Goal: Communication & Community: Answer question/provide support

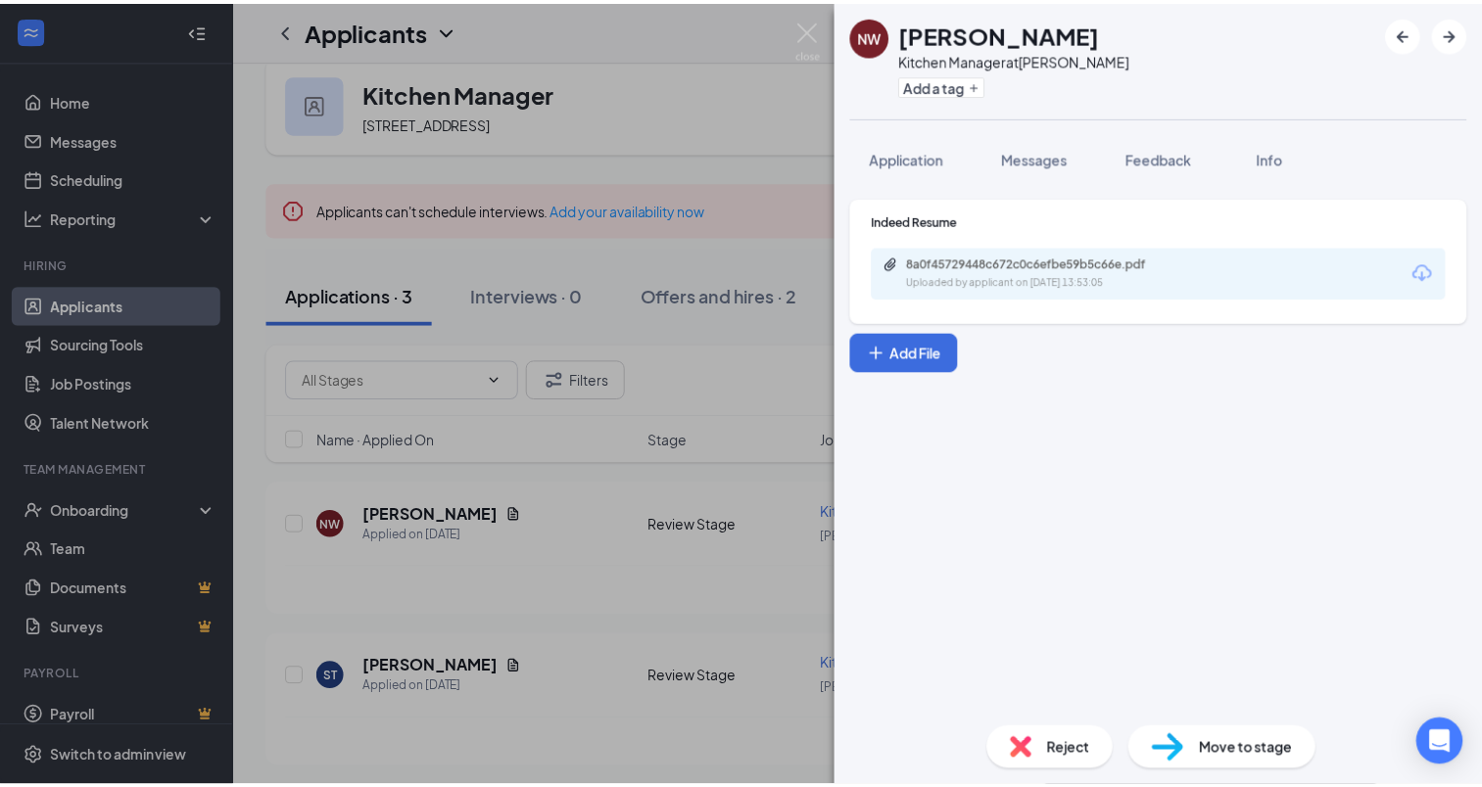
scroll to position [29, 0]
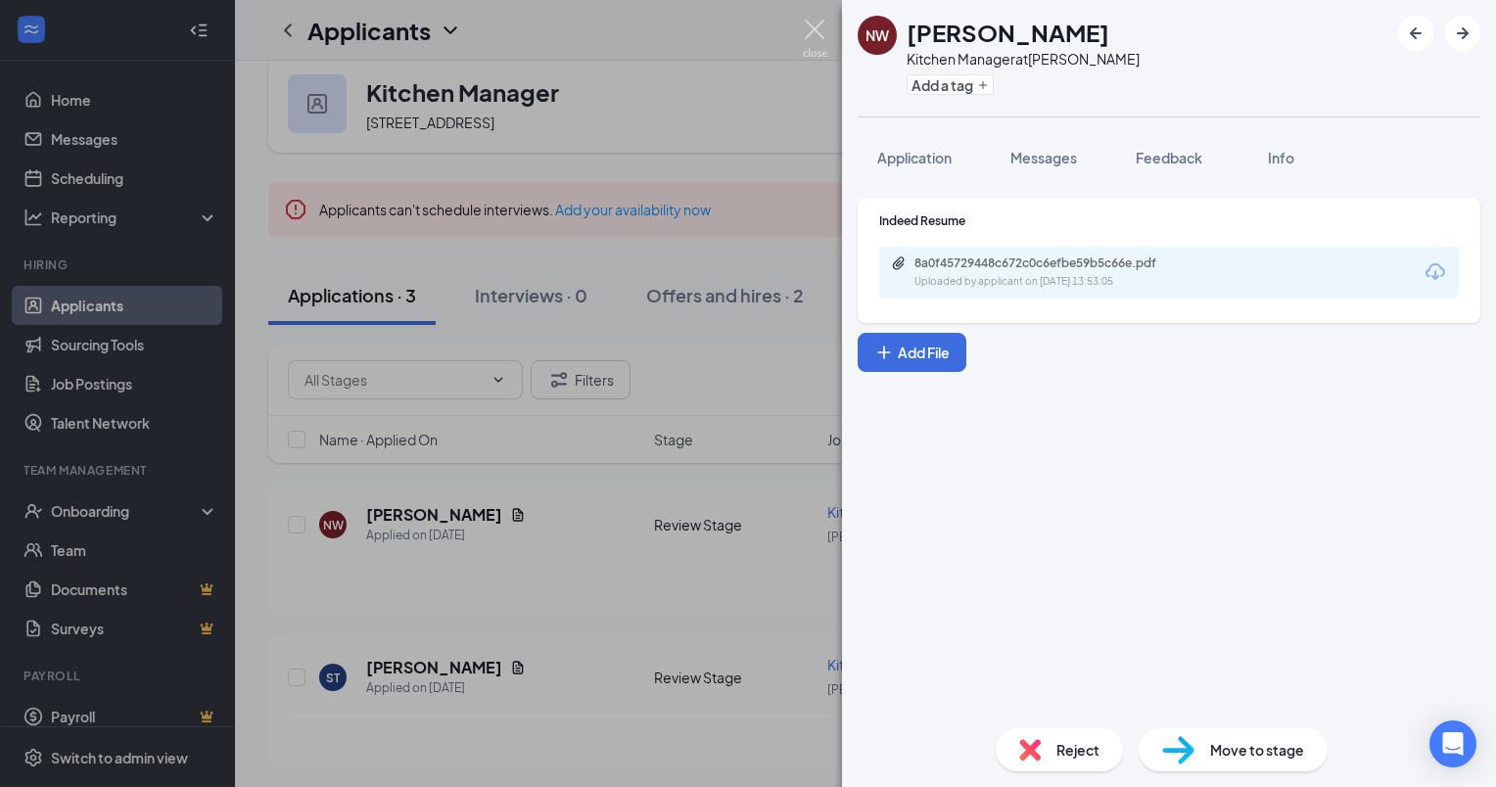
click at [827, 31] on img at bounding box center [815, 39] width 24 height 38
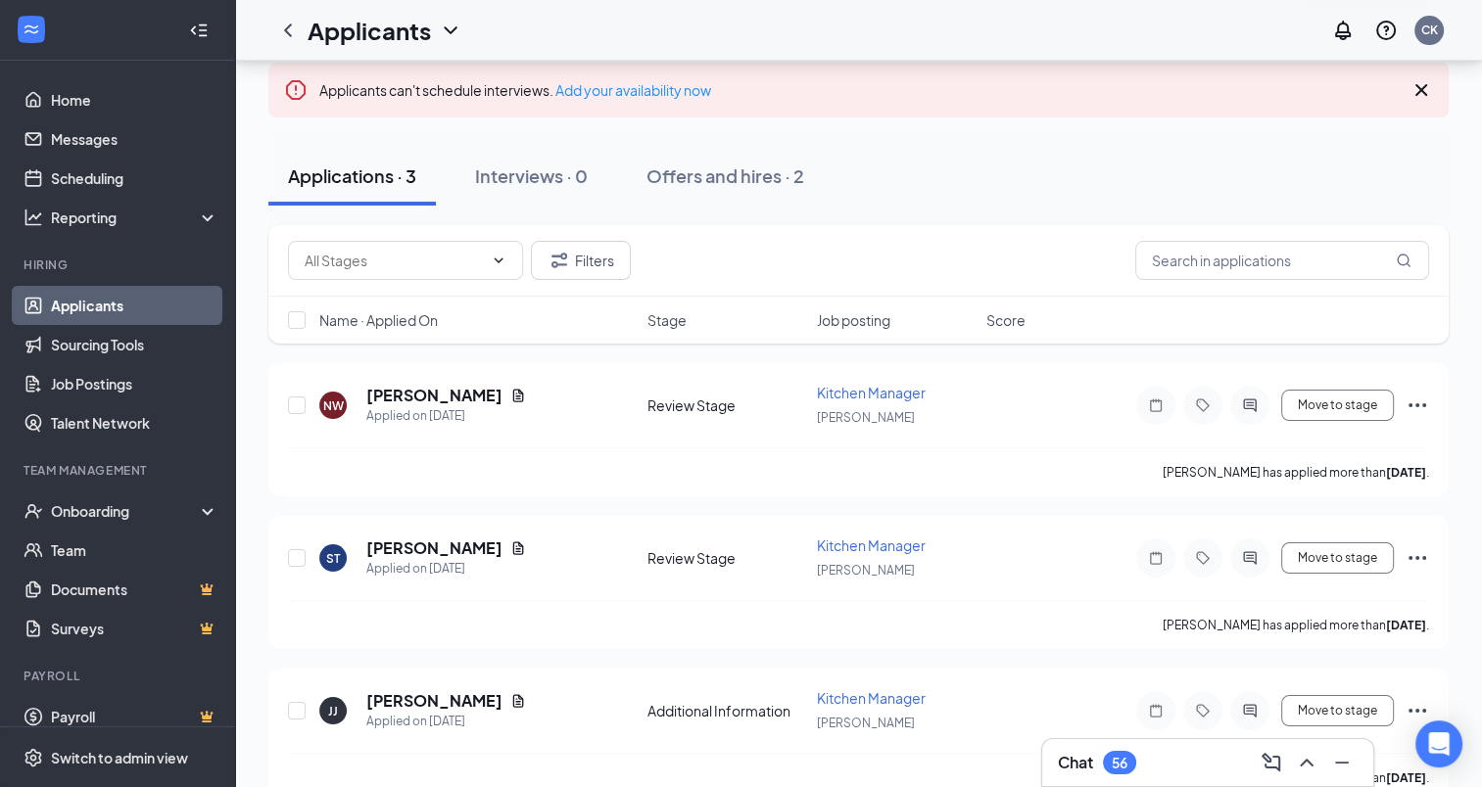
scroll to position [180, 0]
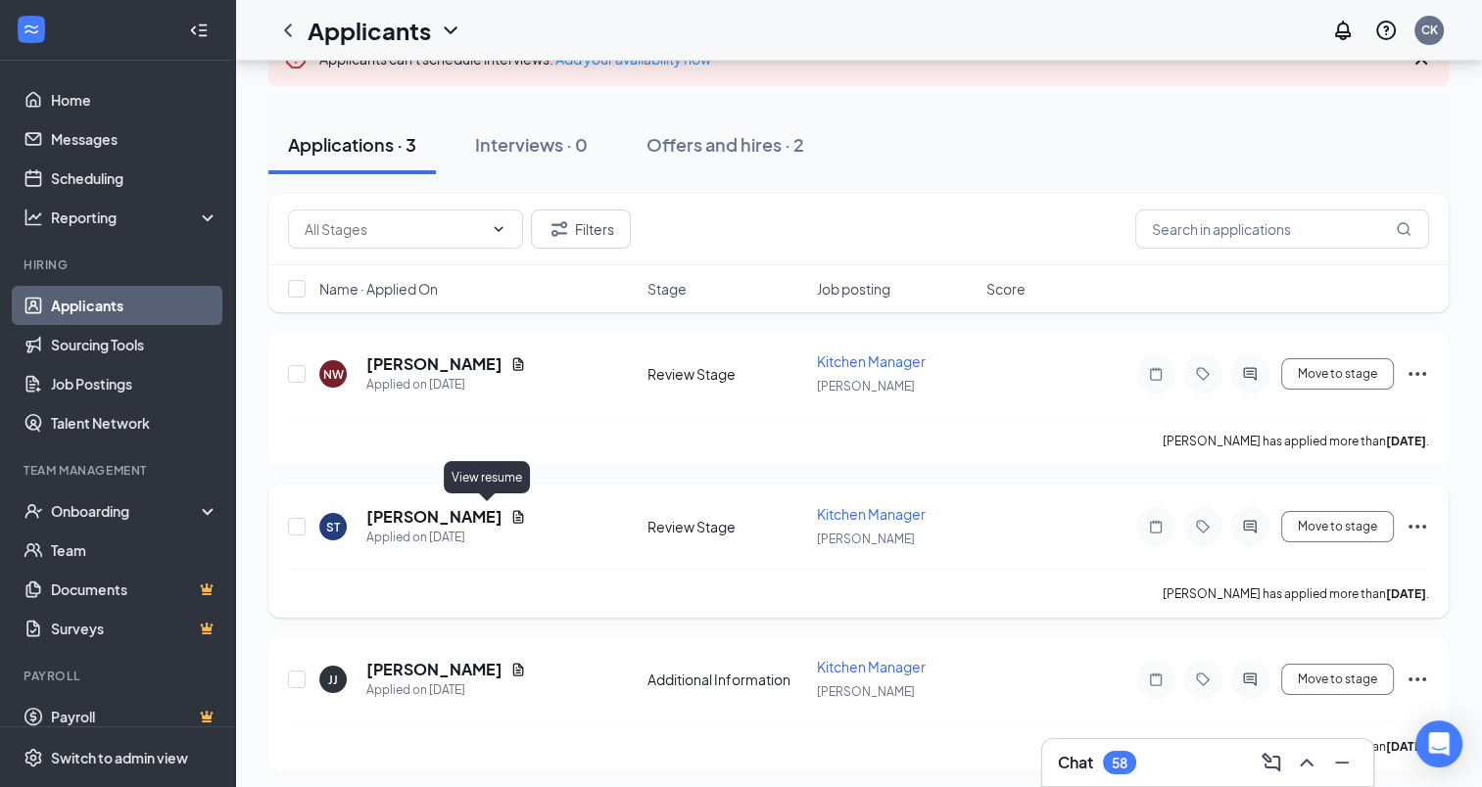
click at [513, 513] on icon "Document" at bounding box center [518, 516] width 11 height 13
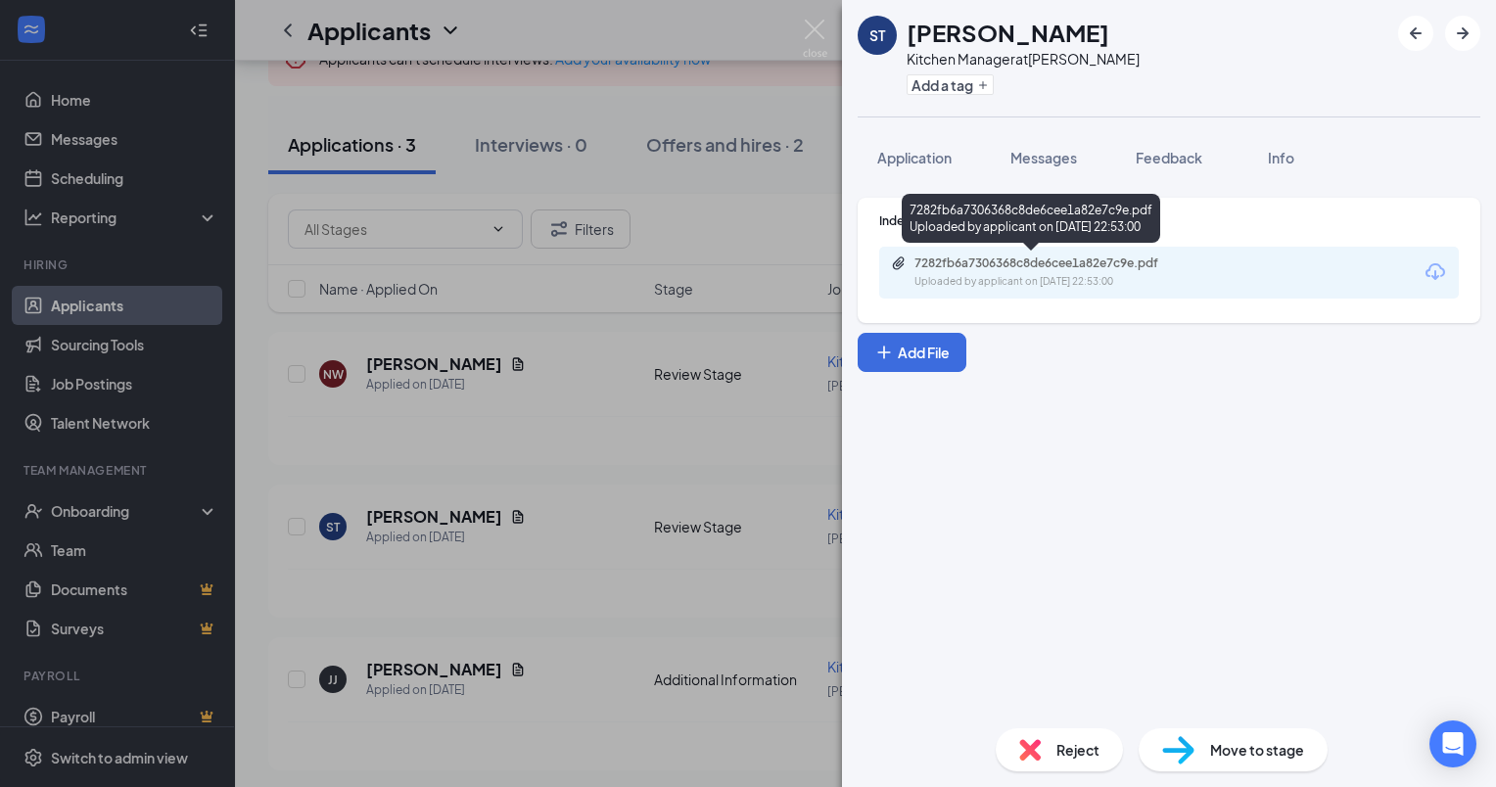
click at [1028, 266] on div "7282fb6a7306368c8de6cee1a82e7c9e.pdf" at bounding box center [1052, 264] width 274 height 16
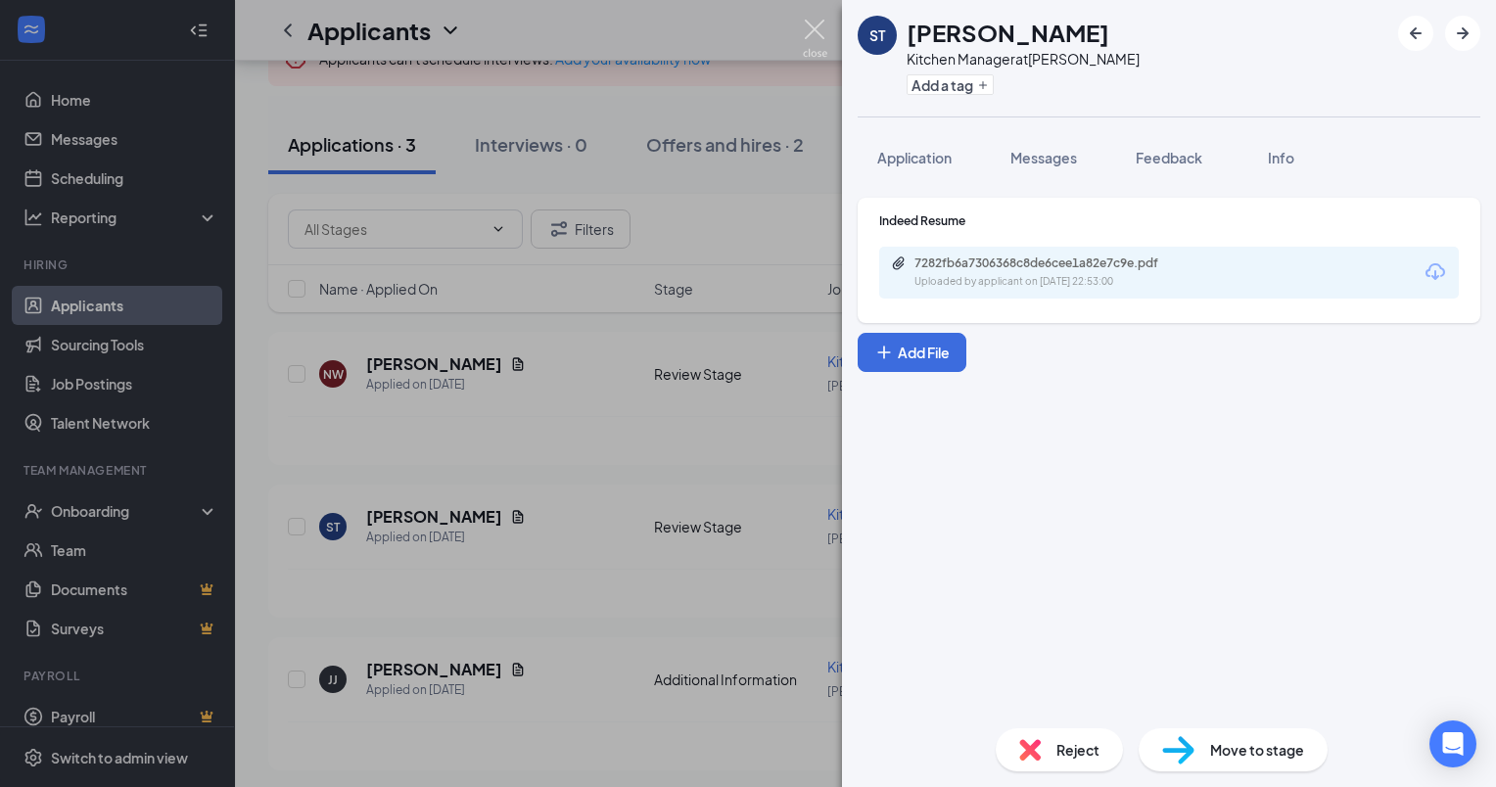
click at [808, 26] on img at bounding box center [815, 39] width 24 height 38
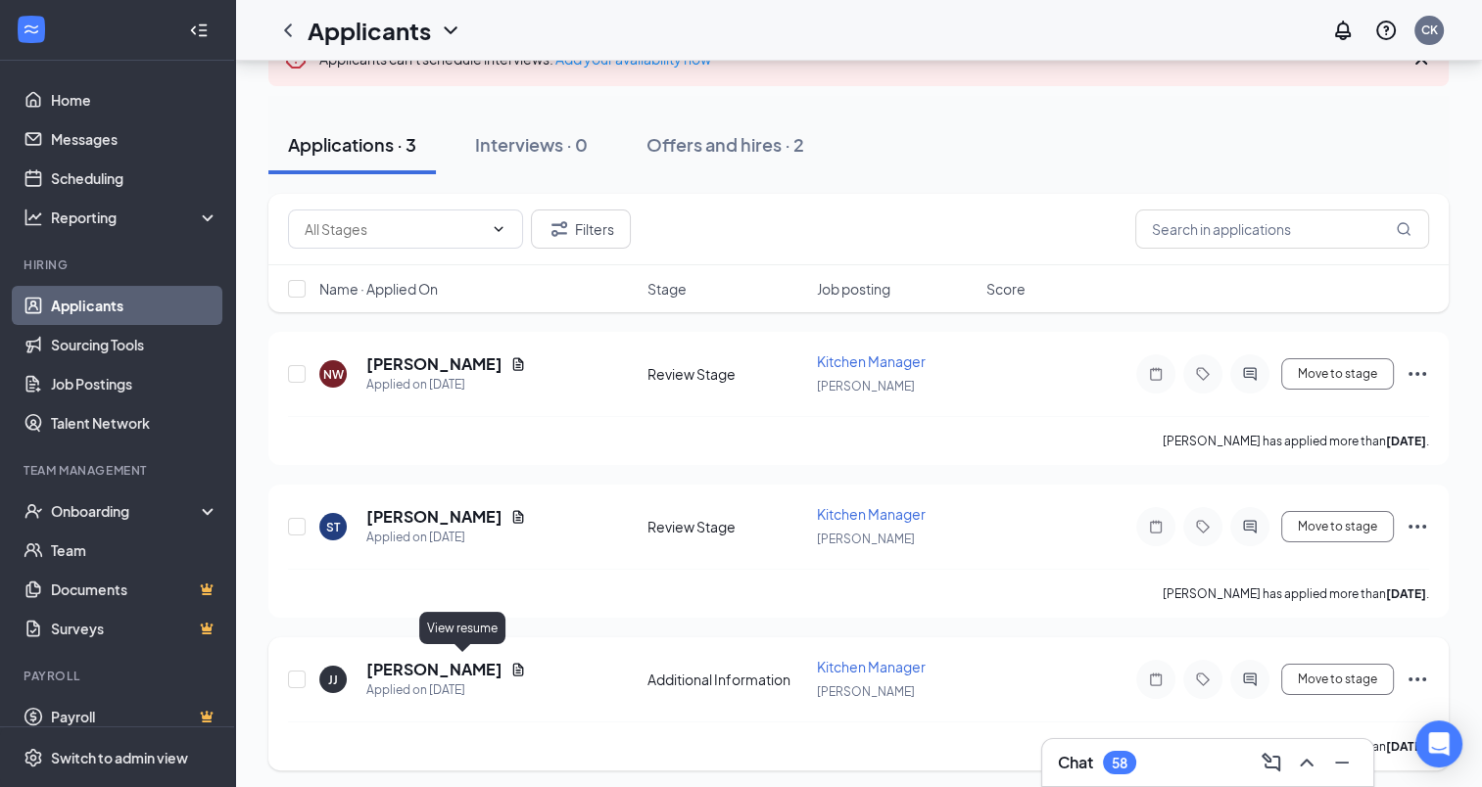
click at [513, 663] on icon "Document" at bounding box center [518, 669] width 11 height 13
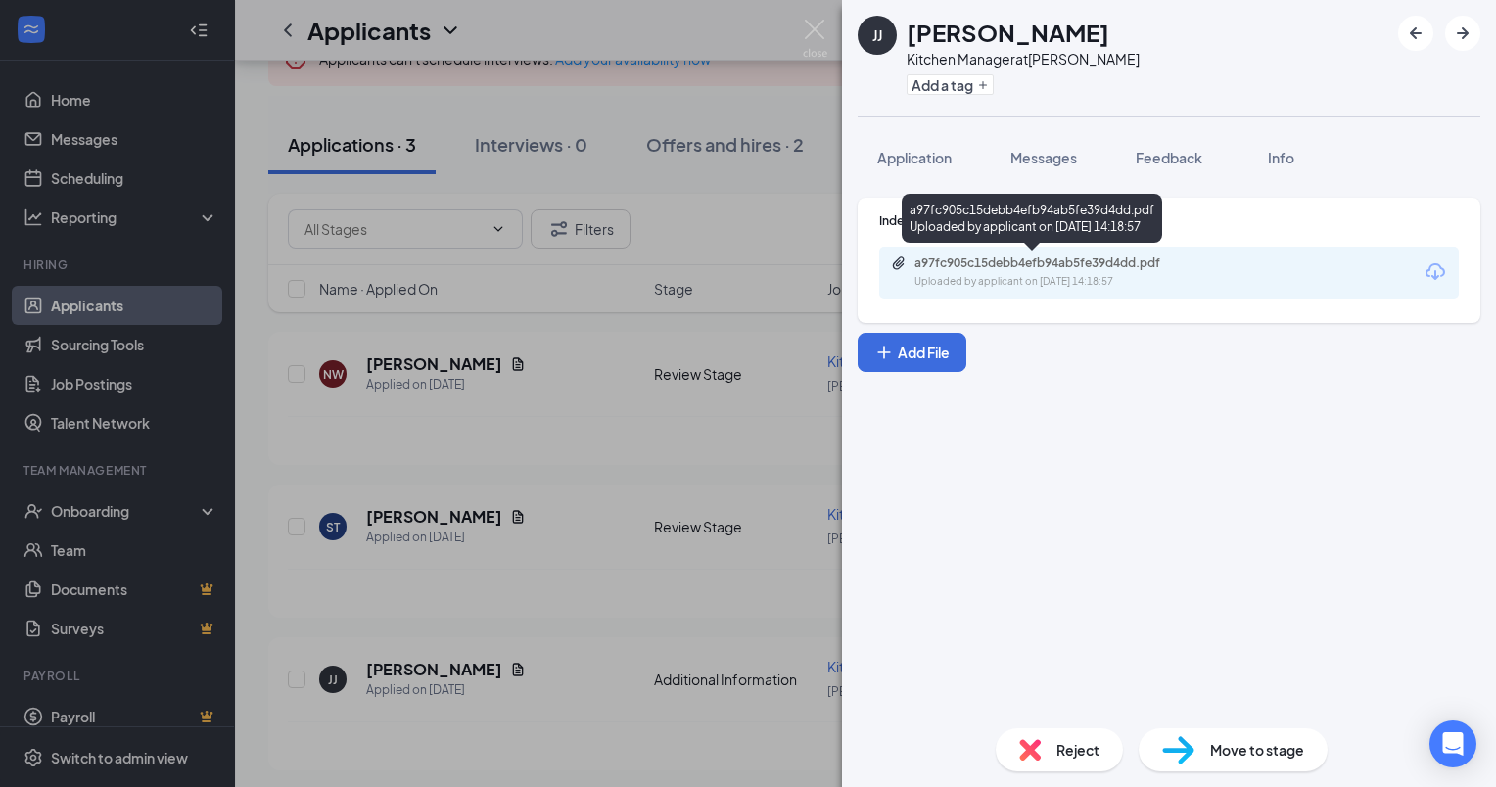
click at [951, 261] on div "a97fc905c15debb4efb94ab5fe39d4dd.pdf" at bounding box center [1052, 264] width 274 height 16
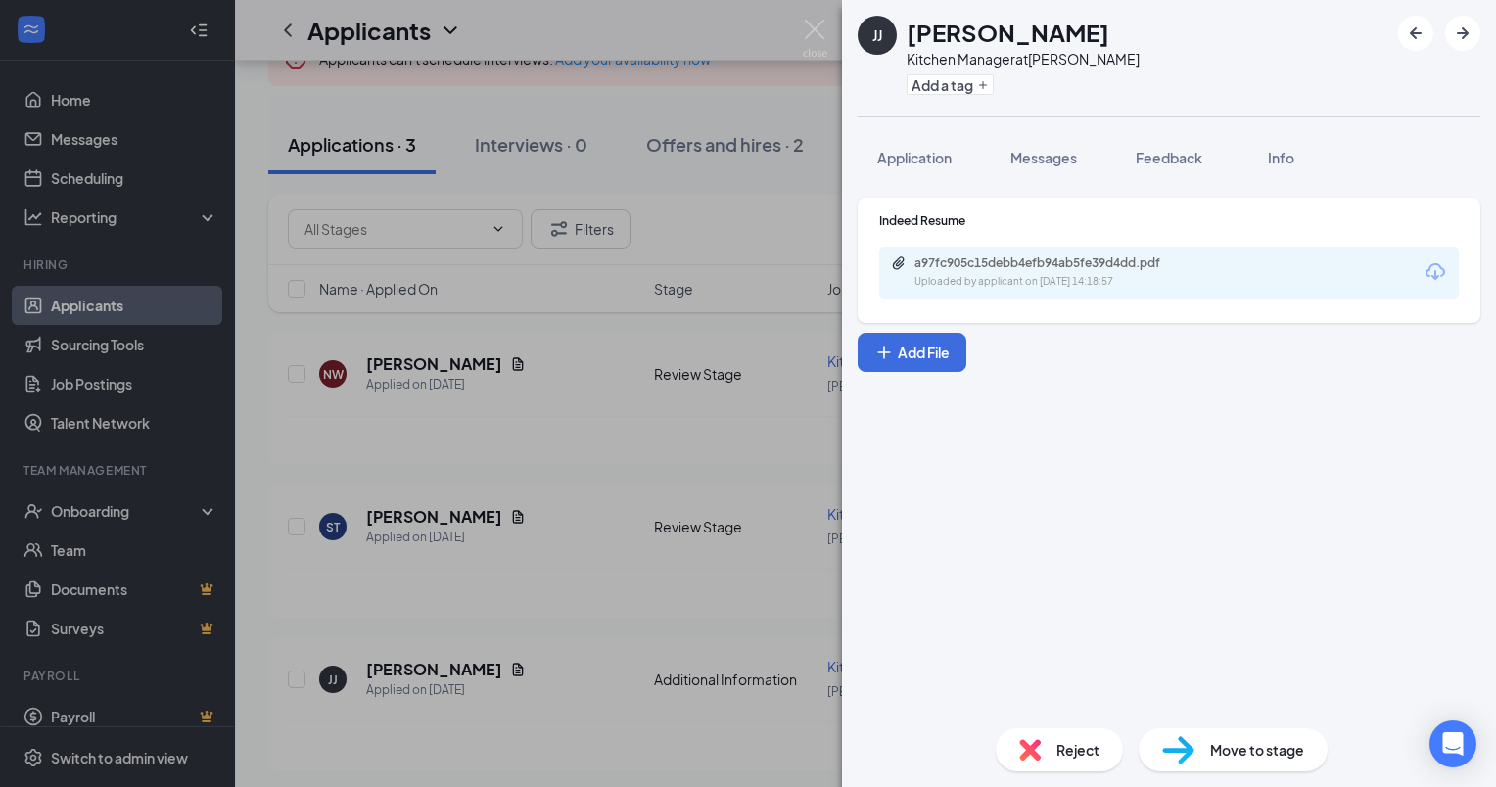
click at [812, 12] on div "[PERSON_NAME] [PERSON_NAME] [PERSON_NAME] Manager at [PERSON_NAME] Add a tag Ap…" at bounding box center [748, 393] width 1496 height 787
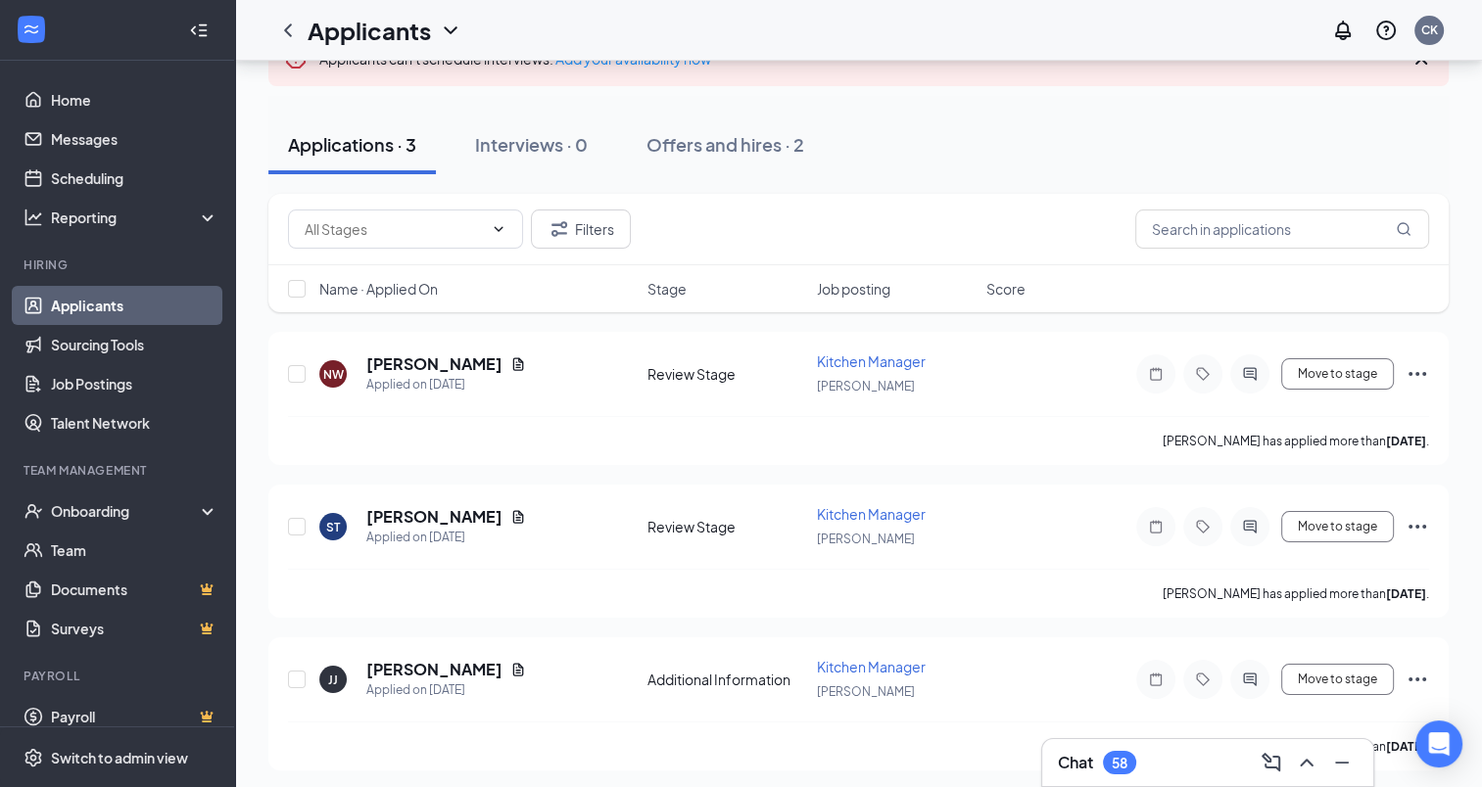
click at [815, 34] on div "Applicants CK" at bounding box center [858, 30] width 1247 height 61
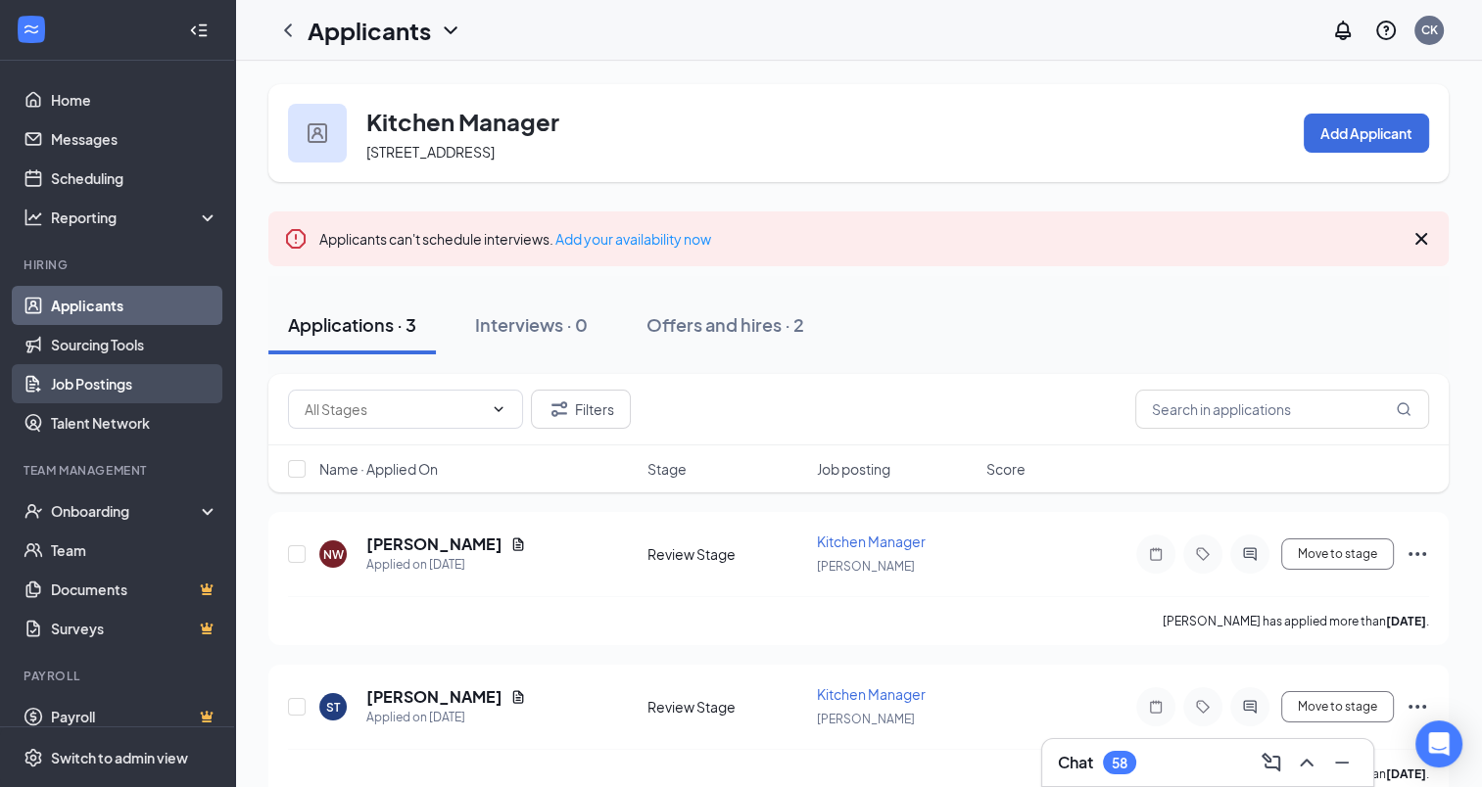
click at [88, 388] on link "Job Postings" at bounding box center [134, 383] width 167 height 39
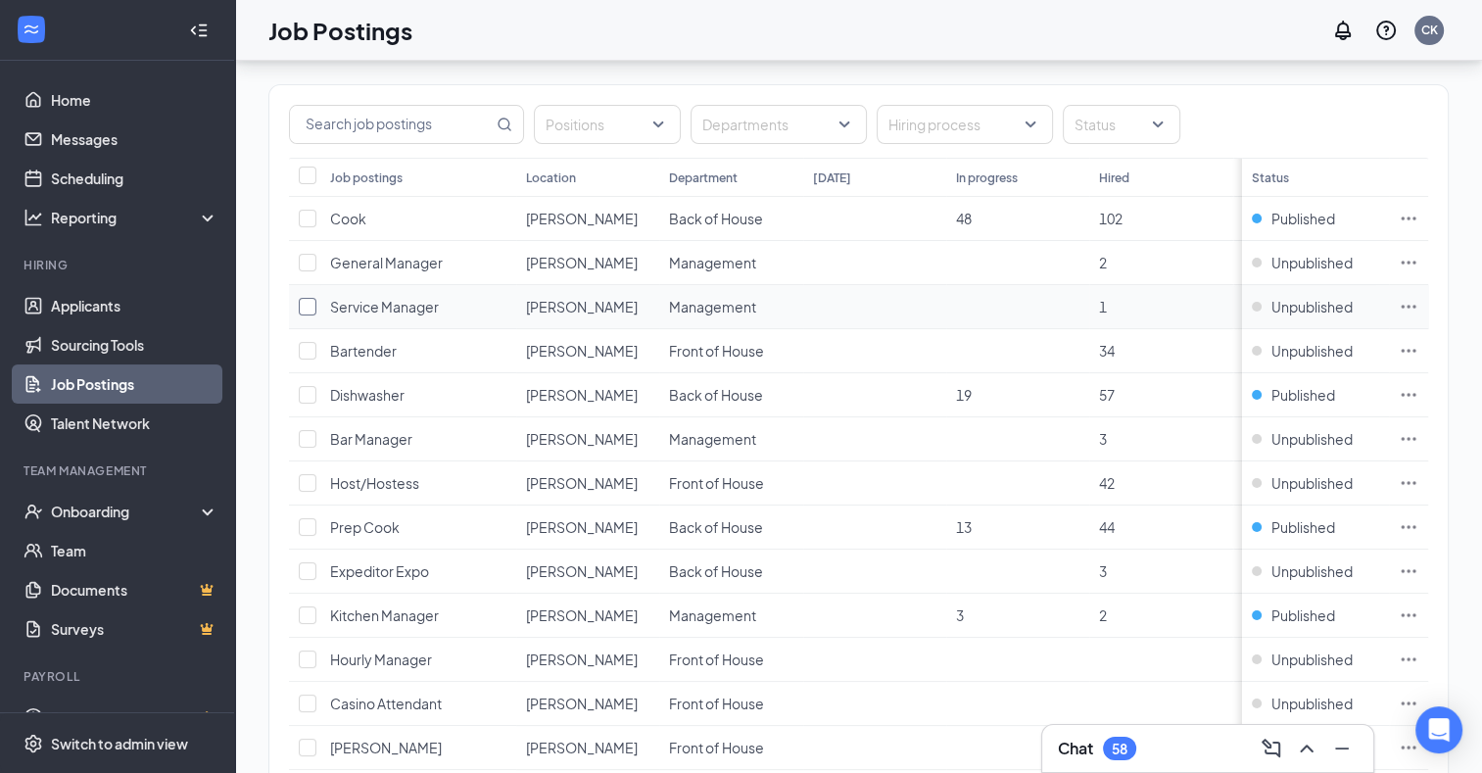
scroll to position [141, 0]
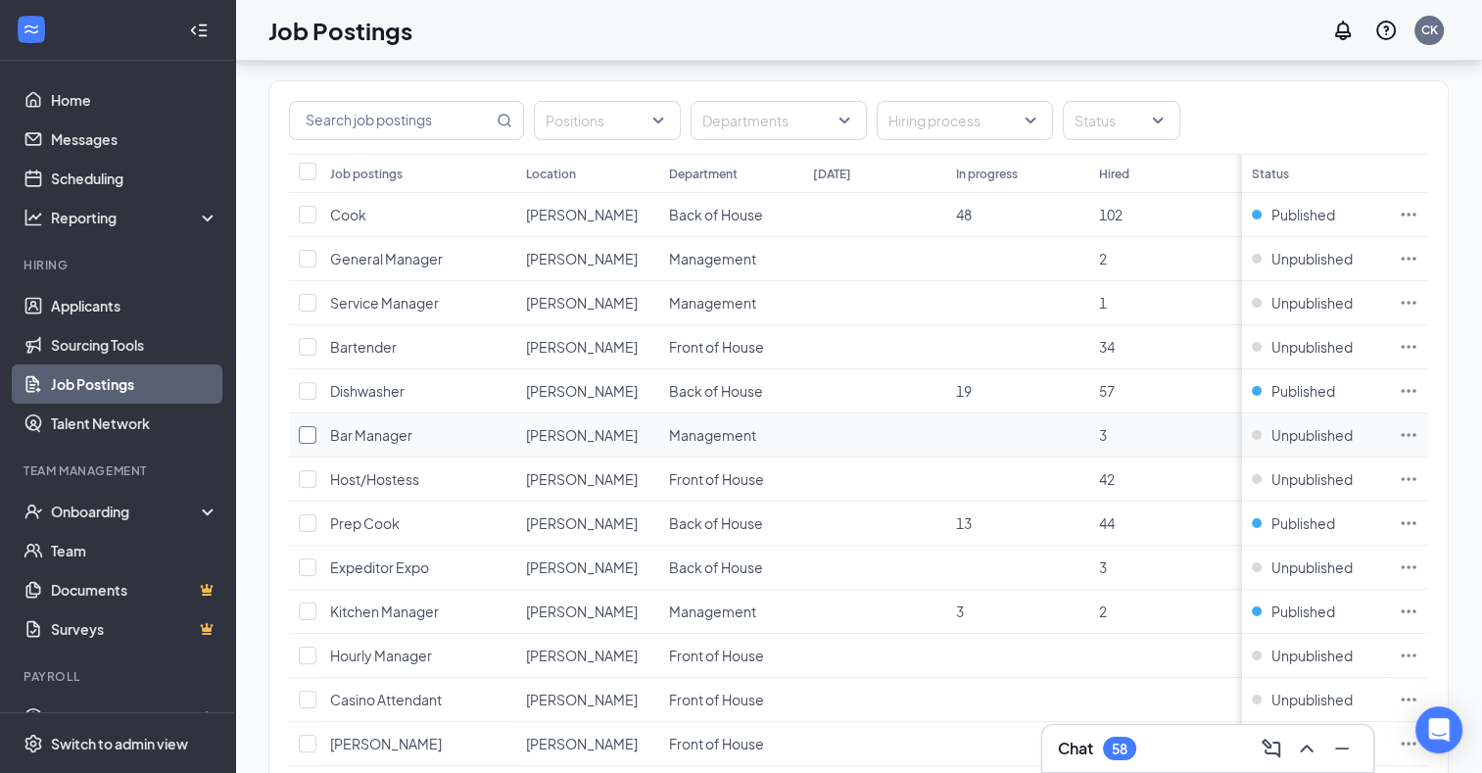
click at [304, 430] on input "checkbox" at bounding box center [308, 435] width 18 height 18
checkbox input "true"
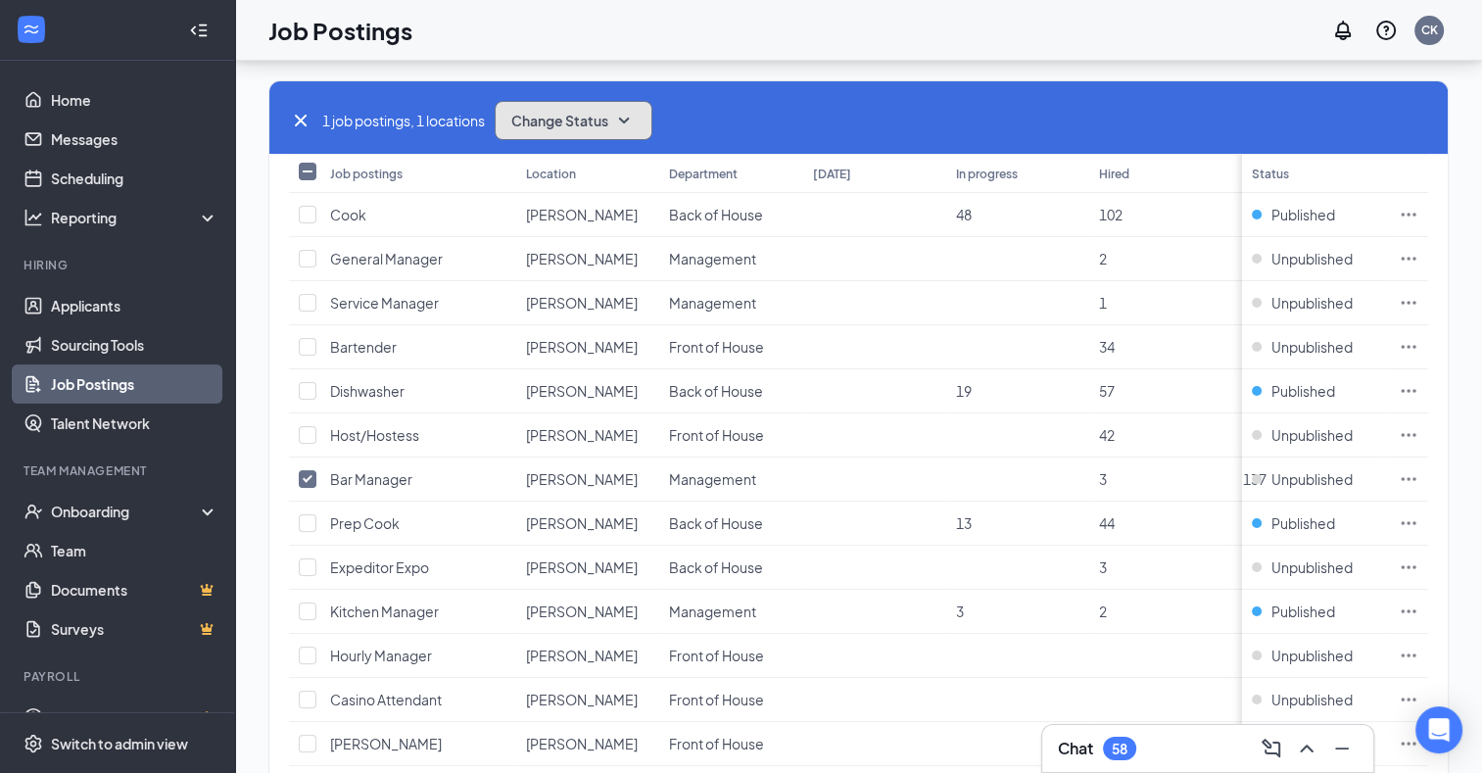
click at [642, 113] on button "Change Status" at bounding box center [574, 120] width 158 height 39
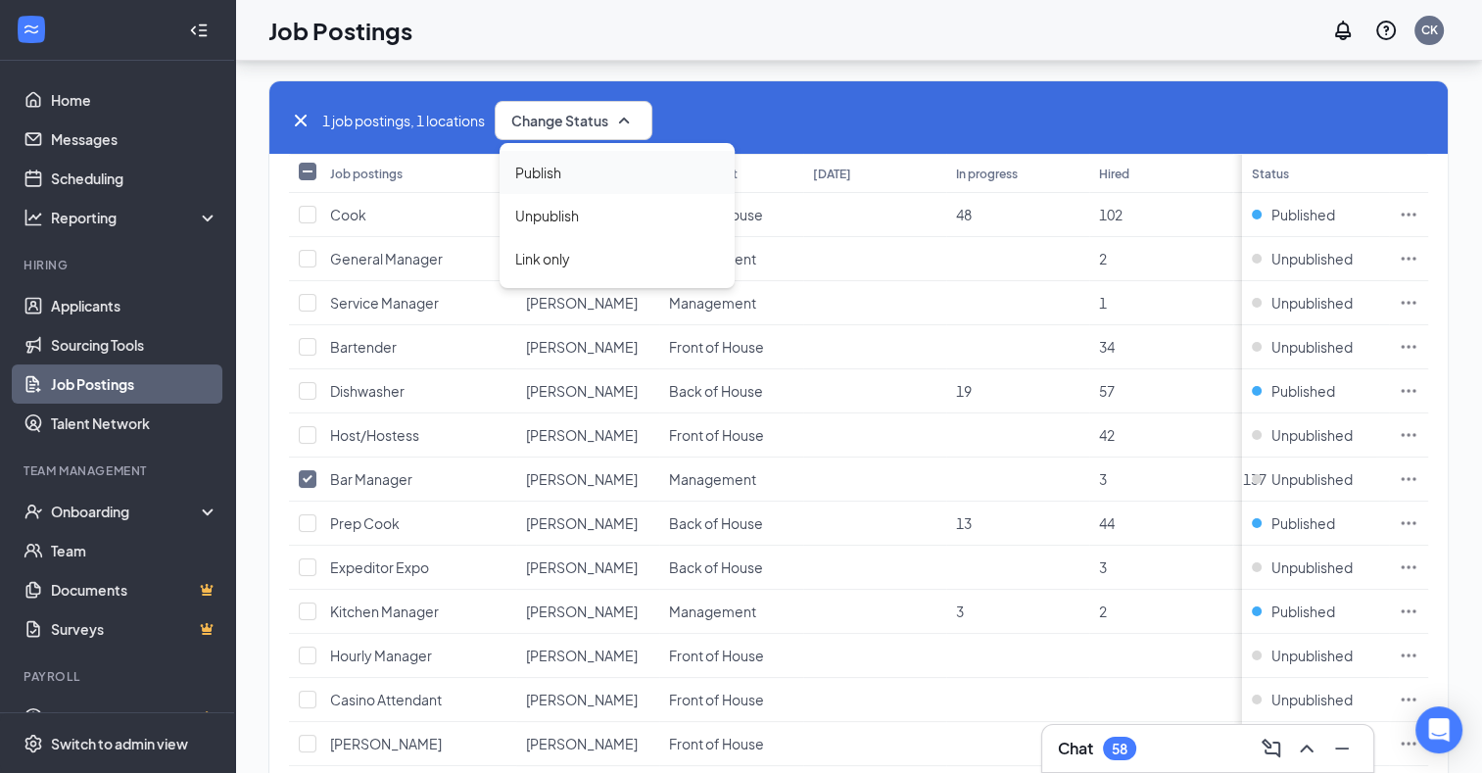
click at [525, 167] on span "Publish" at bounding box center [538, 173] width 46 height 22
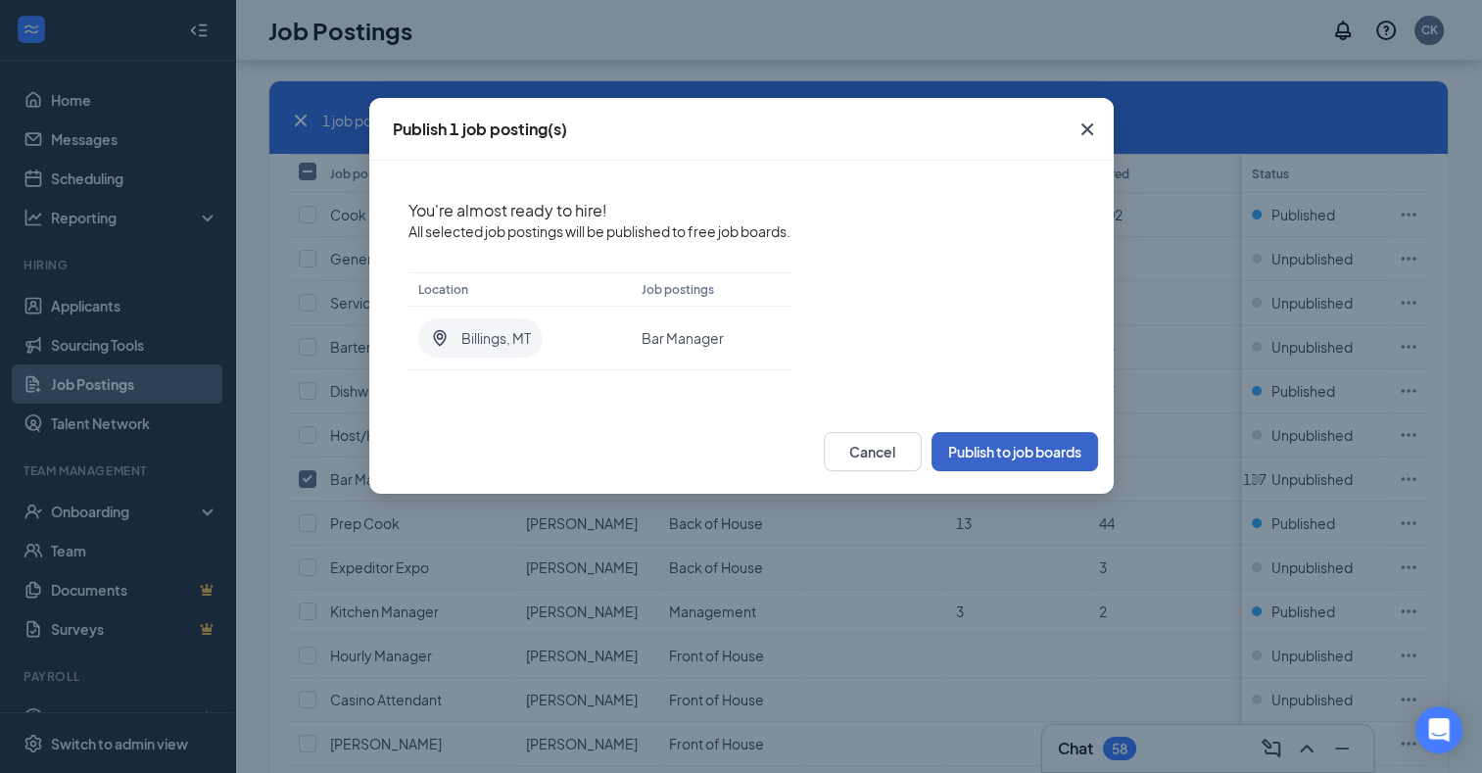
click at [1028, 456] on button "Publish to job boards" at bounding box center [1014, 451] width 166 height 39
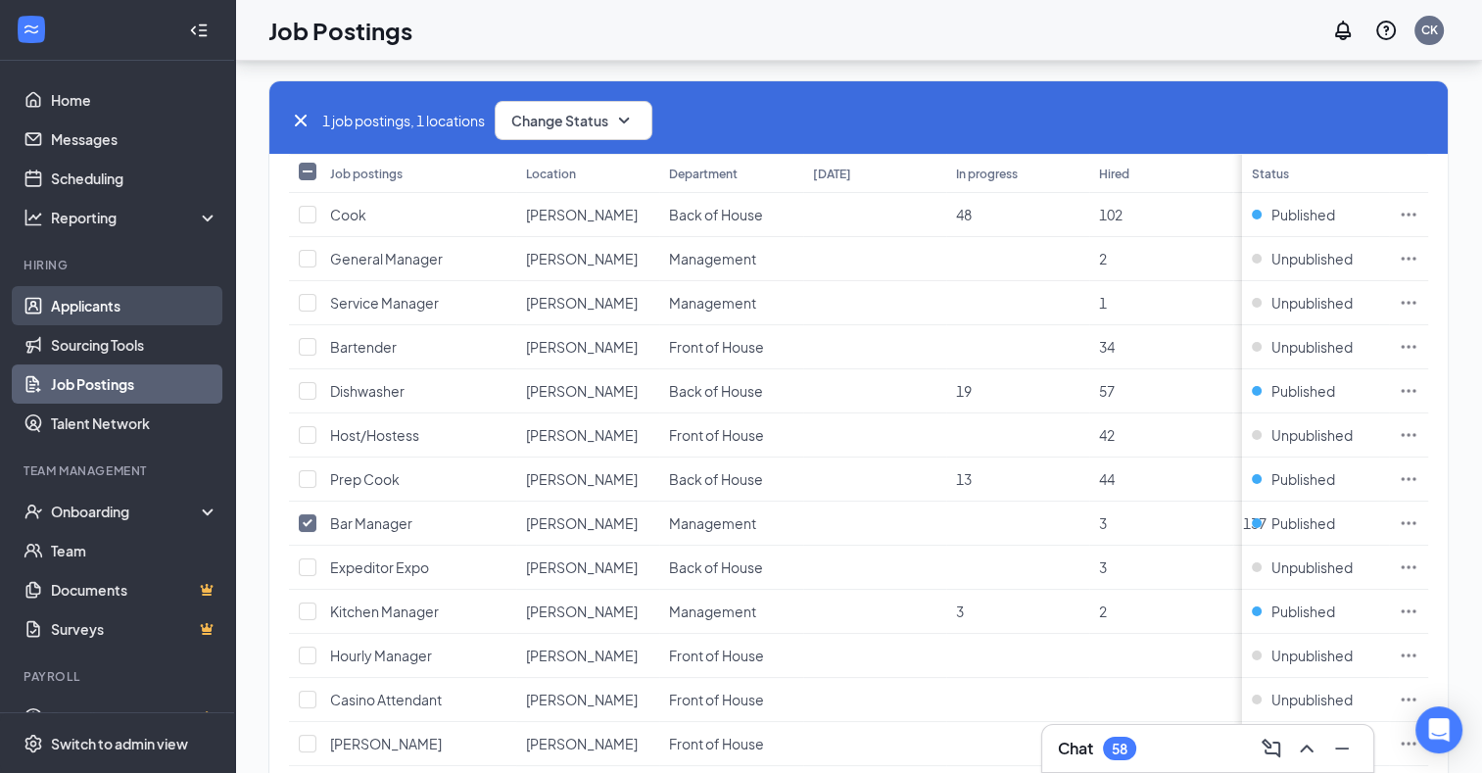
click at [93, 304] on link "Applicants" at bounding box center [134, 305] width 167 height 39
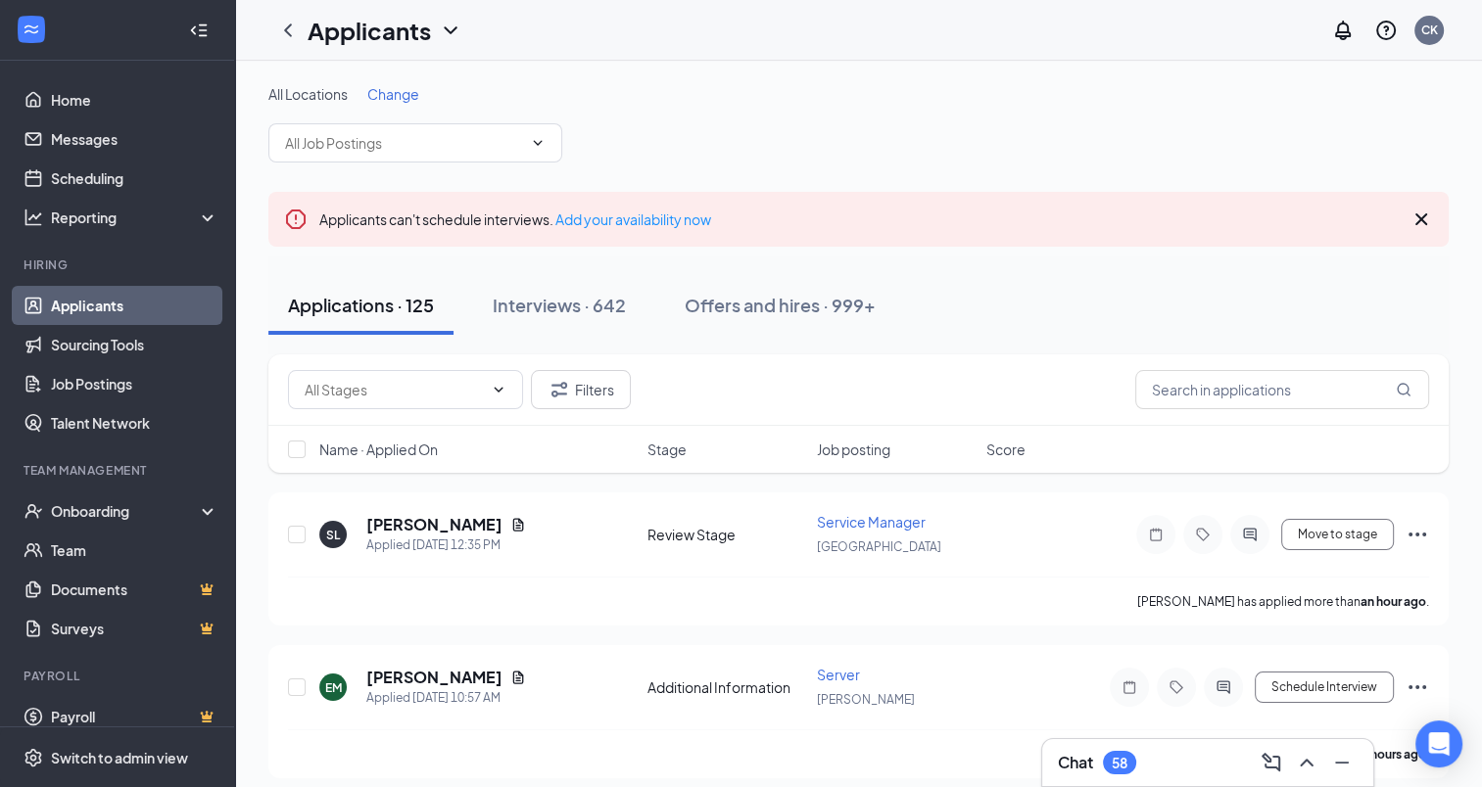
click at [415, 98] on span "Change" at bounding box center [393, 94] width 52 height 18
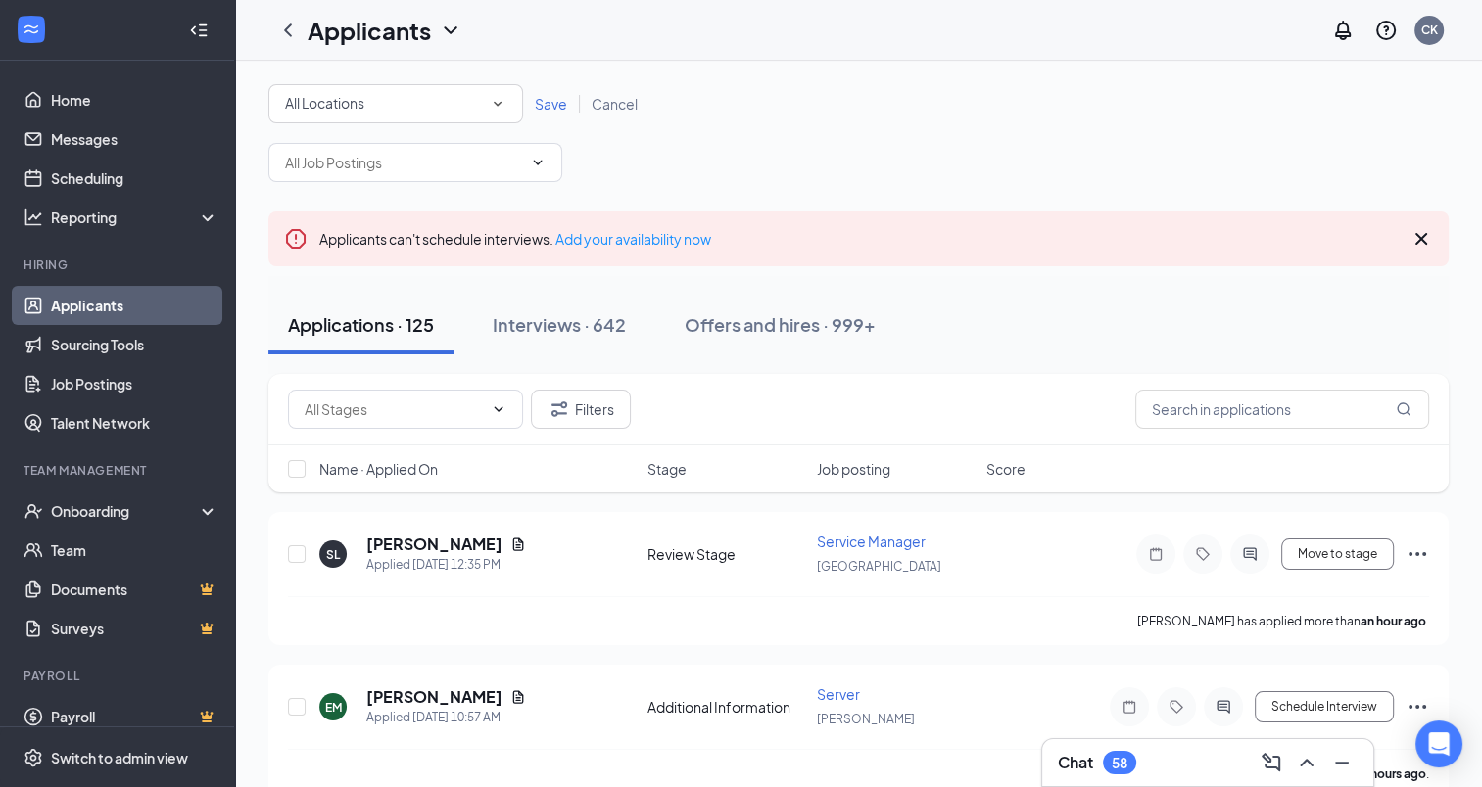
click at [498, 99] on icon "SmallChevronDown" at bounding box center [498, 104] width 18 height 18
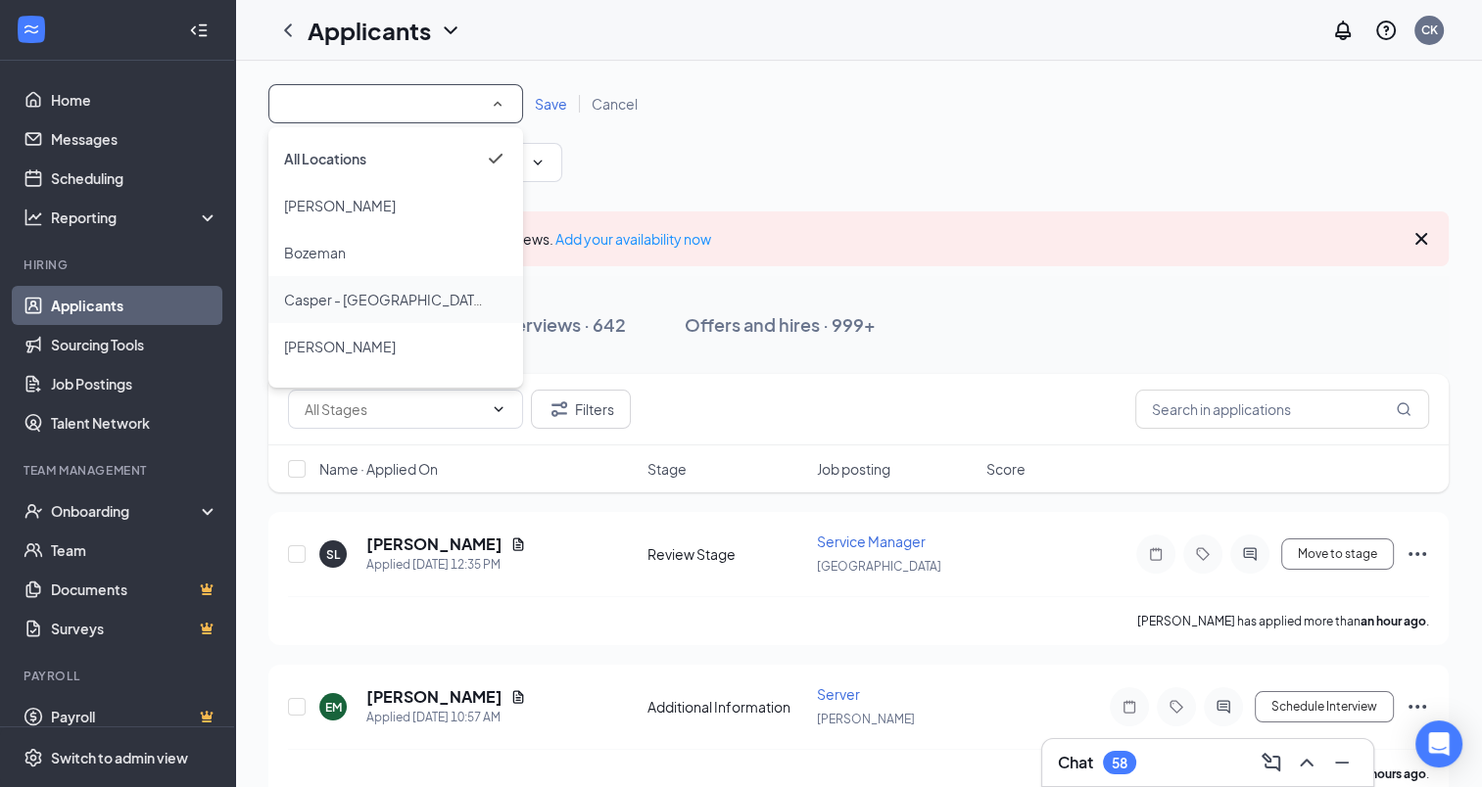
scroll to position [177, 0]
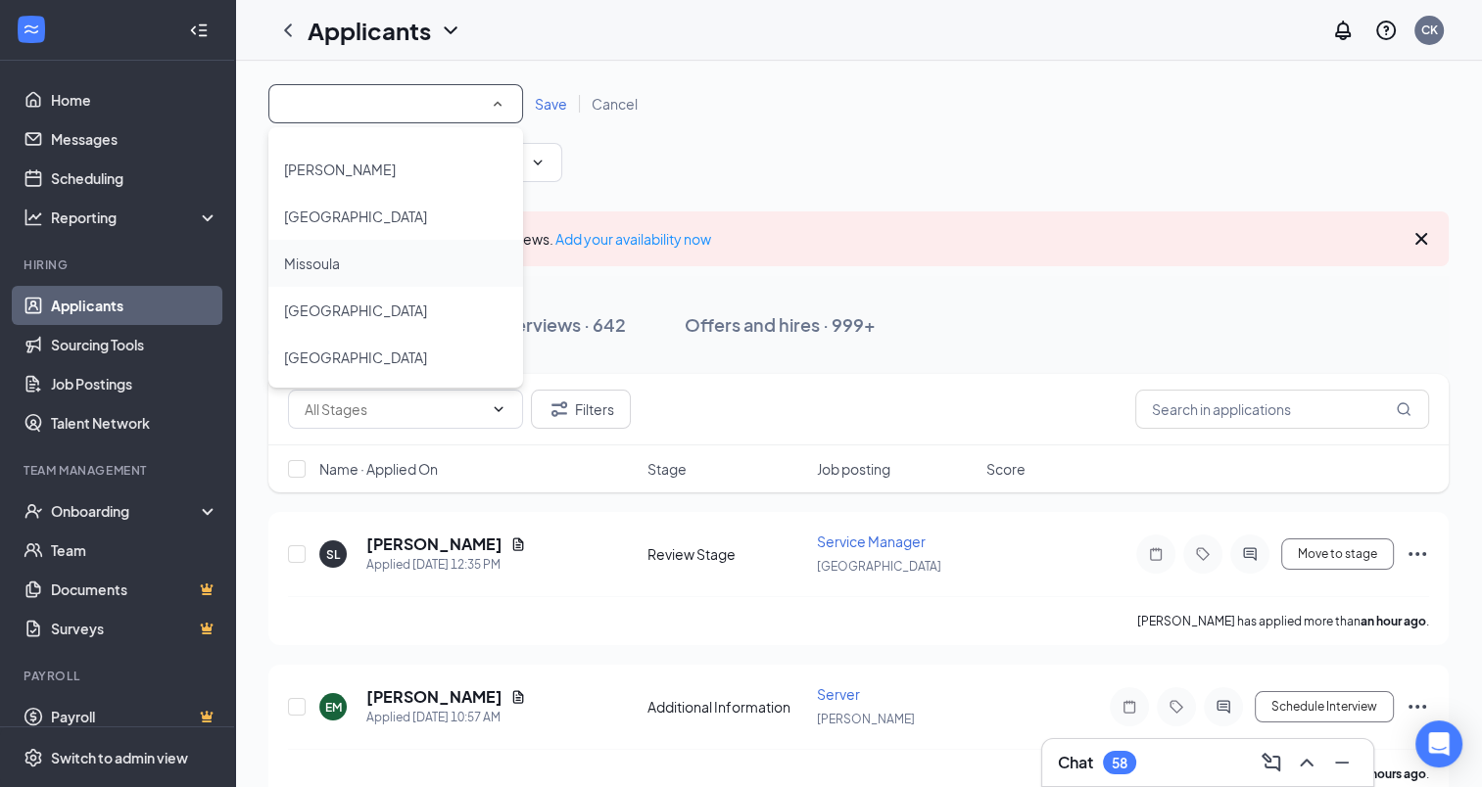
click at [329, 264] on span "Missoula" at bounding box center [312, 264] width 56 height 18
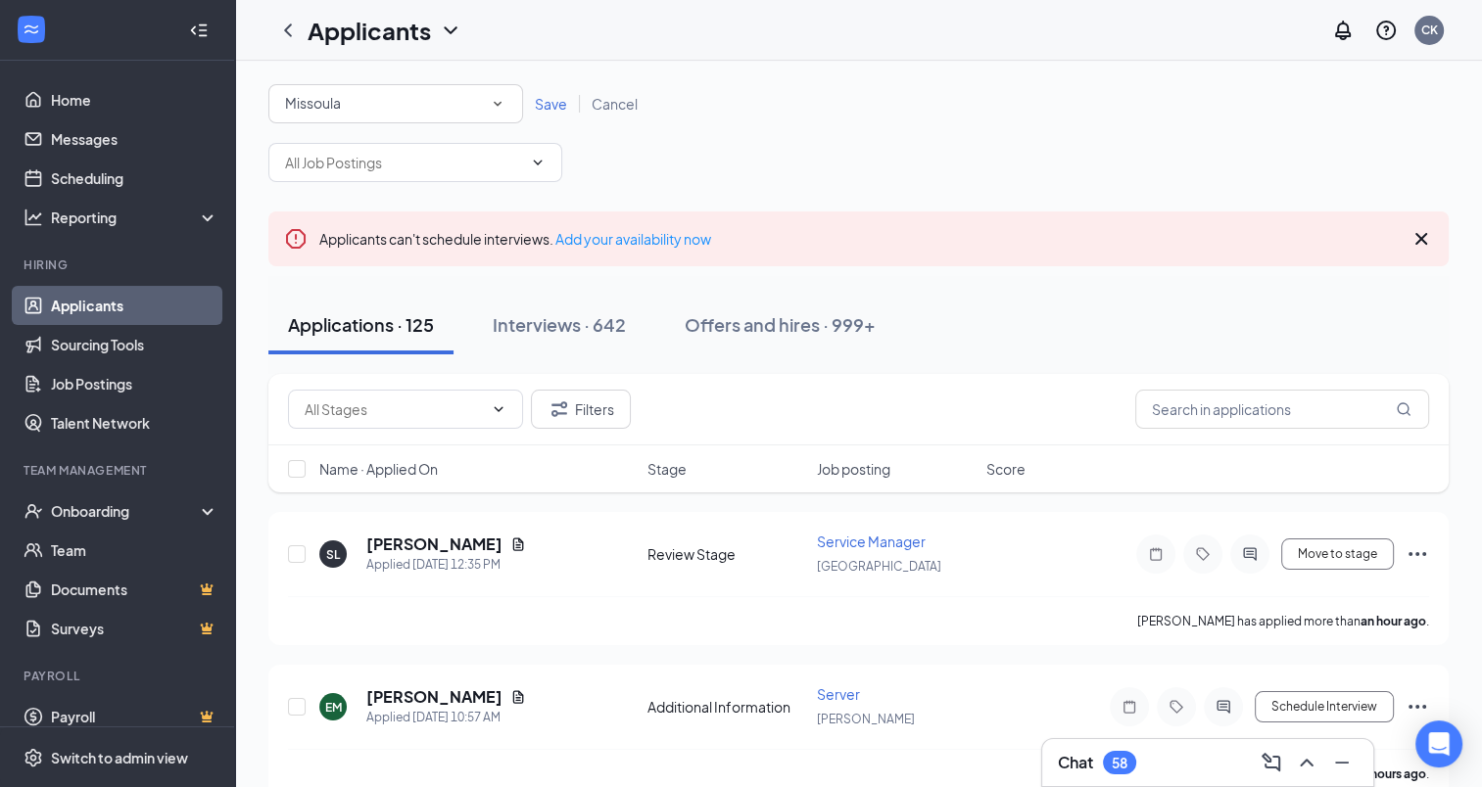
click at [557, 100] on span "Save" at bounding box center [551, 104] width 32 height 18
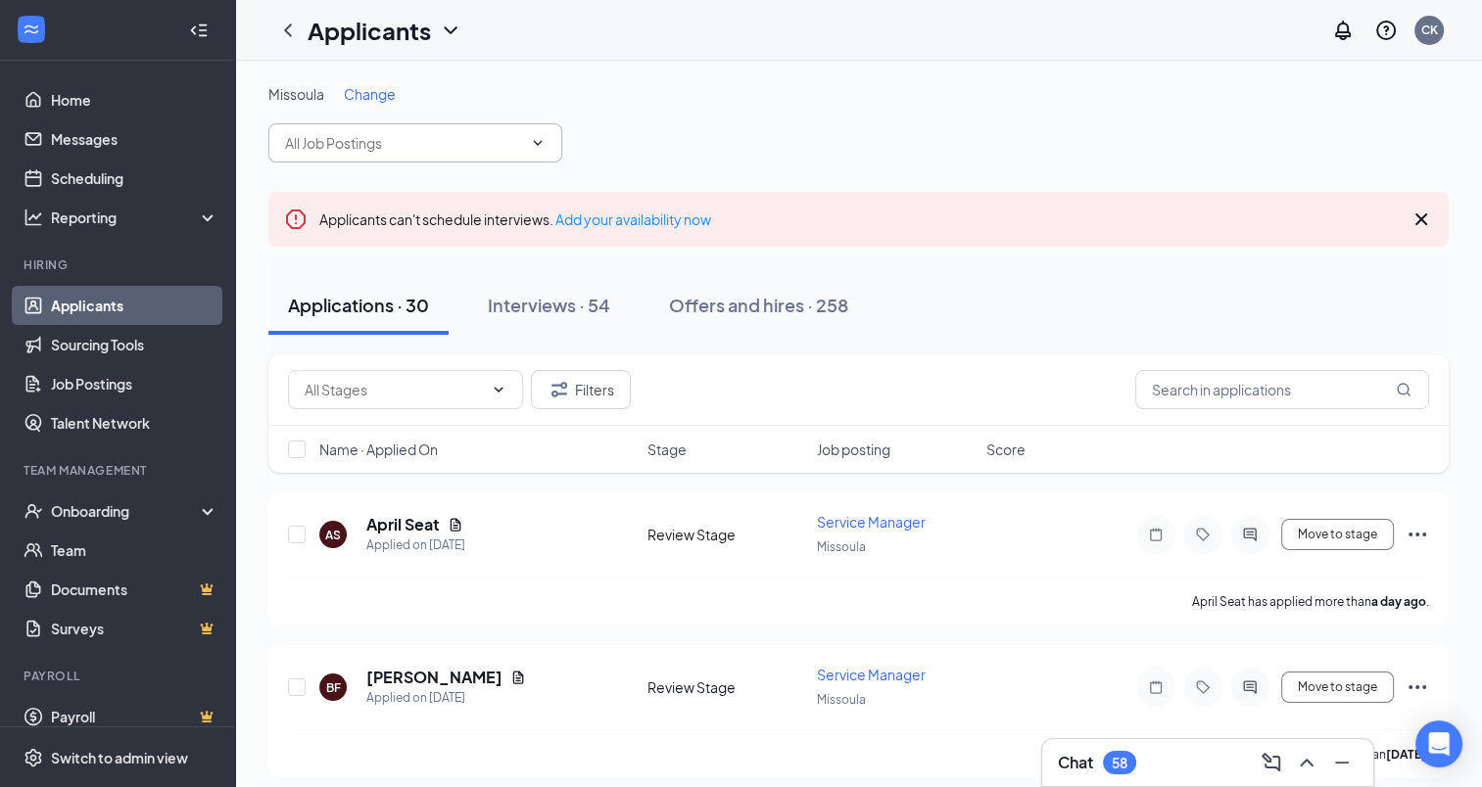
click at [548, 140] on span at bounding box center [415, 142] width 294 height 39
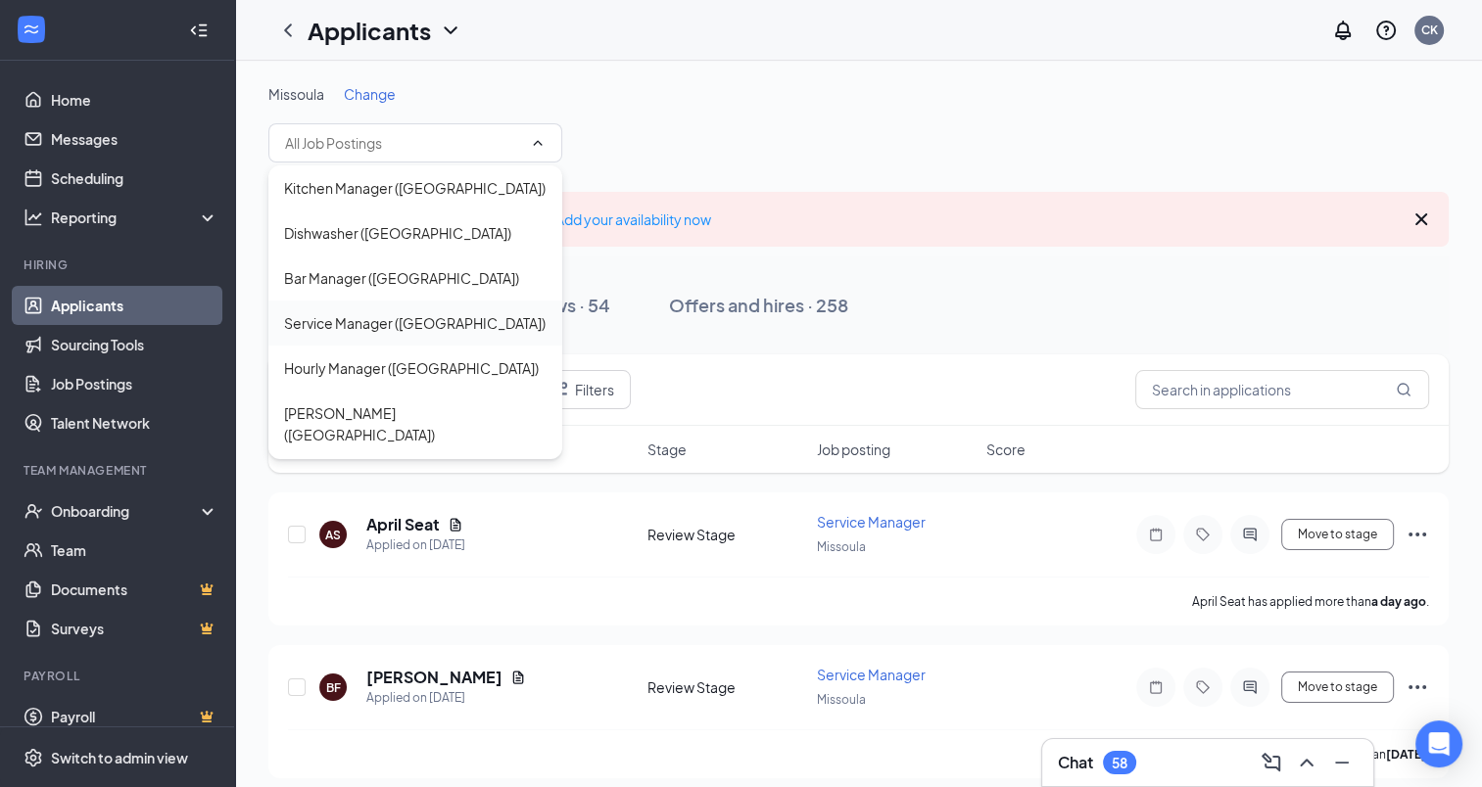
click at [360, 308] on div "Service Manager ([GEOGRAPHIC_DATA])" at bounding box center [415, 323] width 294 height 45
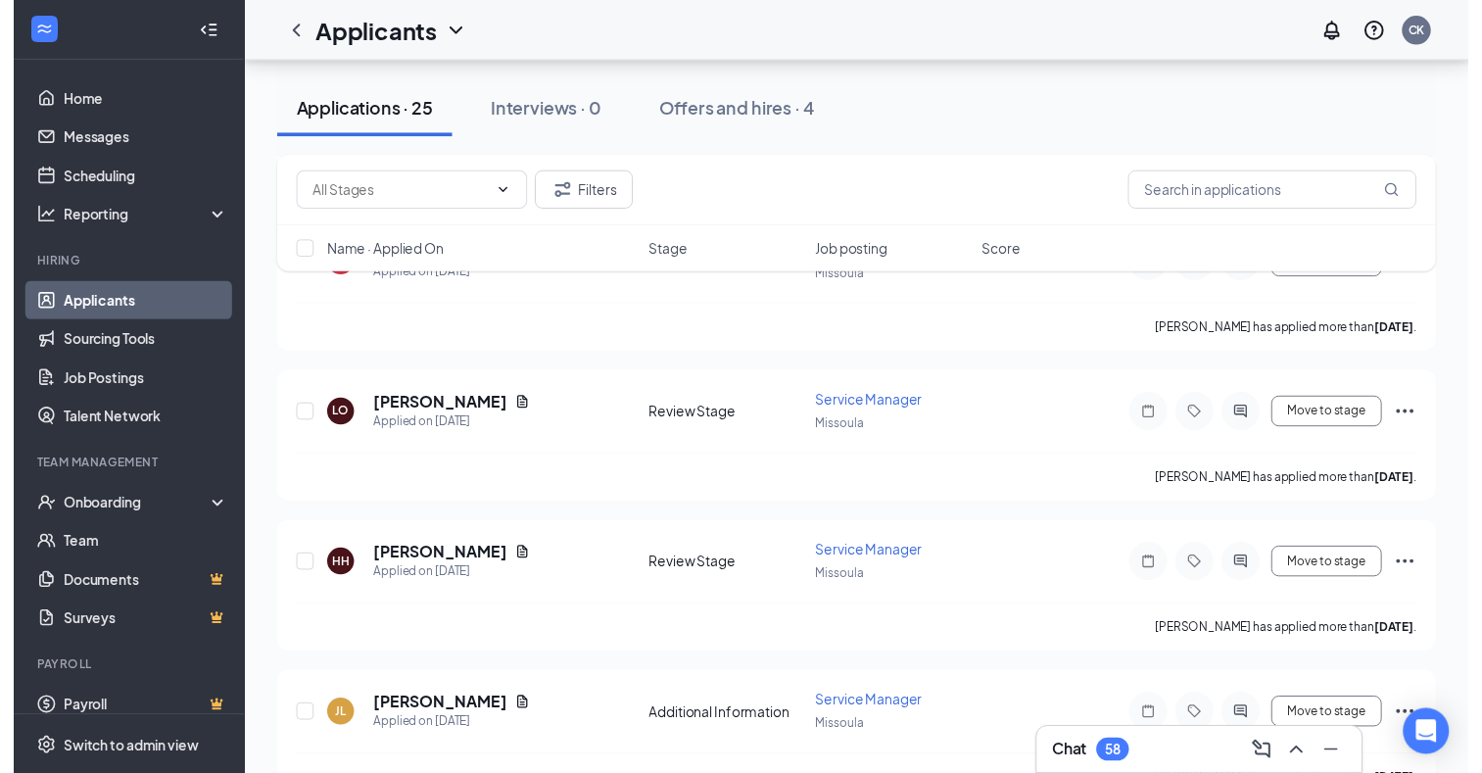
scroll to position [3494, 0]
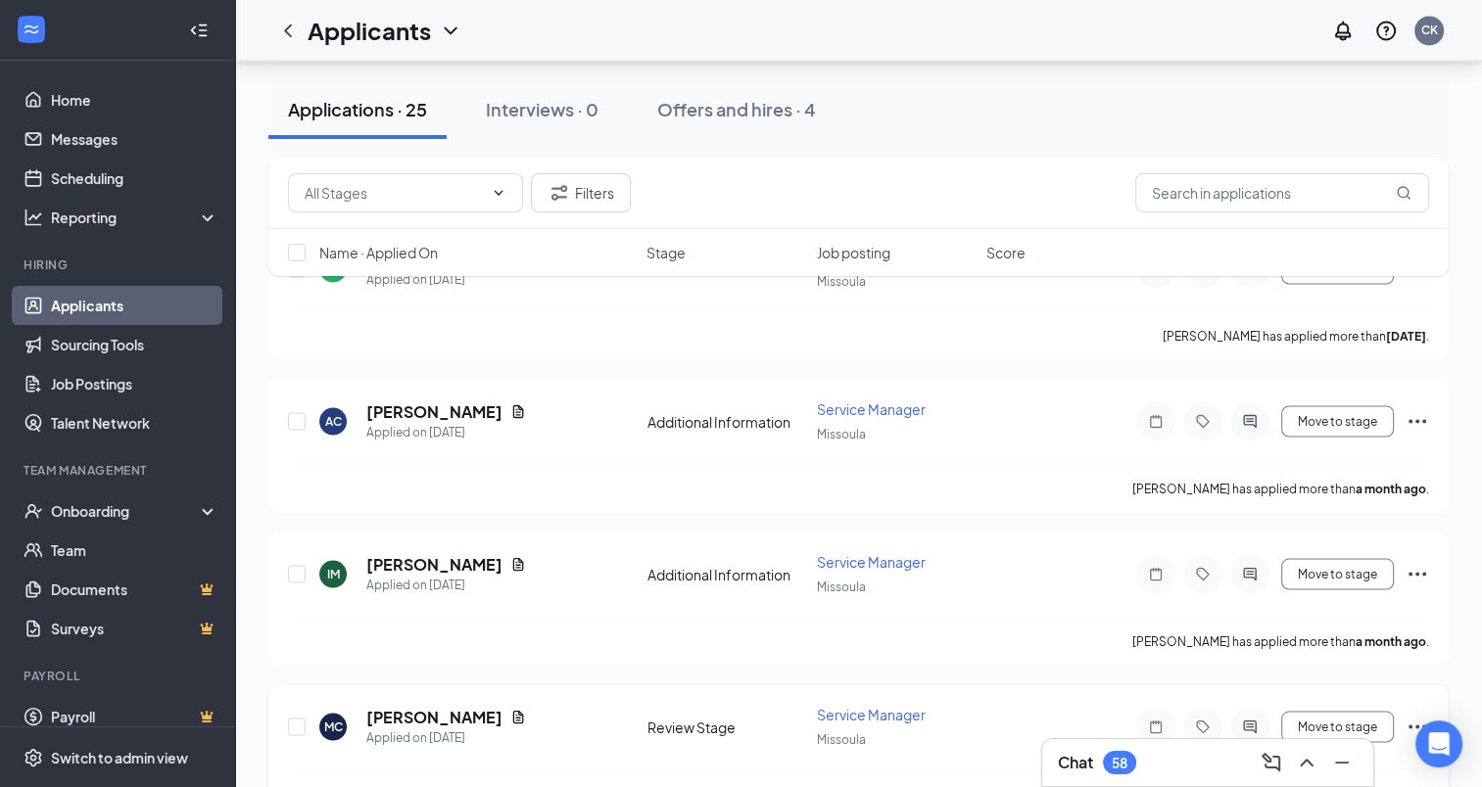
click at [1418, 715] on icon "Ellipses" at bounding box center [1417, 727] width 24 height 24
click at [510, 709] on icon "Document" at bounding box center [518, 717] width 16 height 16
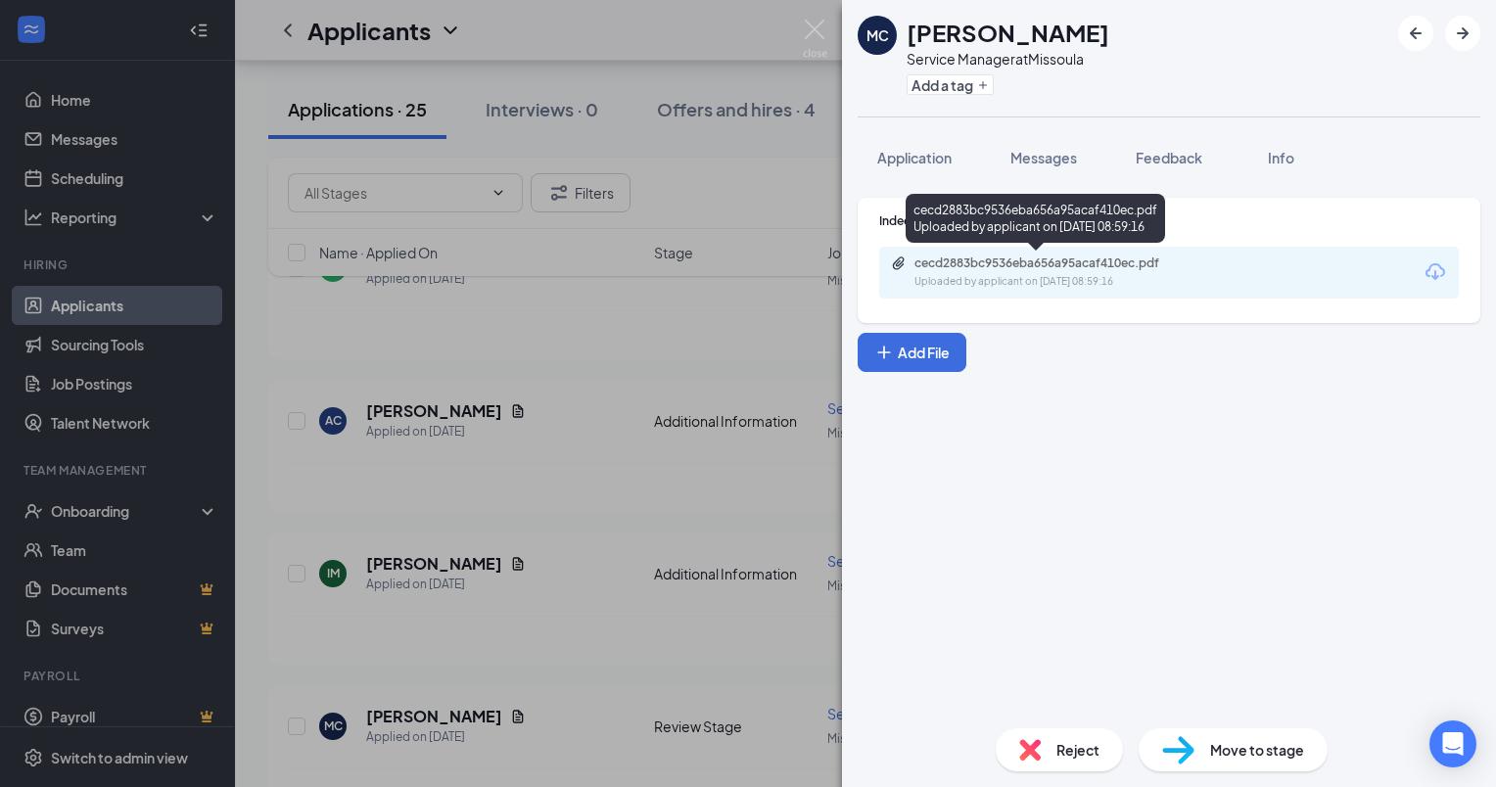
click at [1023, 274] on div "Uploaded by applicant on [DATE] 08:59:16" at bounding box center [1062, 282] width 294 height 16
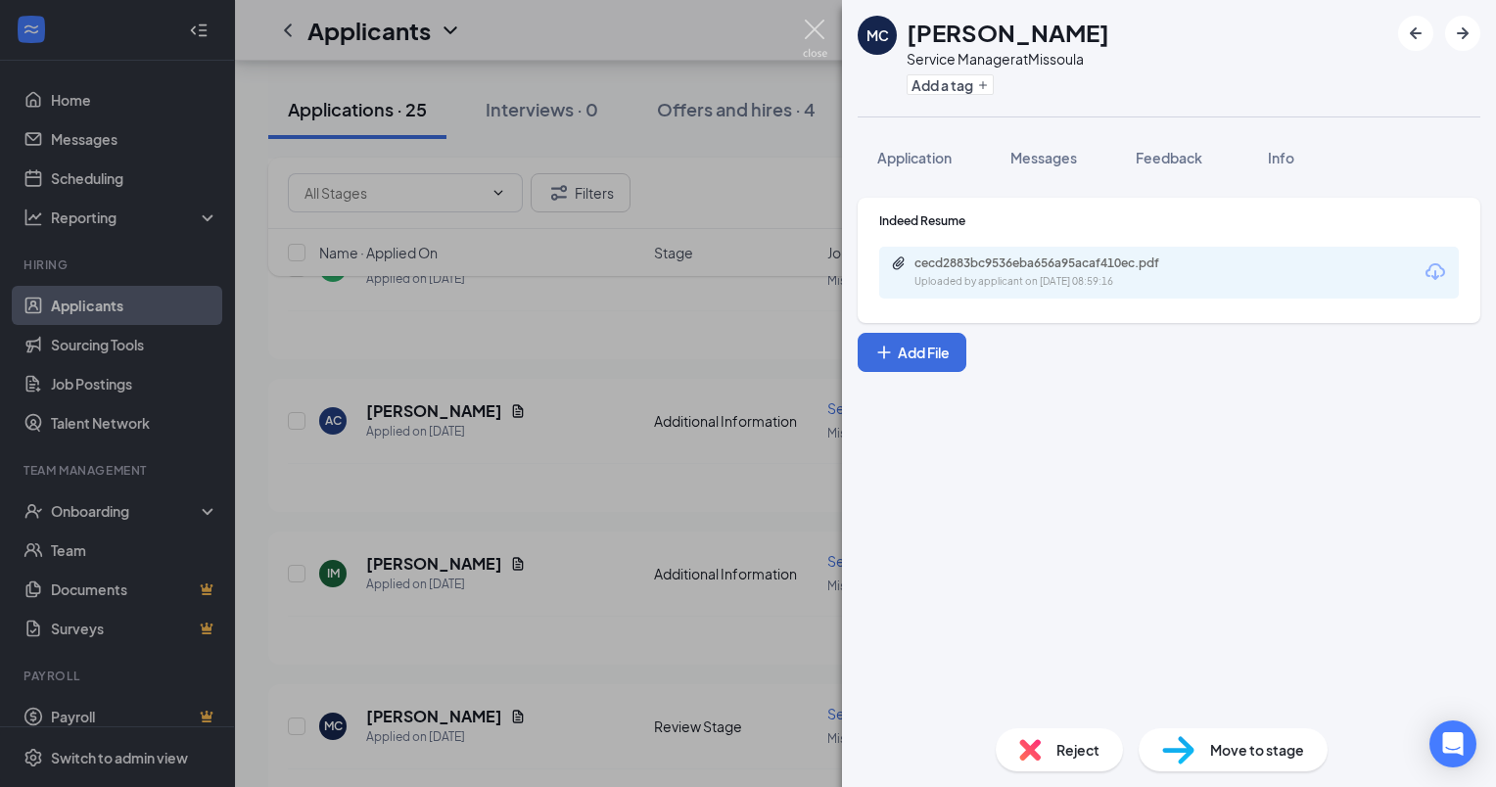
click at [808, 27] on img at bounding box center [815, 39] width 24 height 38
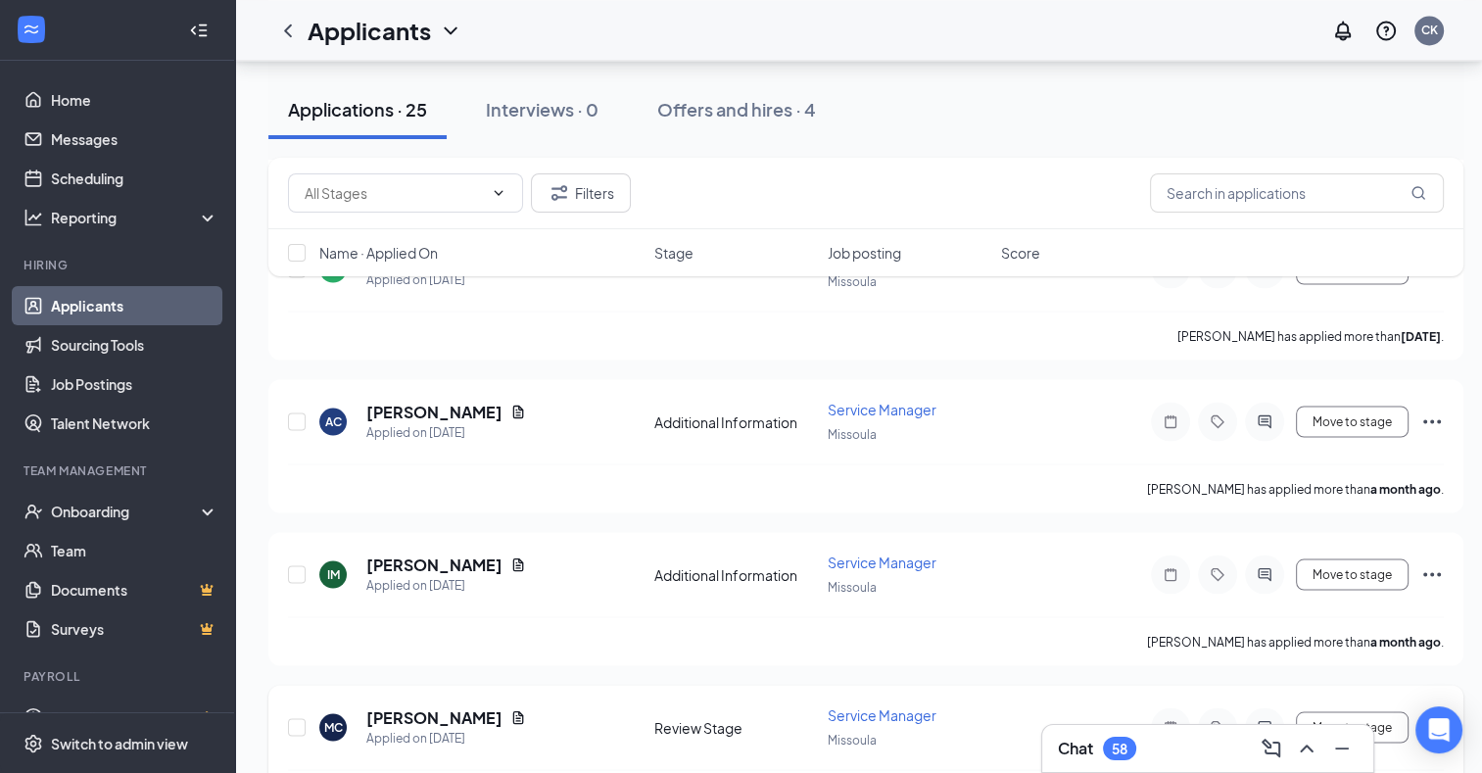
click at [1428, 715] on icon "Ellipses" at bounding box center [1432, 727] width 24 height 24
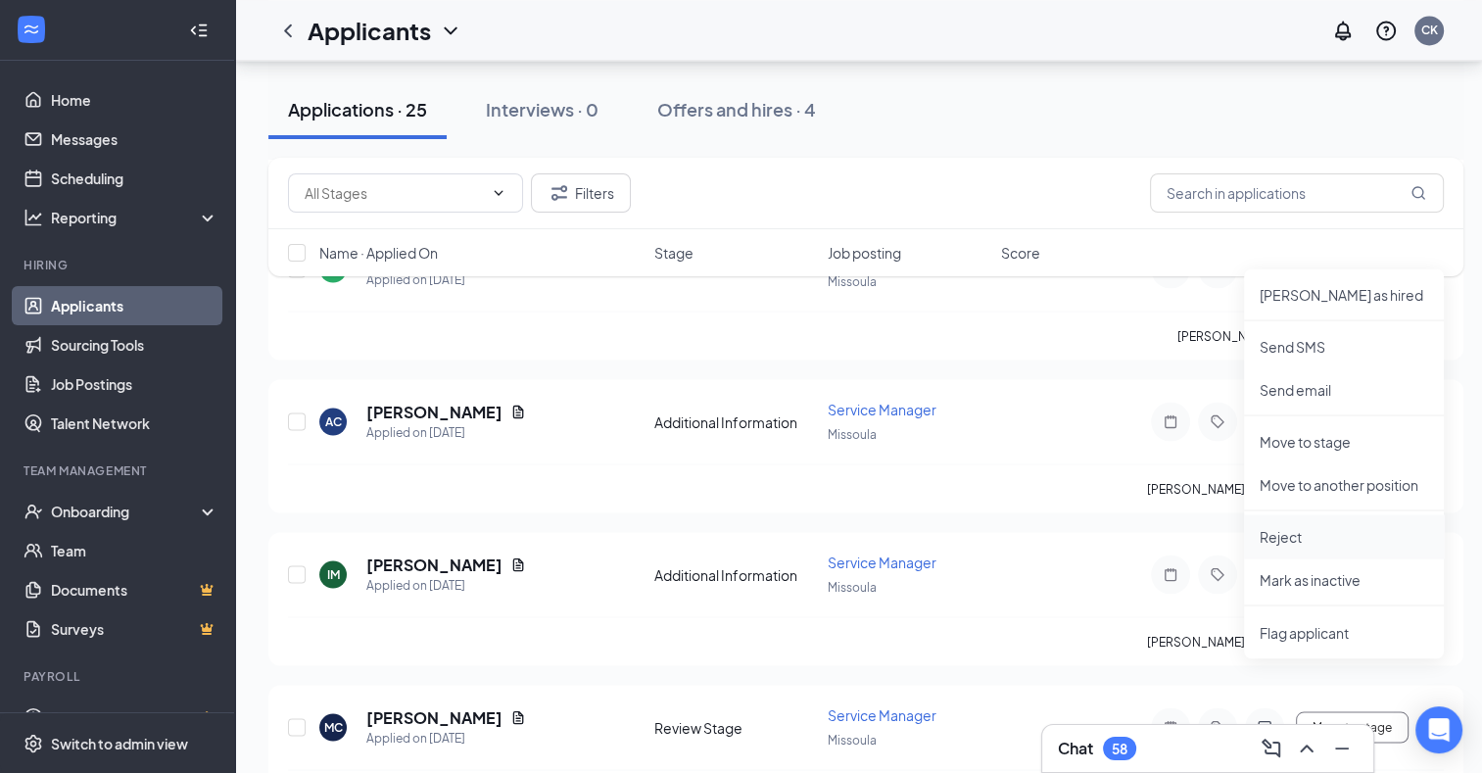
click at [1300, 529] on p "Reject" at bounding box center [1343, 536] width 168 height 20
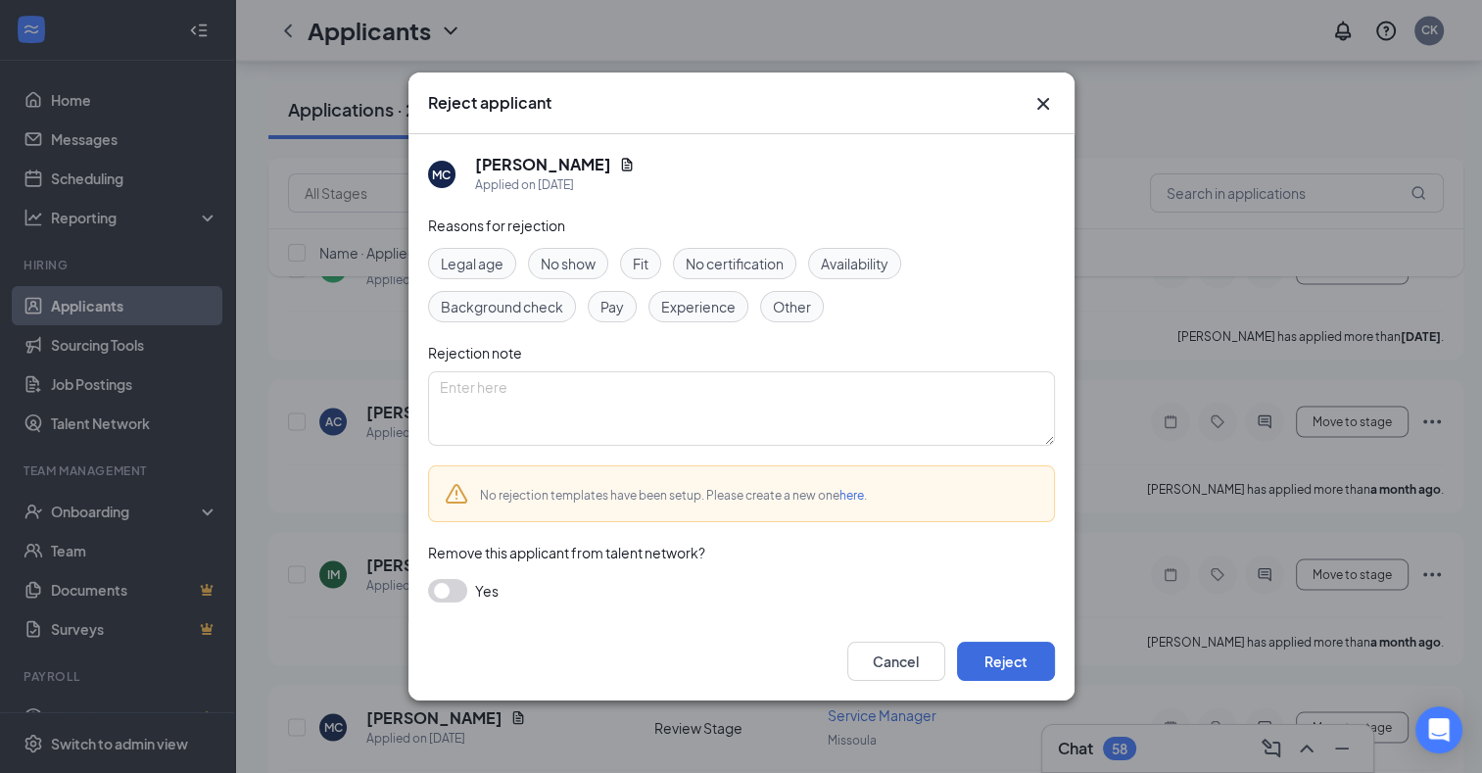
click at [686, 302] on span "Experience" at bounding box center [698, 307] width 74 height 22
click at [983, 669] on button "Reject" at bounding box center [1006, 660] width 98 height 39
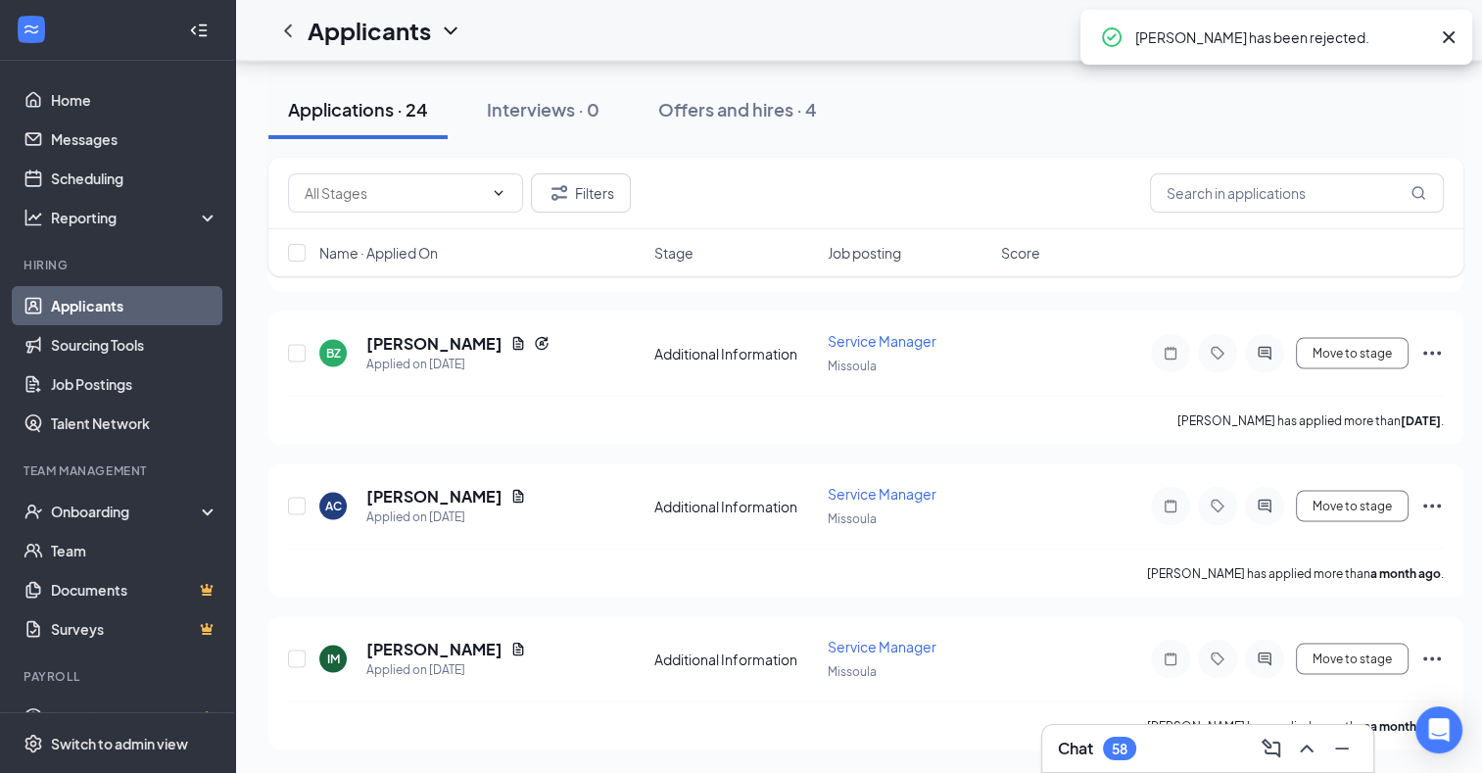
scroll to position [3358, 0]
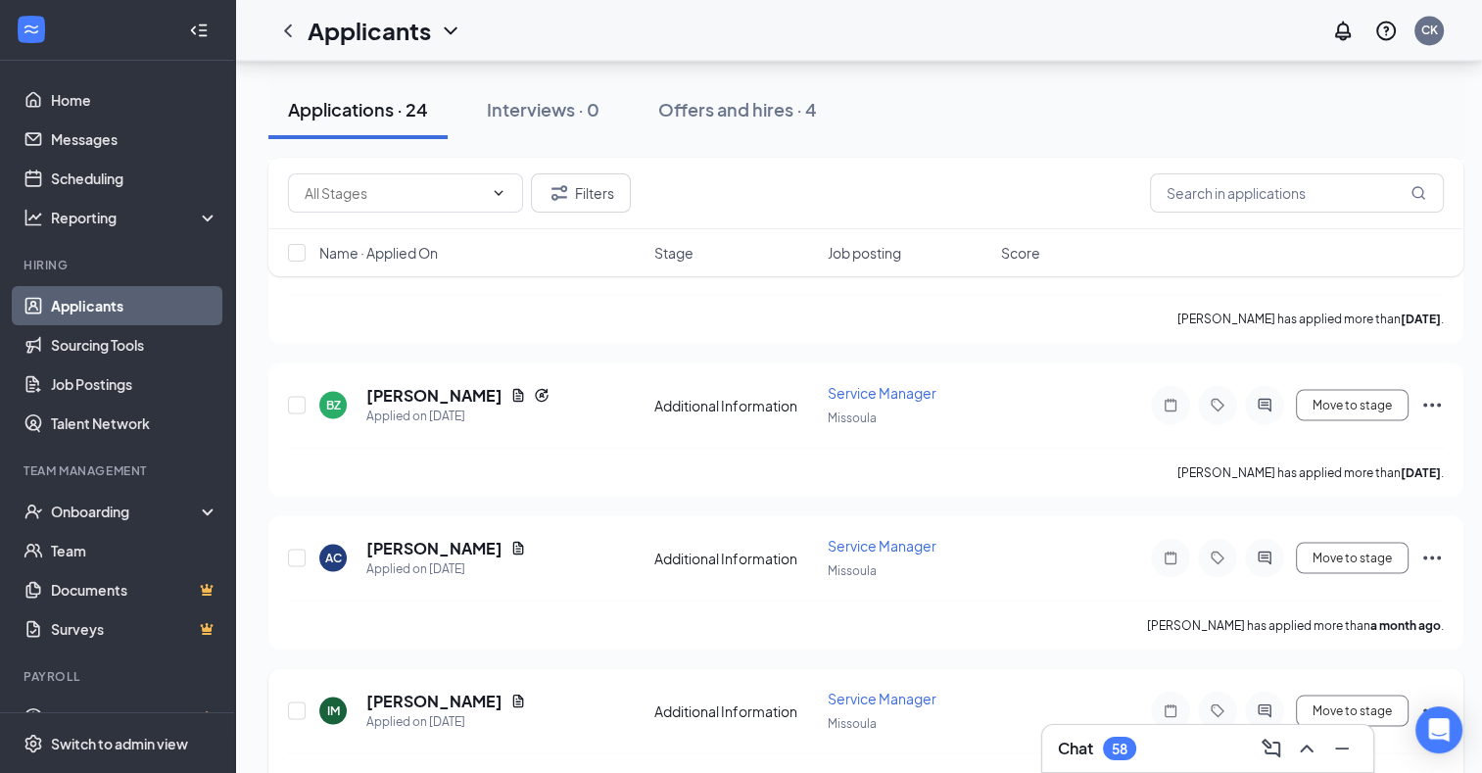
click at [1433, 698] on icon "Ellipses" at bounding box center [1432, 710] width 24 height 24
click at [513, 693] on icon "Document" at bounding box center [518, 699] width 11 height 13
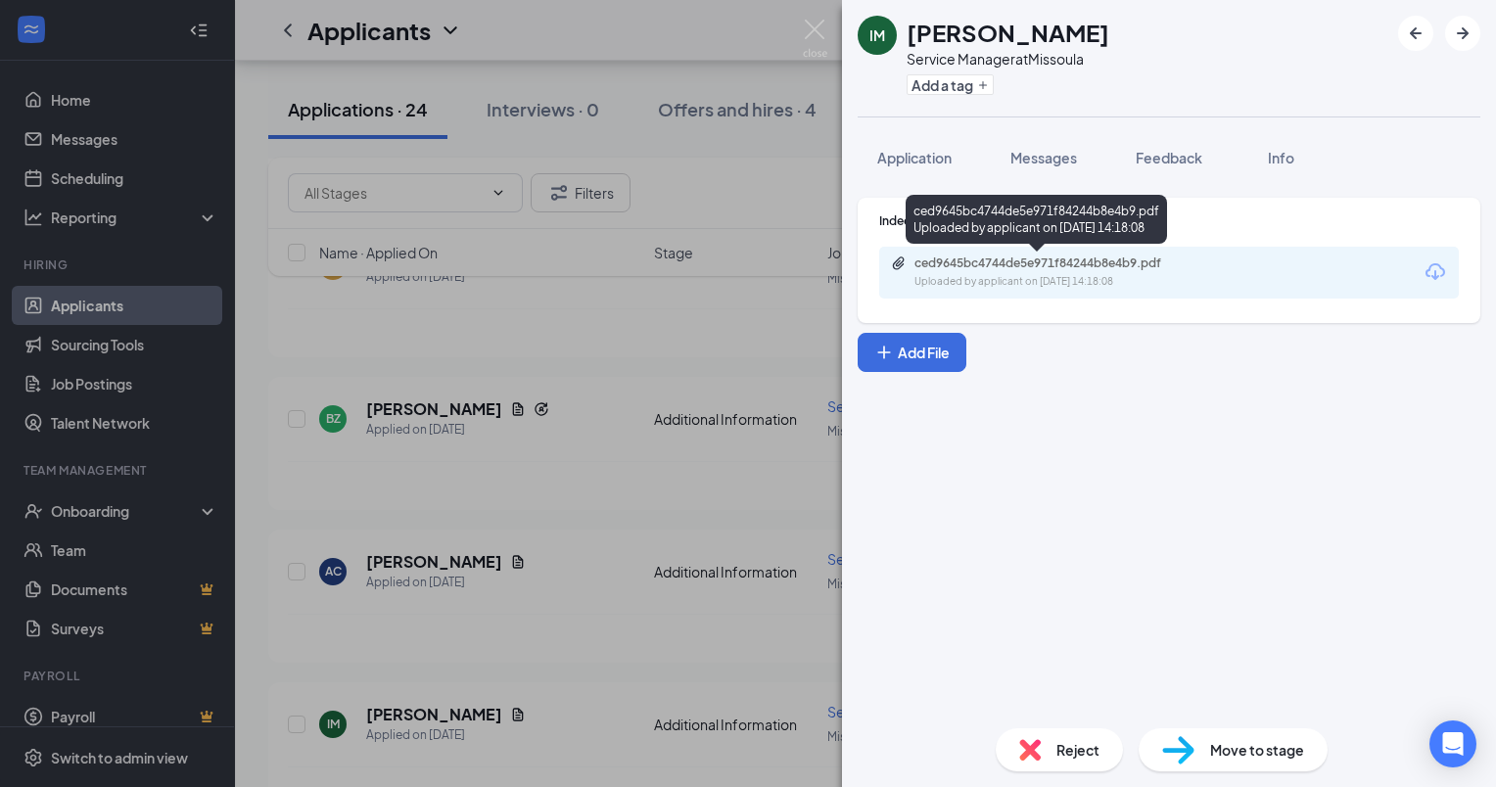
click at [1035, 261] on div "ced9645bc4744de5e971f84244b8e4b9.pdf" at bounding box center [1052, 264] width 274 height 16
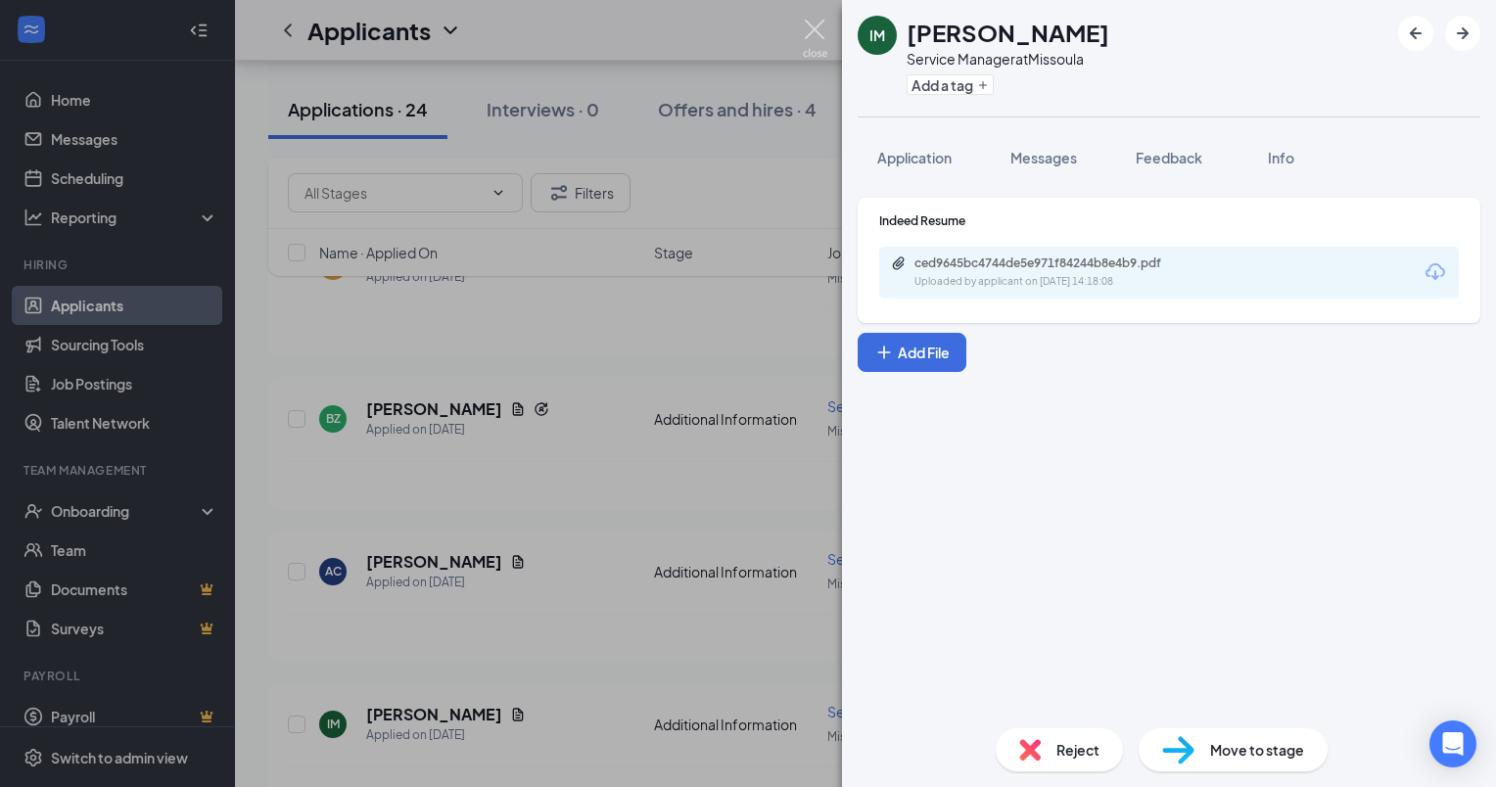
click at [813, 28] on img at bounding box center [815, 39] width 24 height 38
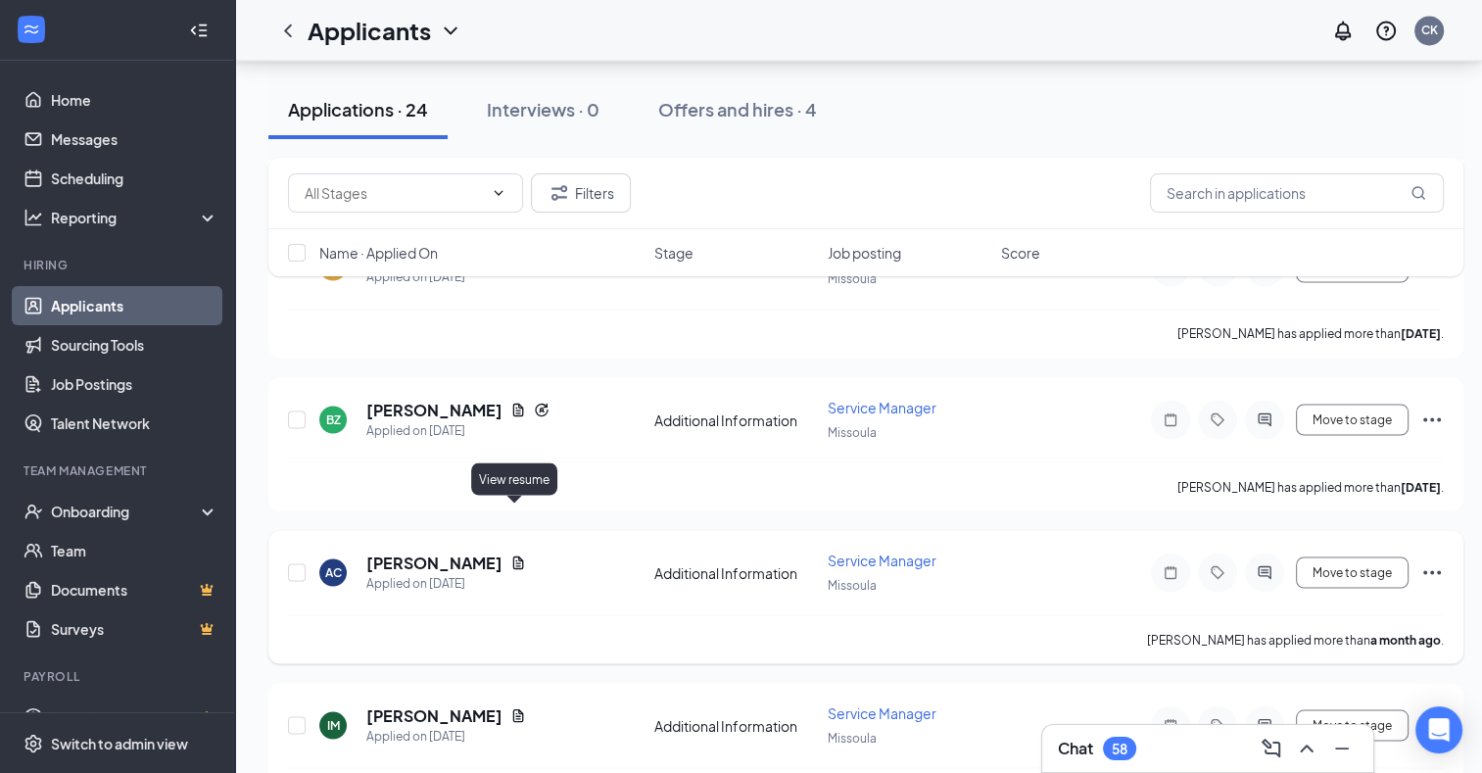
click at [513, 554] on icon "Document" at bounding box center [518, 562] width 16 height 16
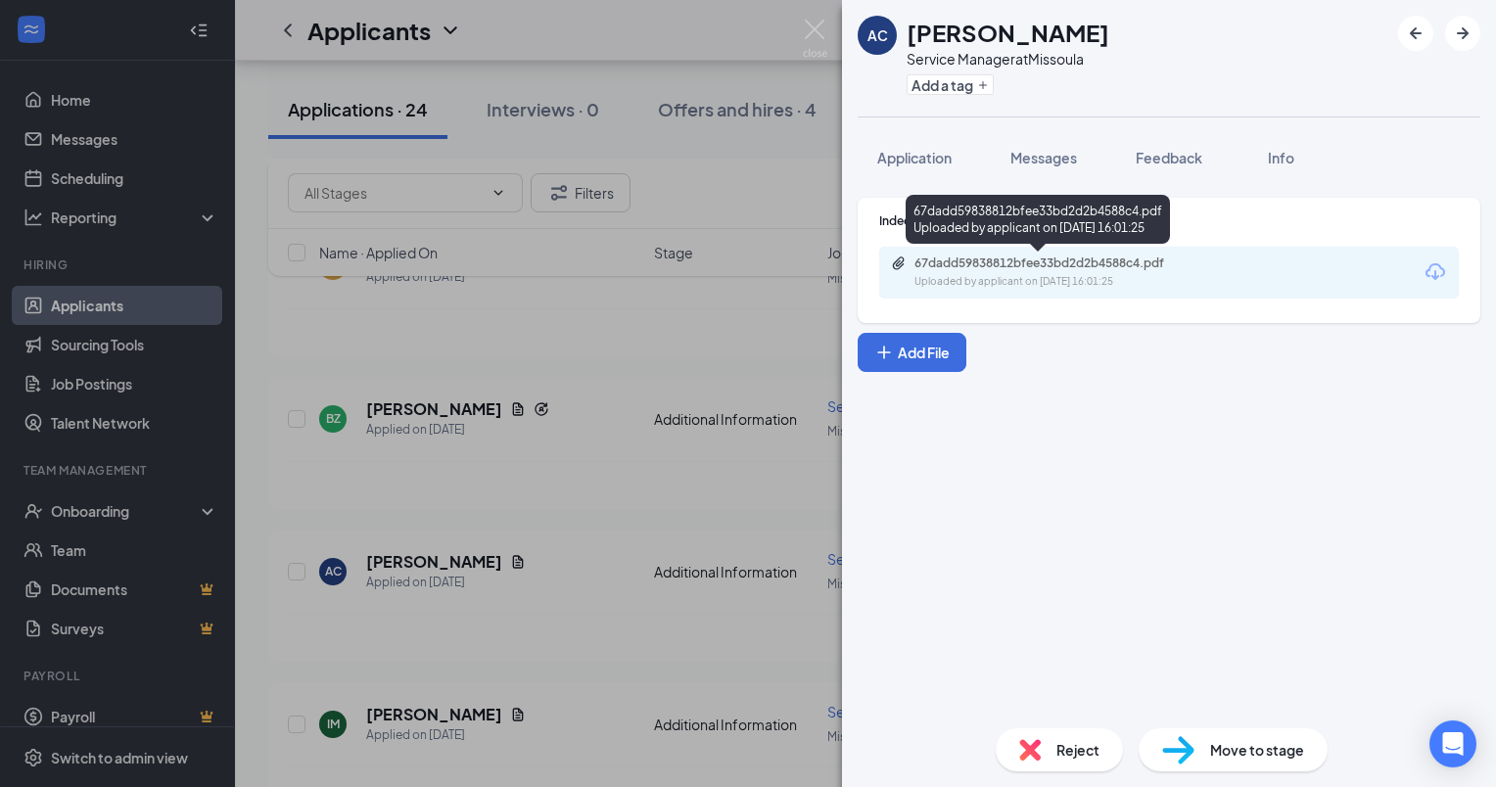
click at [945, 261] on div "67dadd59838812bfee33bd2d2b4588c4.pdf" at bounding box center [1052, 264] width 274 height 16
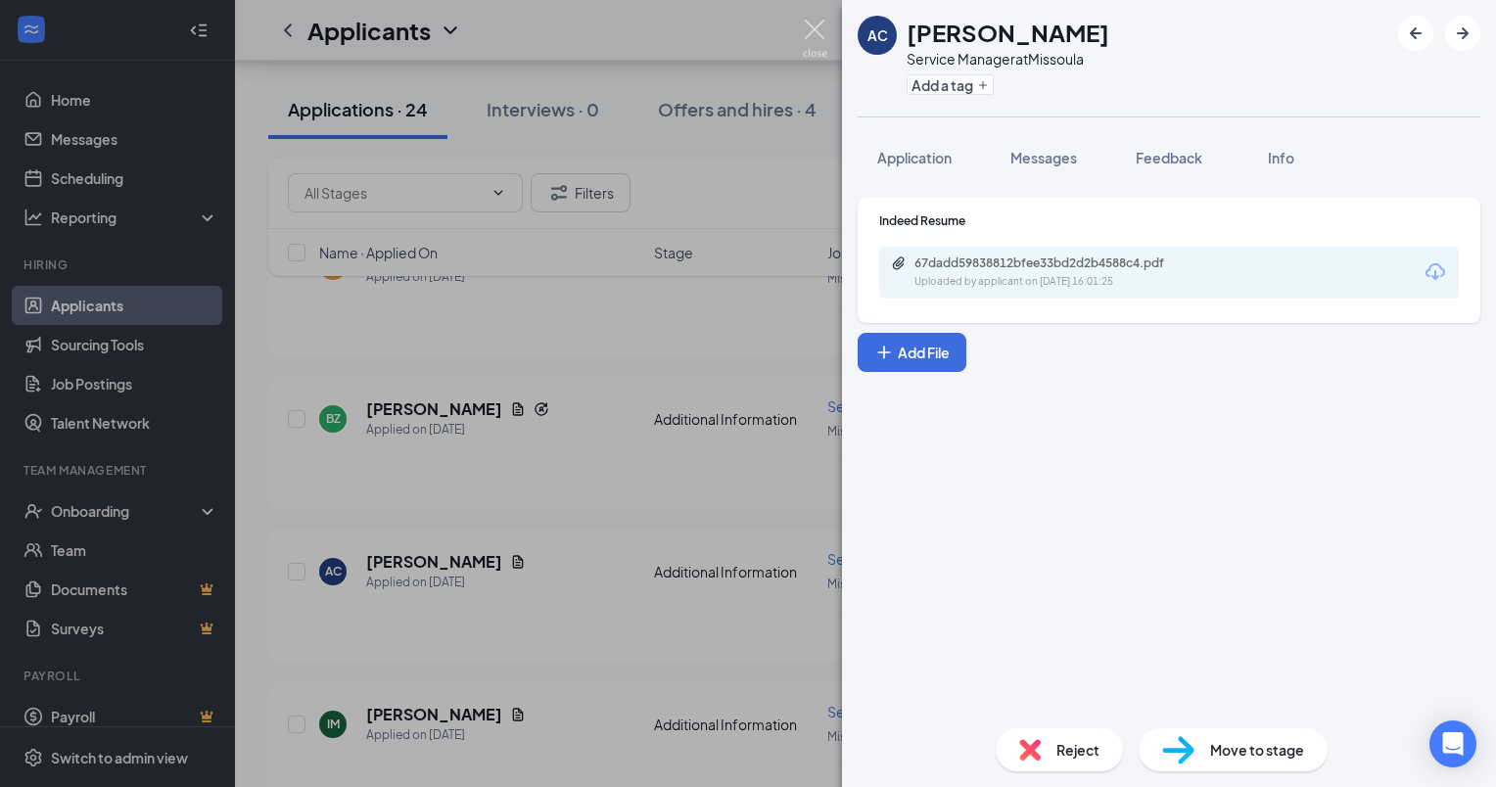
click at [812, 30] on img at bounding box center [815, 39] width 24 height 38
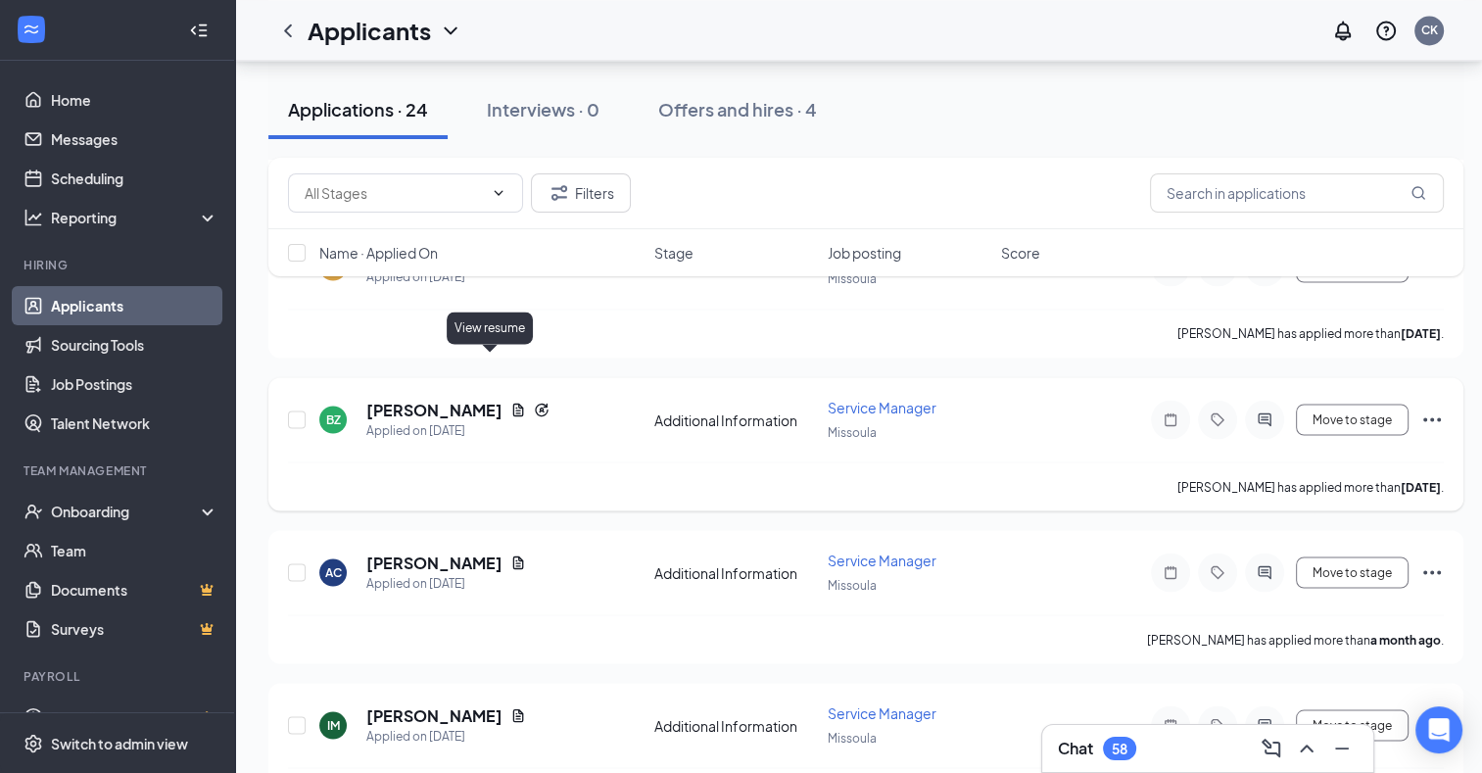
click at [510, 402] on icon "Document" at bounding box center [518, 410] width 16 height 16
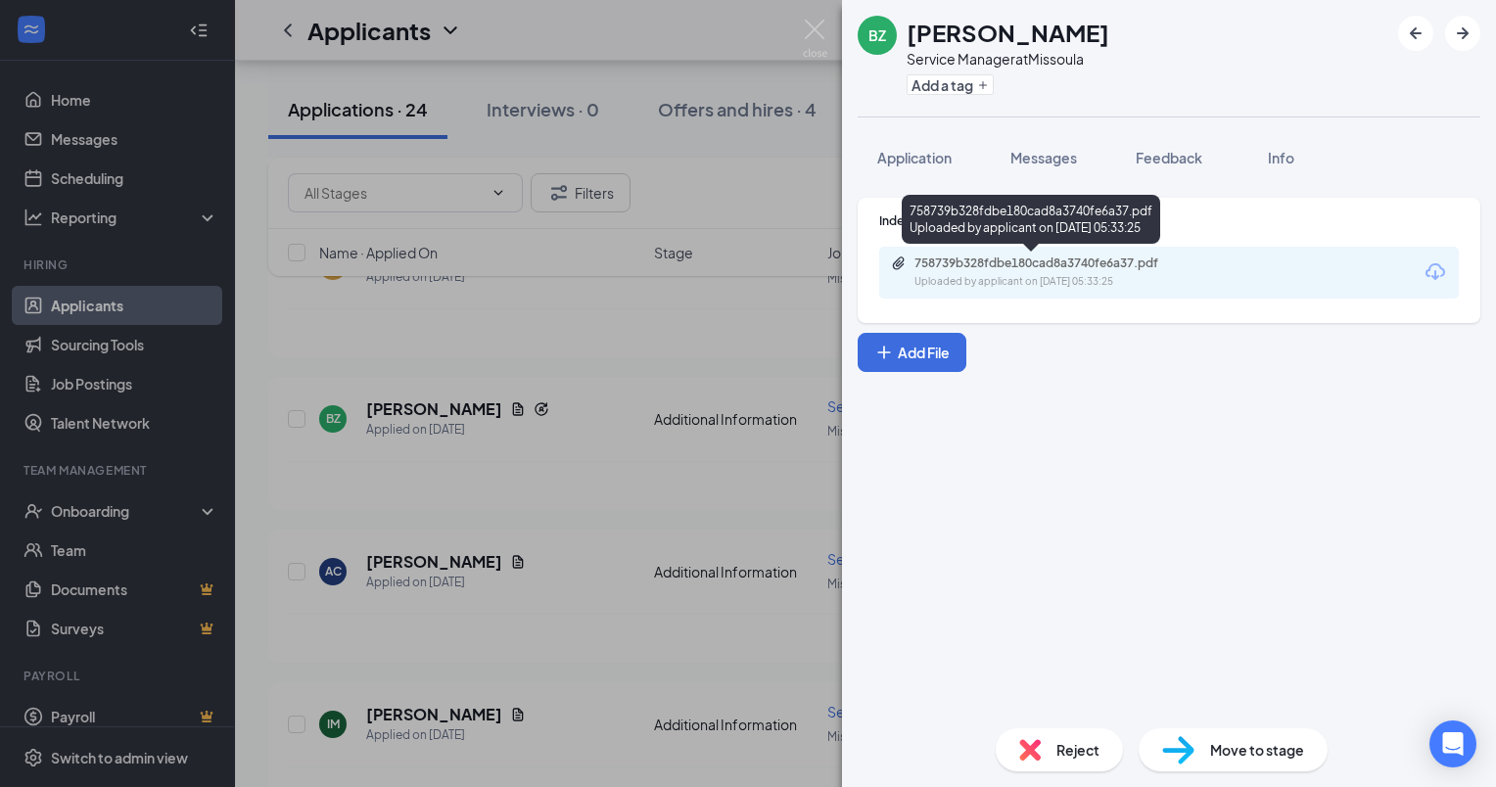
click at [982, 257] on div "758739b328fdbe180cad8a3740fe6a37.pdf" at bounding box center [1052, 264] width 274 height 16
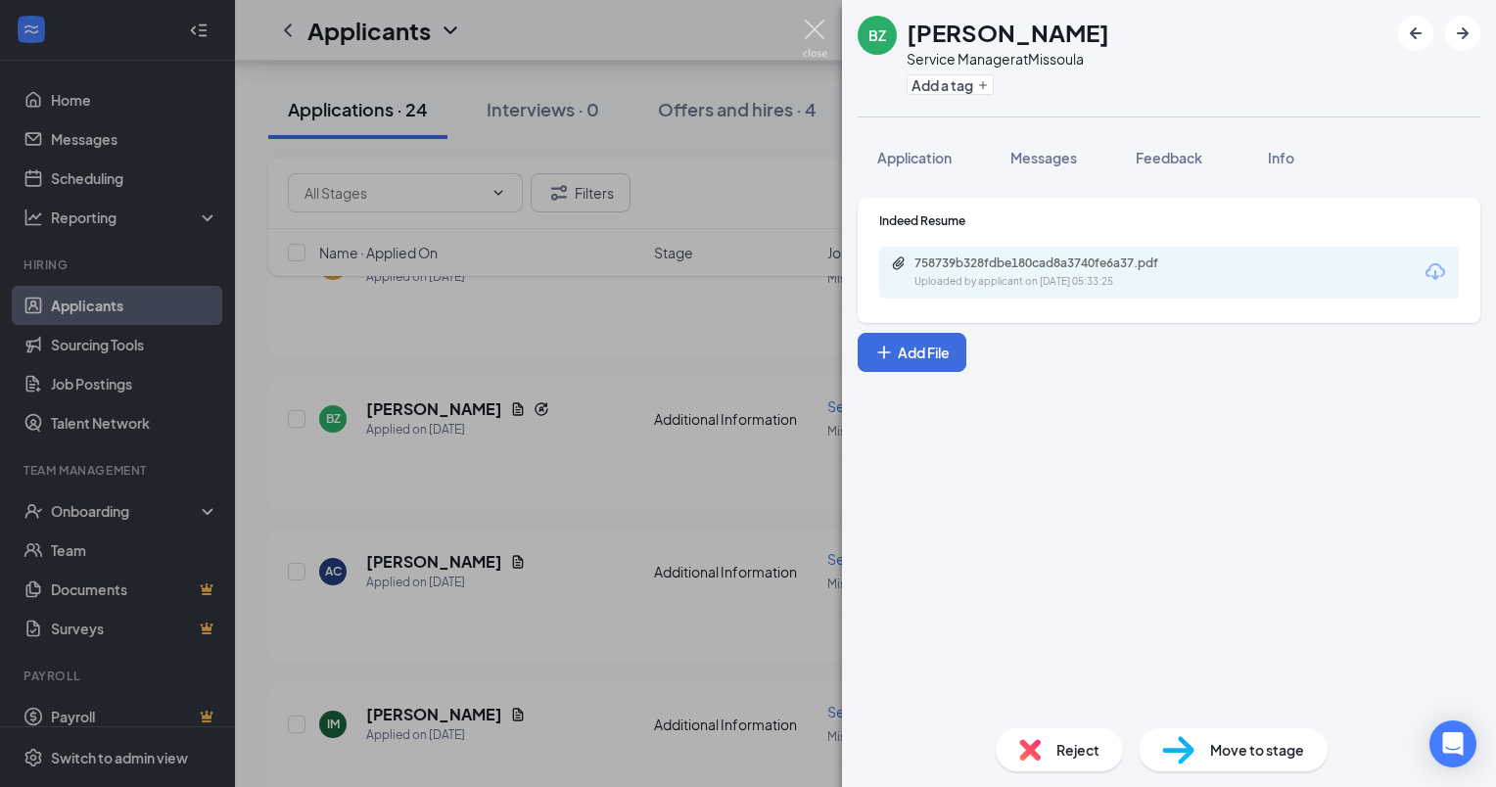
click at [821, 31] on img at bounding box center [815, 39] width 24 height 38
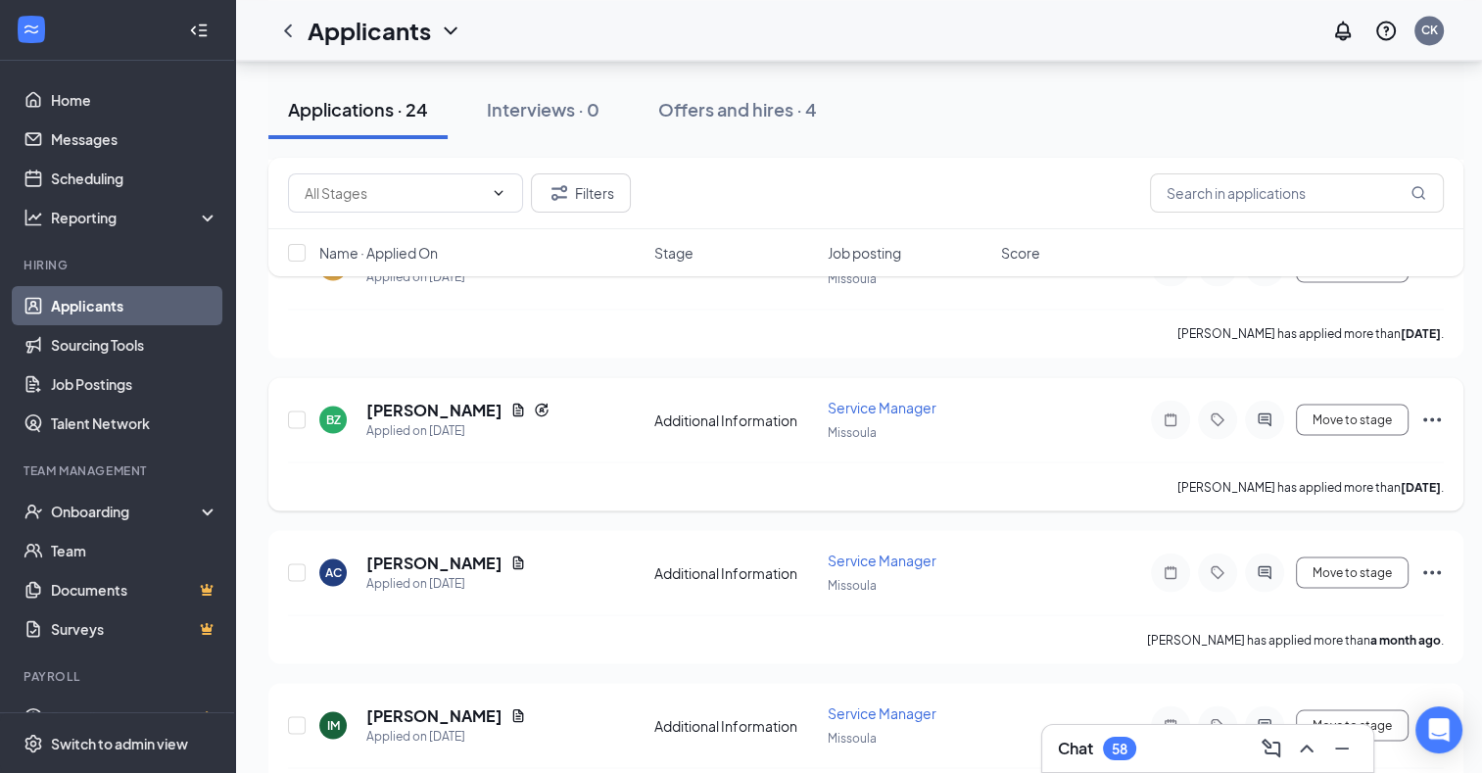
click at [1431, 417] on icon "Ellipses" at bounding box center [1432, 419] width 18 height 4
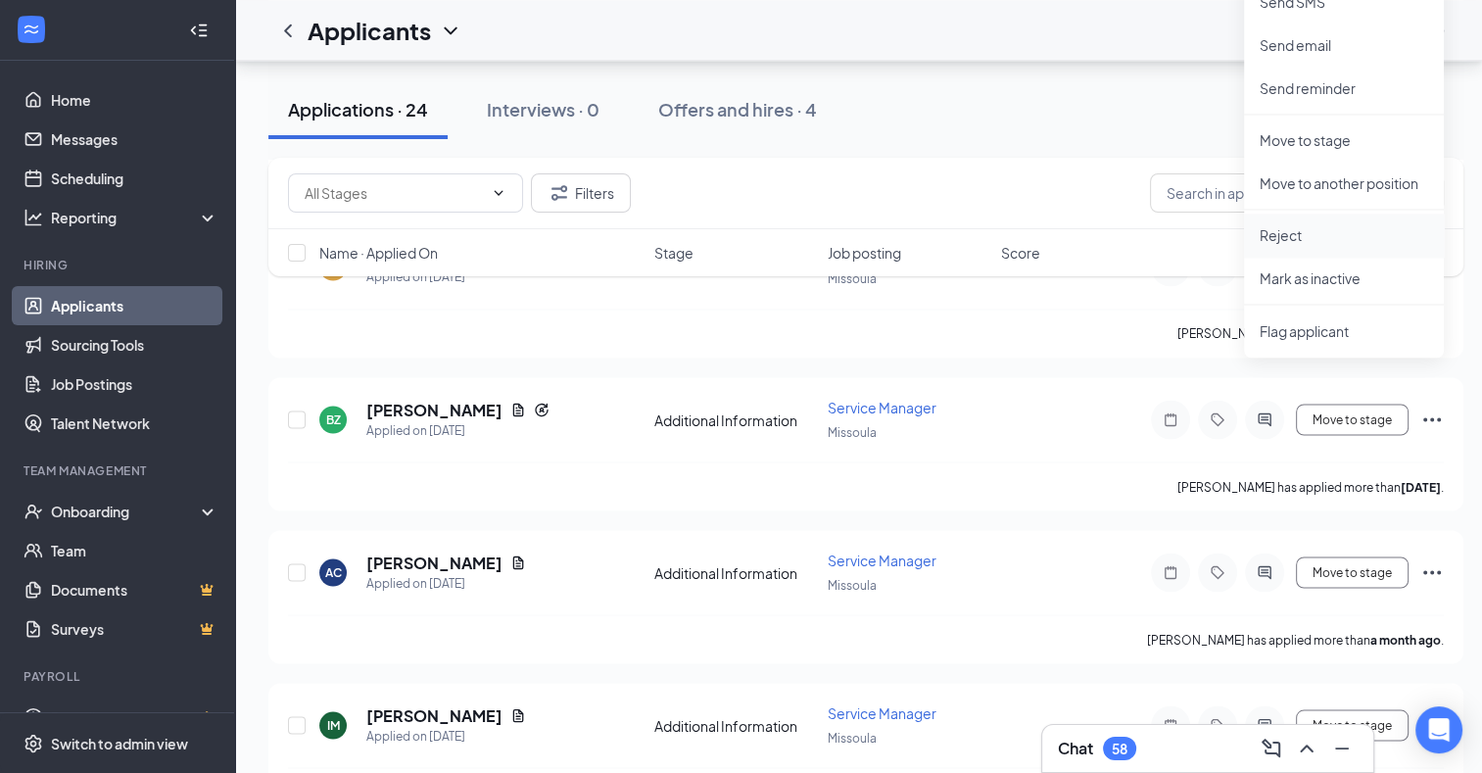
click at [1287, 227] on p "Reject" at bounding box center [1343, 235] width 168 height 20
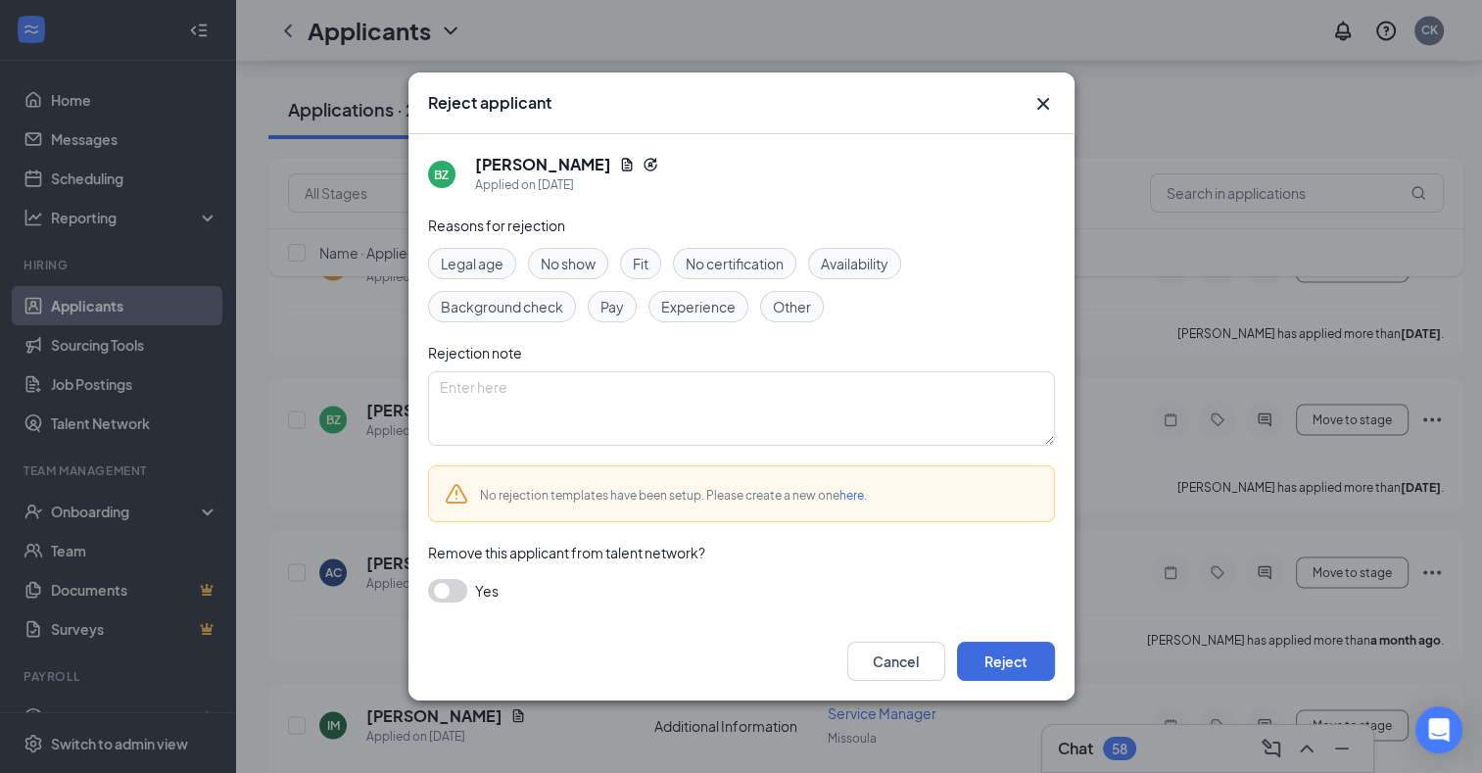
click at [701, 301] on span "Experience" at bounding box center [698, 307] width 74 height 22
click at [1019, 660] on button "Reject" at bounding box center [1006, 660] width 98 height 39
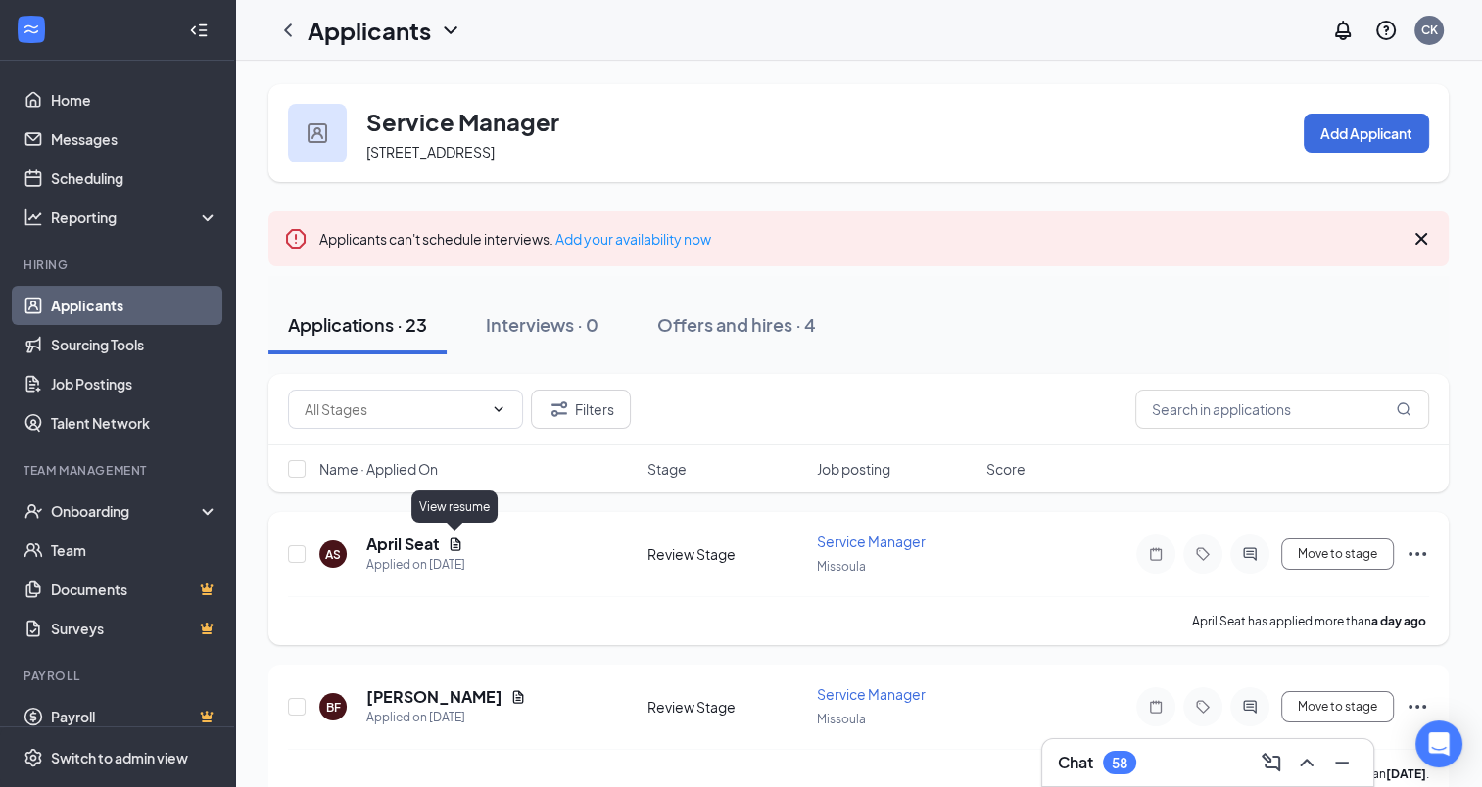
click at [454, 542] on icon "Document" at bounding box center [456, 545] width 16 height 16
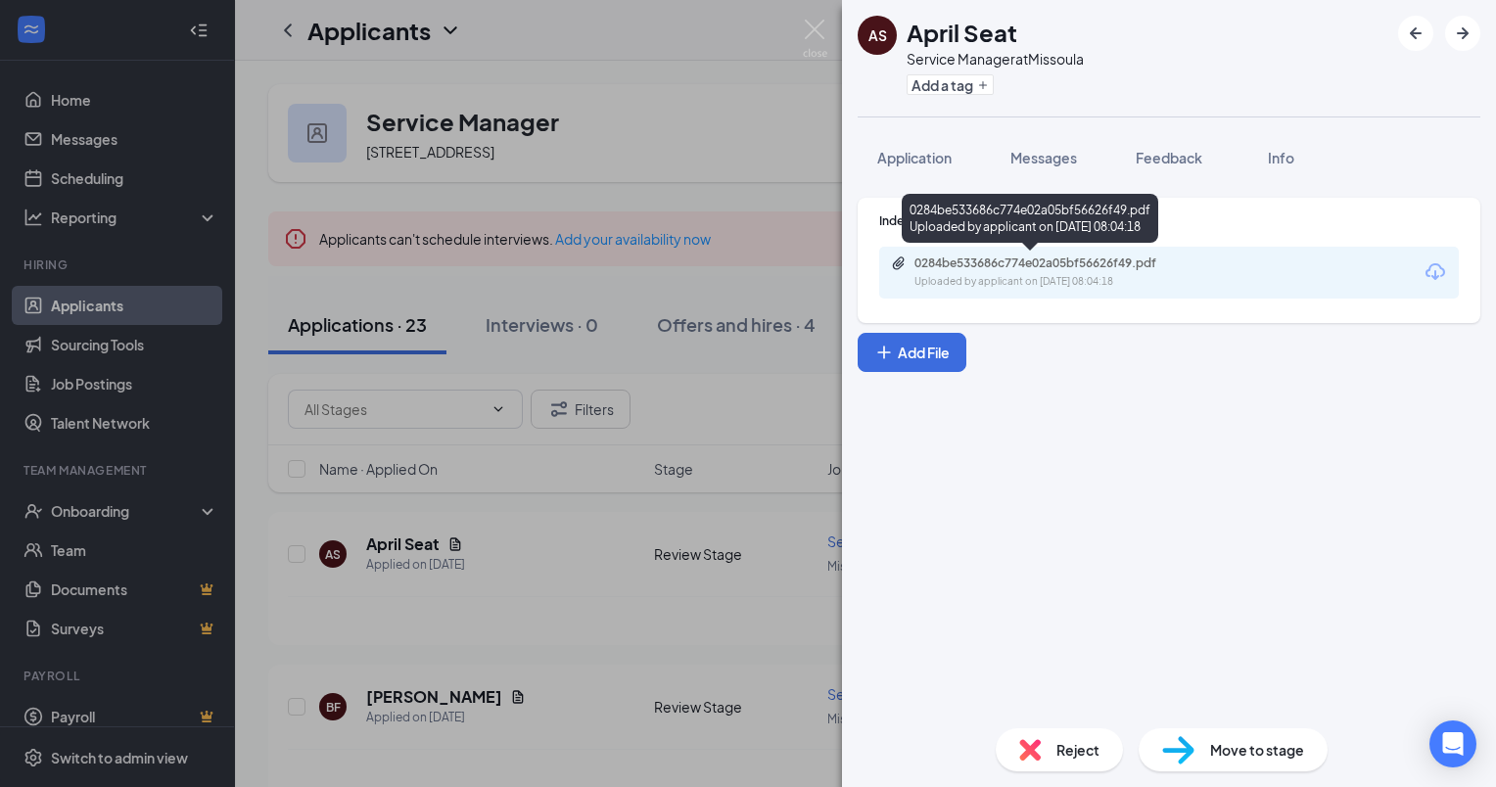
click at [1019, 259] on div "0284be533686c774e02a05bf56626f49.pdf" at bounding box center [1052, 264] width 274 height 16
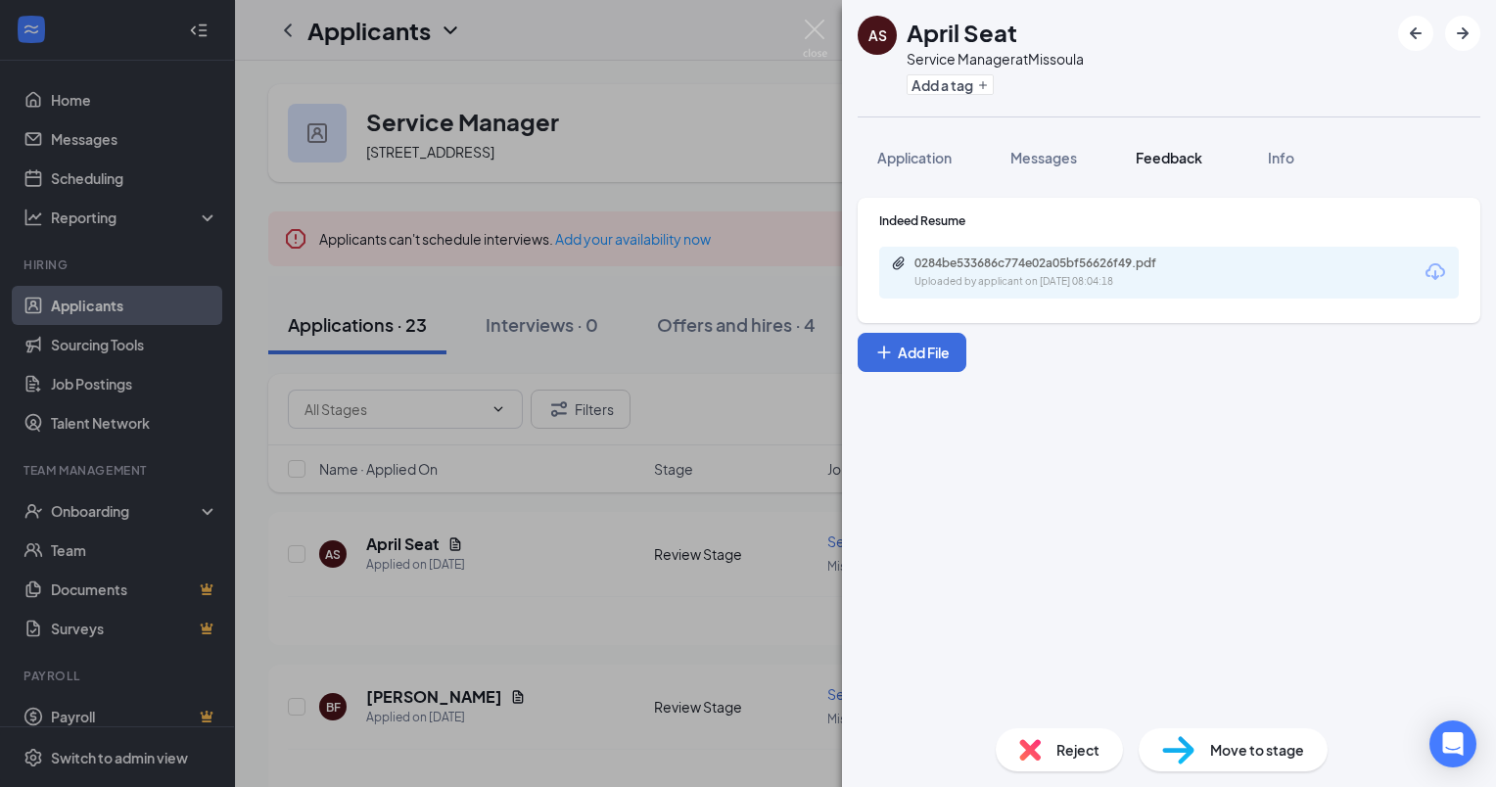
click at [1192, 157] on span "Feedback" at bounding box center [1169, 158] width 67 height 18
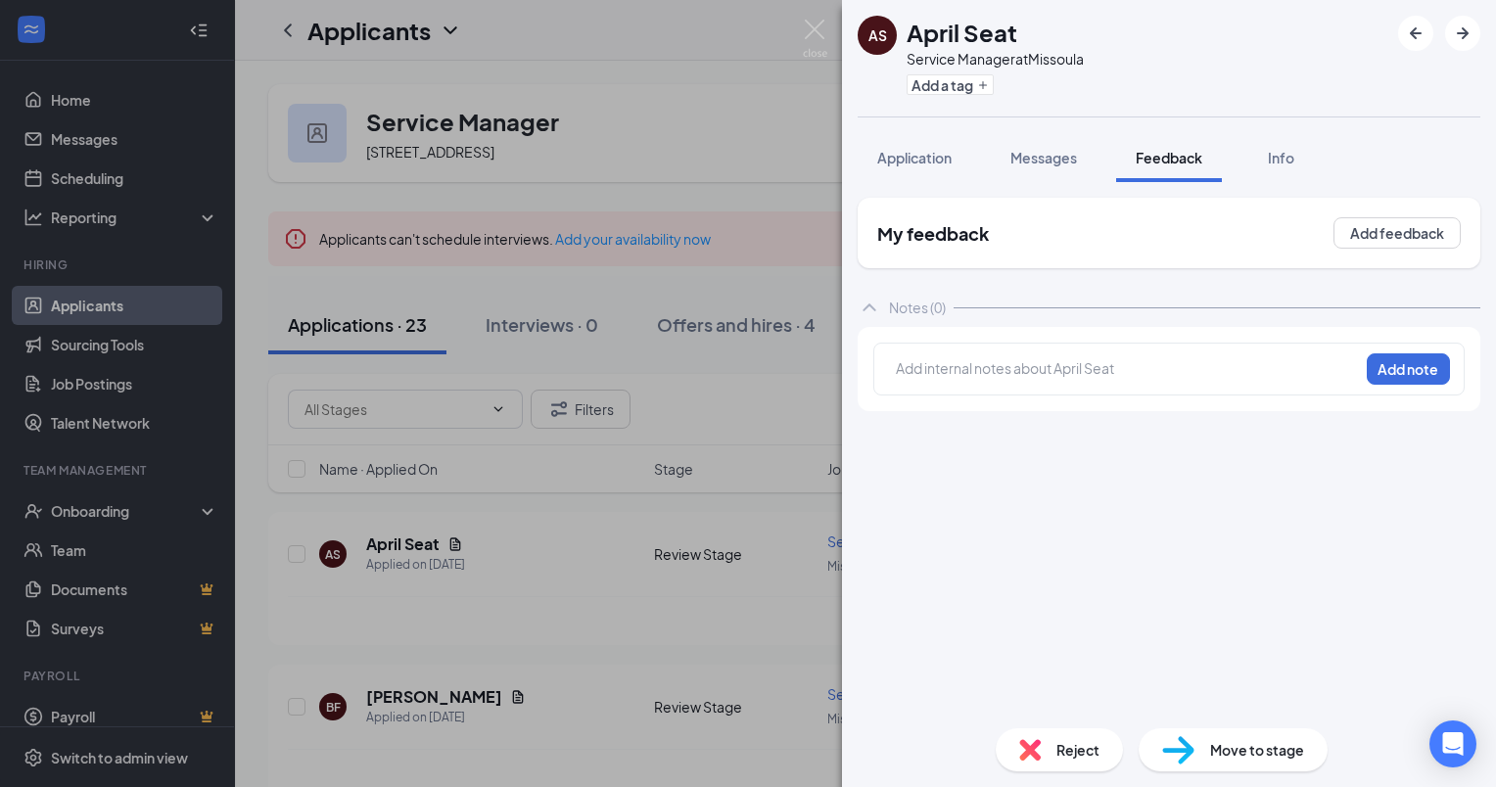
click at [990, 353] on div "Add internal notes about April Seat Add note" at bounding box center [1170, 369] width 592 height 53
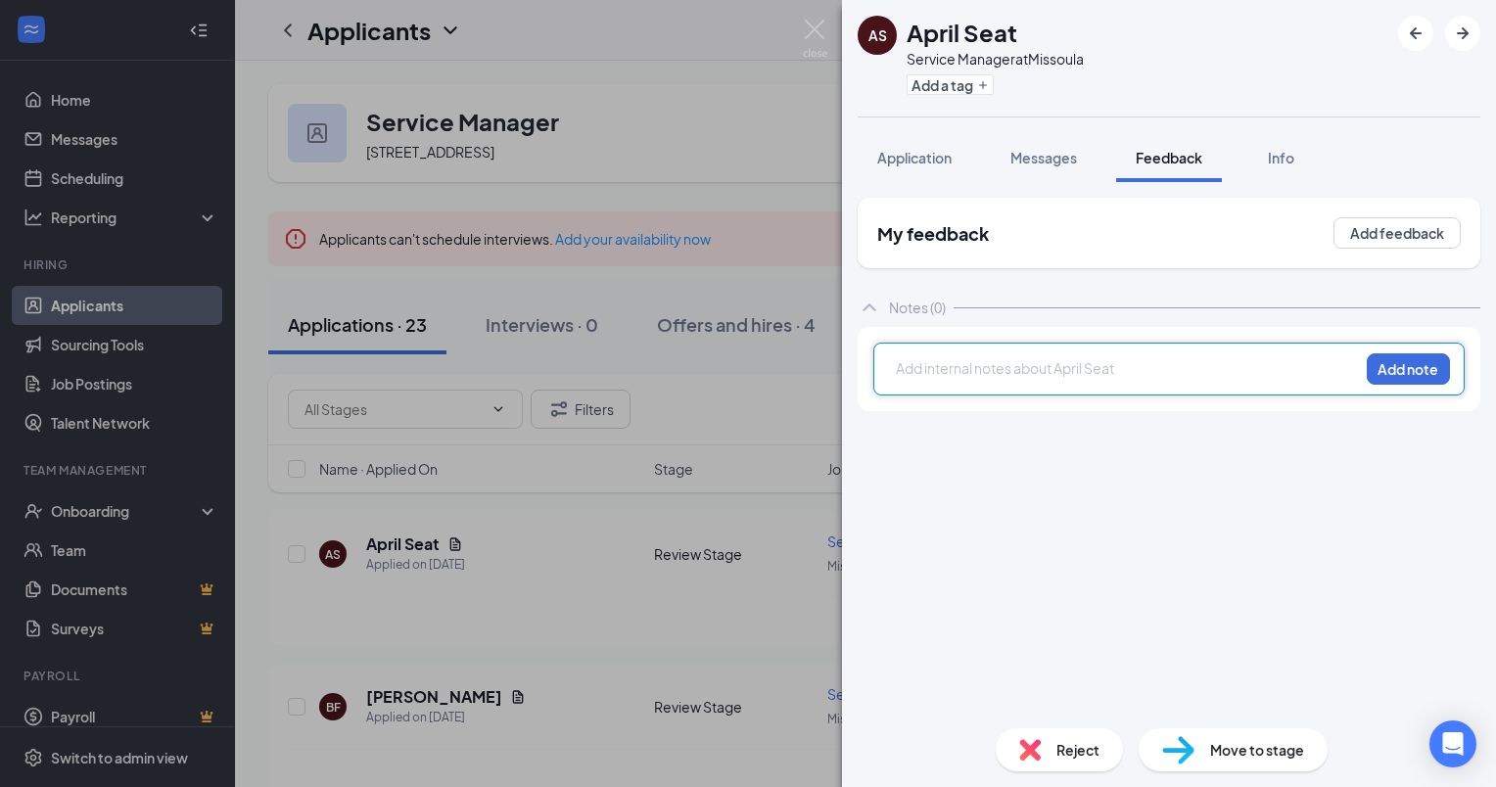
click at [985, 369] on div at bounding box center [1127, 368] width 461 height 21
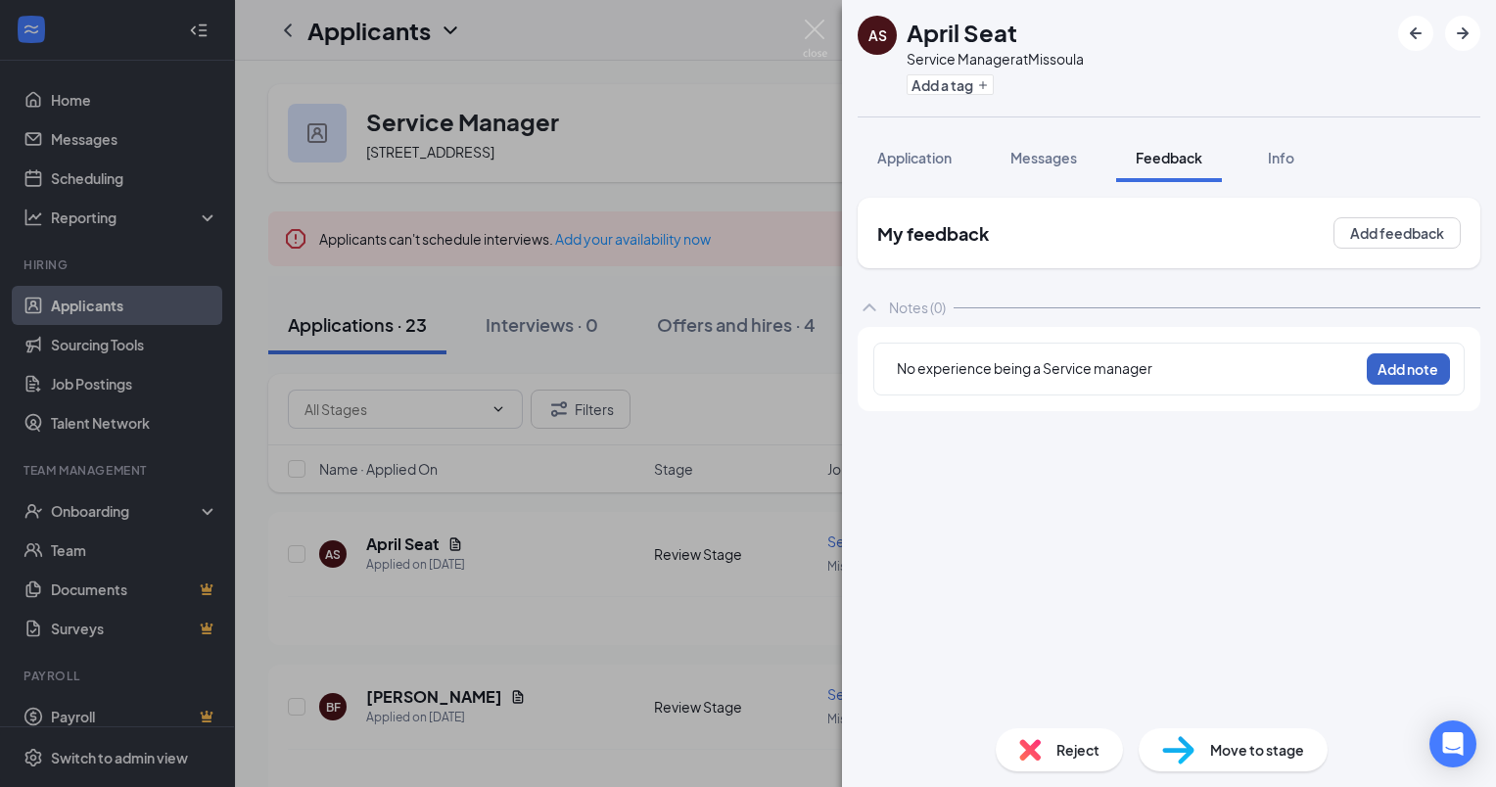
click at [1387, 373] on button "Add note" at bounding box center [1408, 369] width 83 height 31
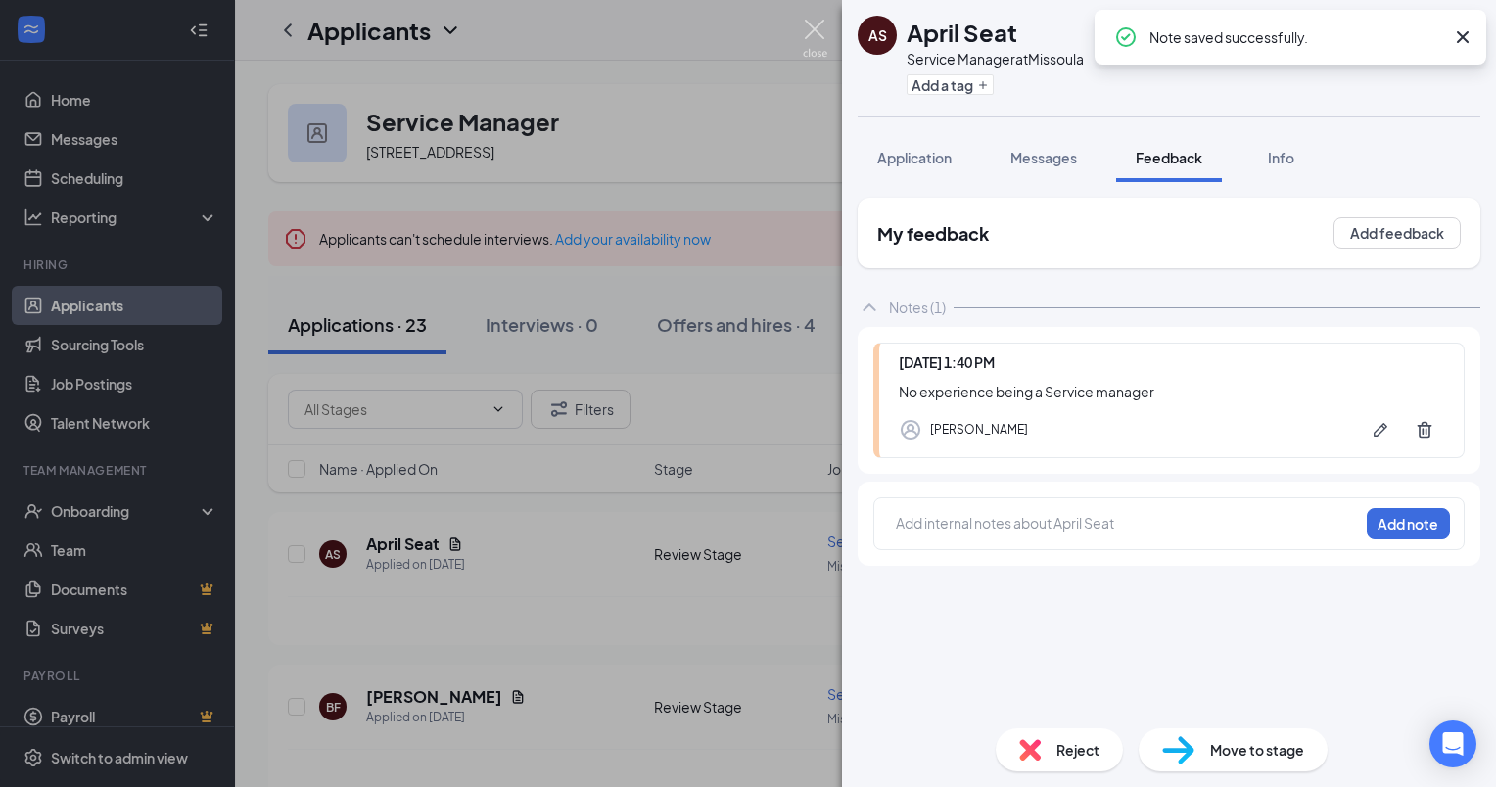
click at [818, 27] on img at bounding box center [815, 39] width 24 height 38
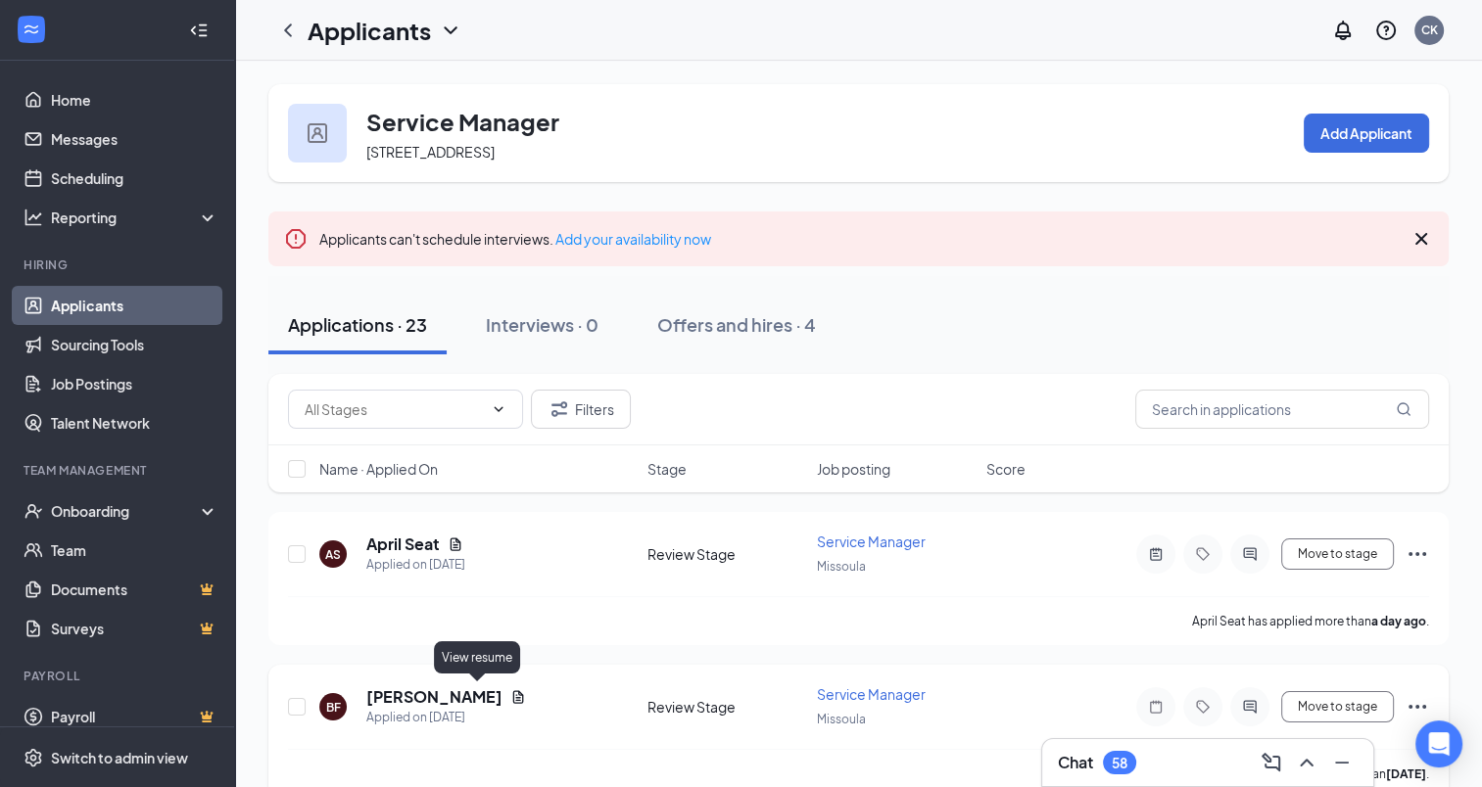
click at [513, 695] on icon "Document" at bounding box center [518, 696] width 11 height 13
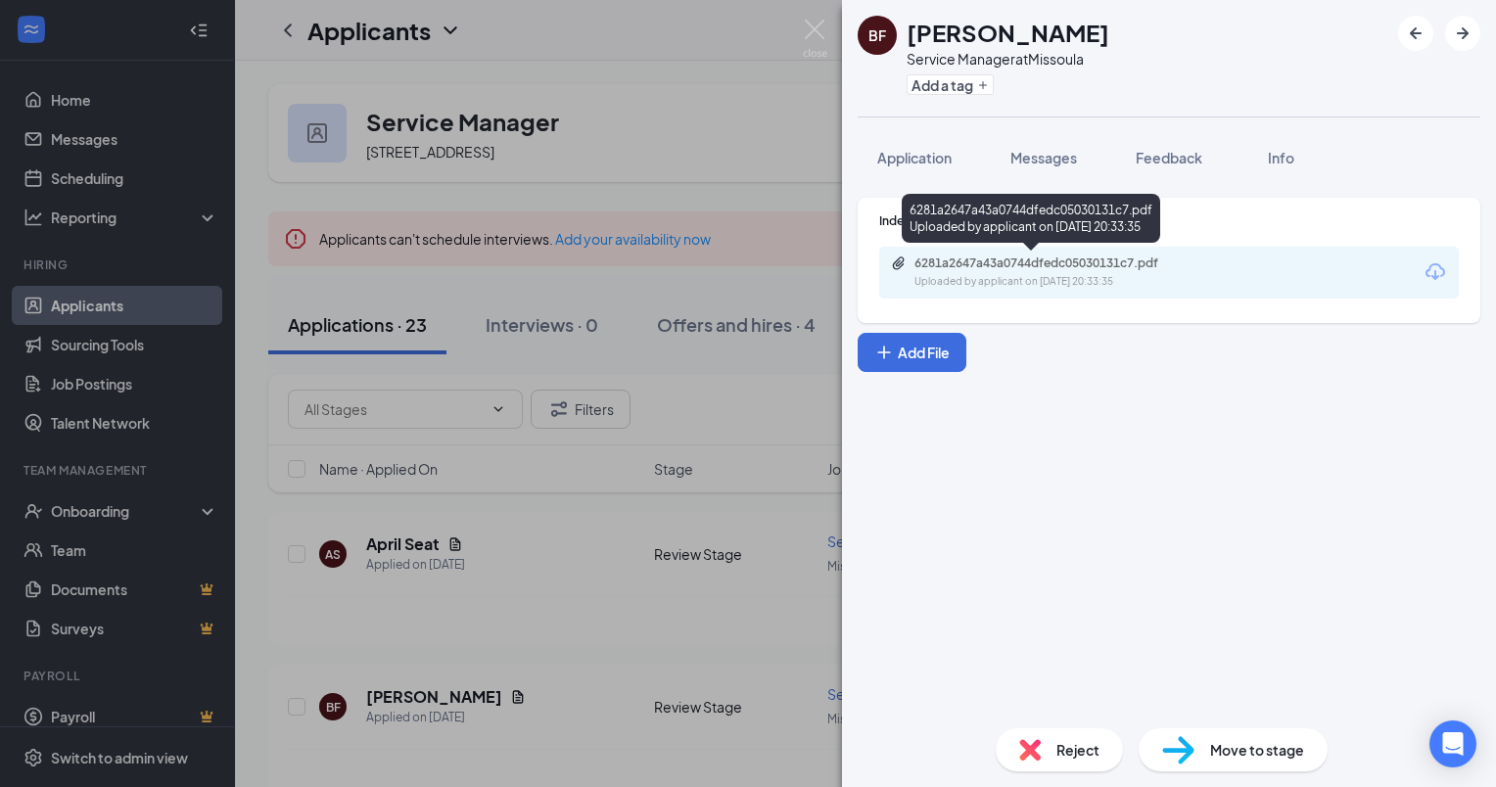
click at [1050, 268] on div "6281a2647a43a0744dfedc05030131c7.pdf" at bounding box center [1052, 264] width 274 height 16
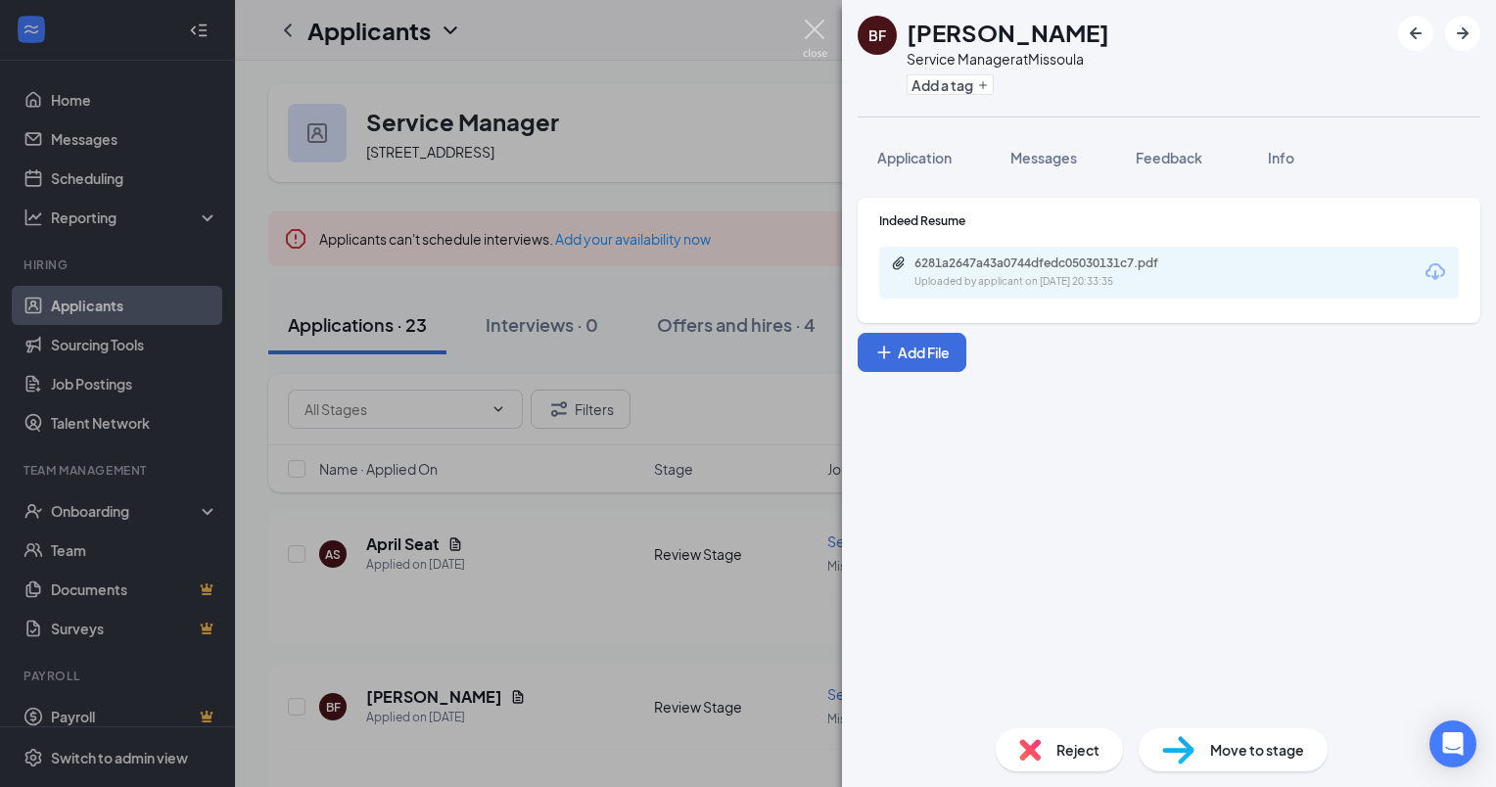
click at [812, 39] on img at bounding box center [815, 39] width 24 height 38
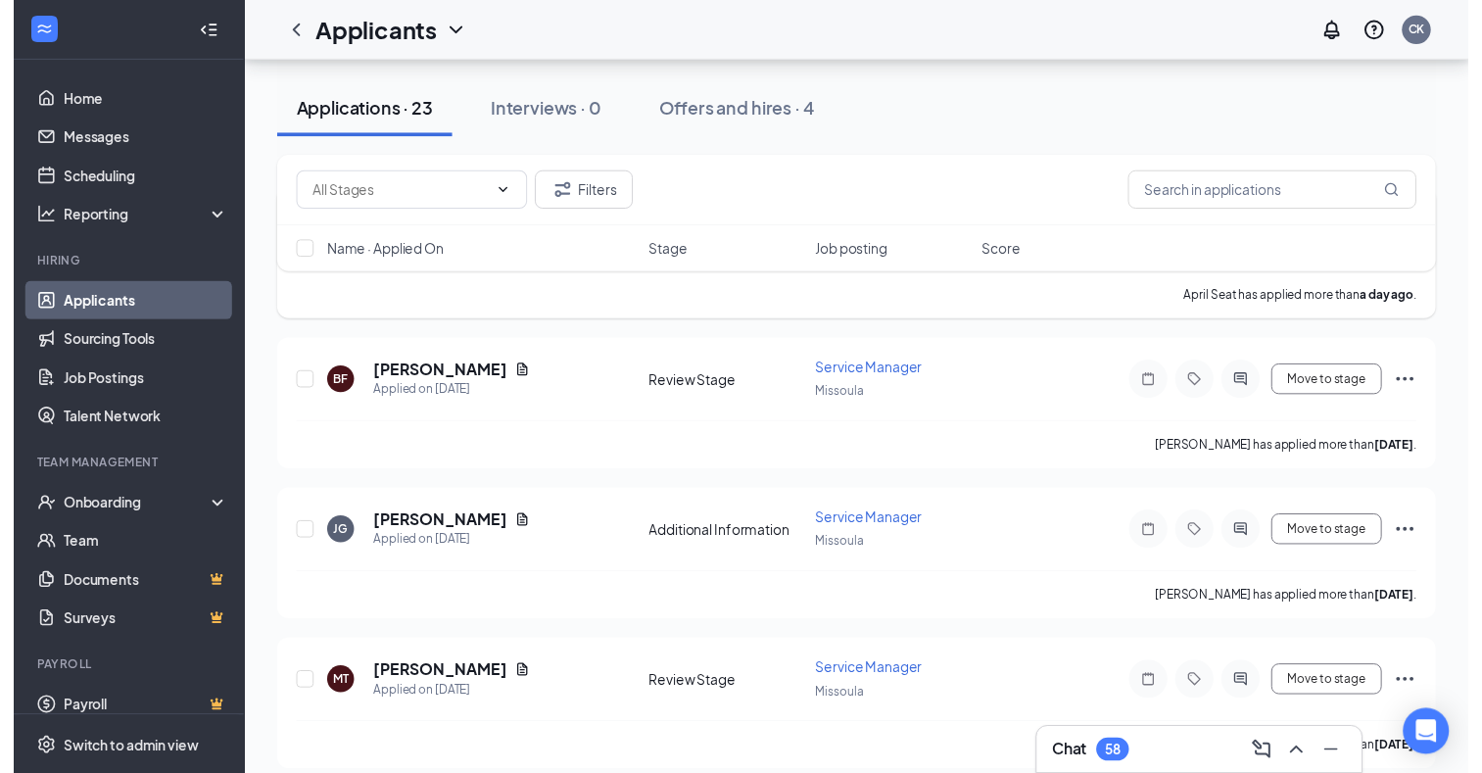
scroll to position [324, 0]
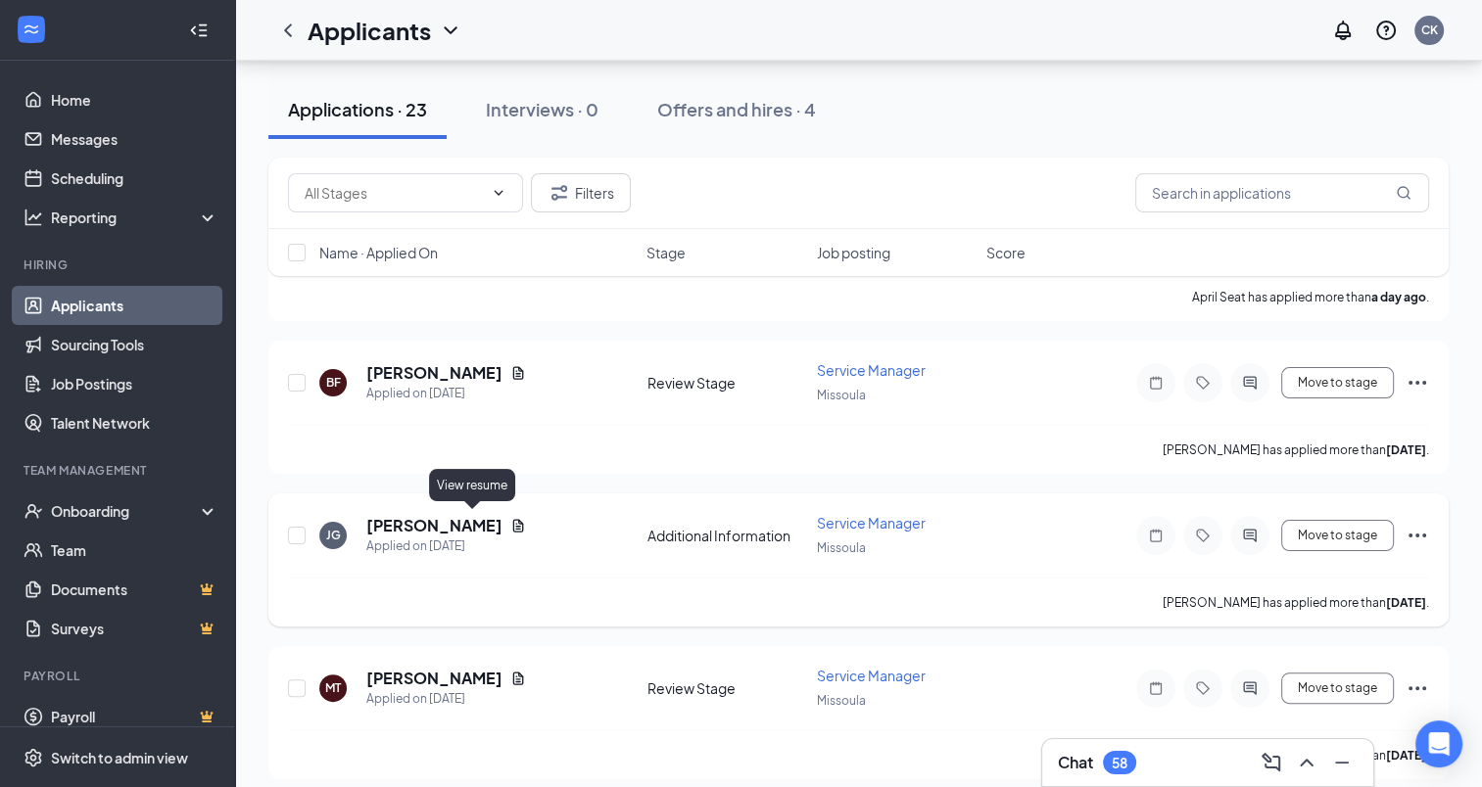
click at [510, 527] on icon "Document" at bounding box center [518, 526] width 16 height 16
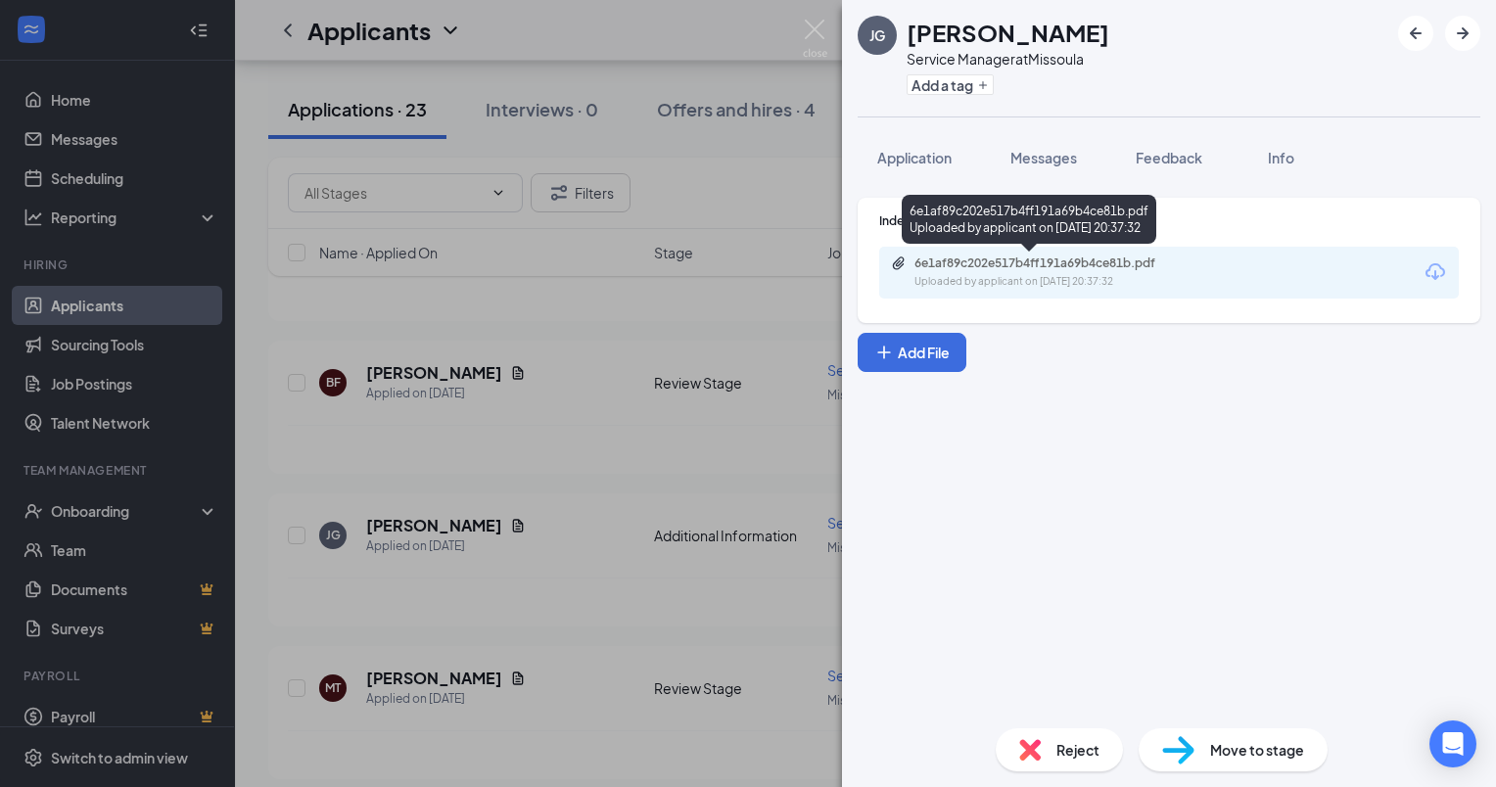
click at [1019, 264] on div "6e1af89c202e517b4ff191a69b4ce81b.pdf" at bounding box center [1052, 264] width 274 height 16
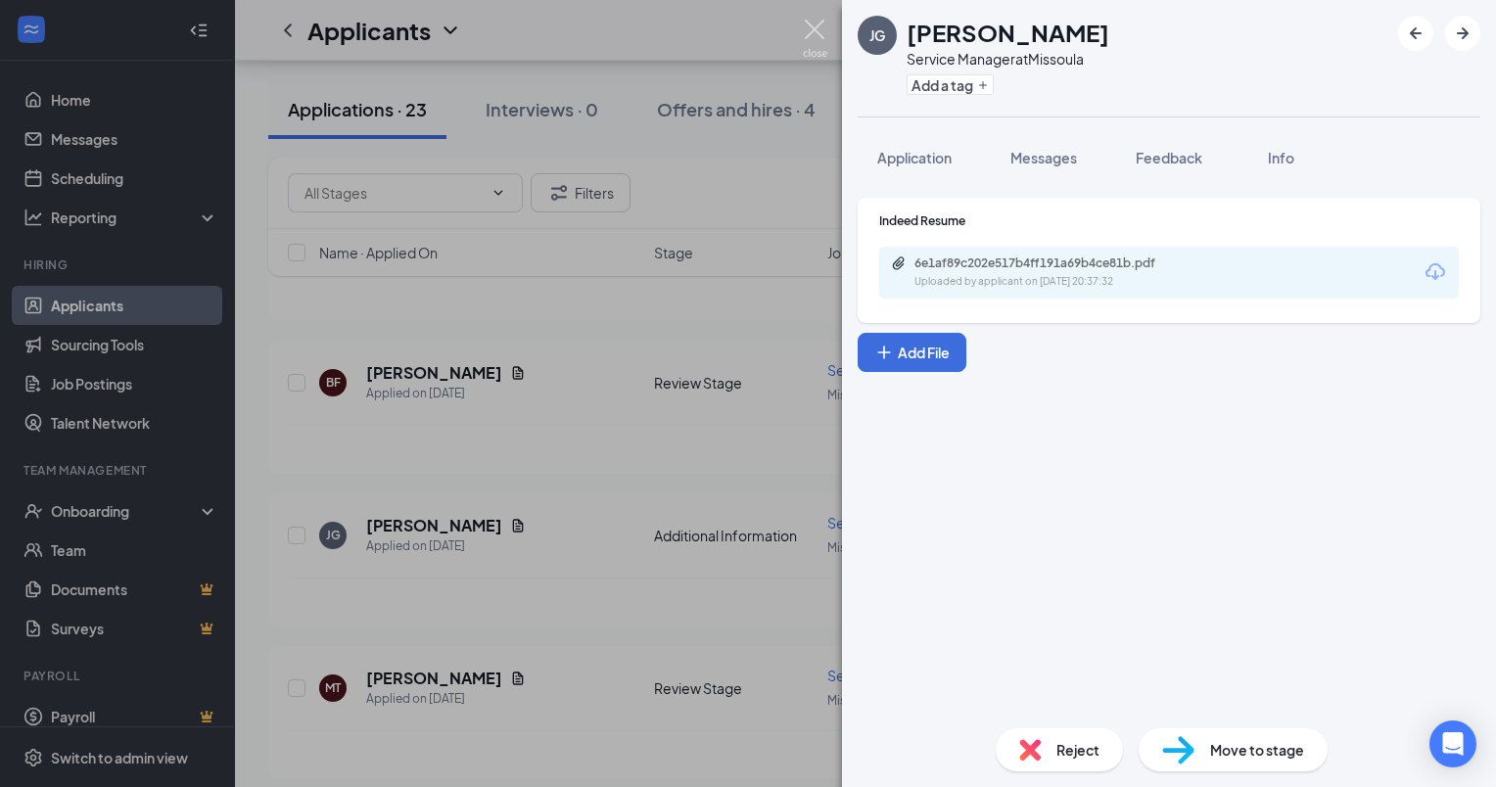
click at [824, 24] on img at bounding box center [815, 39] width 24 height 38
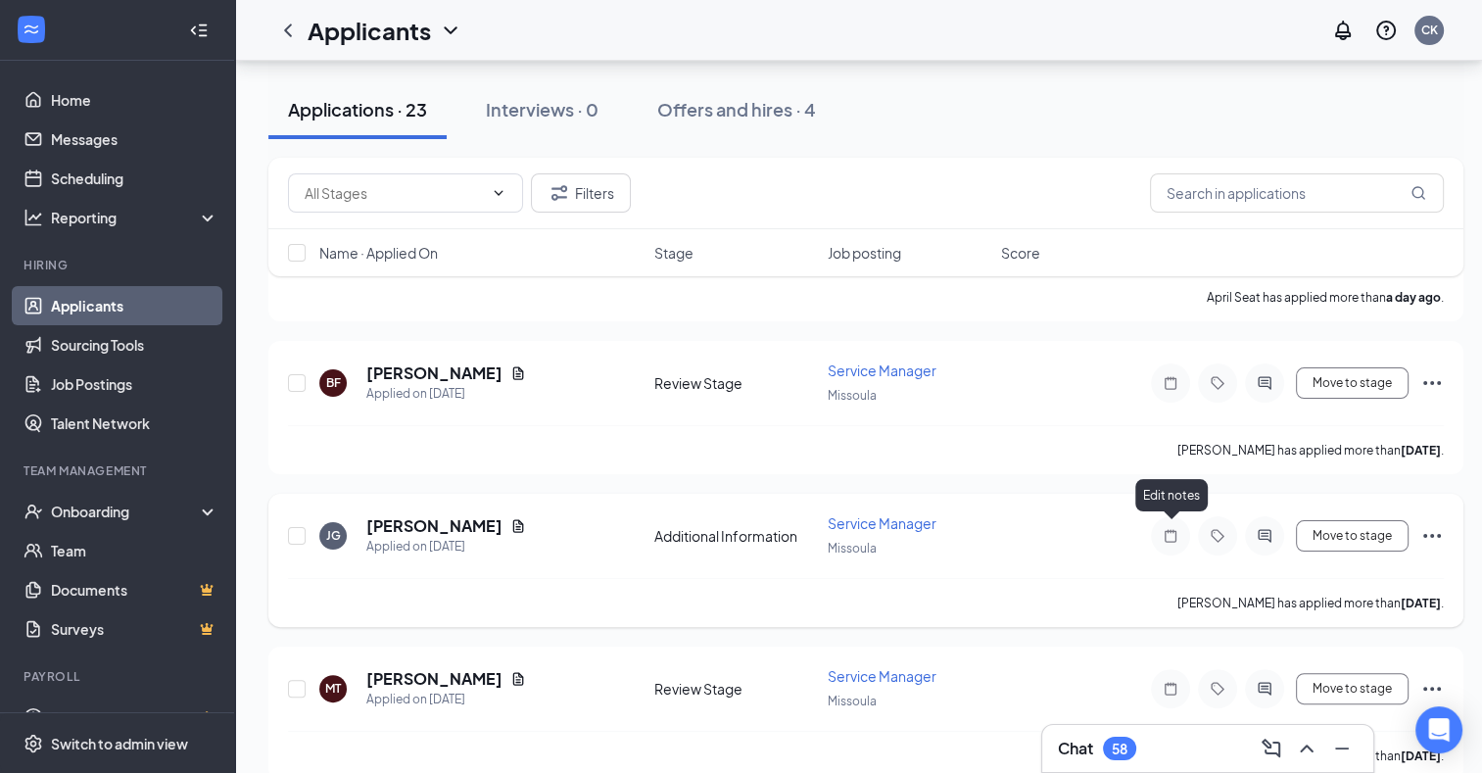
click at [1165, 533] on icon "Note" at bounding box center [1170, 535] width 12 height 13
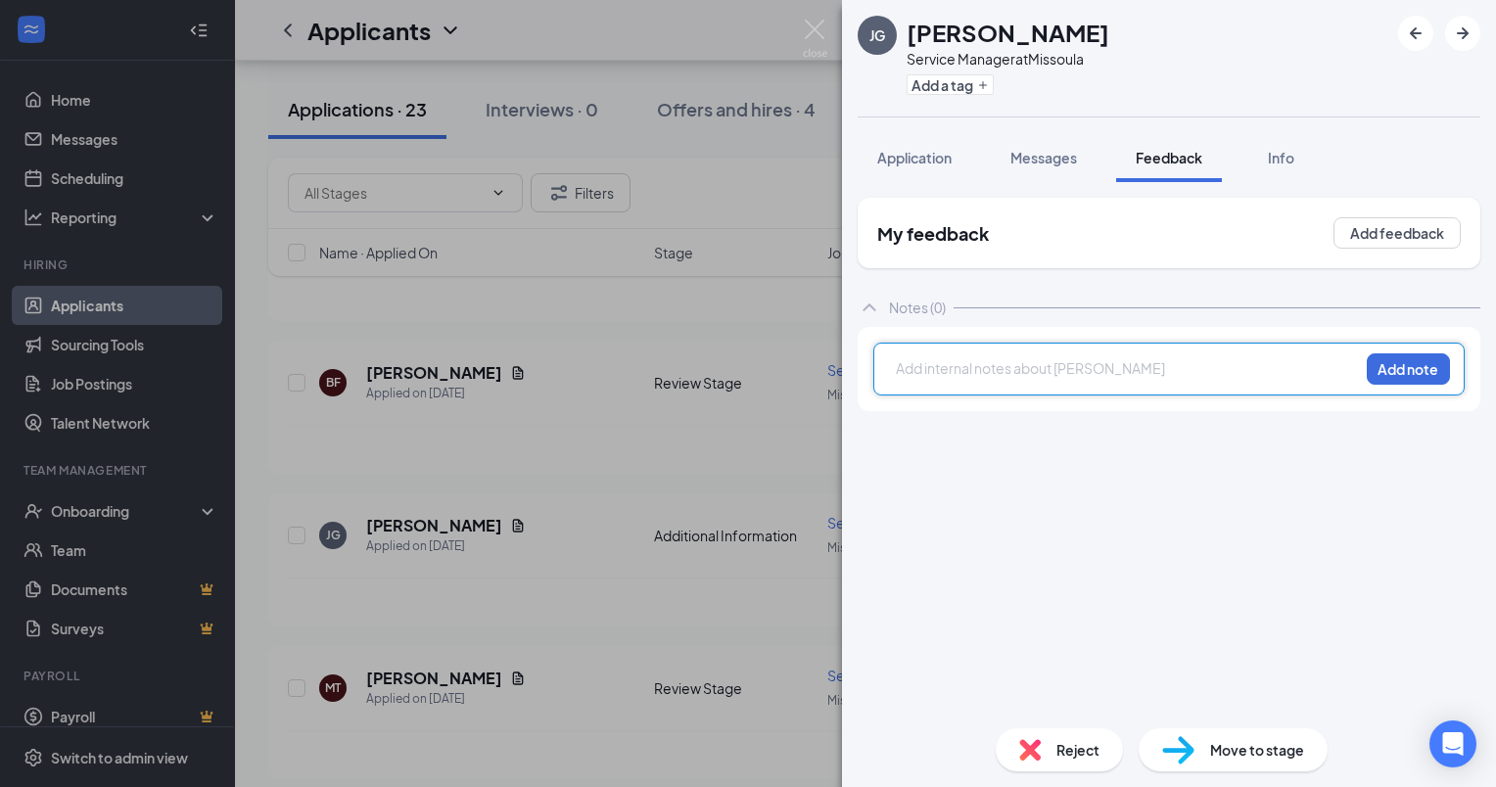
click at [995, 377] on div at bounding box center [1127, 368] width 461 height 21
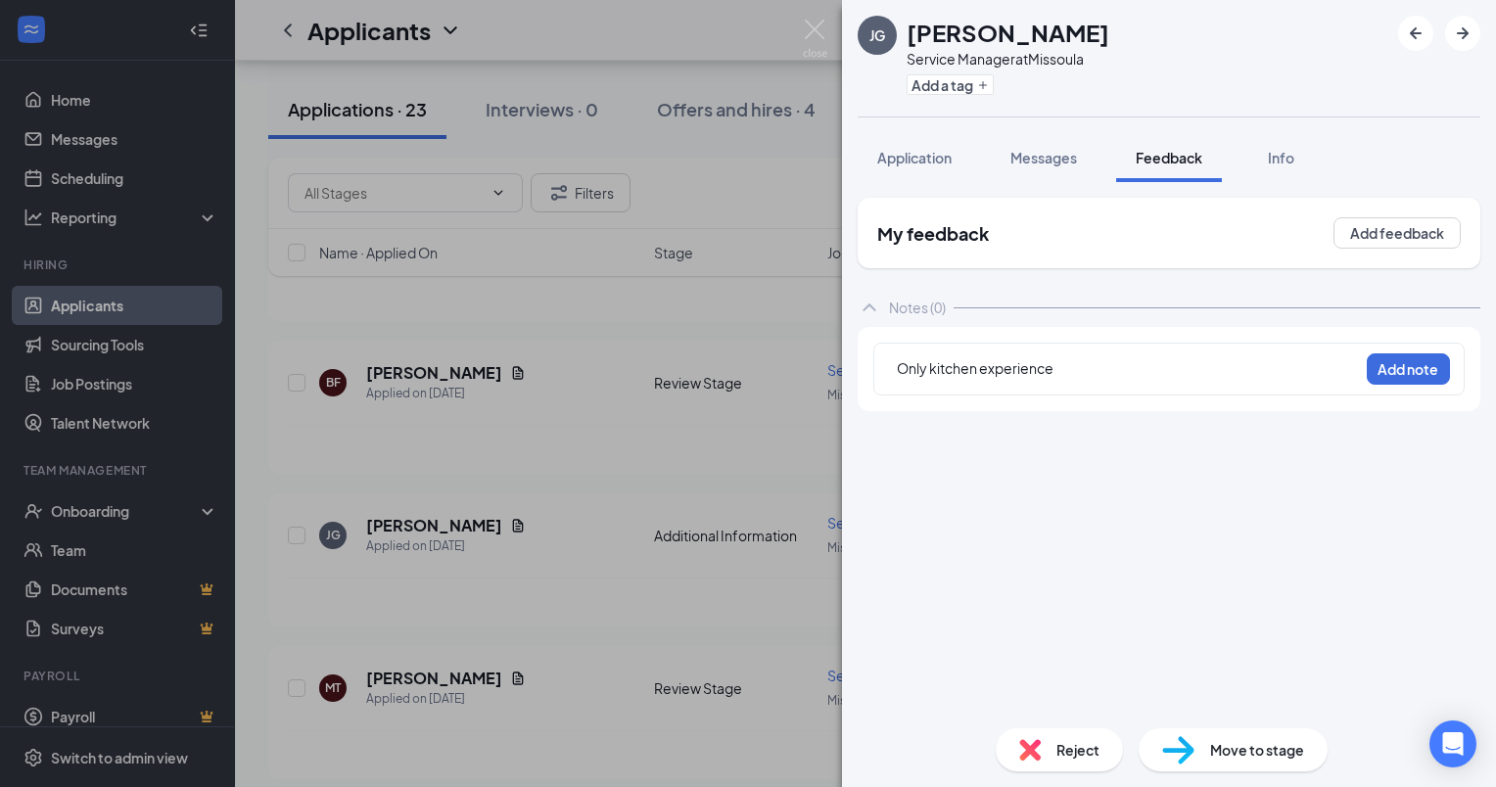
click at [1434, 386] on div "Only kitchen experience Add note" at bounding box center [1170, 369] width 592 height 53
click at [1426, 373] on button "Add note" at bounding box center [1408, 369] width 83 height 31
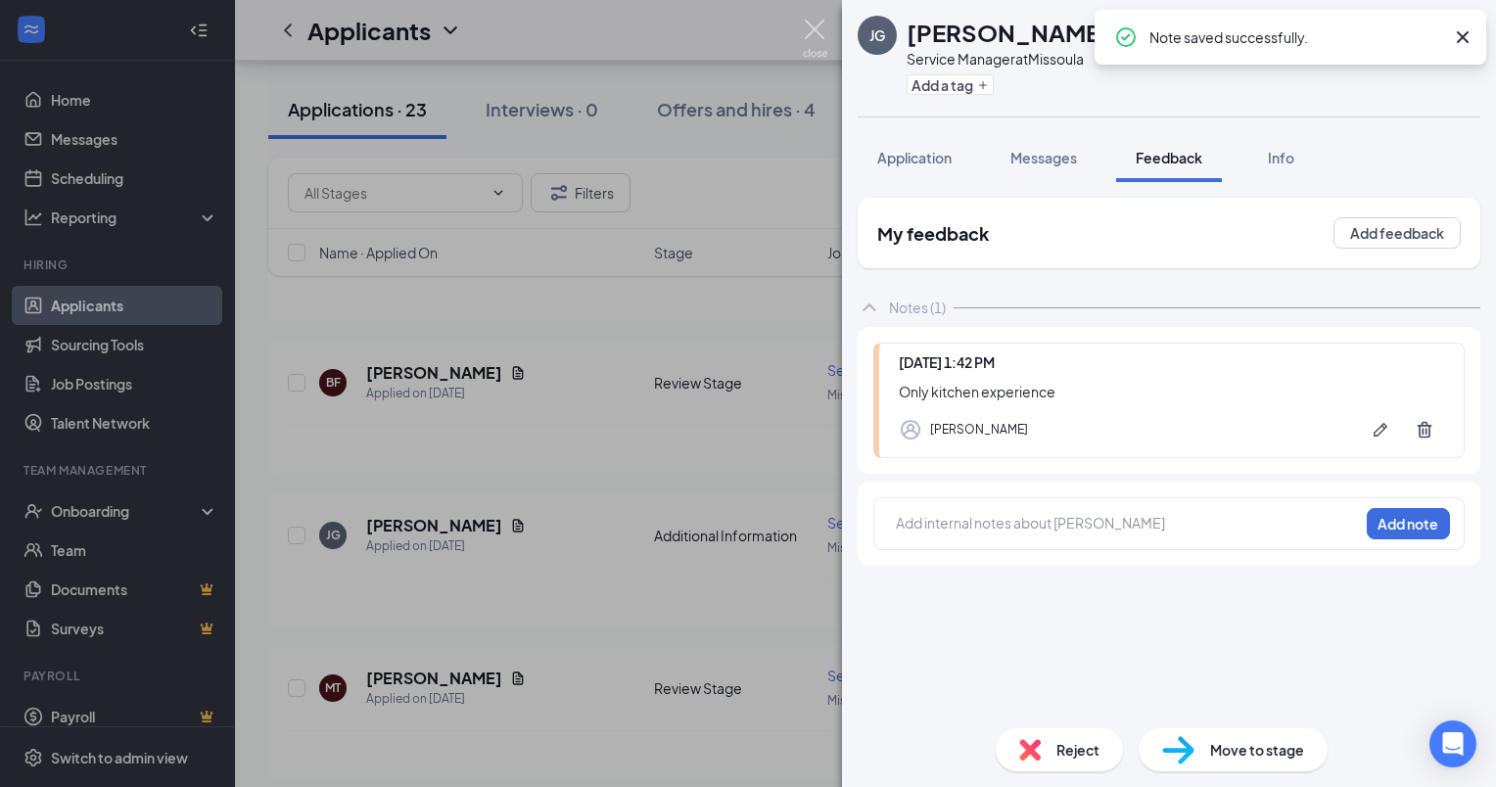
click at [811, 27] on img at bounding box center [815, 39] width 24 height 38
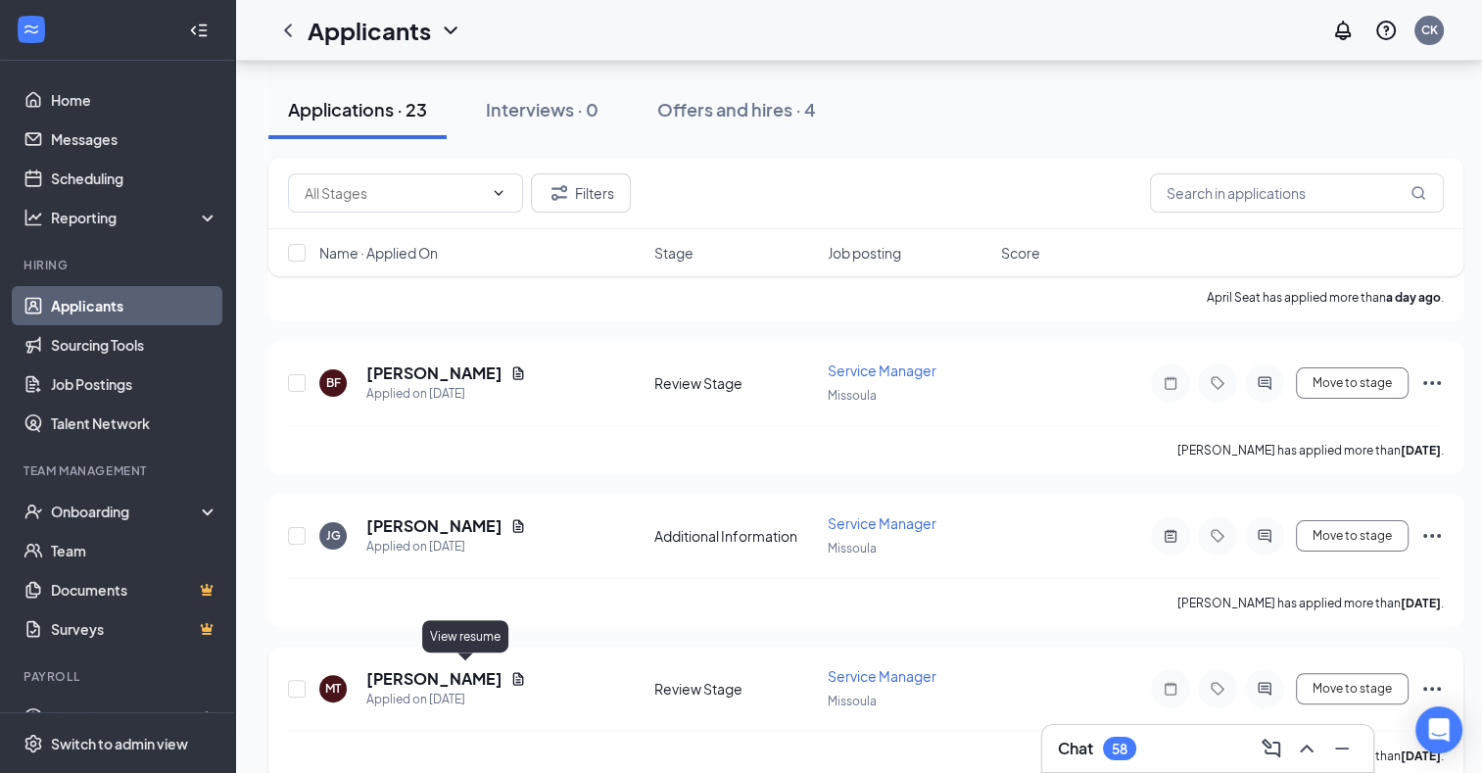
click at [510, 672] on icon "Document" at bounding box center [518, 679] width 16 height 16
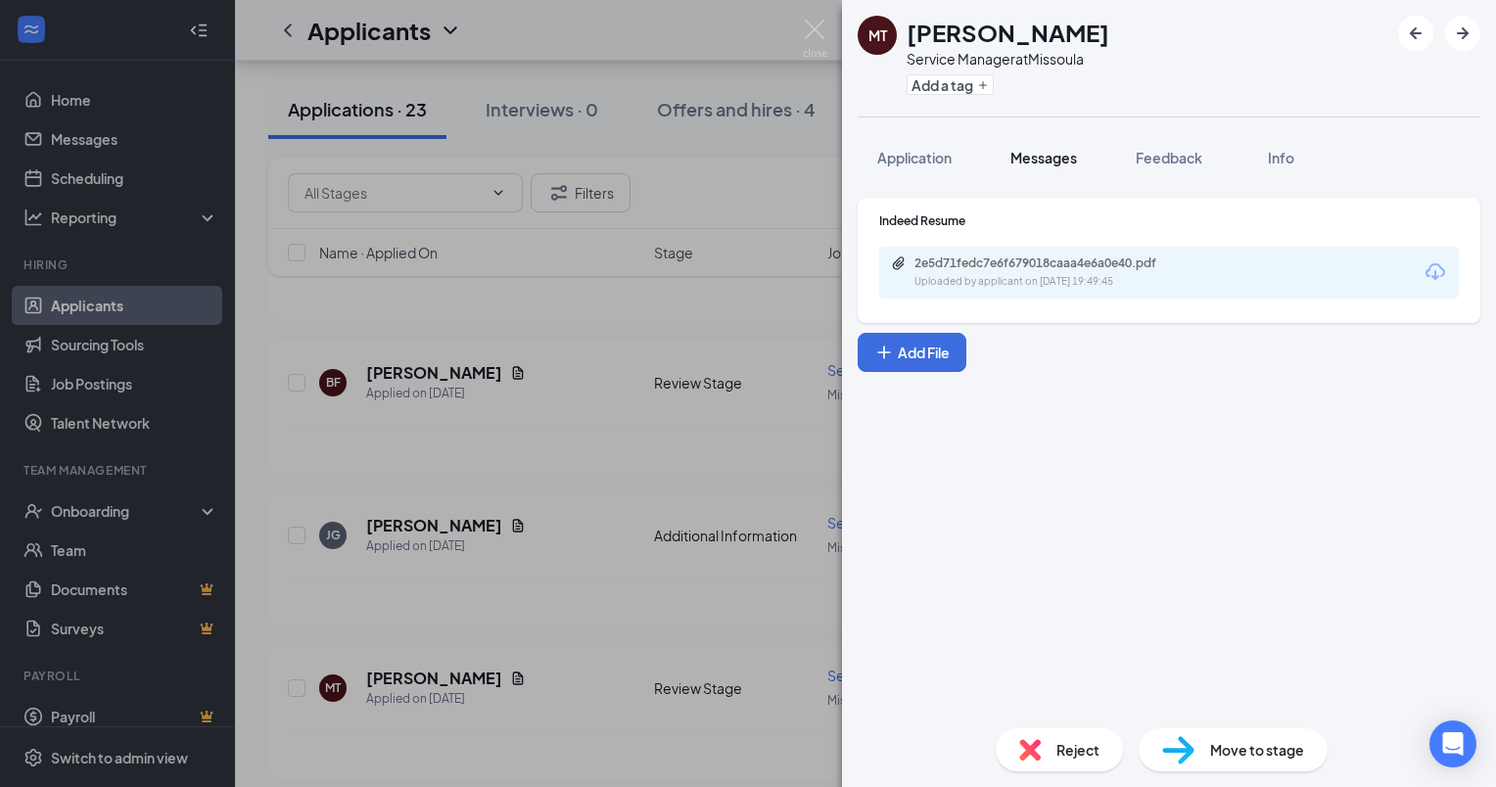
click at [1053, 165] on span "Messages" at bounding box center [1044, 158] width 67 height 18
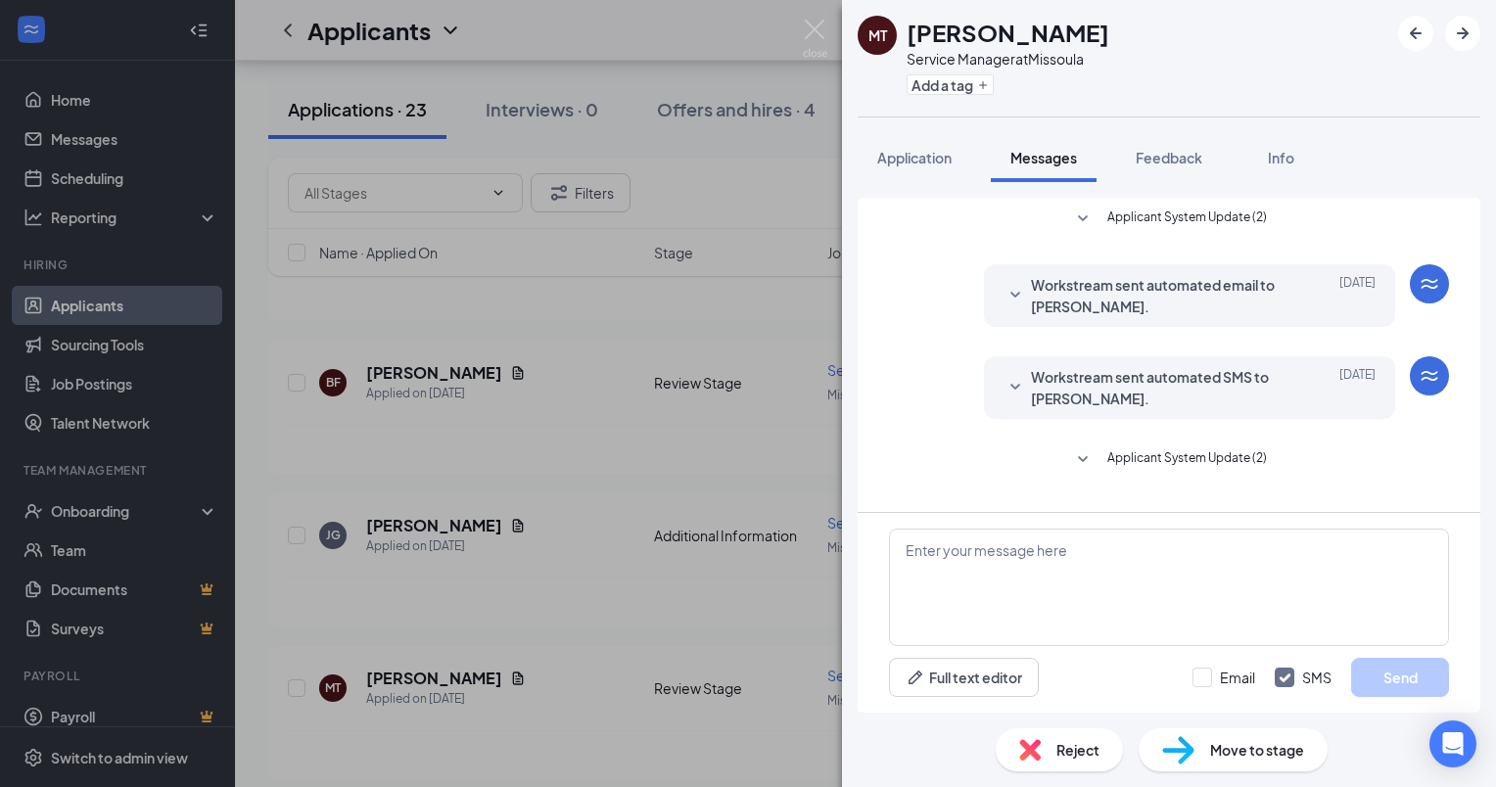
click at [811, 16] on div "MT [PERSON_NAME] Service Manager at [GEOGRAPHIC_DATA] Add a tag Application Mes…" at bounding box center [748, 393] width 1496 height 787
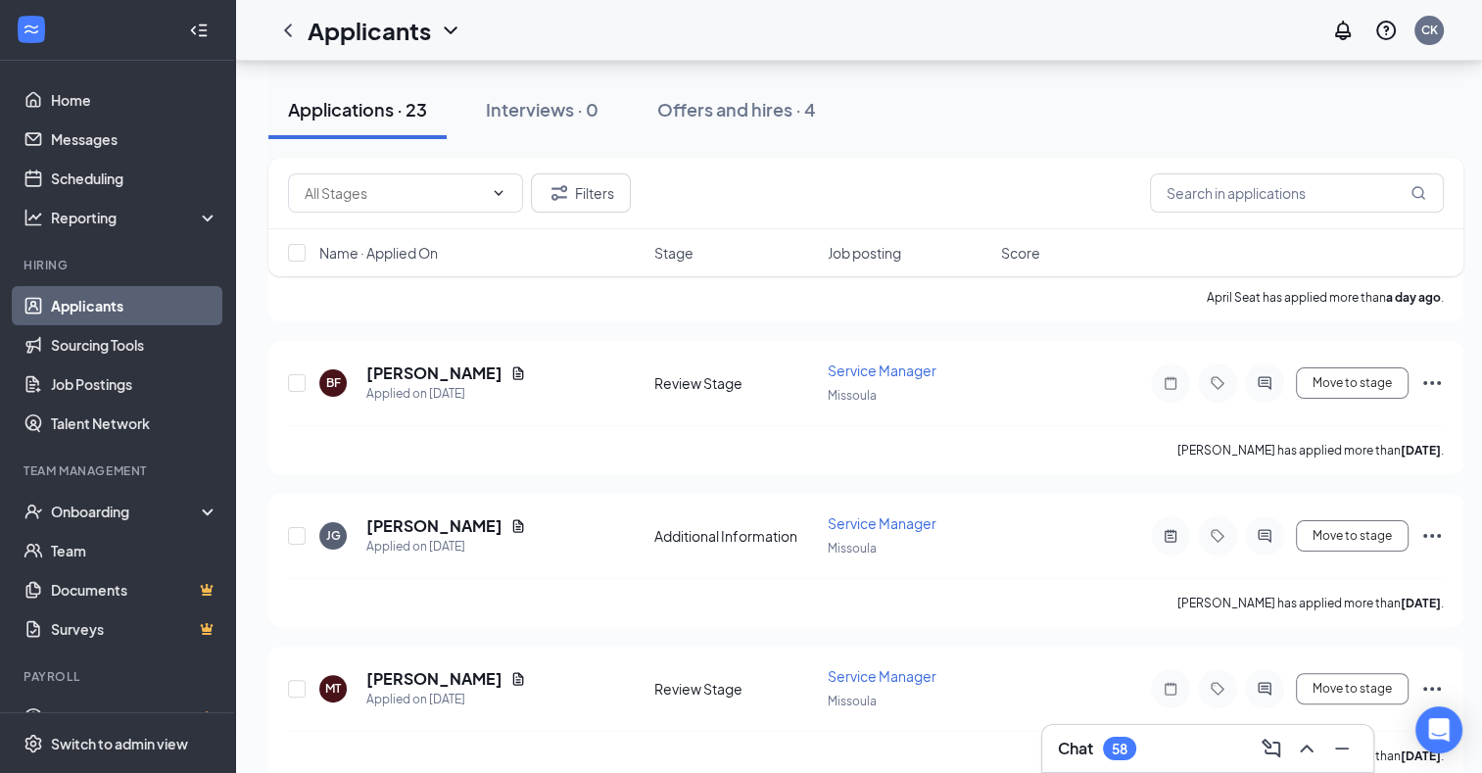
click at [808, 27] on div "Applicants CK" at bounding box center [858, 30] width 1247 height 61
click at [510, 673] on icon "Document" at bounding box center [518, 679] width 16 height 16
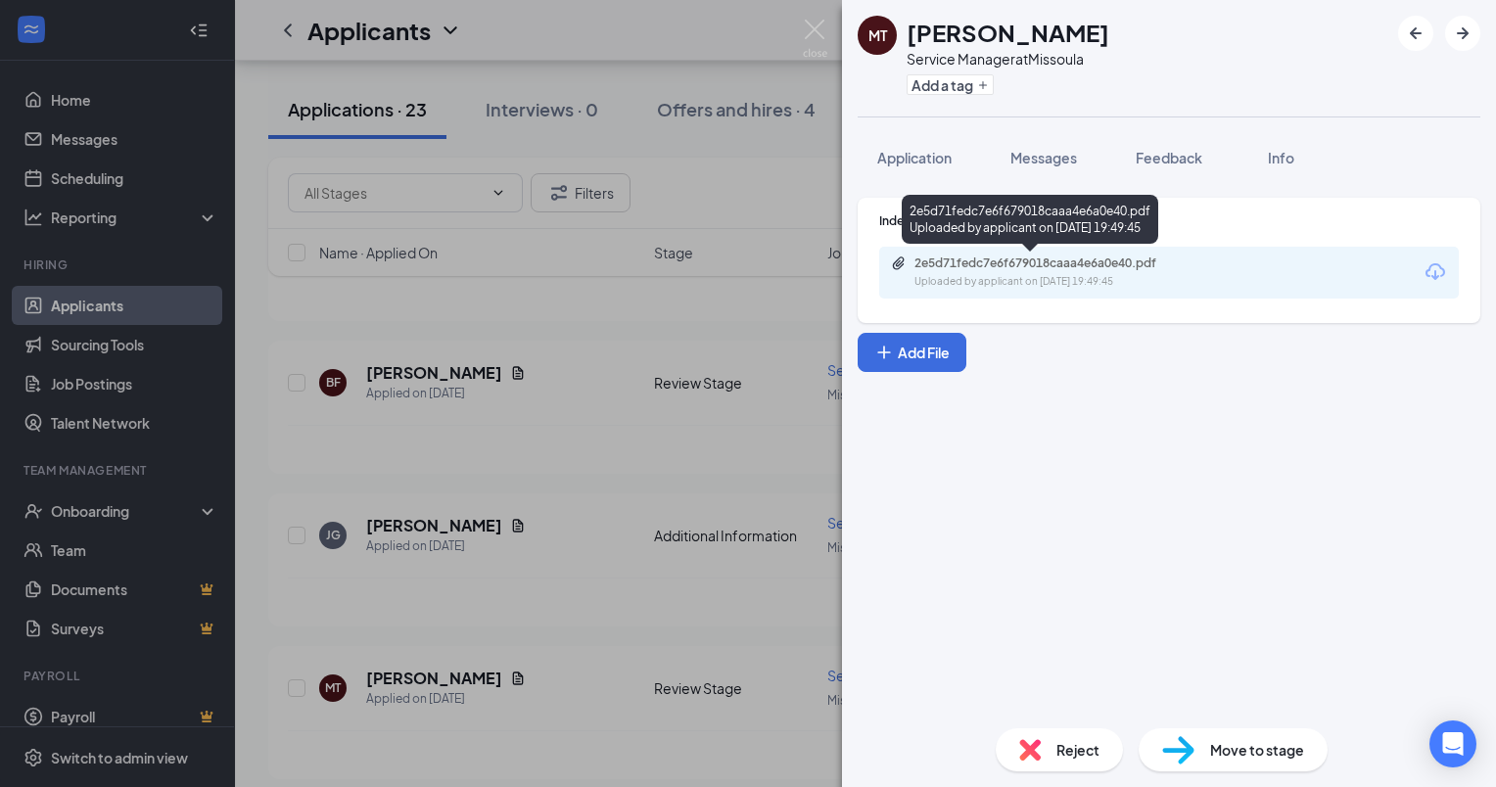
click at [1057, 262] on div "2e5d71fedc7e6f679018caaa4e6a0e40.pdf" at bounding box center [1052, 264] width 274 height 16
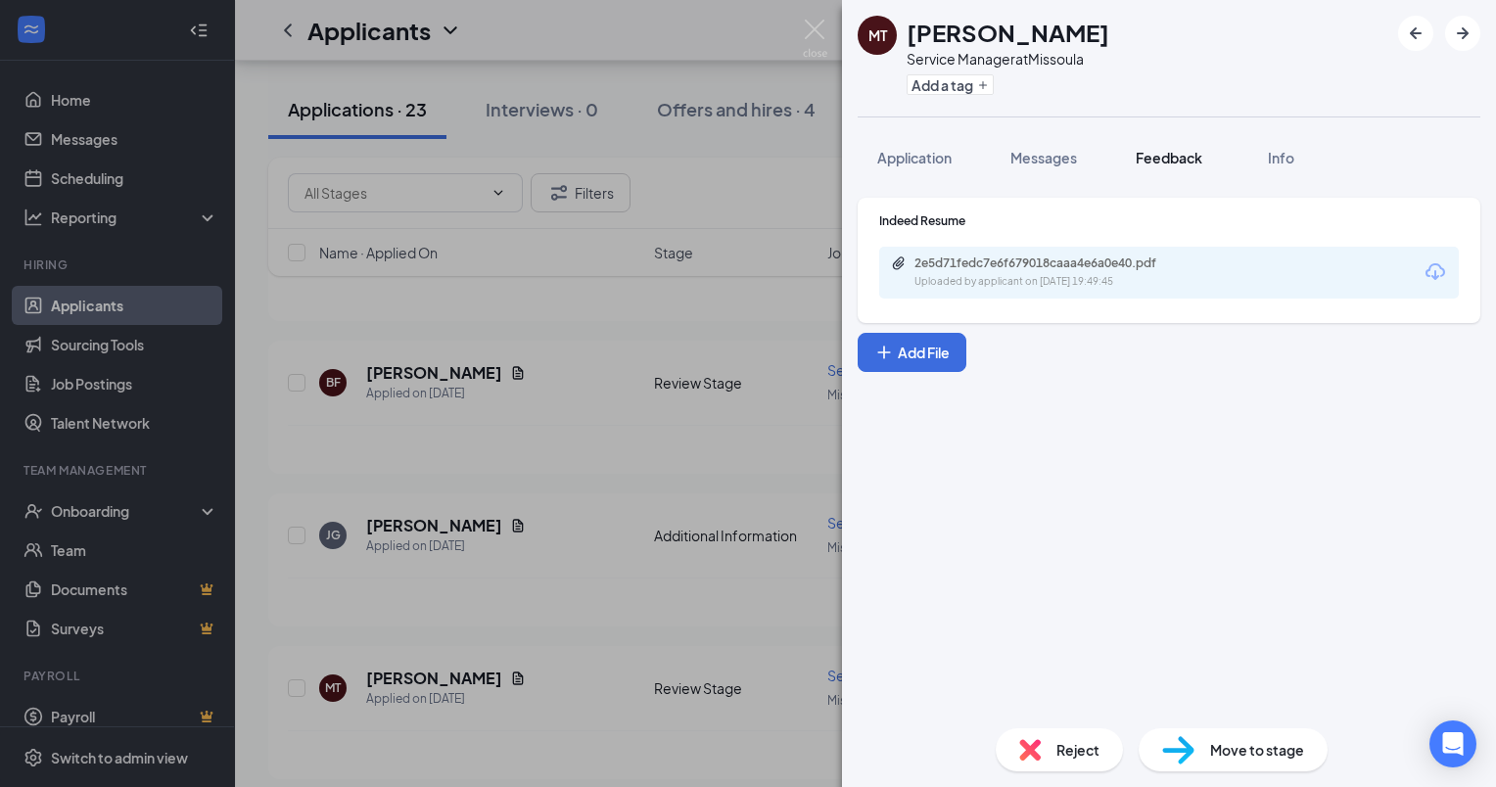
click at [1174, 156] on span "Feedback" at bounding box center [1169, 158] width 67 height 18
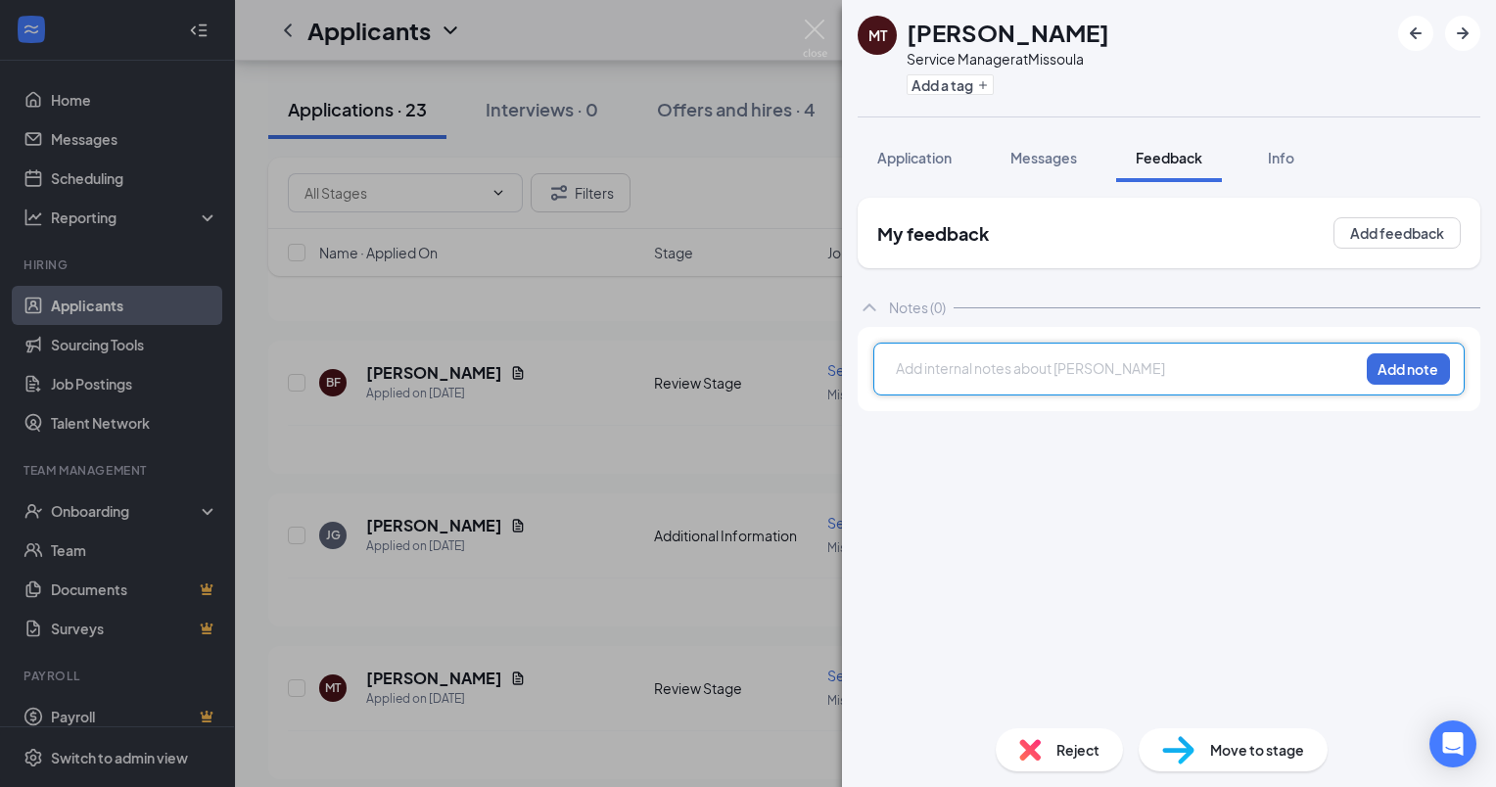
click at [963, 359] on div at bounding box center [1127, 368] width 461 height 21
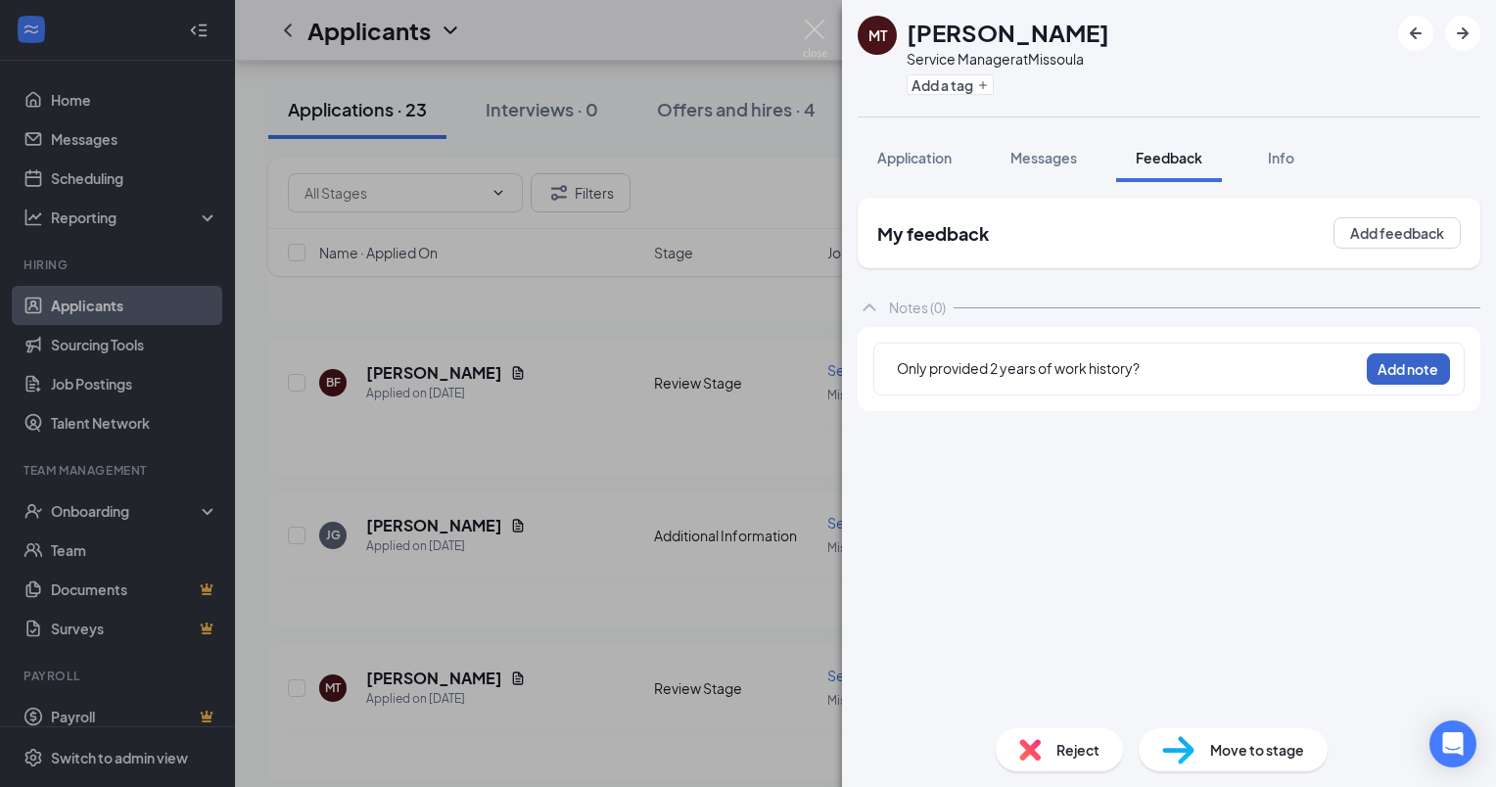
click at [1405, 376] on button "Add note" at bounding box center [1408, 369] width 83 height 31
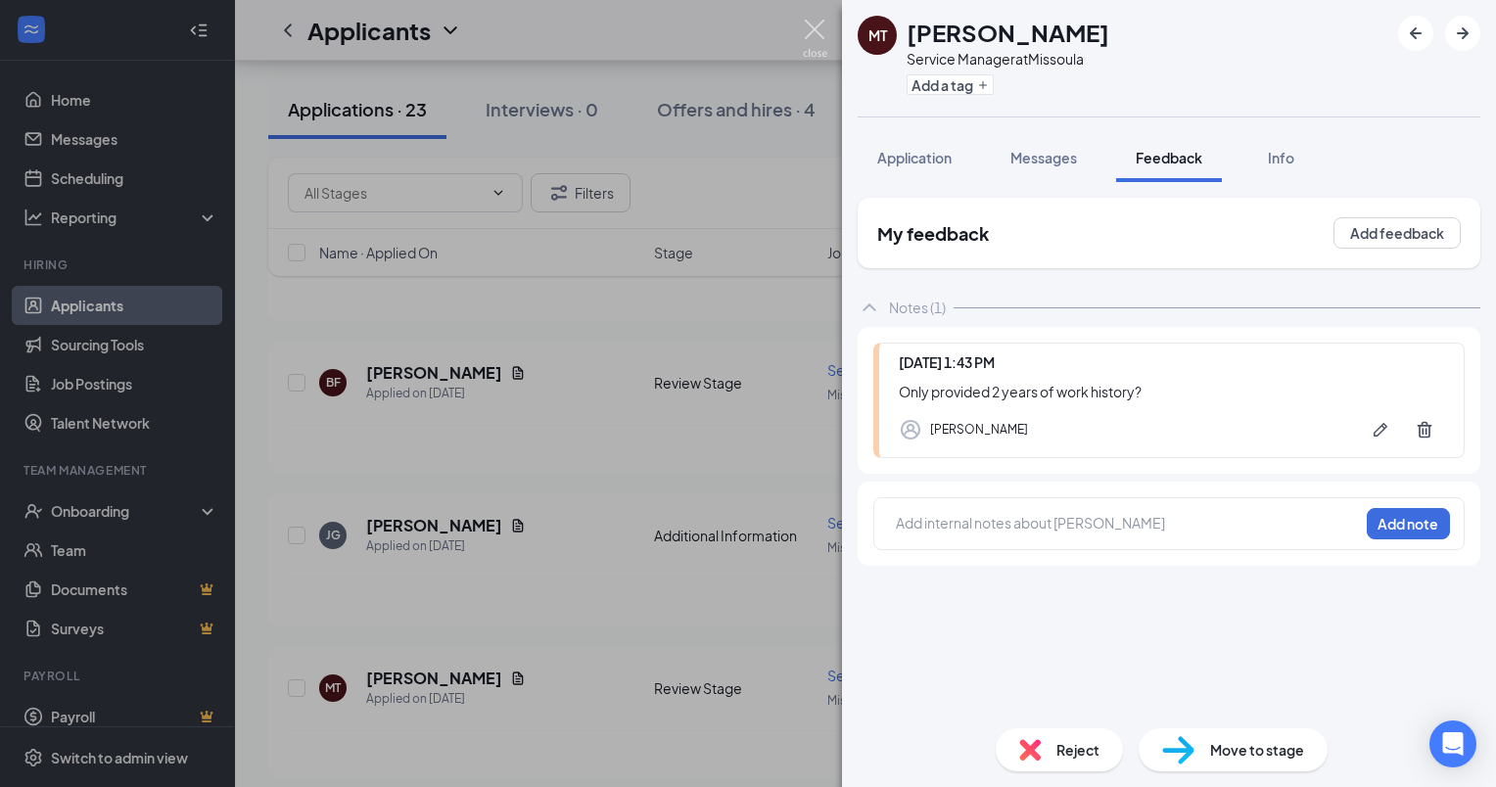
click at [808, 39] on img at bounding box center [815, 39] width 24 height 38
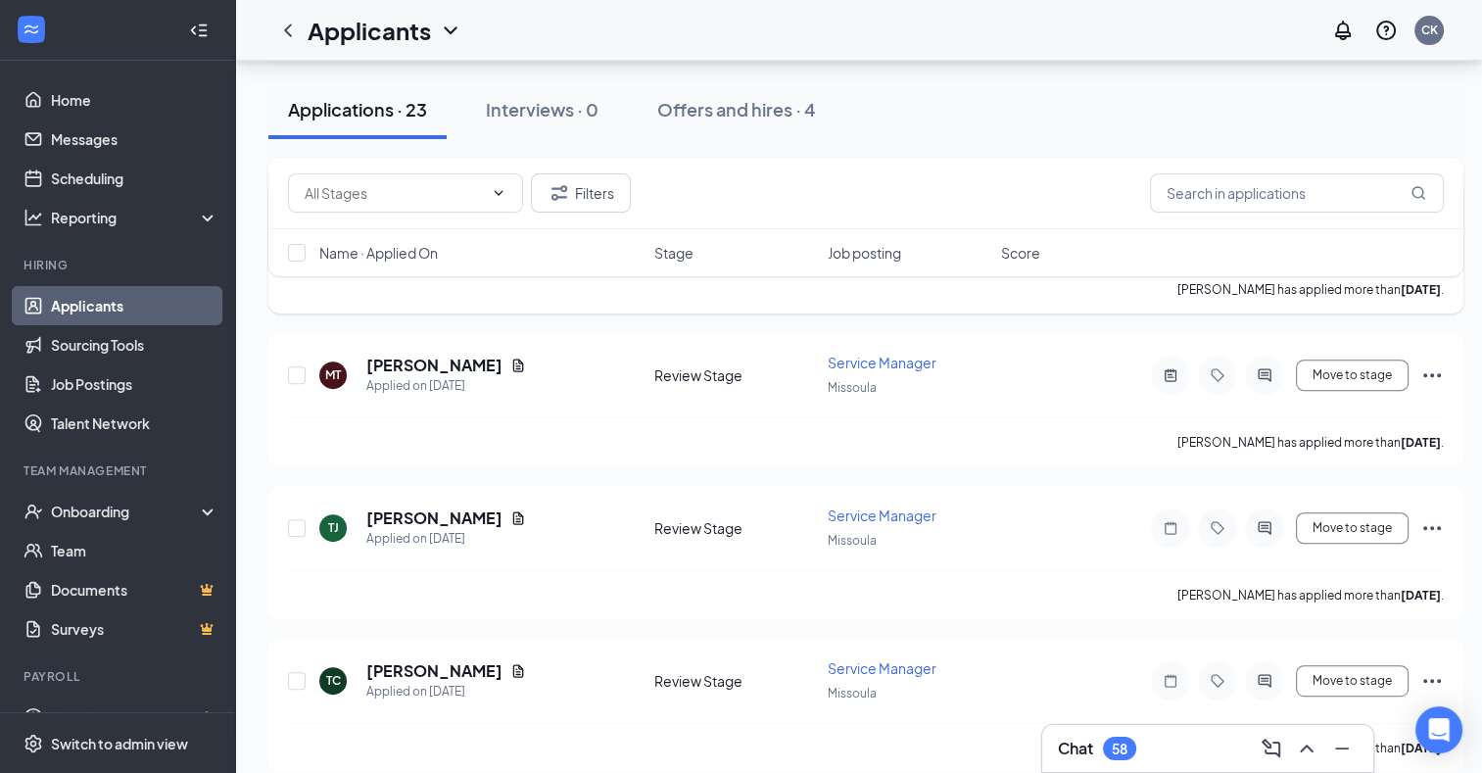
scroll to position [639, 0]
click at [473, 515] on div "[PERSON_NAME]" at bounding box center [446, 517] width 160 height 22
click at [513, 510] on icon "Document" at bounding box center [518, 516] width 11 height 13
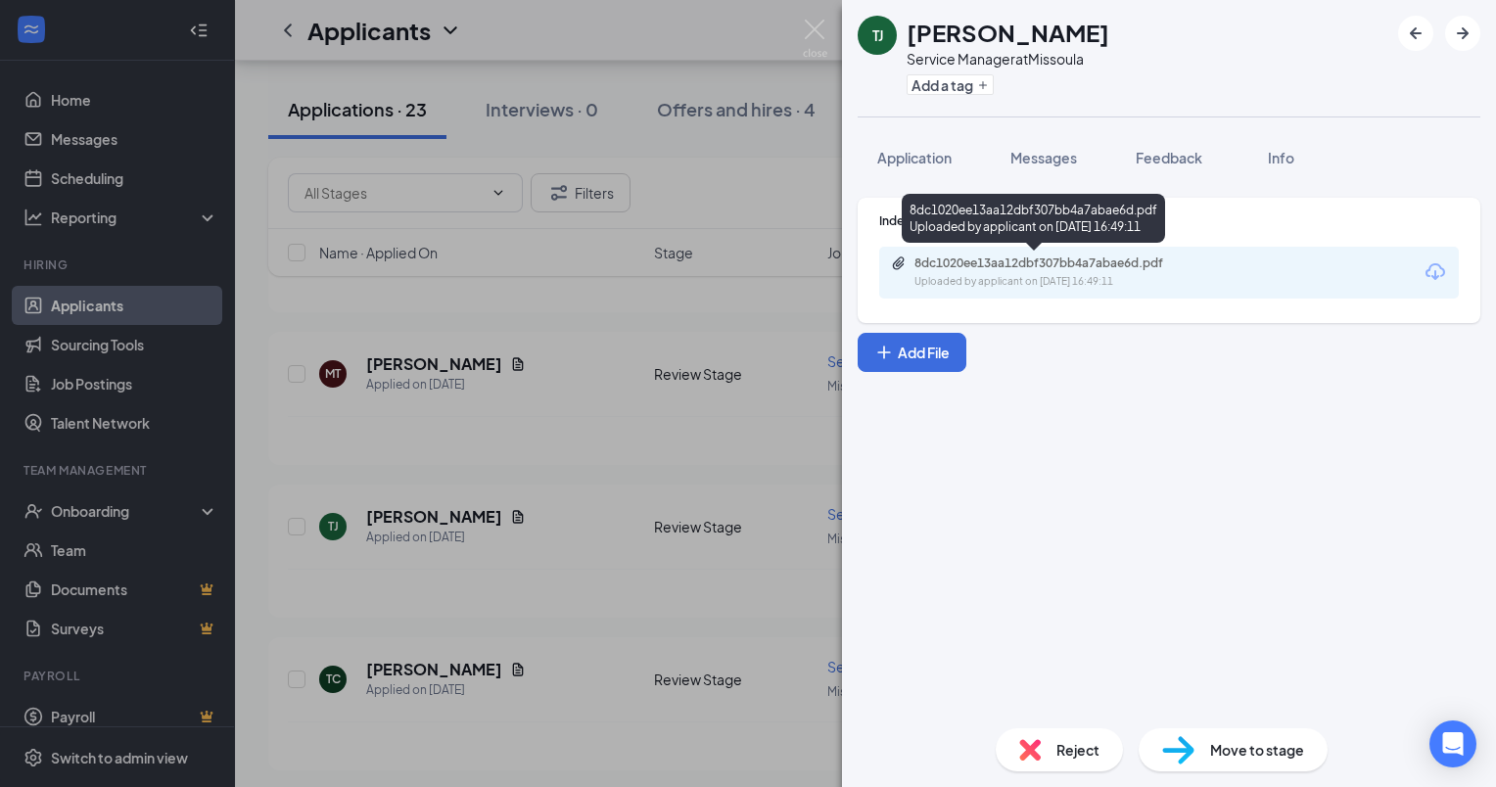
click at [1007, 262] on div "8dc1020ee13aa12dbf307bb4a7abae6d.pdf" at bounding box center [1052, 264] width 274 height 16
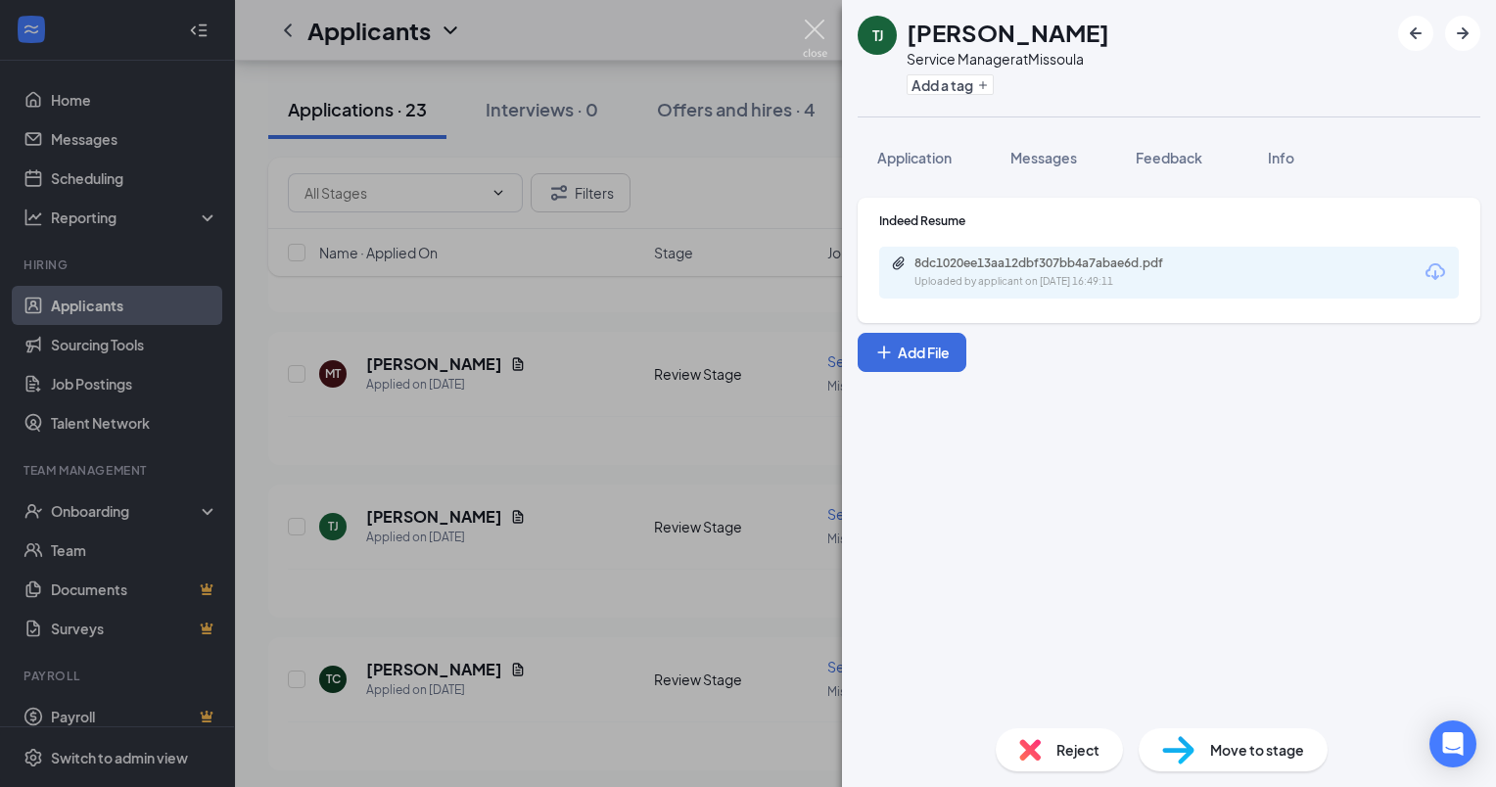
click at [822, 28] on img at bounding box center [815, 39] width 24 height 38
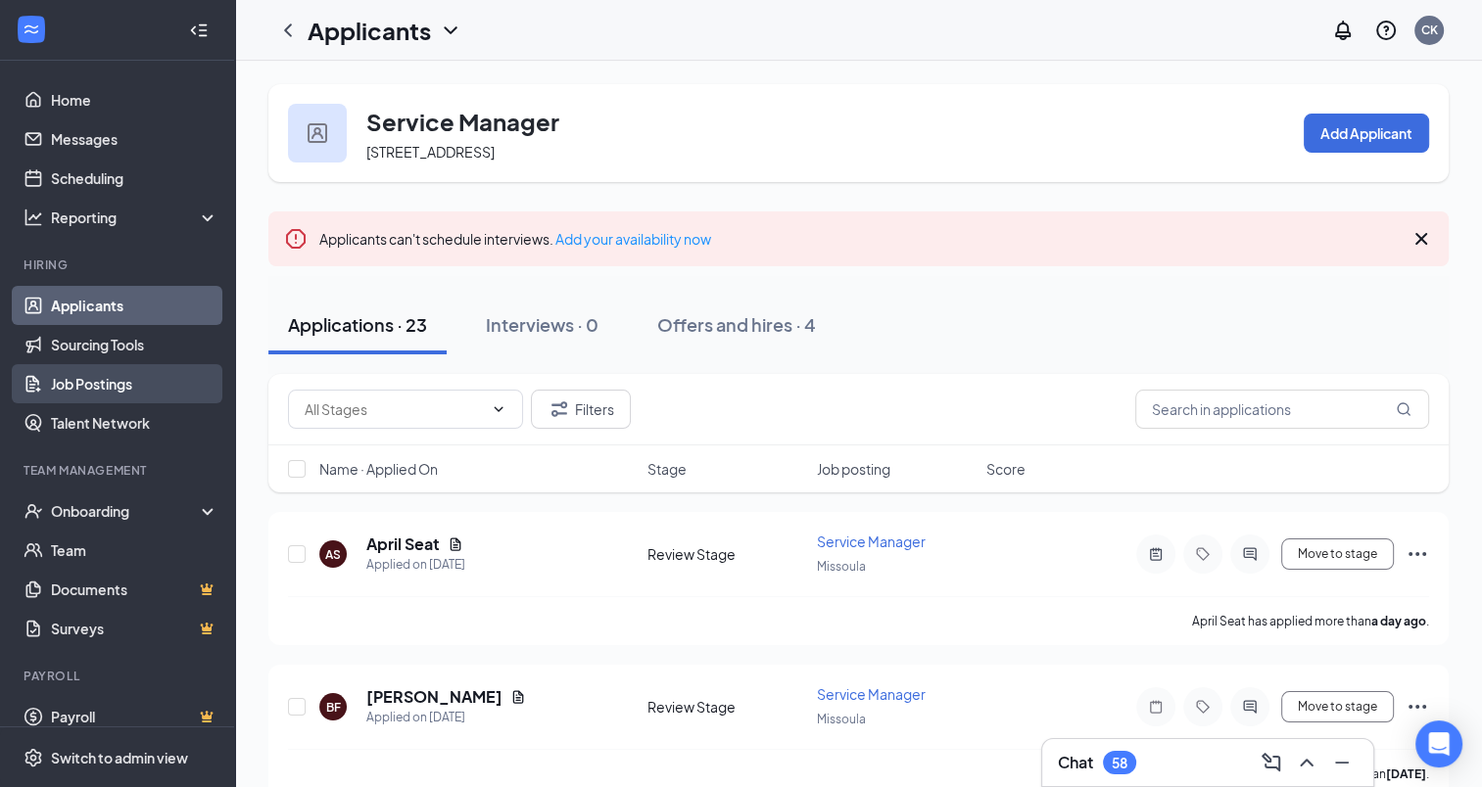
click at [86, 381] on link "Job Postings" at bounding box center [134, 383] width 167 height 39
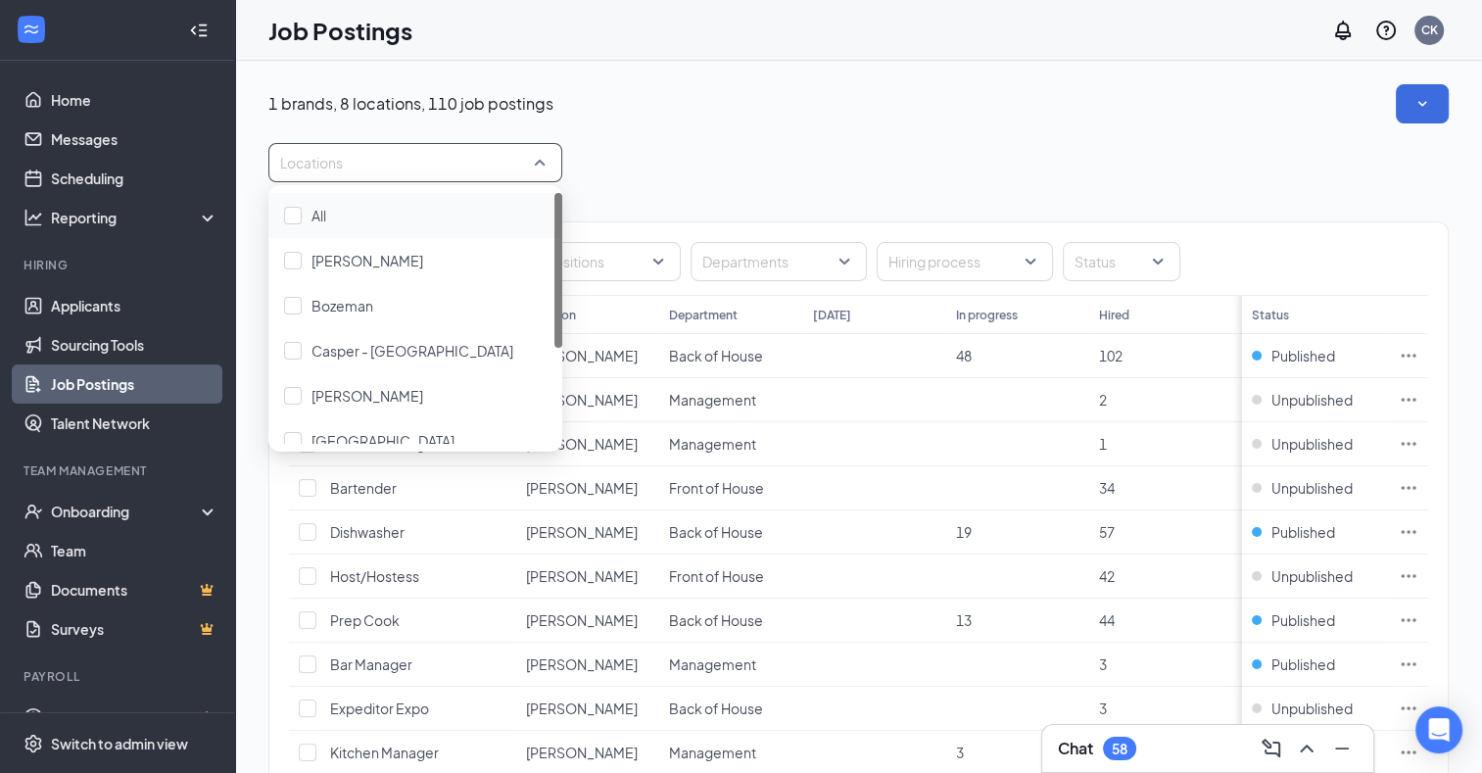
click at [538, 165] on div "Locations" at bounding box center [415, 162] width 294 height 39
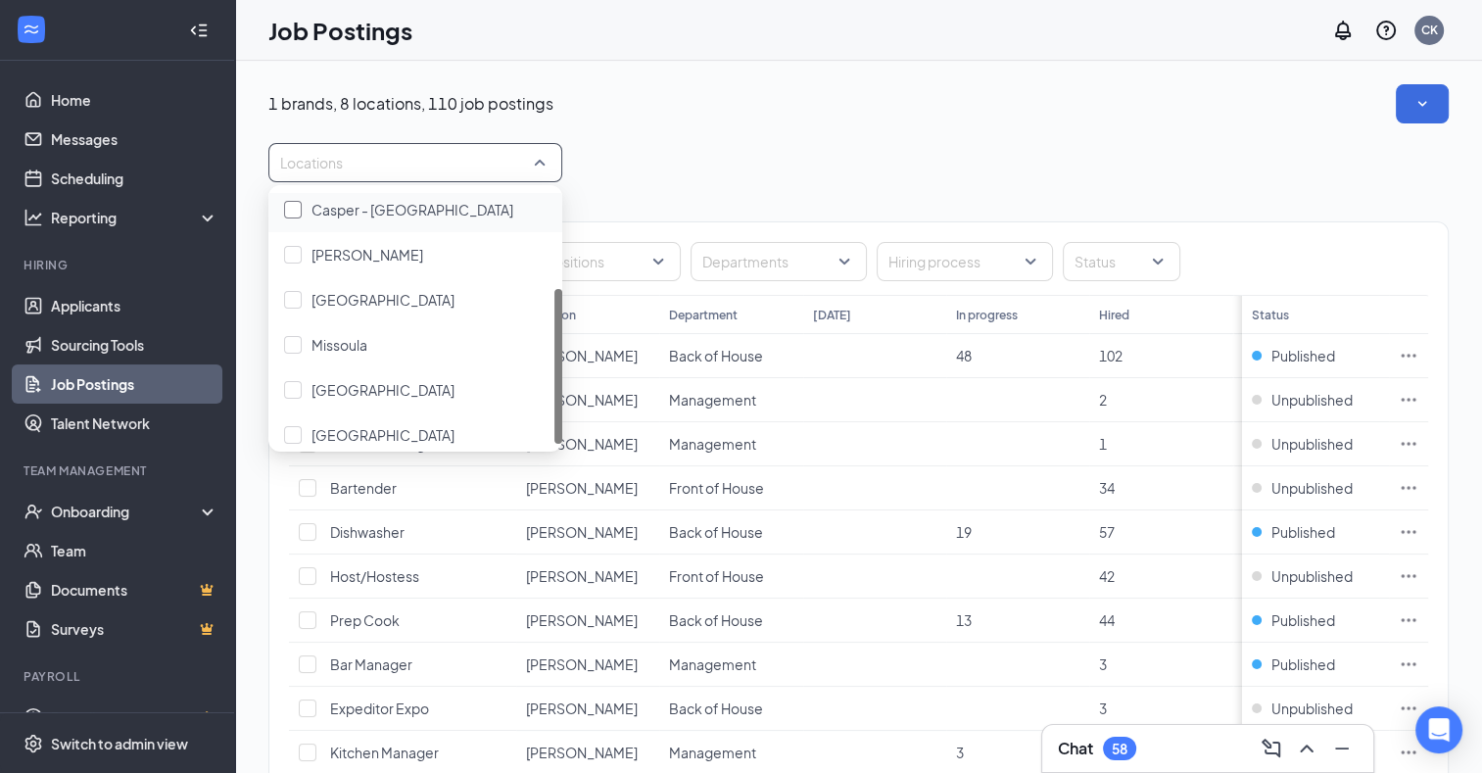
scroll to position [155, 0]
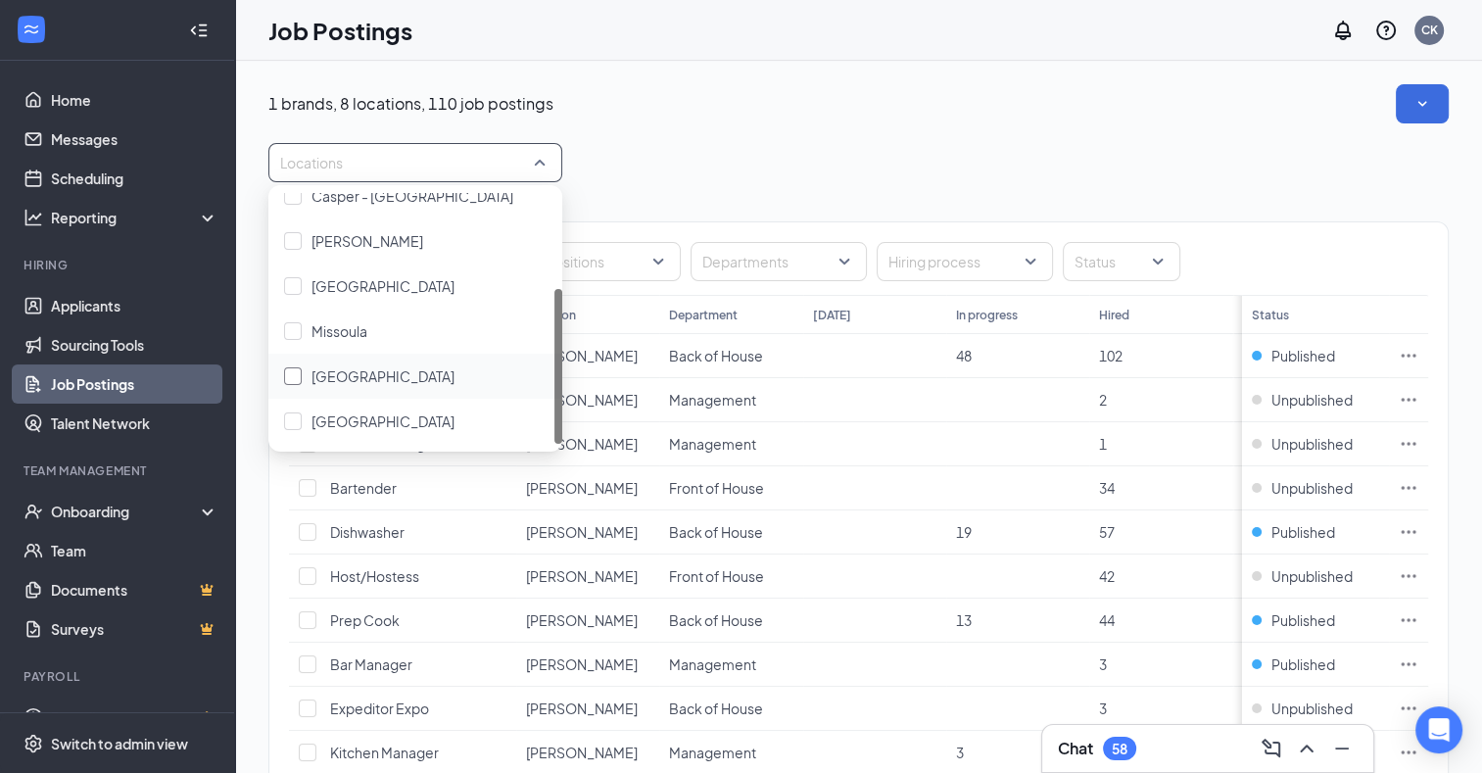
click at [346, 372] on span "[GEOGRAPHIC_DATA]" at bounding box center [382, 376] width 143 height 18
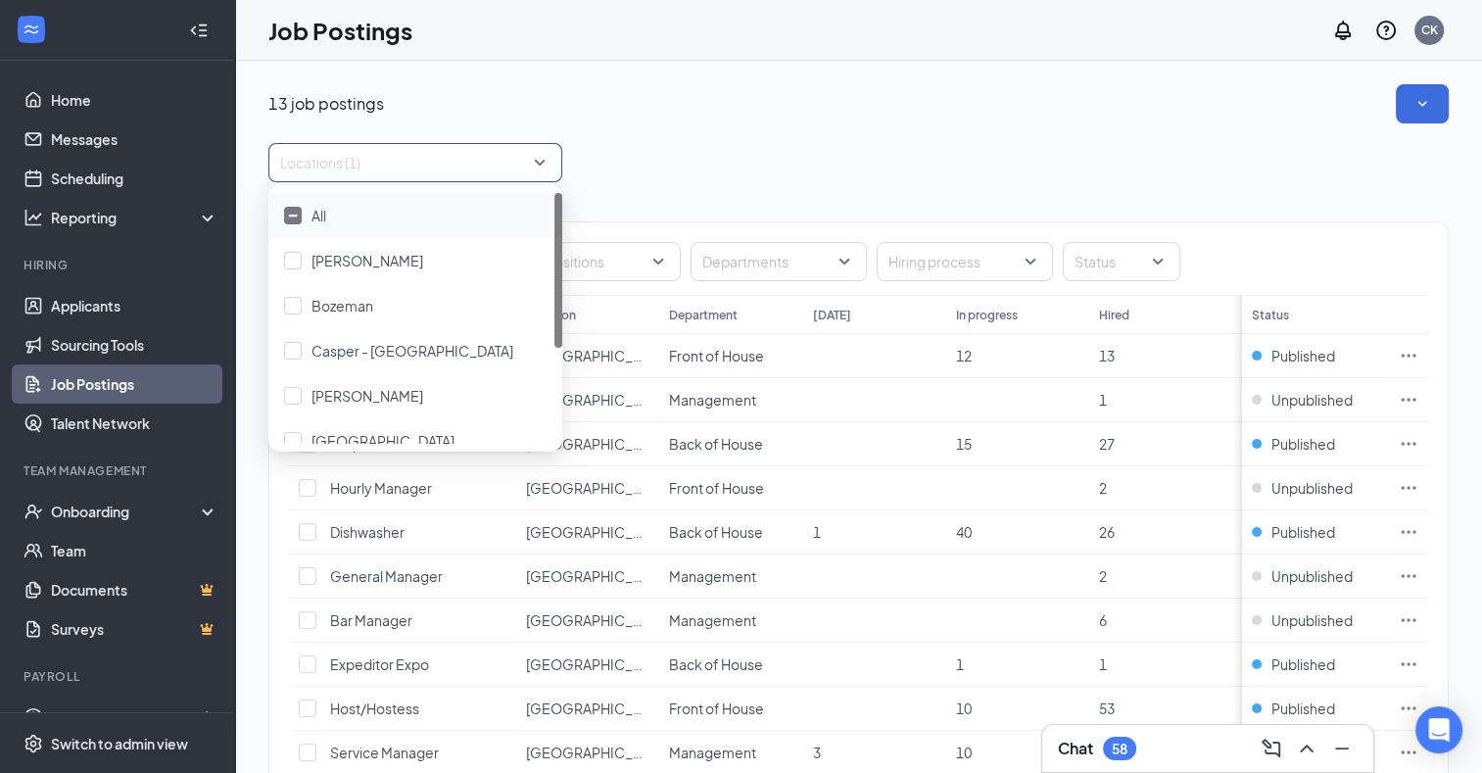
click at [689, 157] on div "Locations (1)" at bounding box center [858, 162] width 1180 height 39
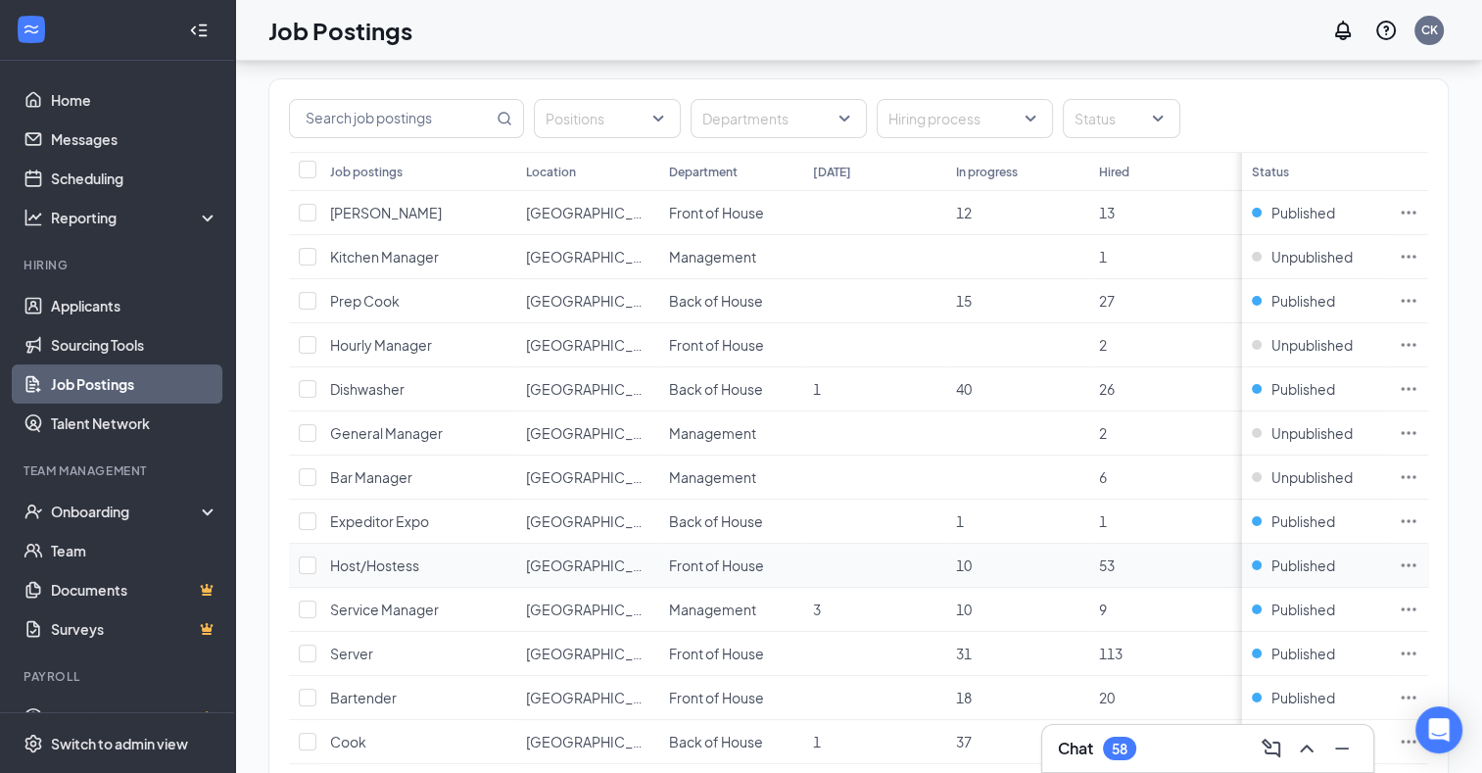
scroll to position [144, 0]
click at [95, 311] on link "Applicants" at bounding box center [134, 305] width 167 height 39
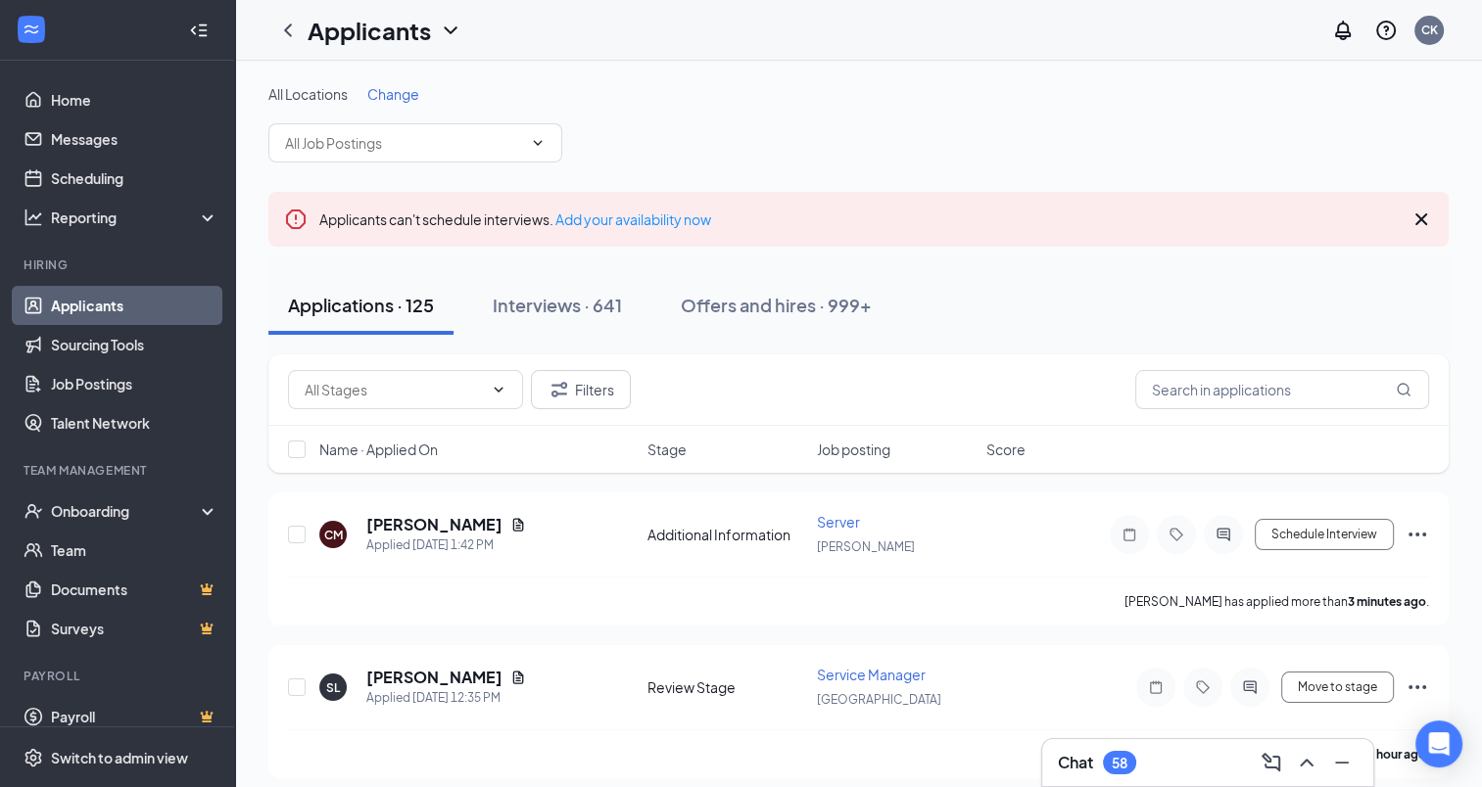
click at [411, 95] on span "Change" at bounding box center [393, 94] width 52 height 18
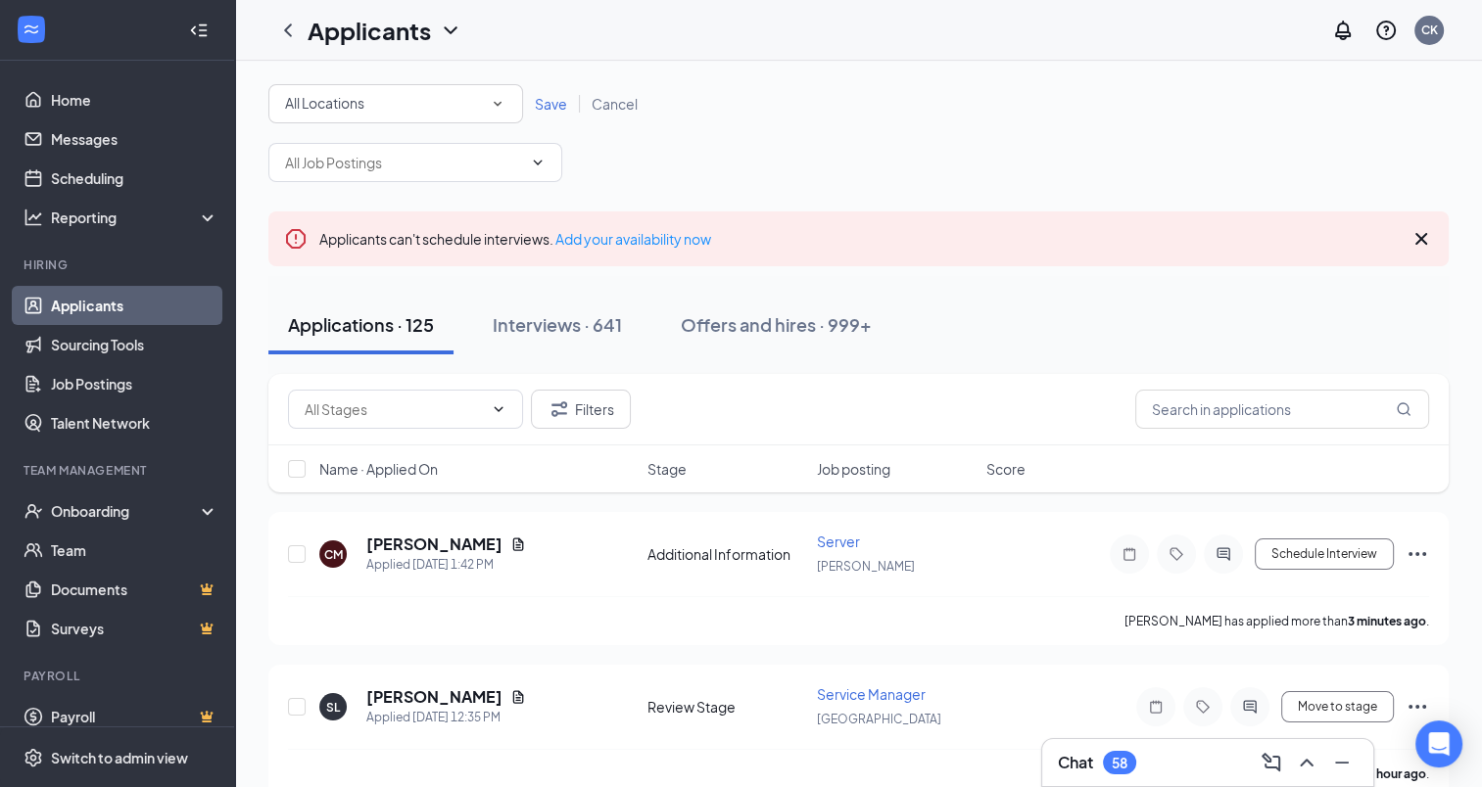
click at [495, 106] on icon "SmallChevronDown" at bounding box center [498, 104] width 18 height 18
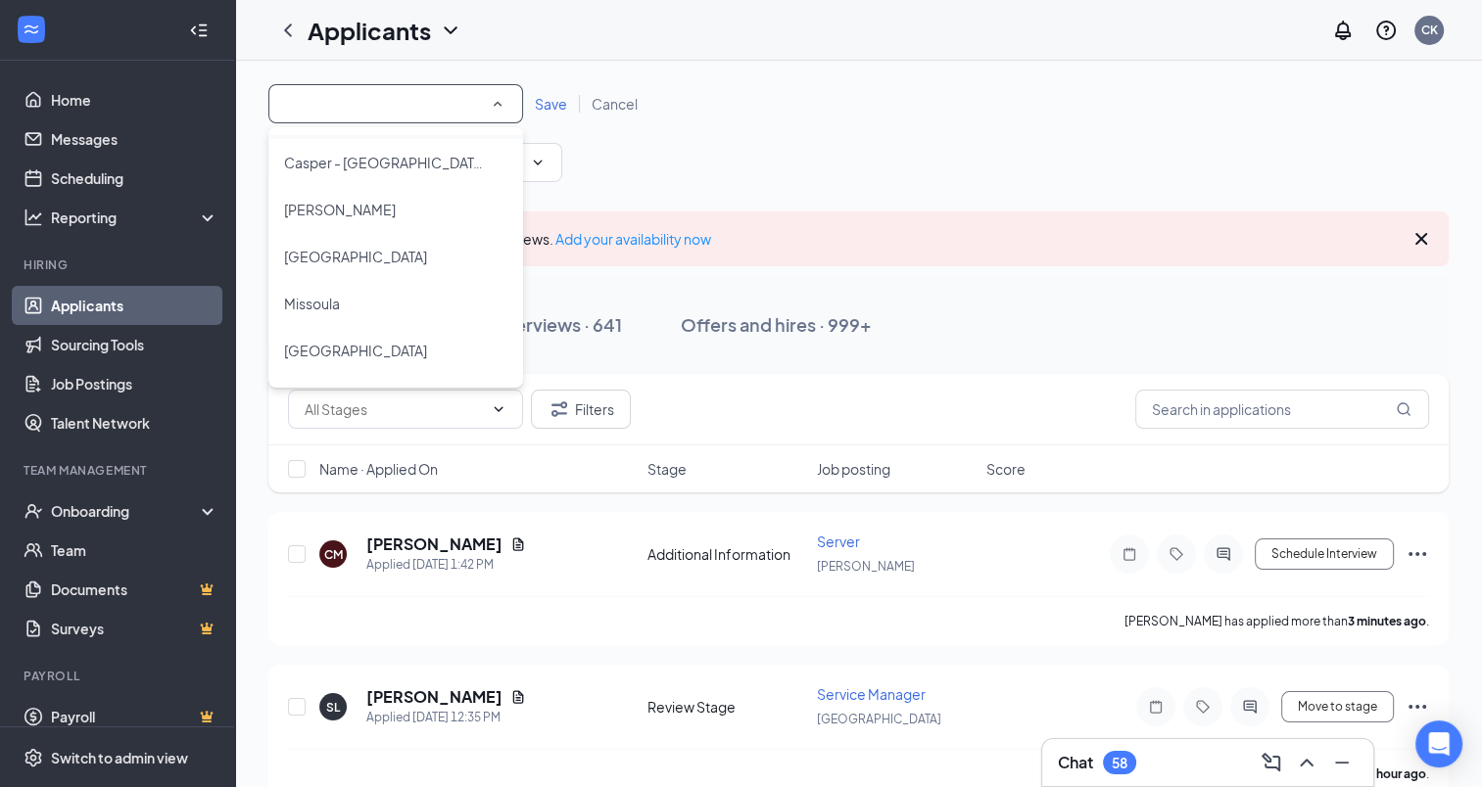
scroll to position [177, 0]
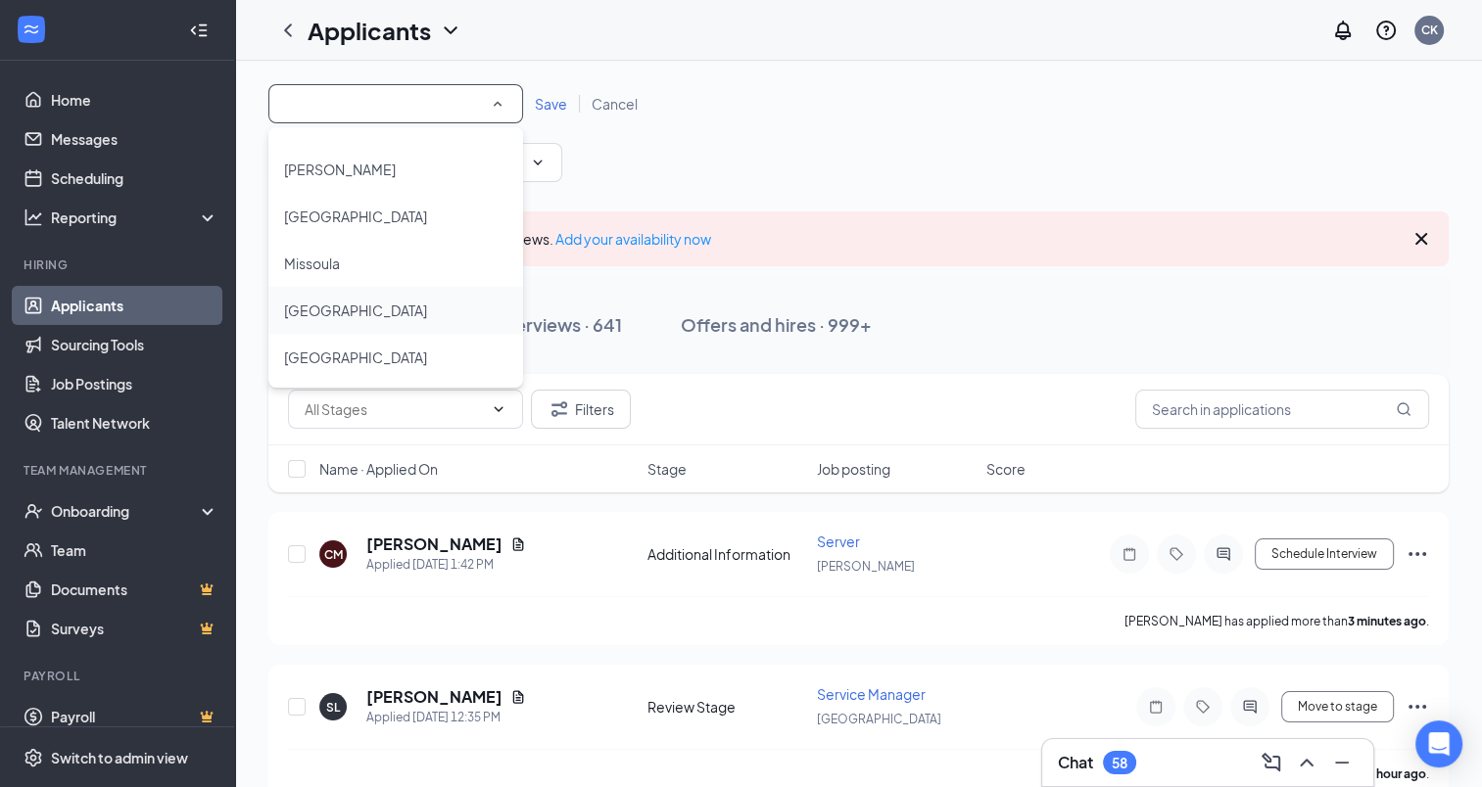
click at [337, 312] on span "[GEOGRAPHIC_DATA]" at bounding box center [355, 311] width 143 height 18
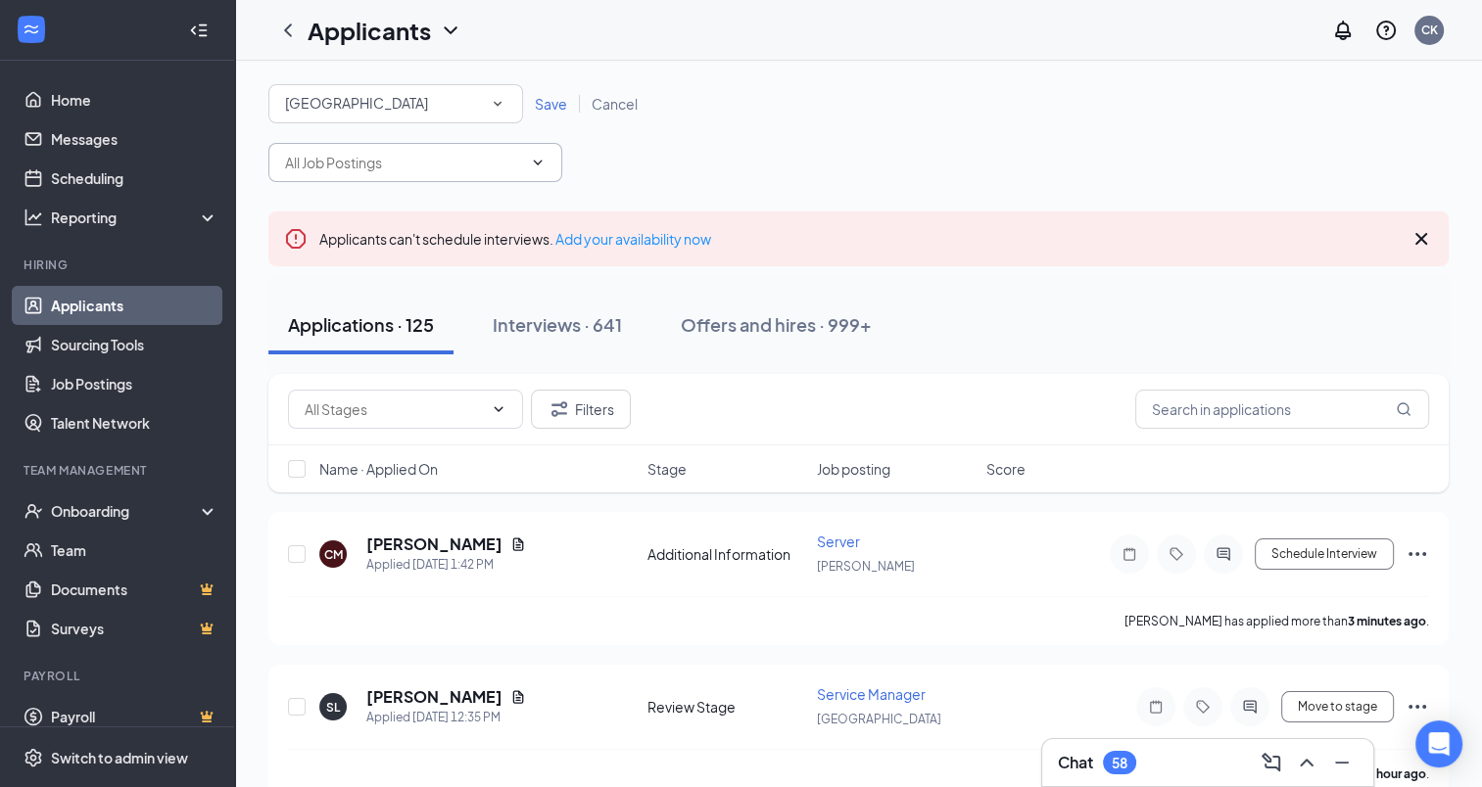
click at [531, 164] on icon "ChevronDown" at bounding box center [538, 163] width 16 height 16
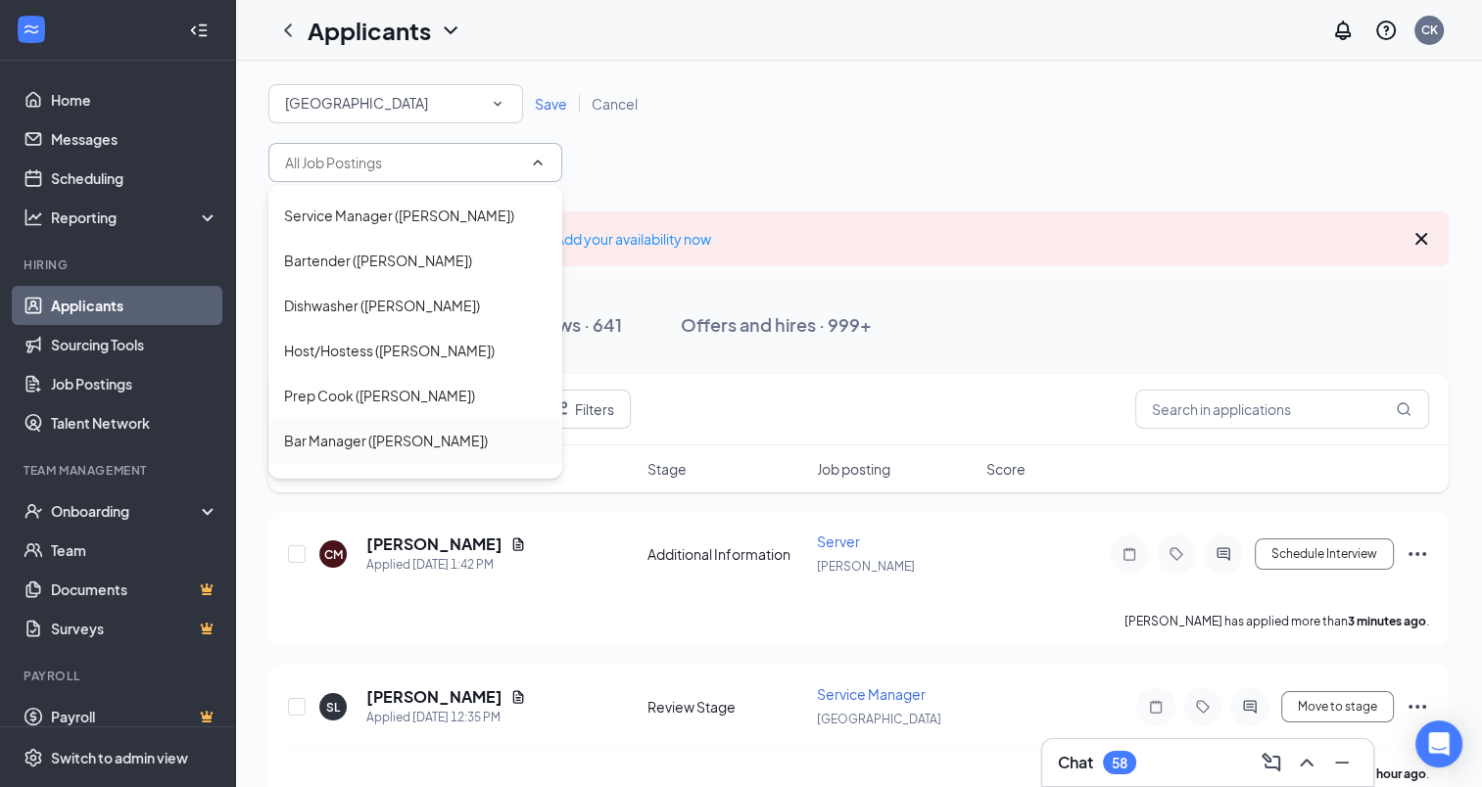
scroll to position [82, 0]
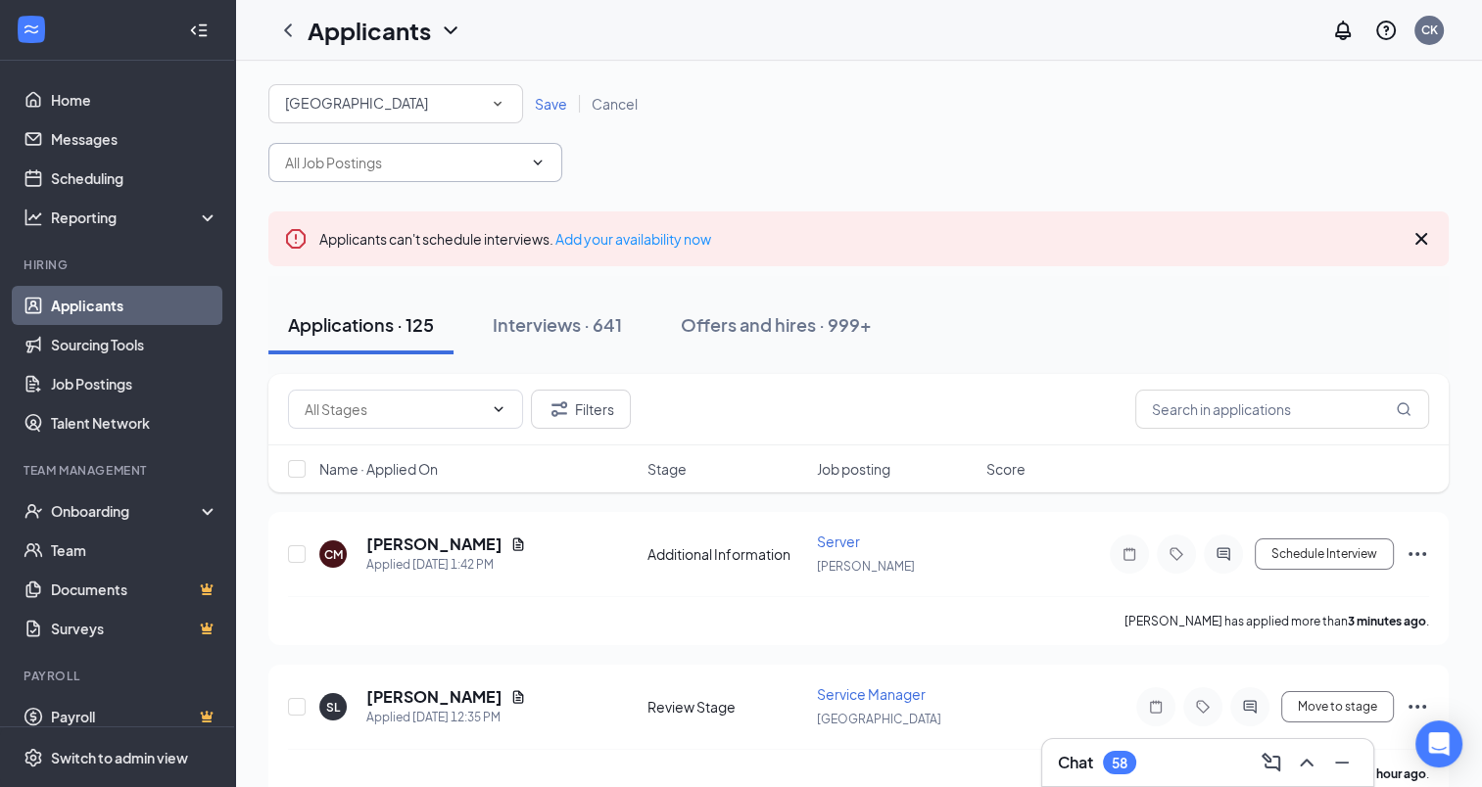
click at [569, 103] on link "Save" at bounding box center [551, 104] width 57 height 18
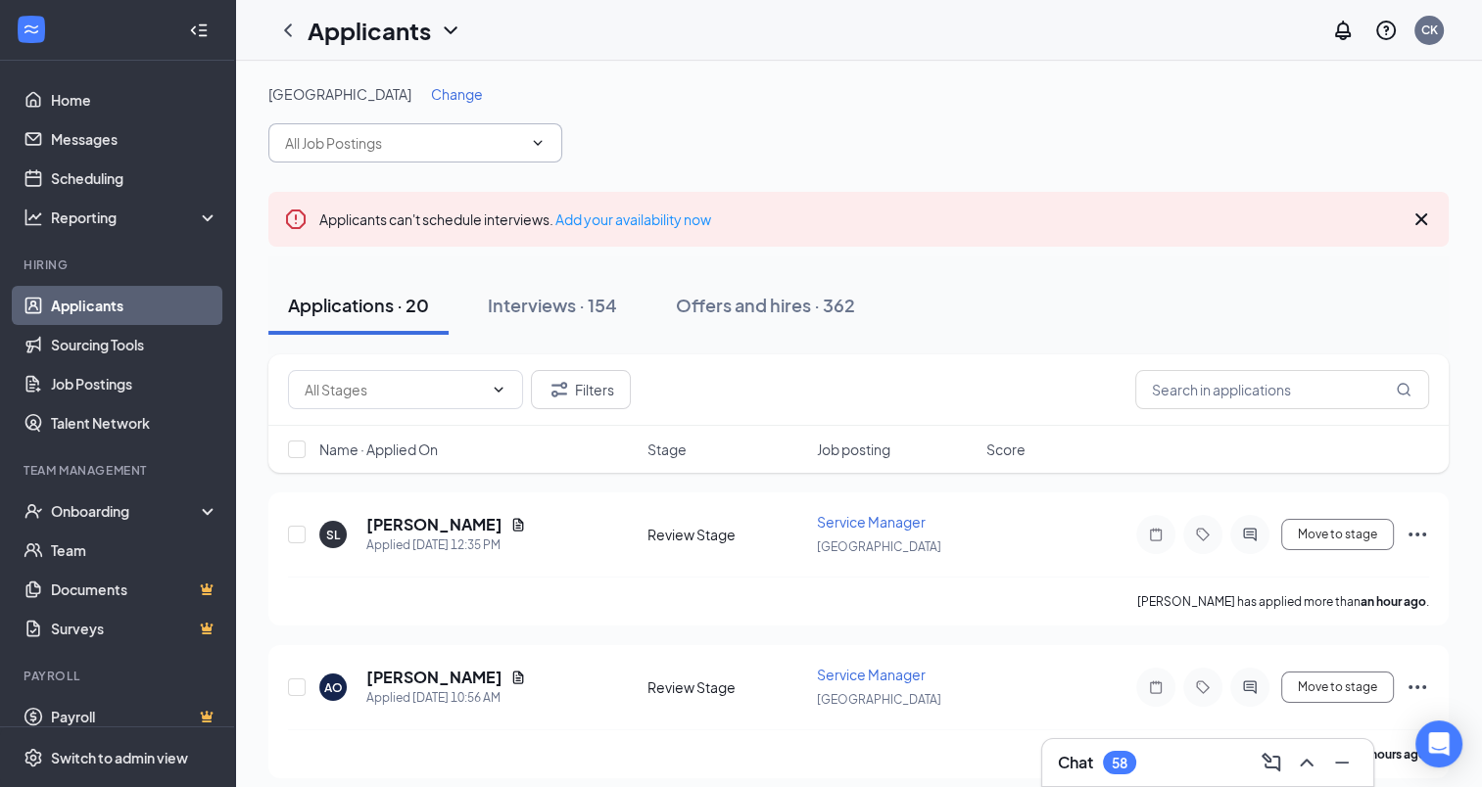
click at [545, 145] on span at bounding box center [415, 142] width 294 height 39
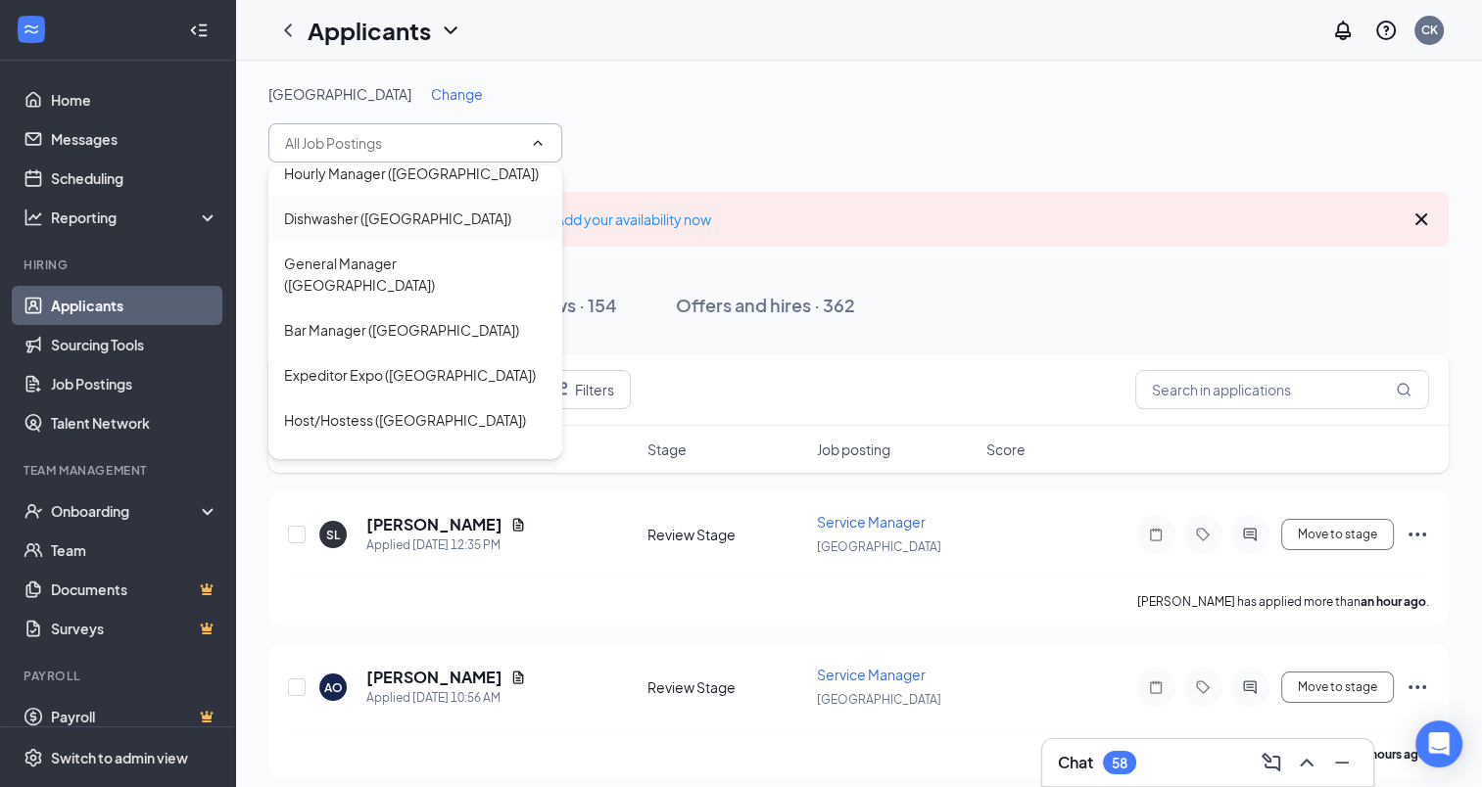
scroll to position [176, 0]
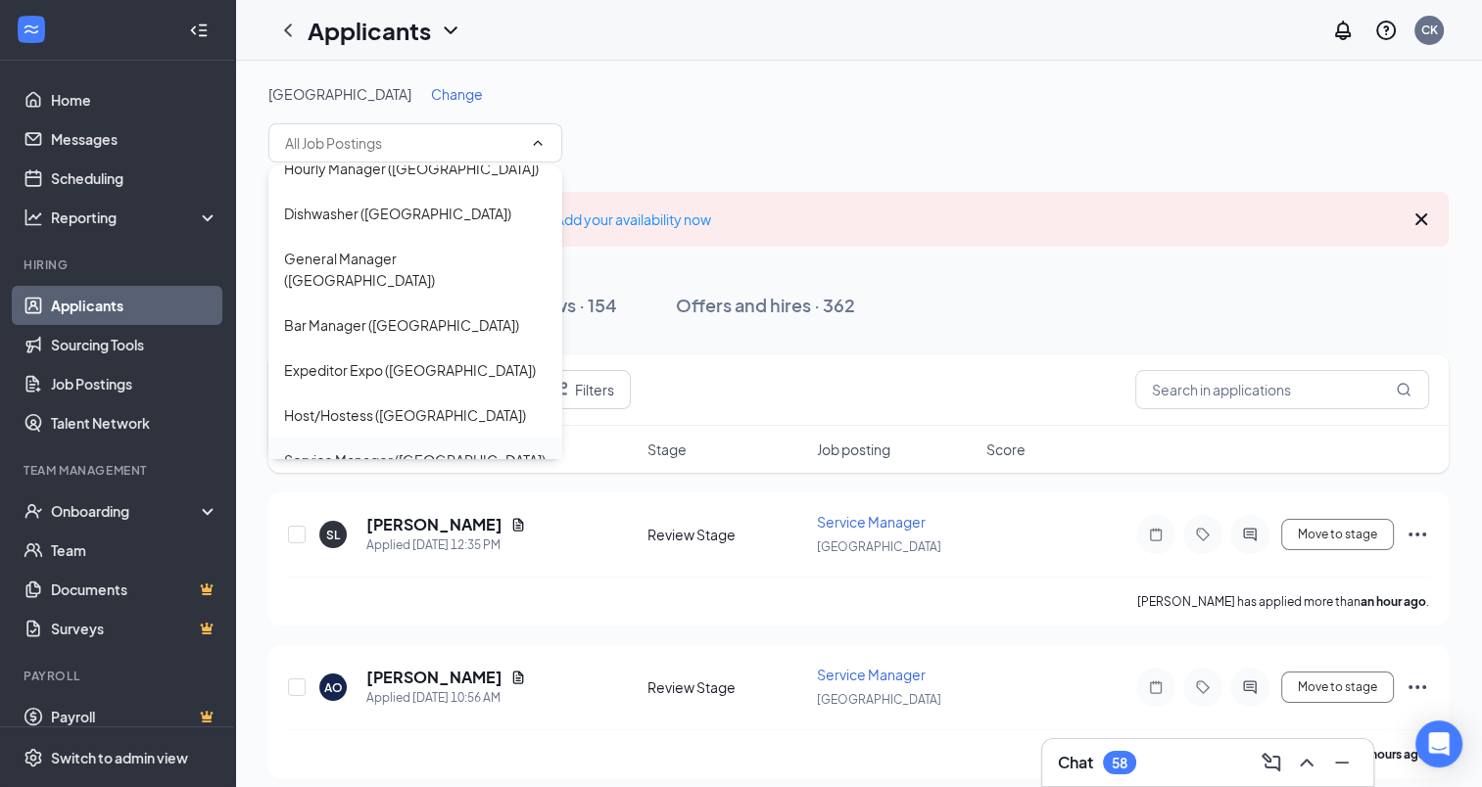
click at [382, 450] on div "Service Manager ([GEOGRAPHIC_DATA])" at bounding box center [414, 461] width 261 height 22
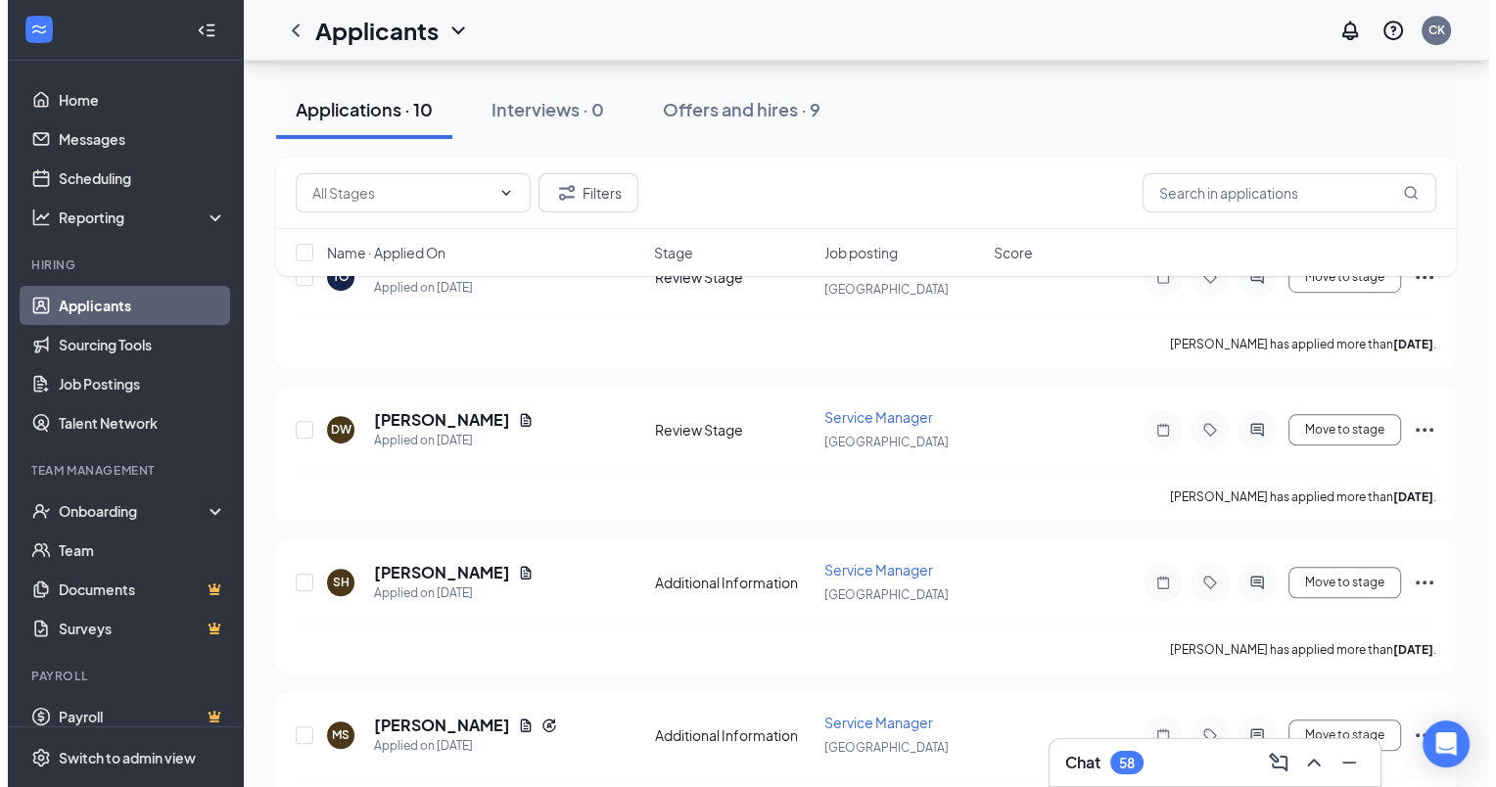
scroll to position [1234, 0]
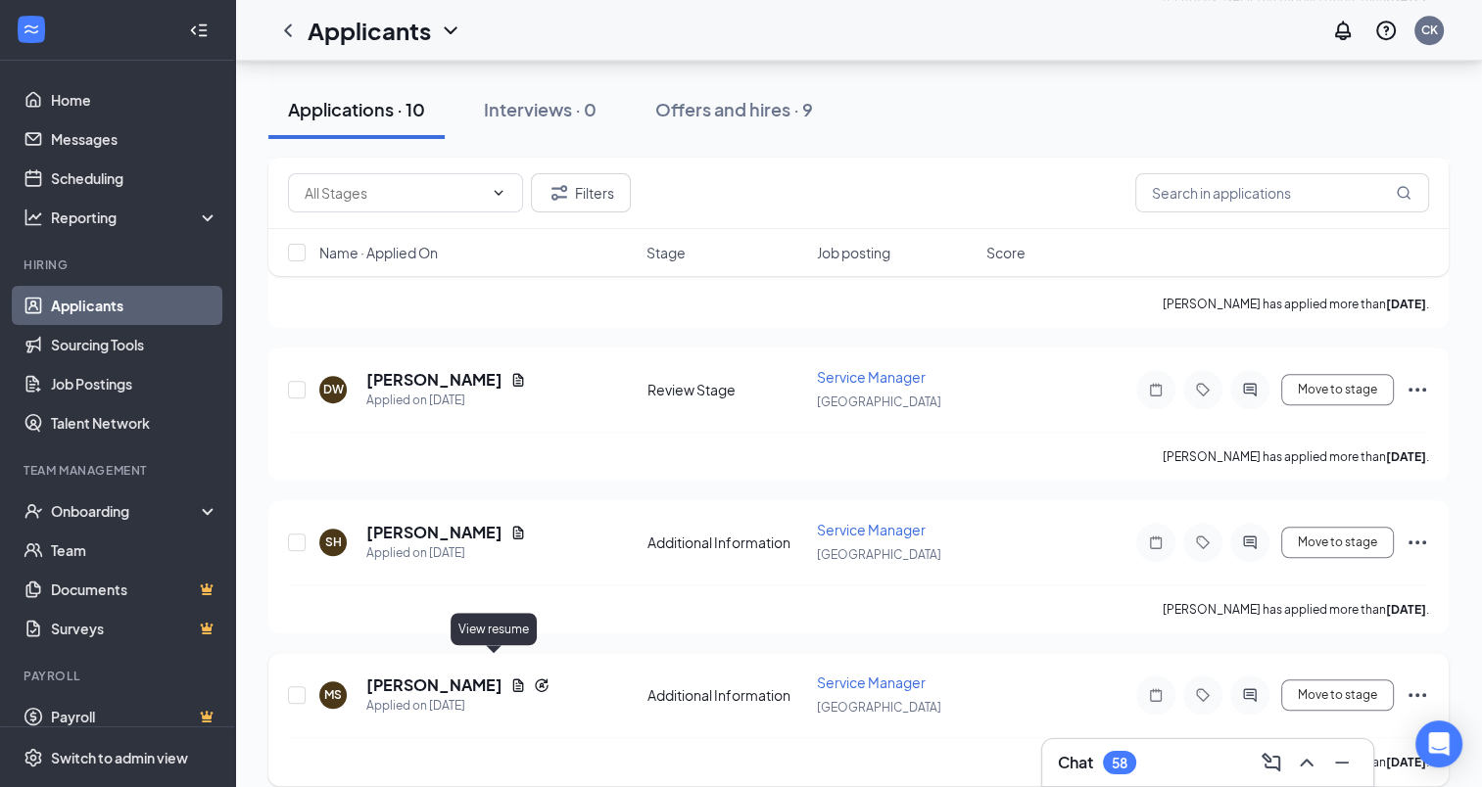
click at [513, 679] on icon "Document" at bounding box center [518, 685] width 11 height 13
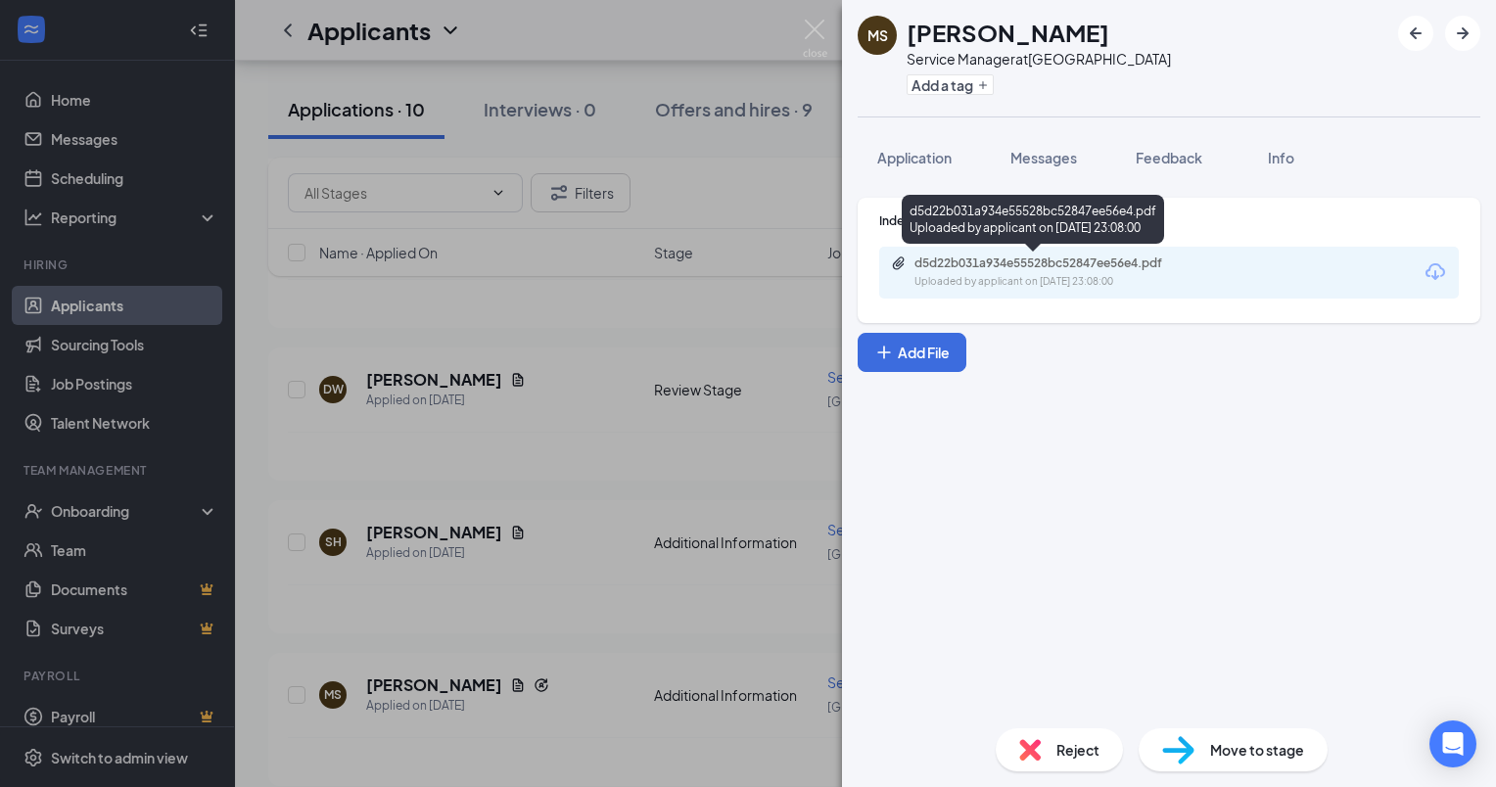
click at [963, 264] on div "d5d22b031a934e55528bc52847ee56e4.pdf" at bounding box center [1052, 264] width 274 height 16
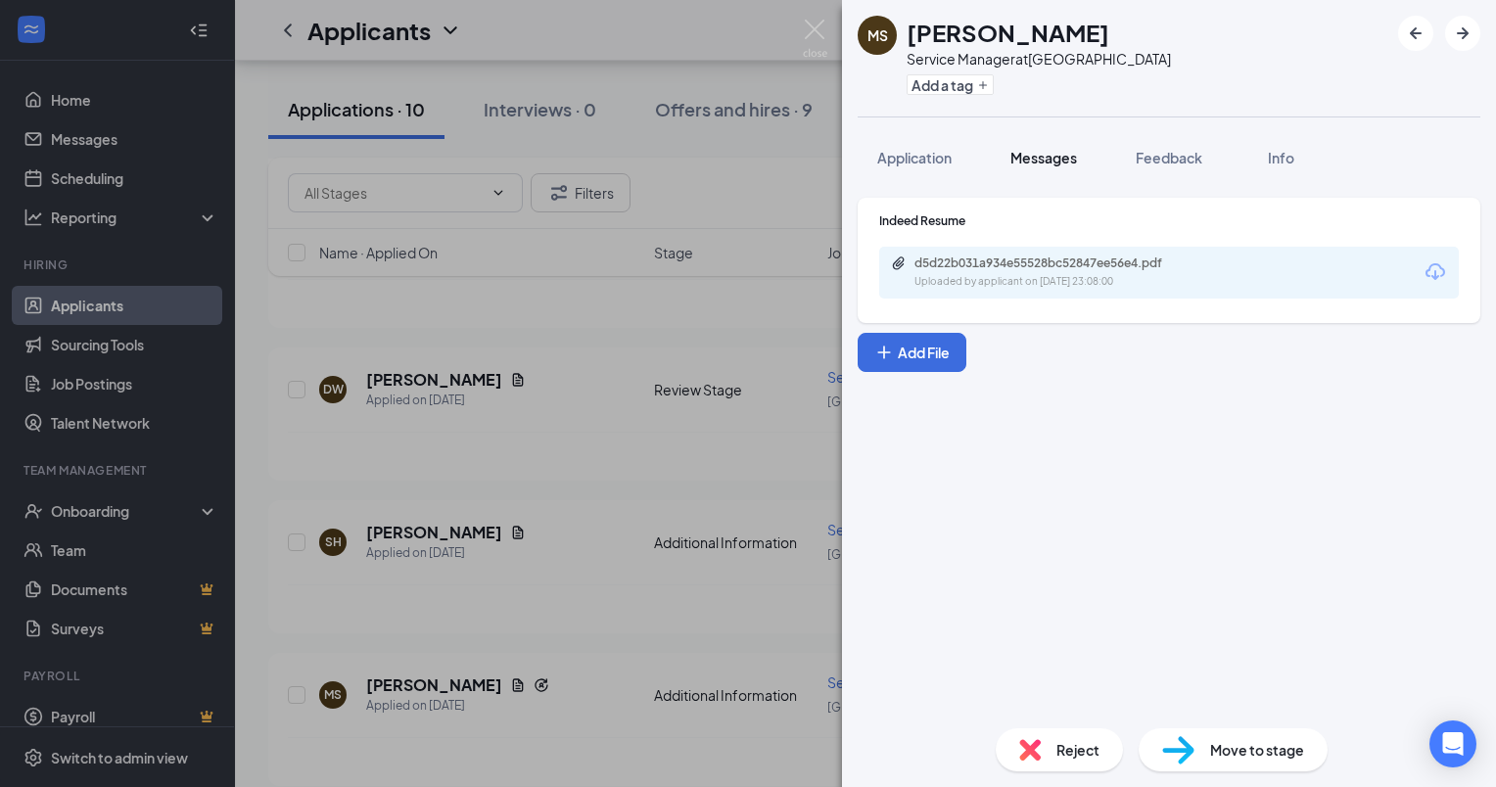
click at [1038, 146] on button "Messages" at bounding box center [1044, 157] width 106 height 49
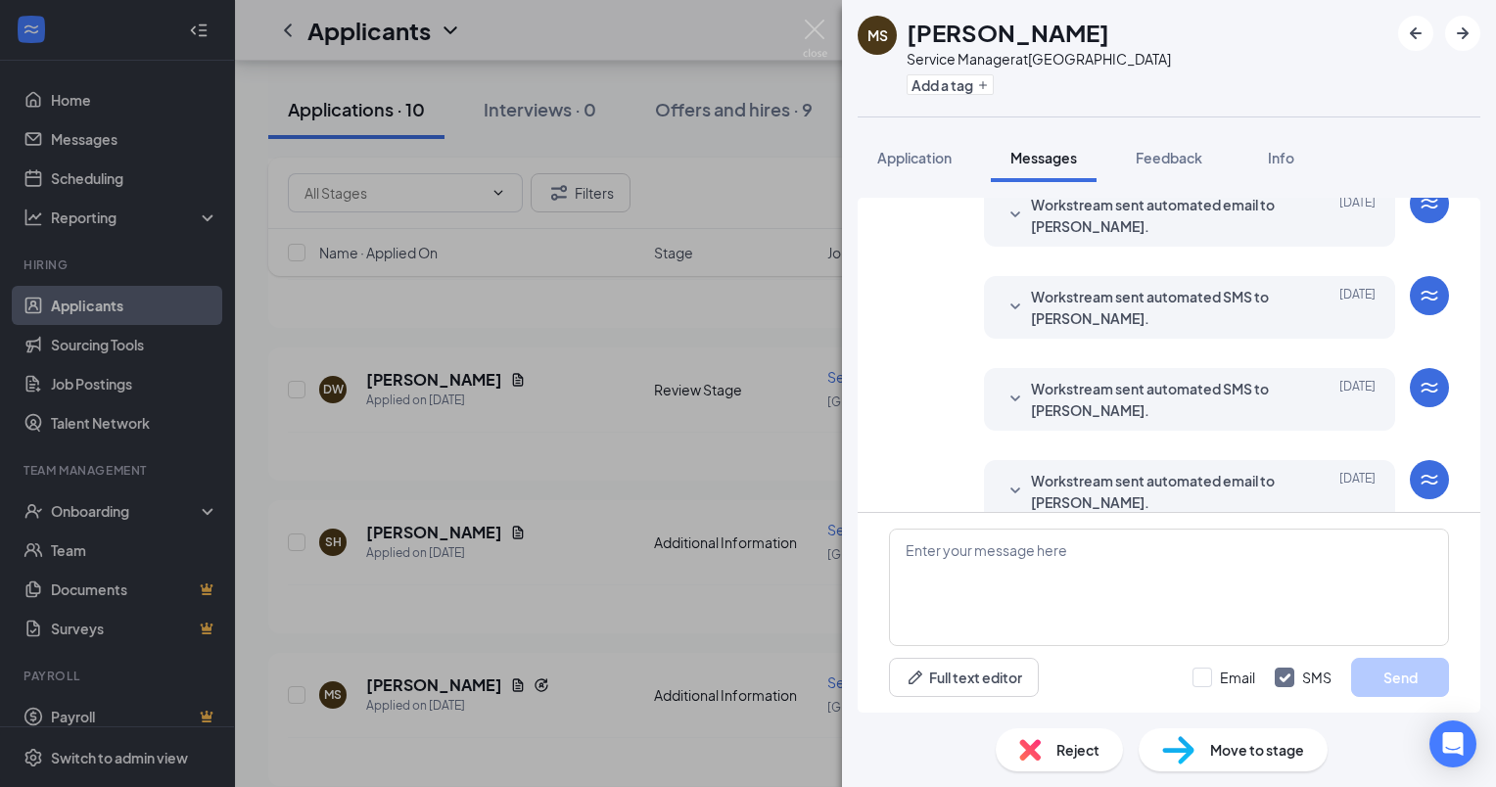
scroll to position [294, 0]
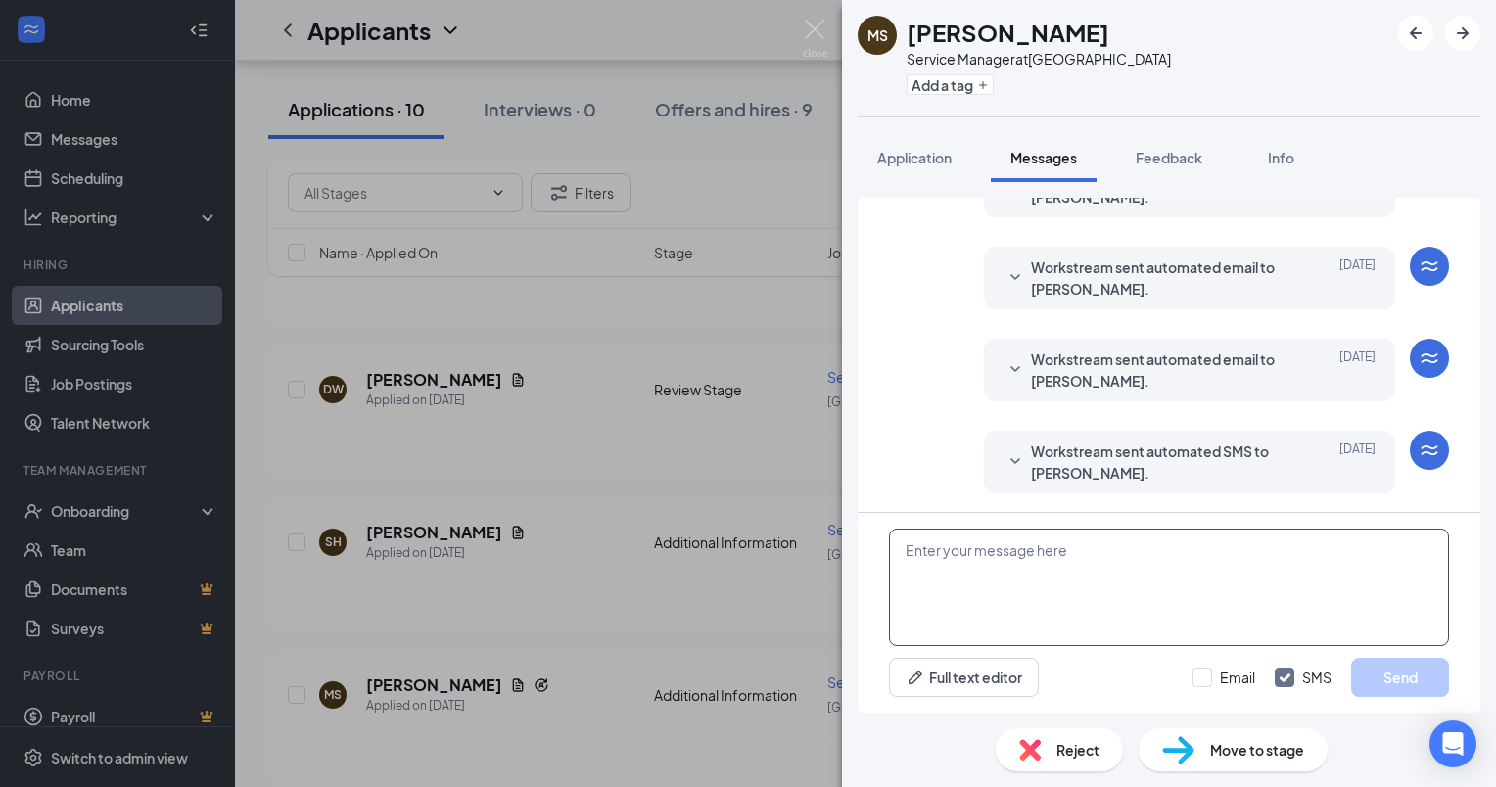
click at [949, 556] on textarea at bounding box center [1169, 588] width 560 height 118
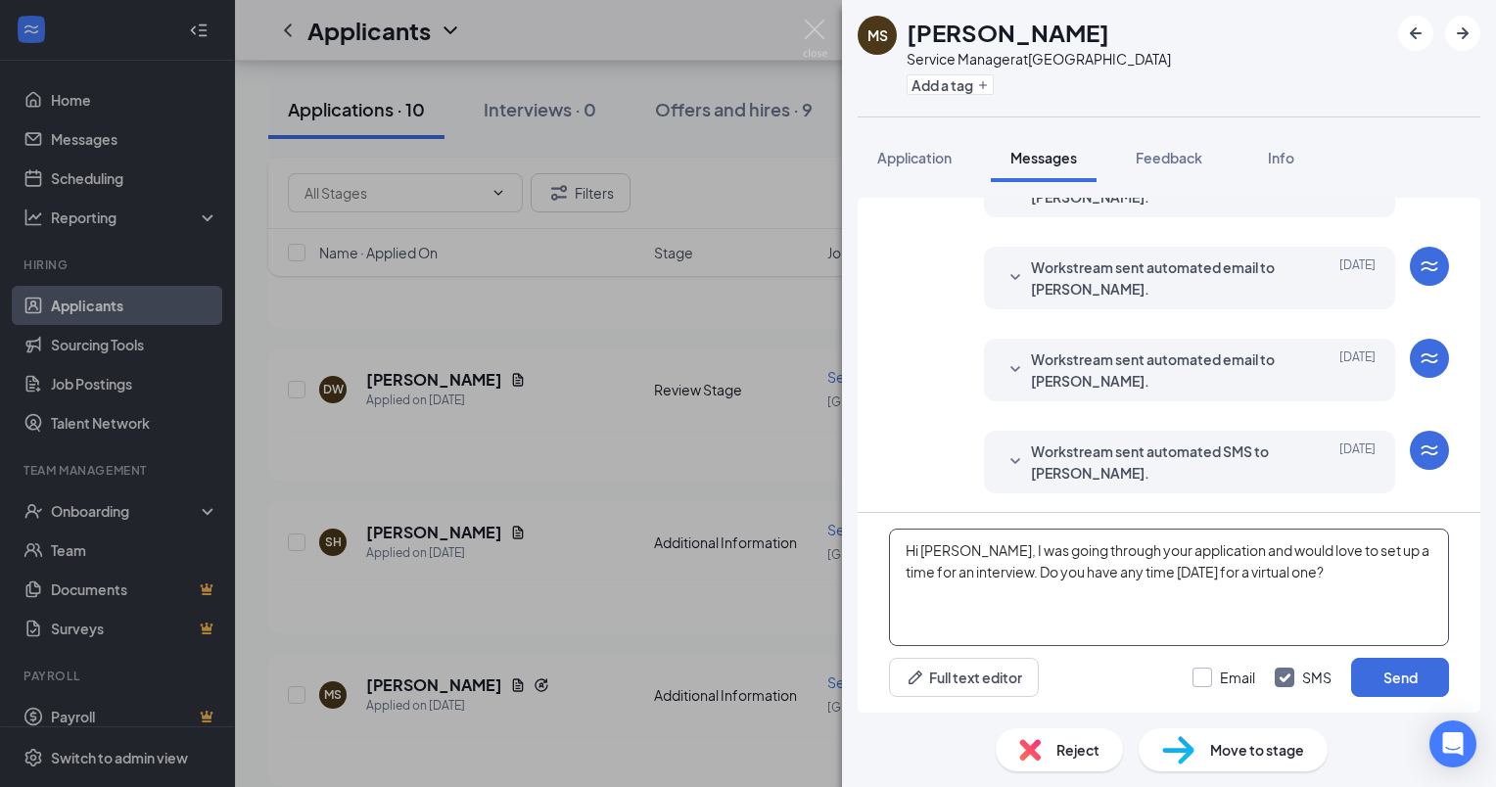
type textarea "Hi [PERSON_NAME], I was going through your application and would love to set up…"
click at [1203, 681] on input "Email" at bounding box center [1224, 678] width 63 height 20
checkbox input "true"
click at [1375, 681] on button "Send" at bounding box center [1401, 677] width 98 height 39
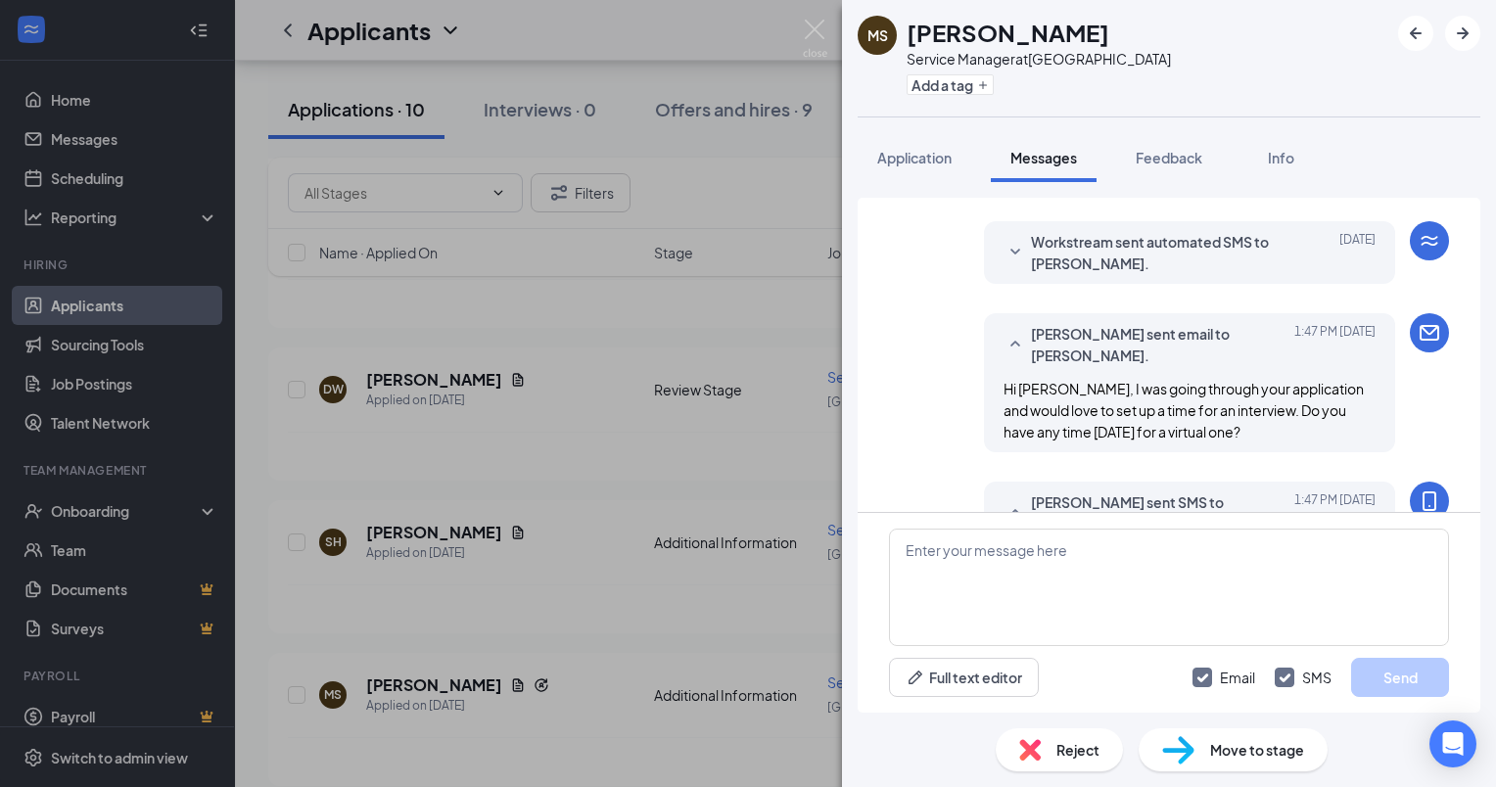
scroll to position [611, 0]
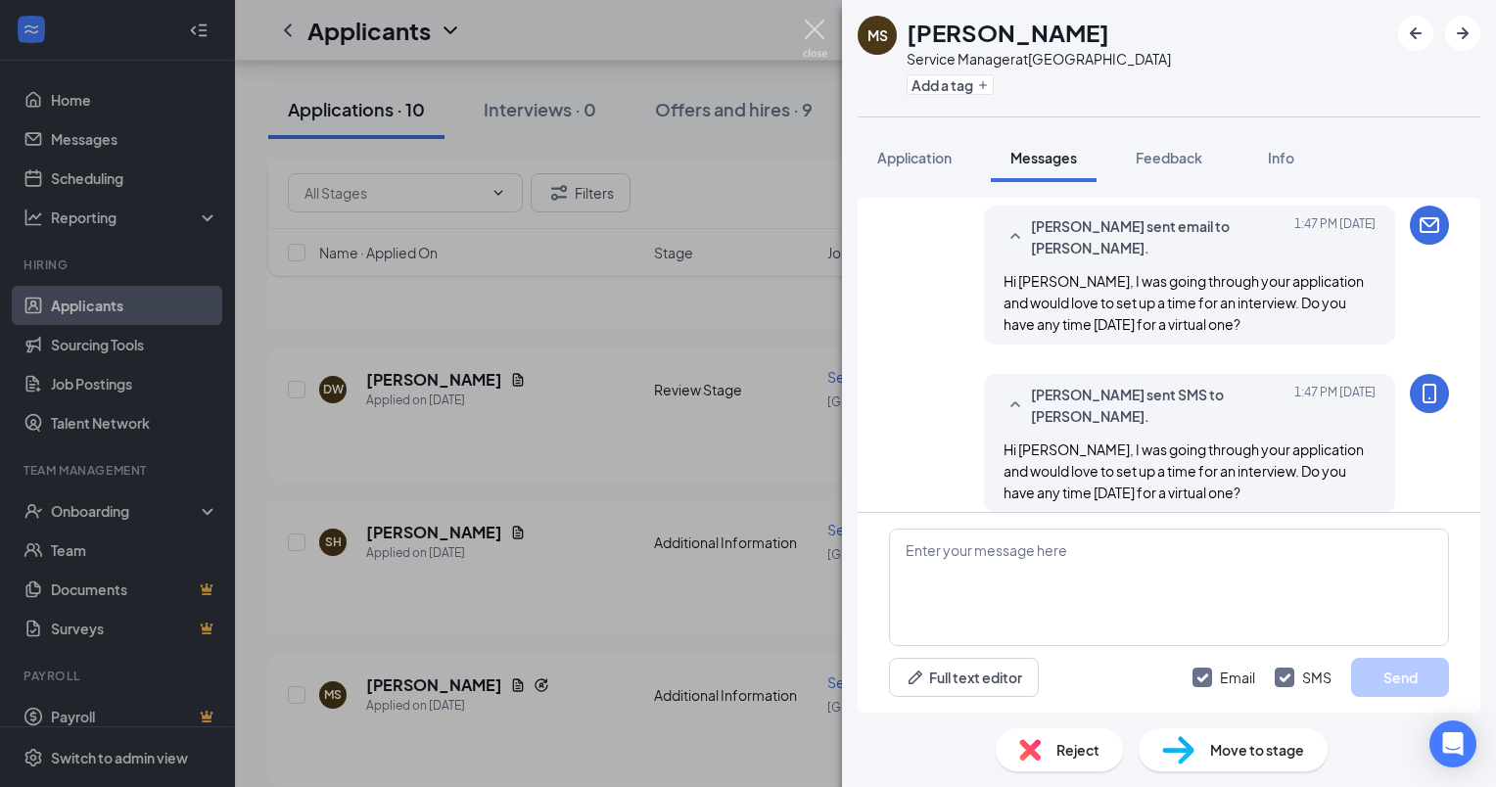
click at [804, 33] on img at bounding box center [815, 39] width 24 height 38
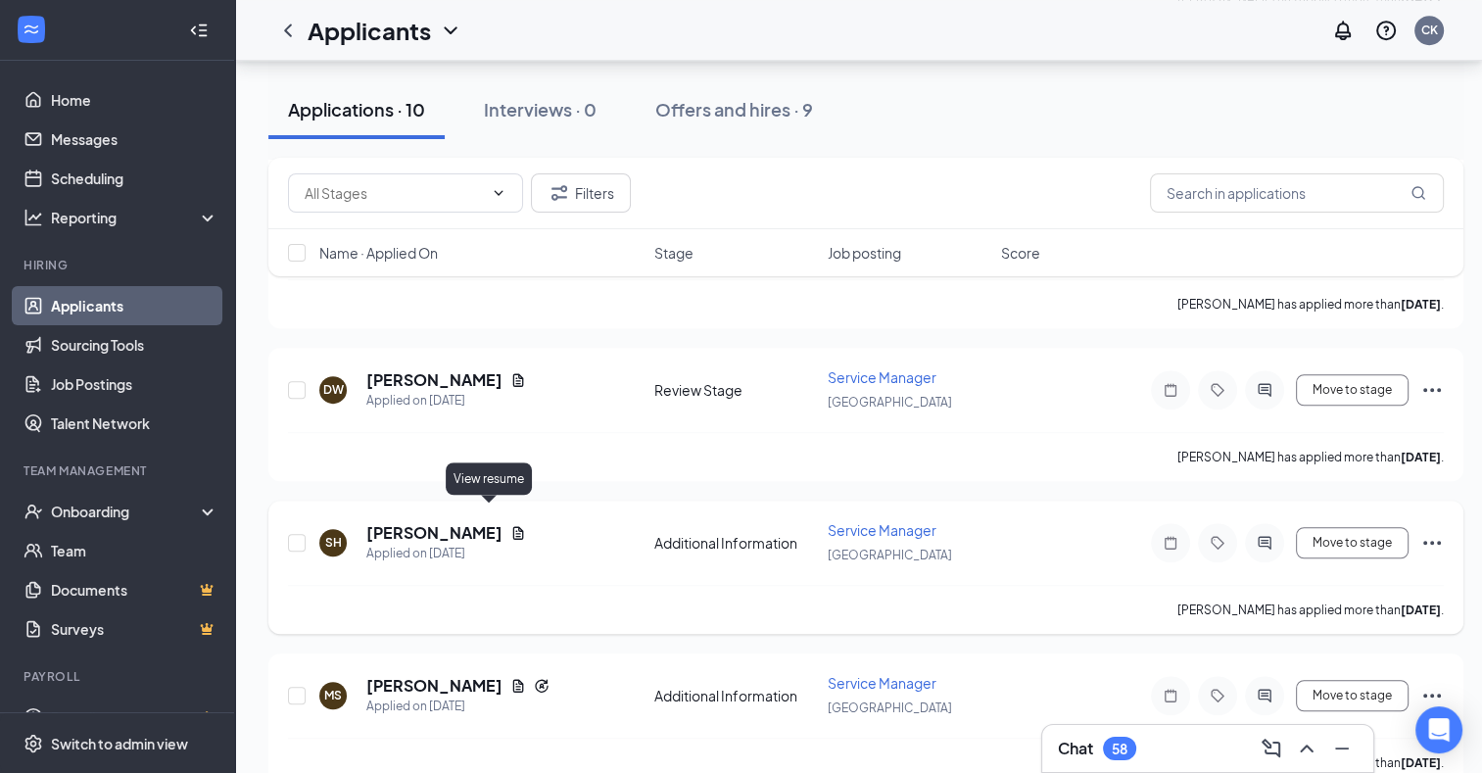
click at [513, 526] on icon "Document" at bounding box center [518, 532] width 11 height 13
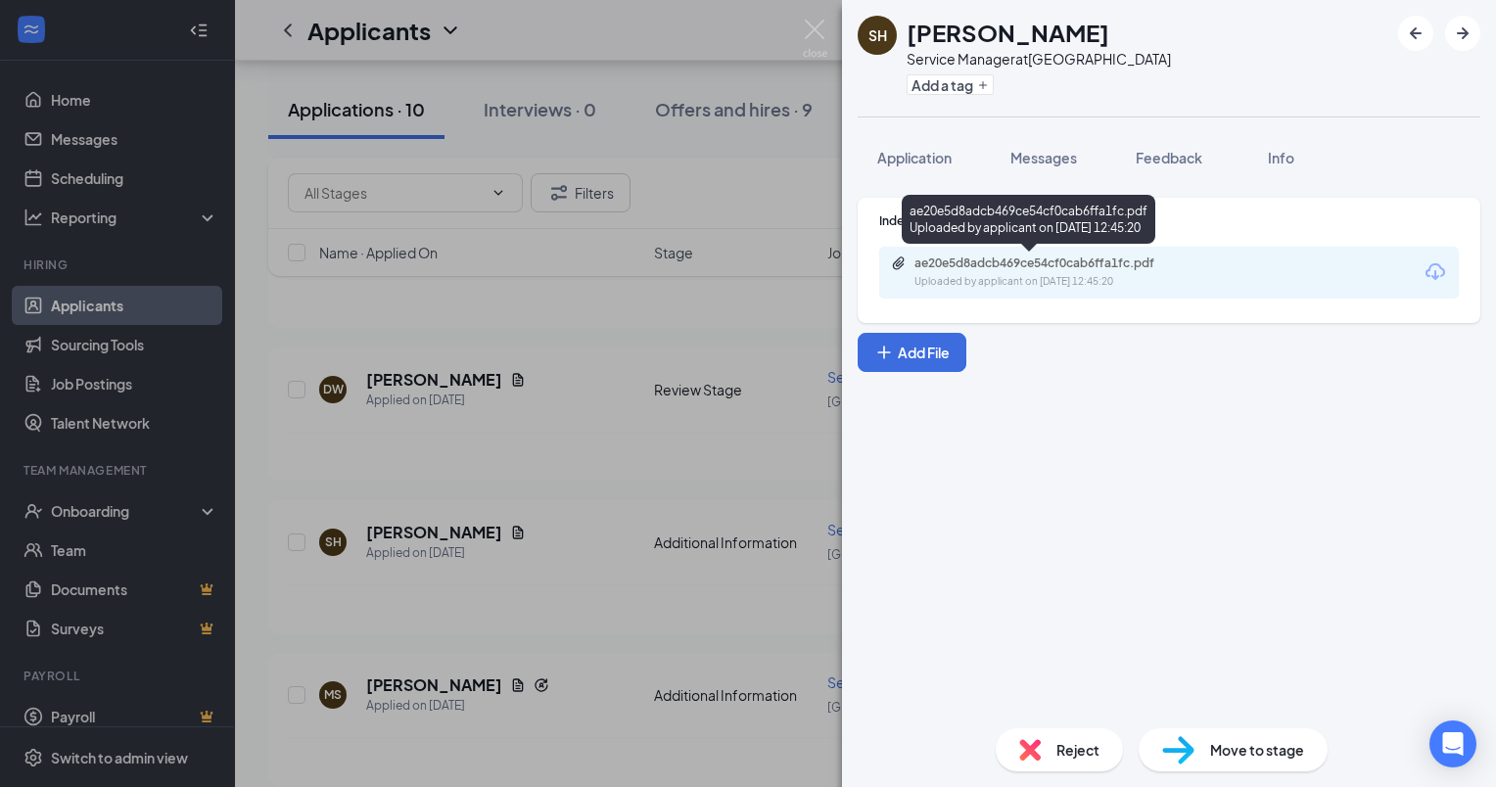
click at [997, 268] on div "ae20e5d8adcb469ce54cf0cab6ffa1fc.pdf" at bounding box center [1052, 264] width 274 height 16
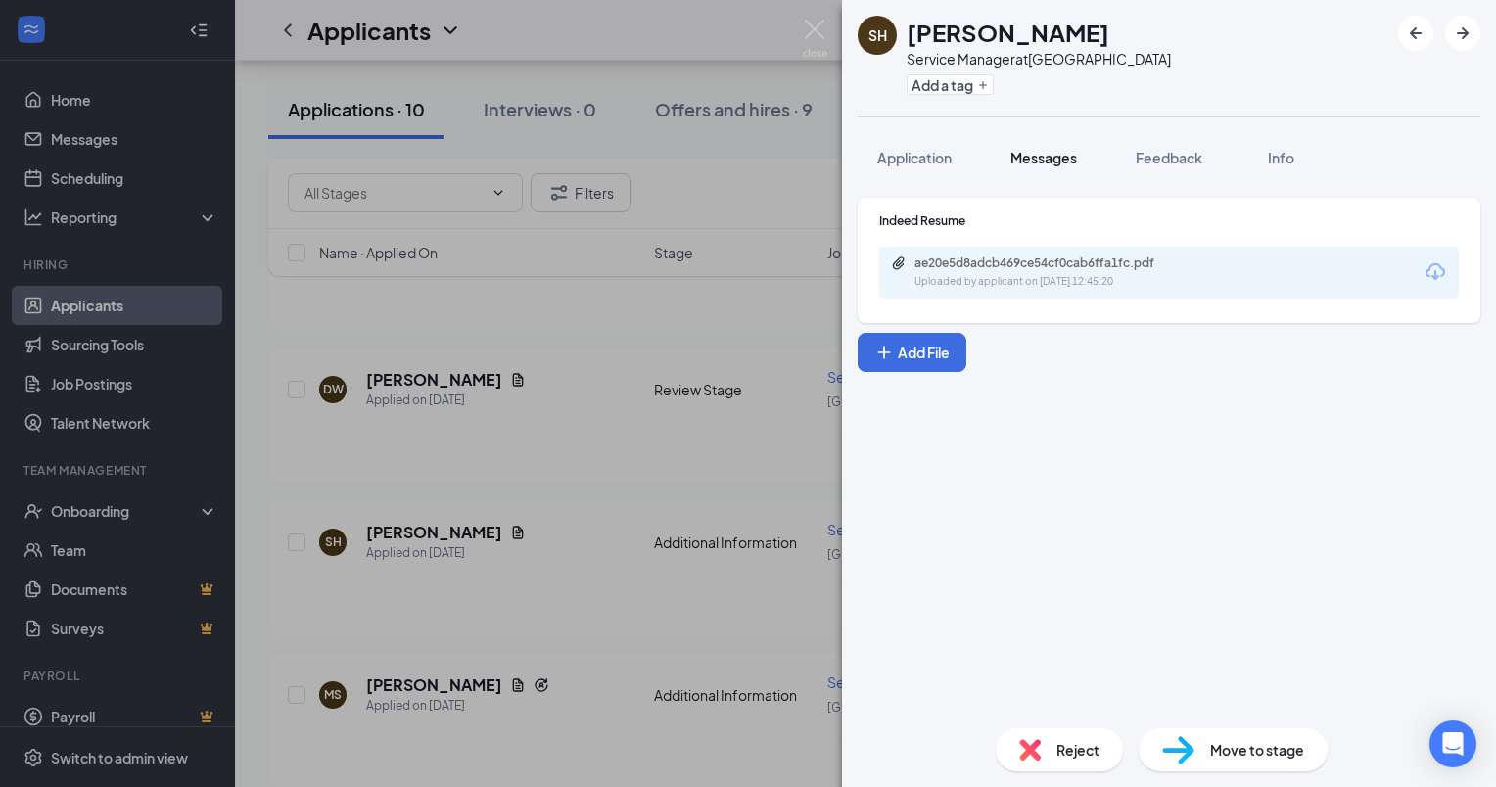
click at [1059, 161] on span "Messages" at bounding box center [1044, 158] width 67 height 18
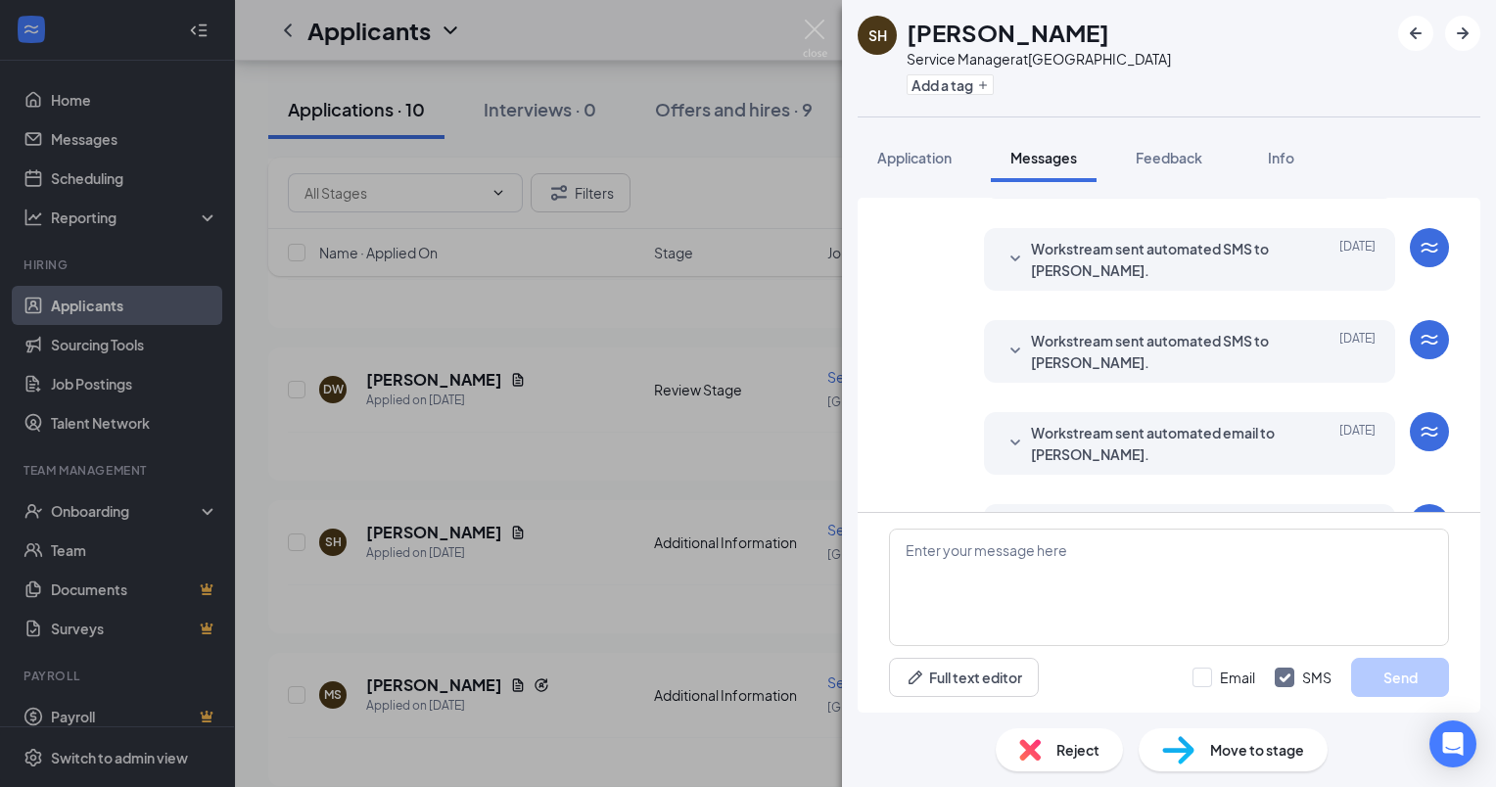
scroll to position [294, 0]
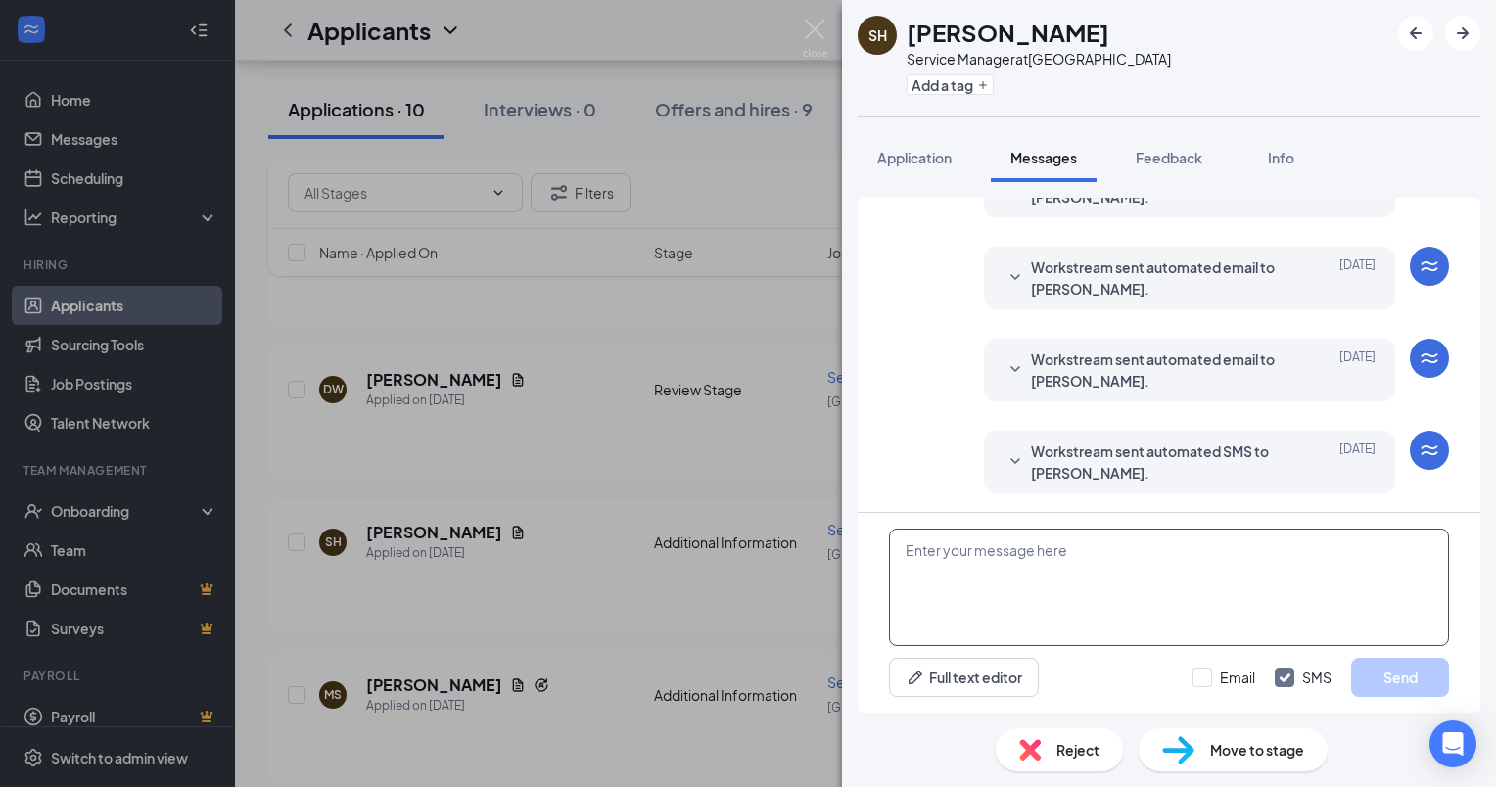
click at [957, 559] on textarea at bounding box center [1169, 588] width 560 height 118
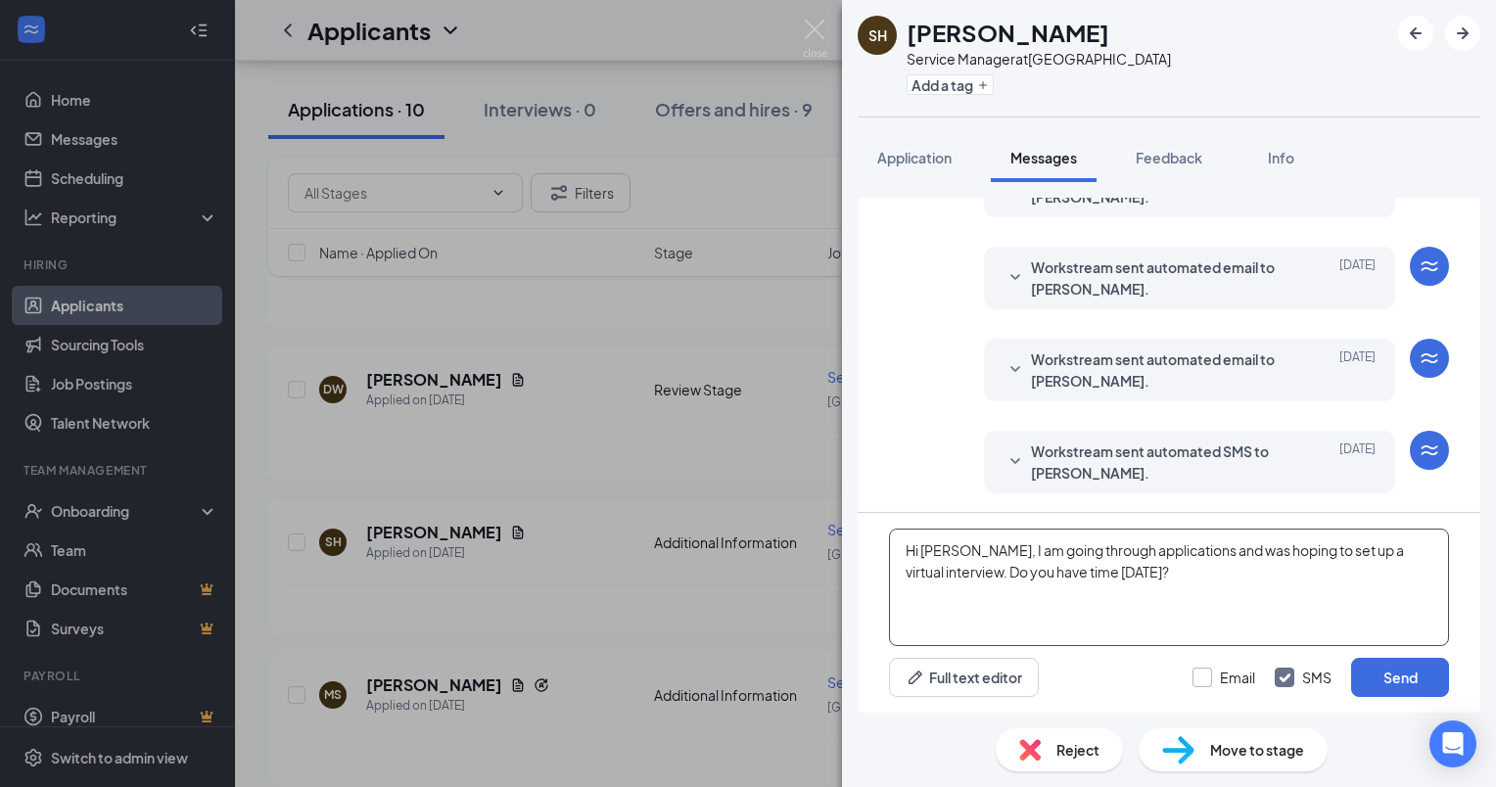
type textarea "Hi [PERSON_NAME], I am going through applications and was hoping to set up a vi…"
click at [1201, 678] on input "Email" at bounding box center [1224, 678] width 63 height 20
checkbox input "true"
click at [1382, 682] on button "Send" at bounding box center [1401, 677] width 98 height 39
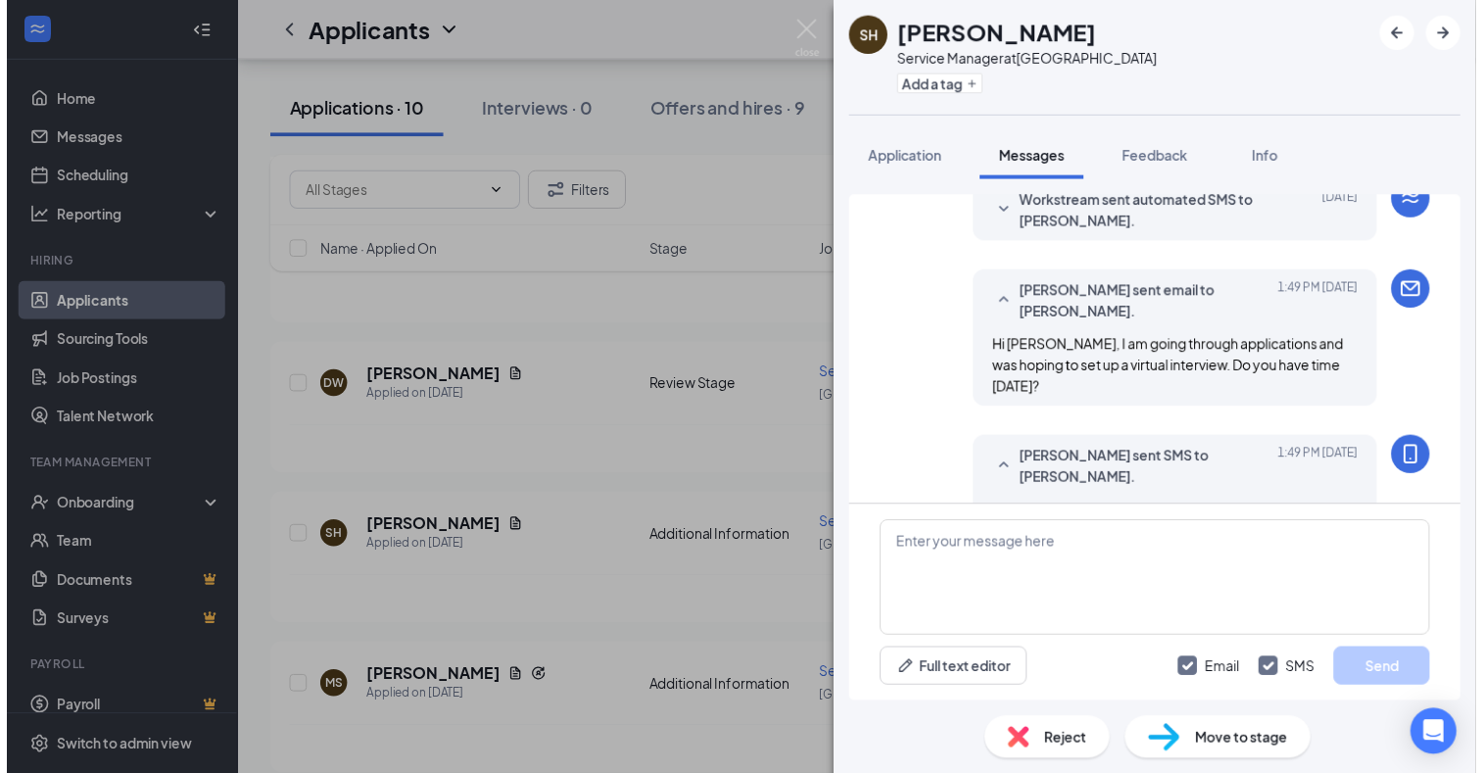
scroll to position [592, 0]
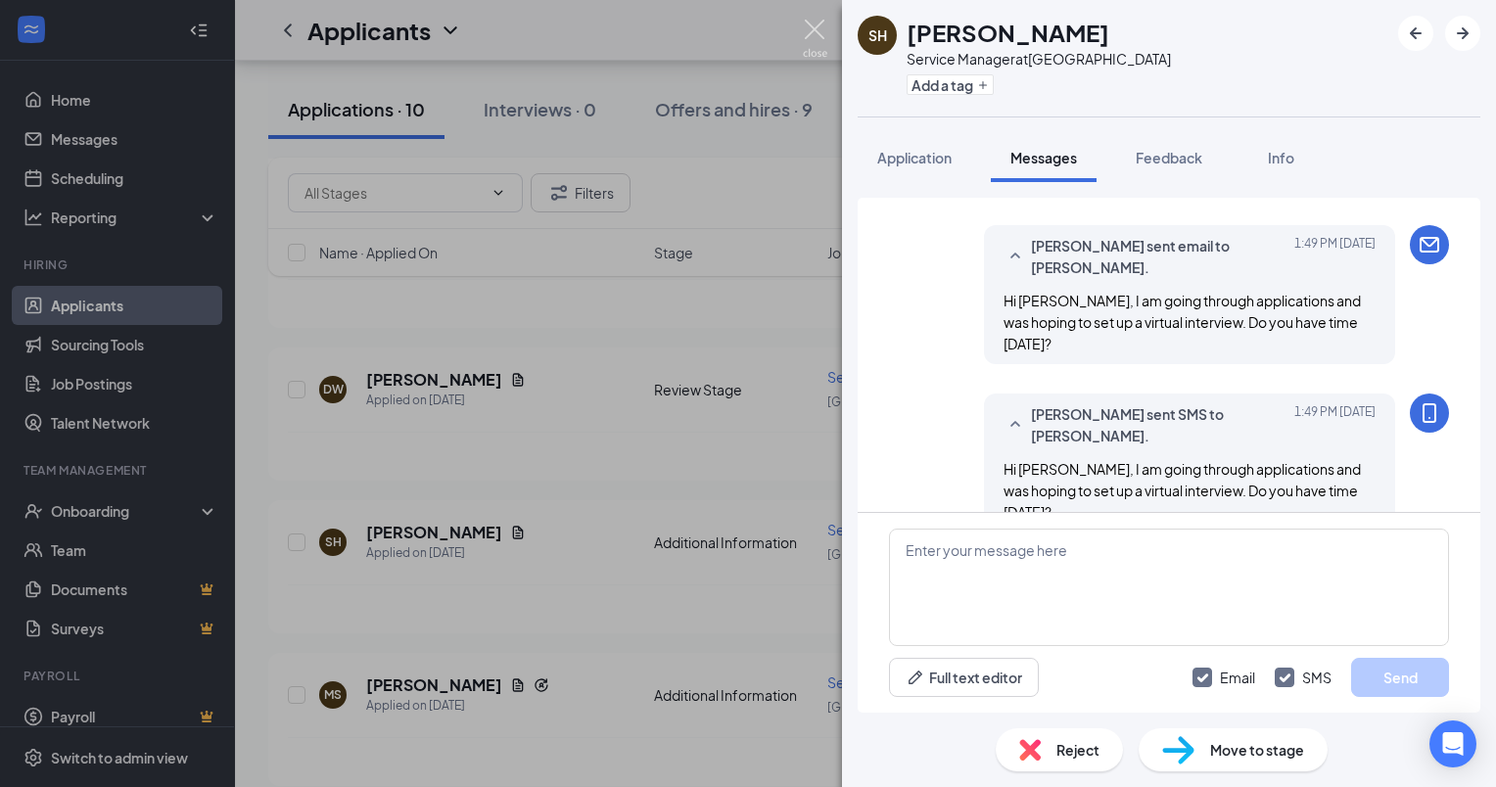
click at [816, 26] on img at bounding box center [815, 39] width 24 height 38
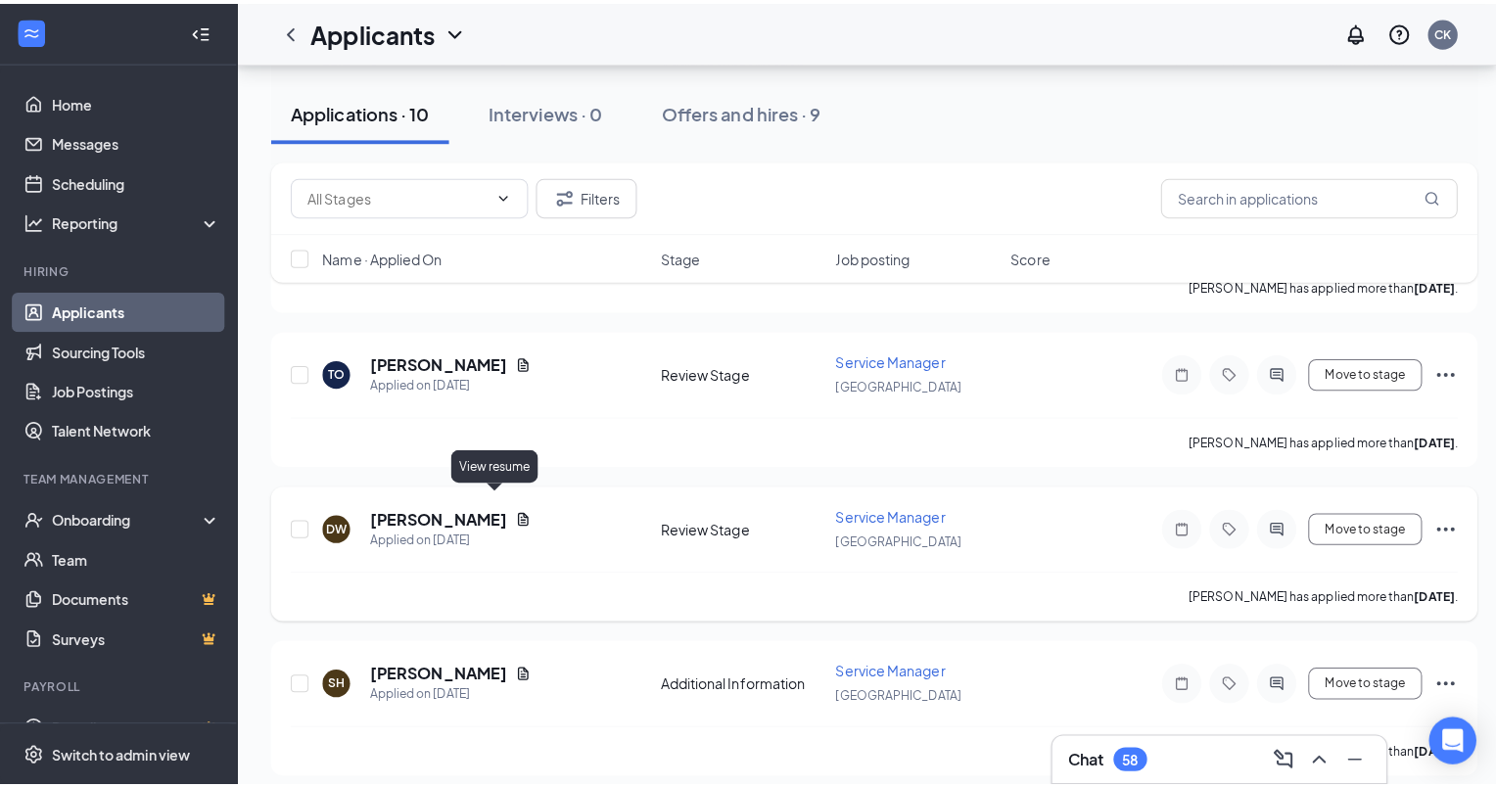
scroll to position [1102, 0]
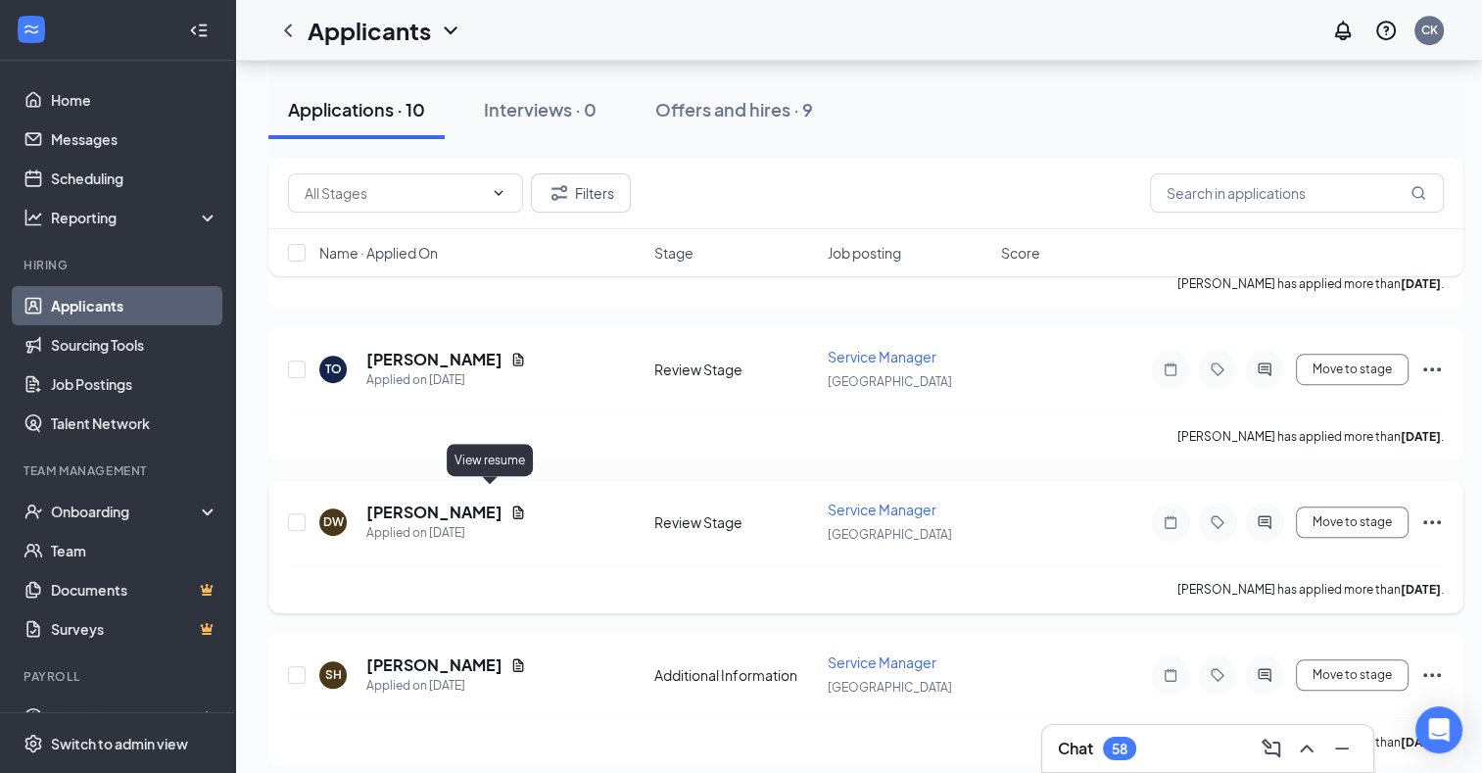
click at [510, 504] on icon "Document" at bounding box center [518, 512] width 16 height 16
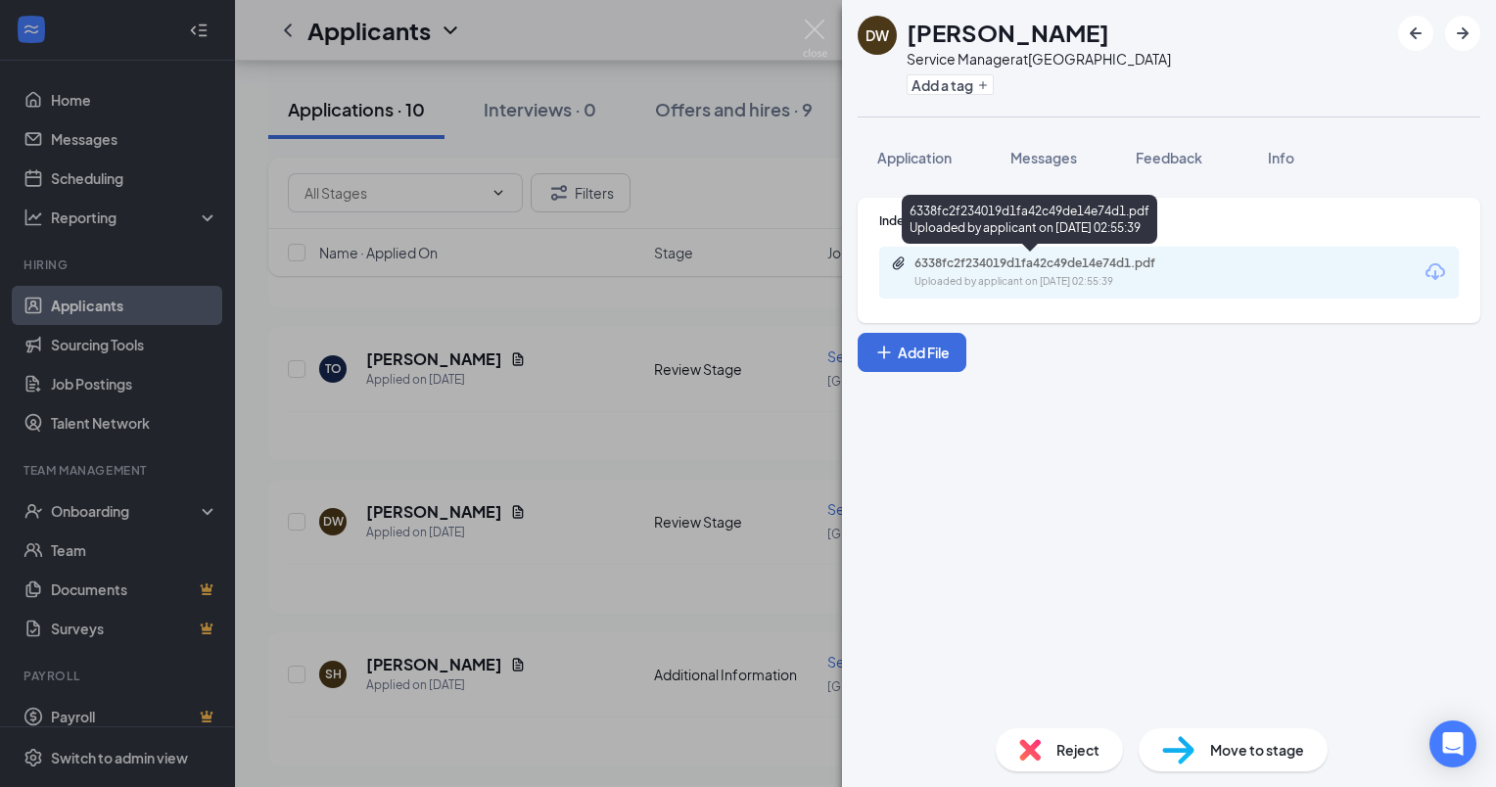
click at [1096, 263] on div "6338fc2f234019d1fa42c49de14e74d1.pdf" at bounding box center [1052, 264] width 274 height 16
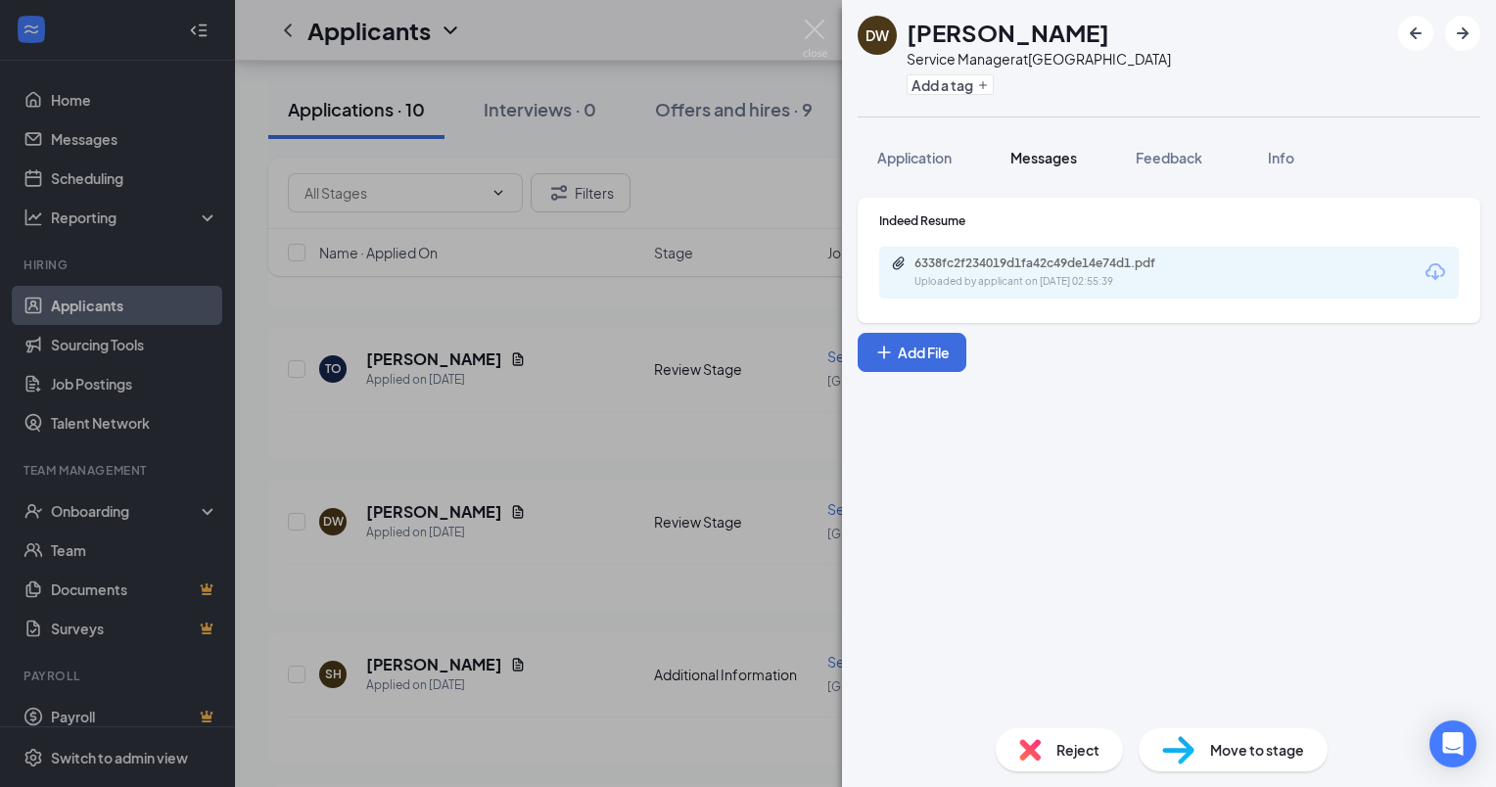
click at [1054, 158] on span "Messages" at bounding box center [1044, 158] width 67 height 18
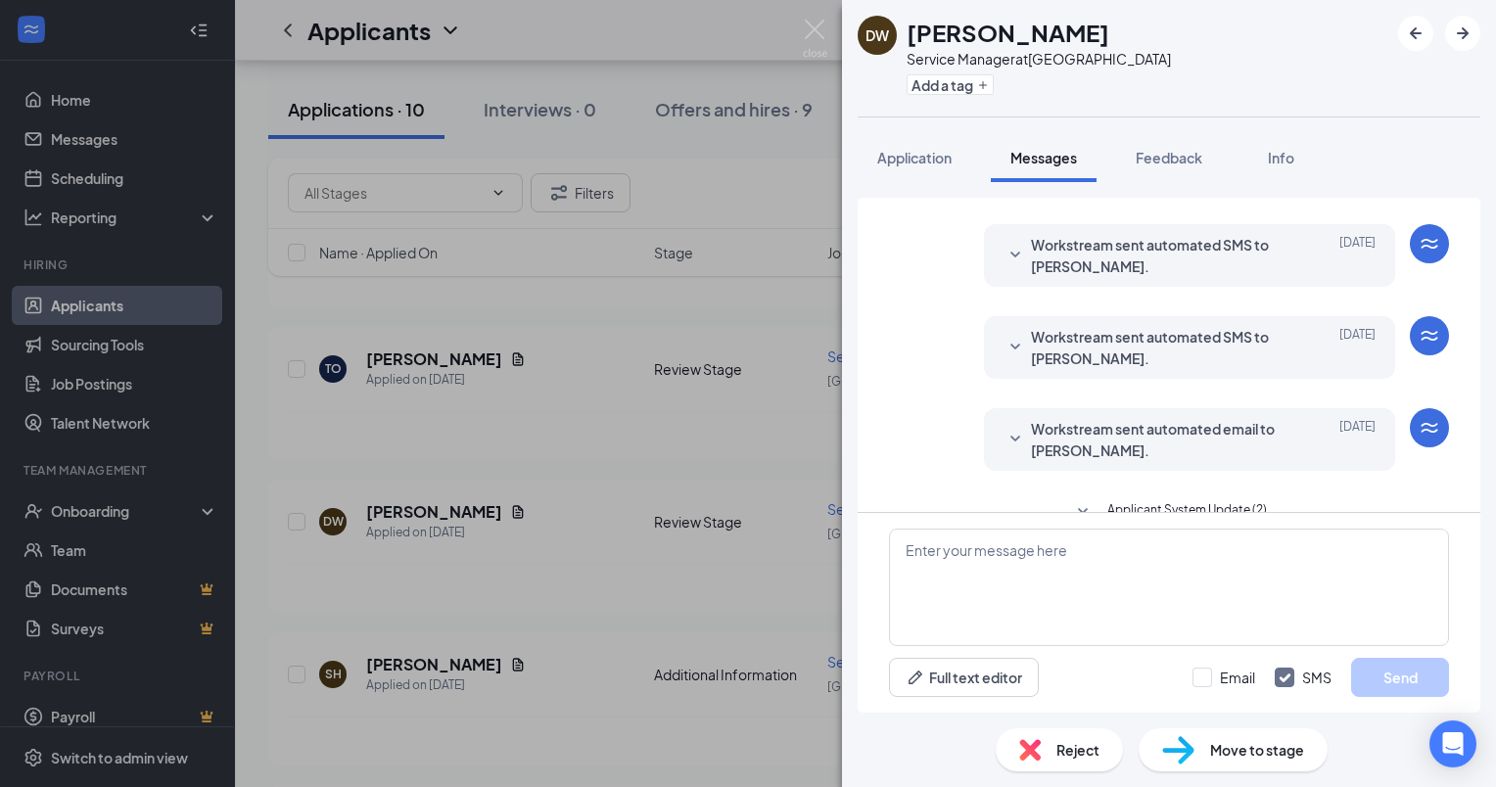
scroll to position [166, 0]
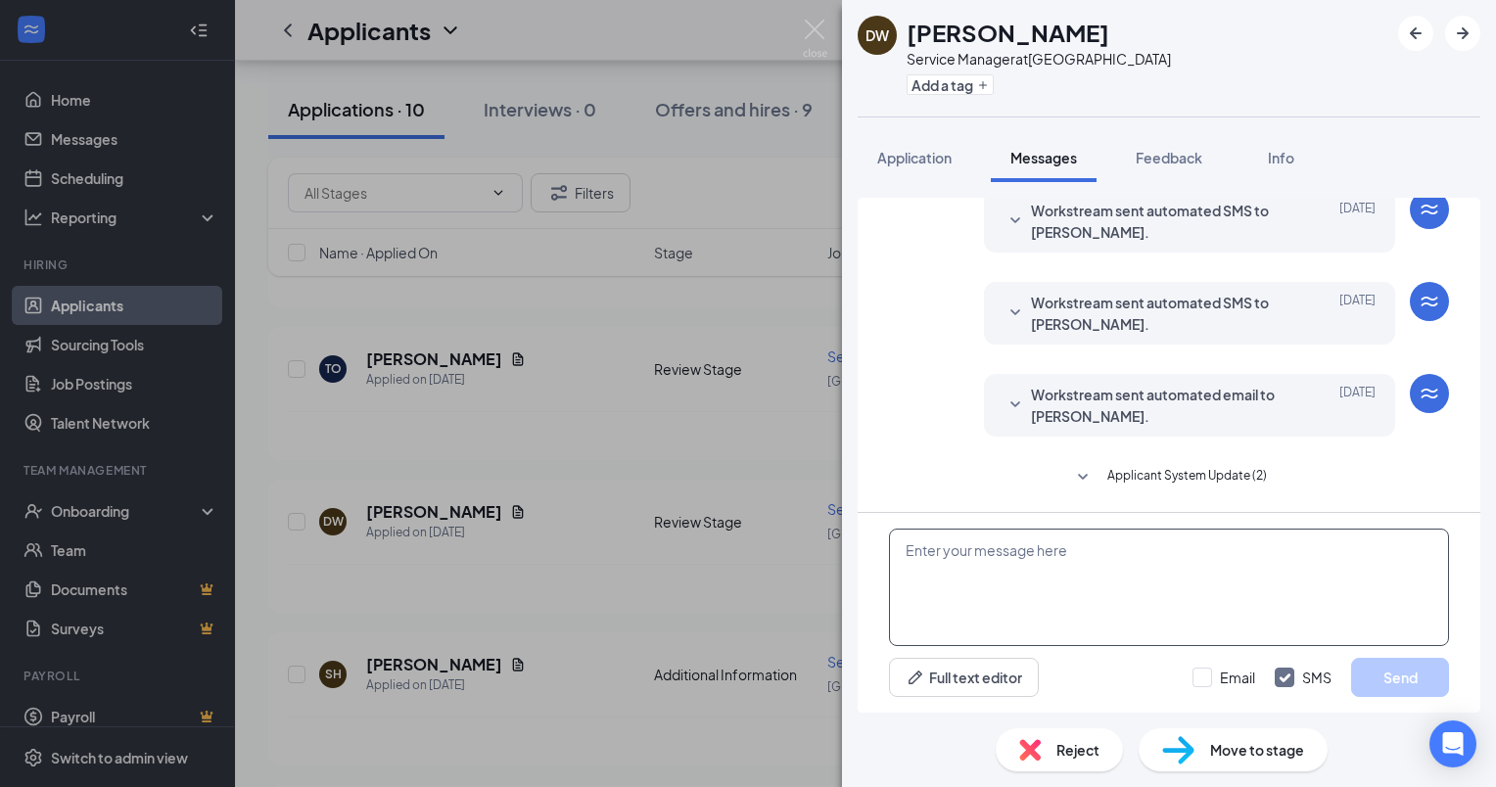
click at [964, 553] on textarea at bounding box center [1169, 588] width 560 height 118
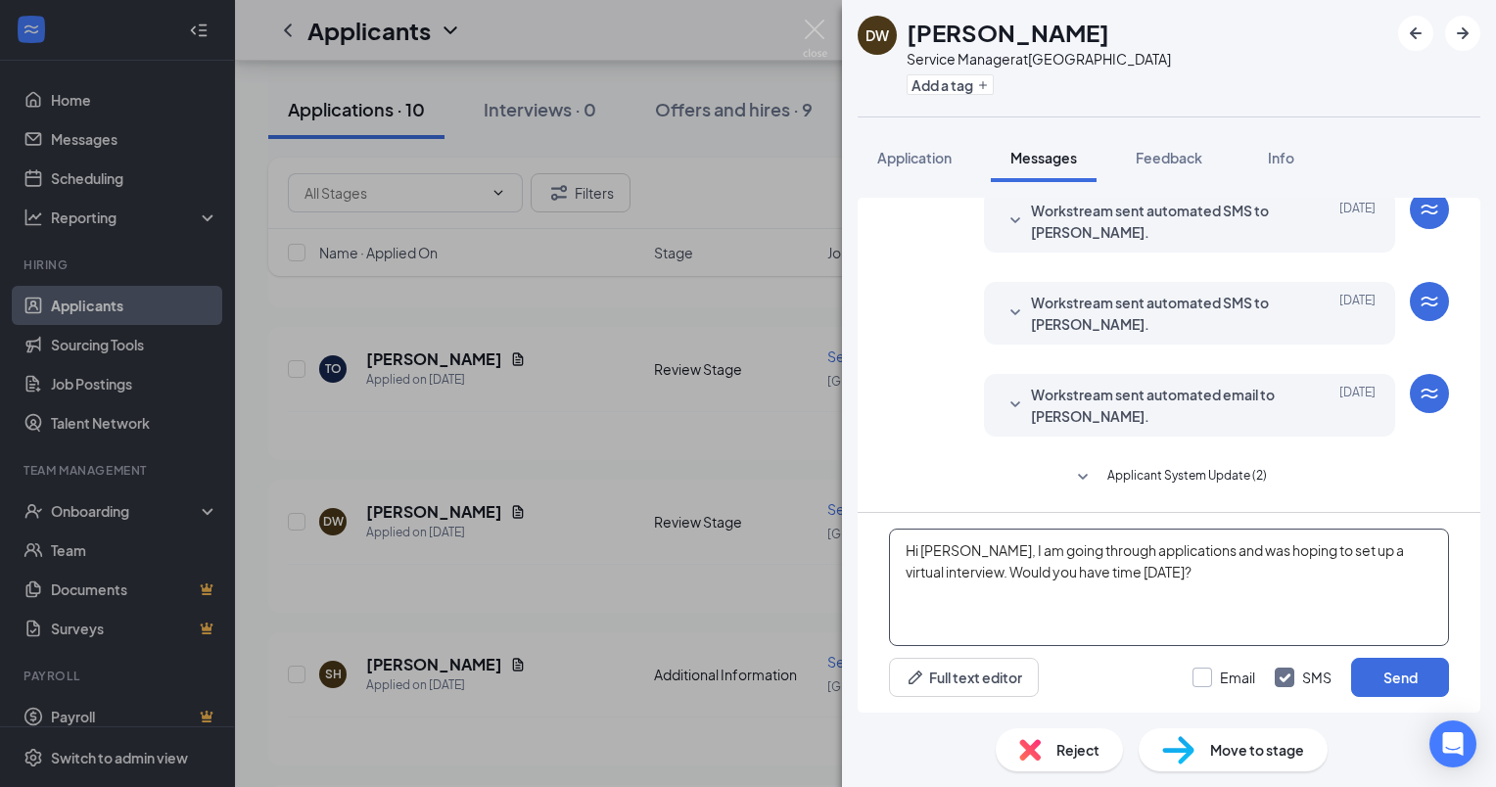
type textarea "Hi [PERSON_NAME], I am going through applications and was hoping to set up a vi…"
click at [1203, 680] on input "Email" at bounding box center [1224, 678] width 63 height 20
checkbox input "true"
click at [1404, 689] on button "Send" at bounding box center [1401, 677] width 98 height 39
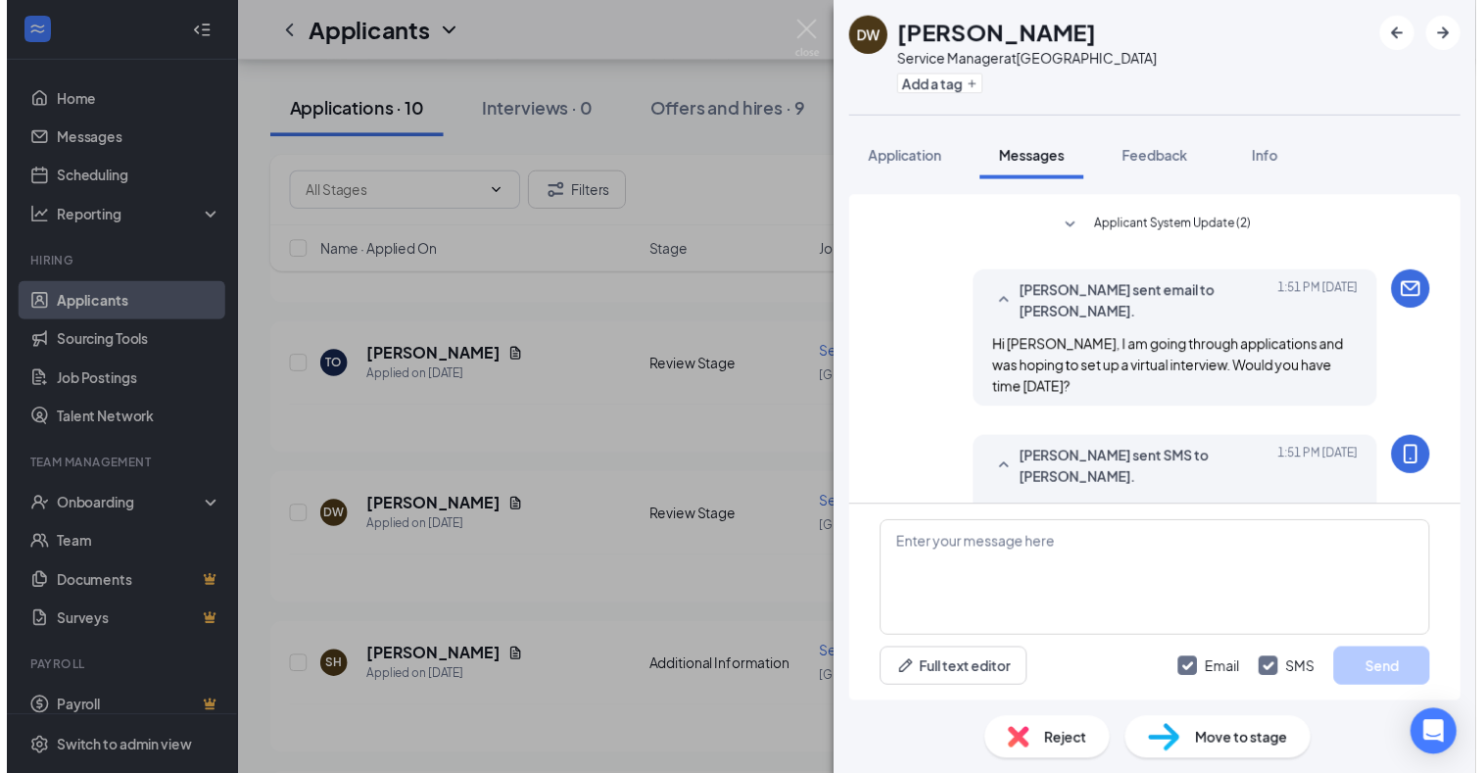
scroll to position [484, 0]
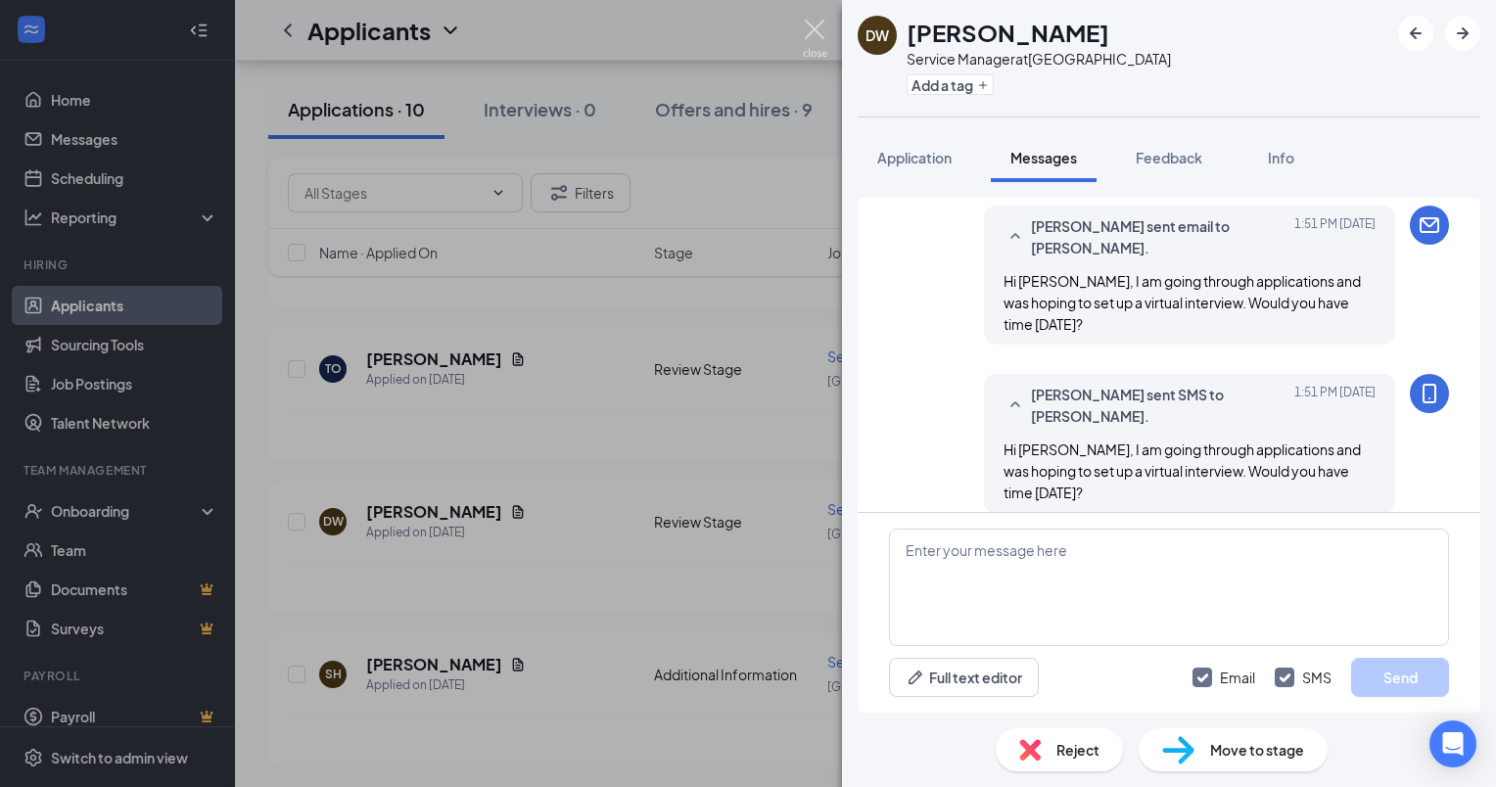
click at [814, 32] on img at bounding box center [815, 39] width 24 height 38
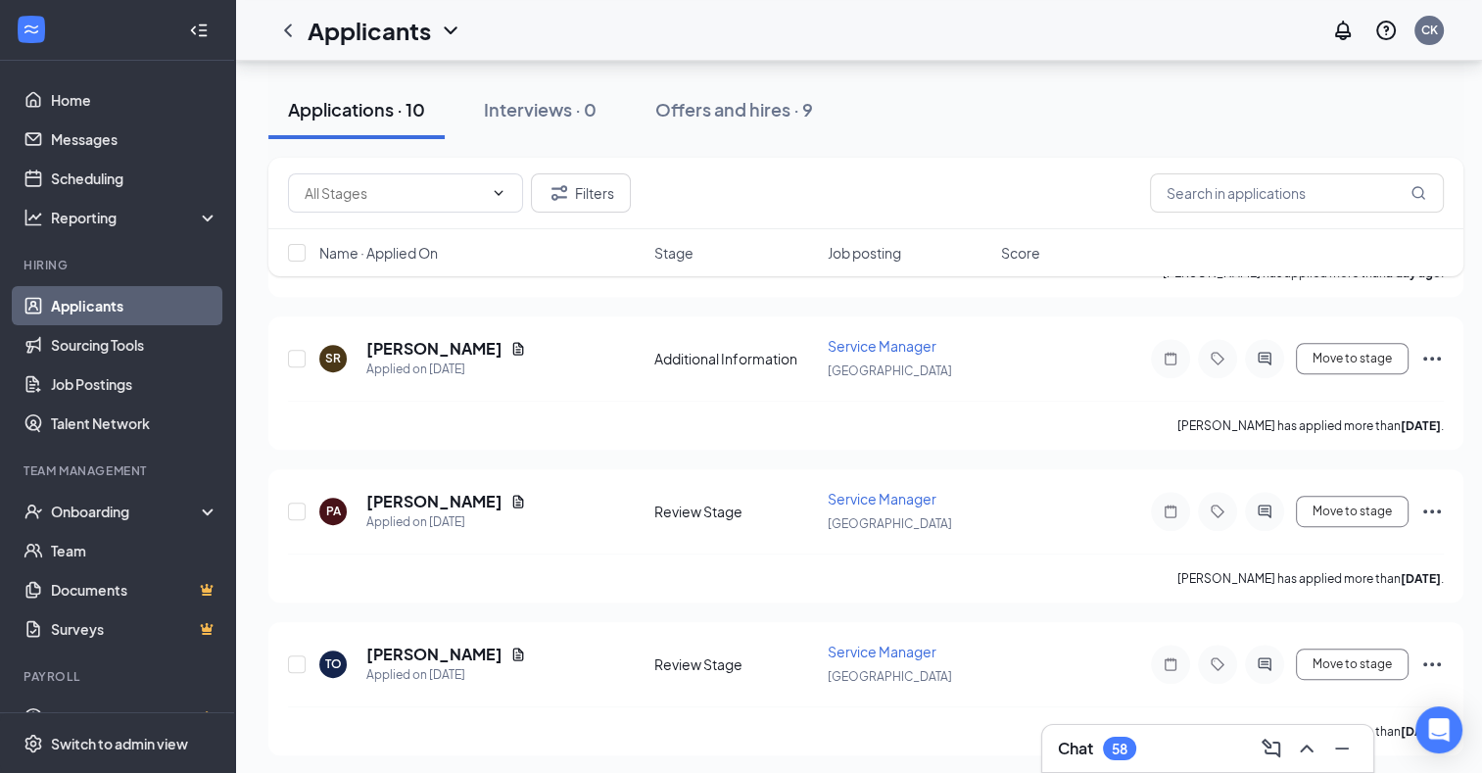
scroll to position [807, 15]
click at [510, 646] on icon "Document" at bounding box center [518, 654] width 16 height 16
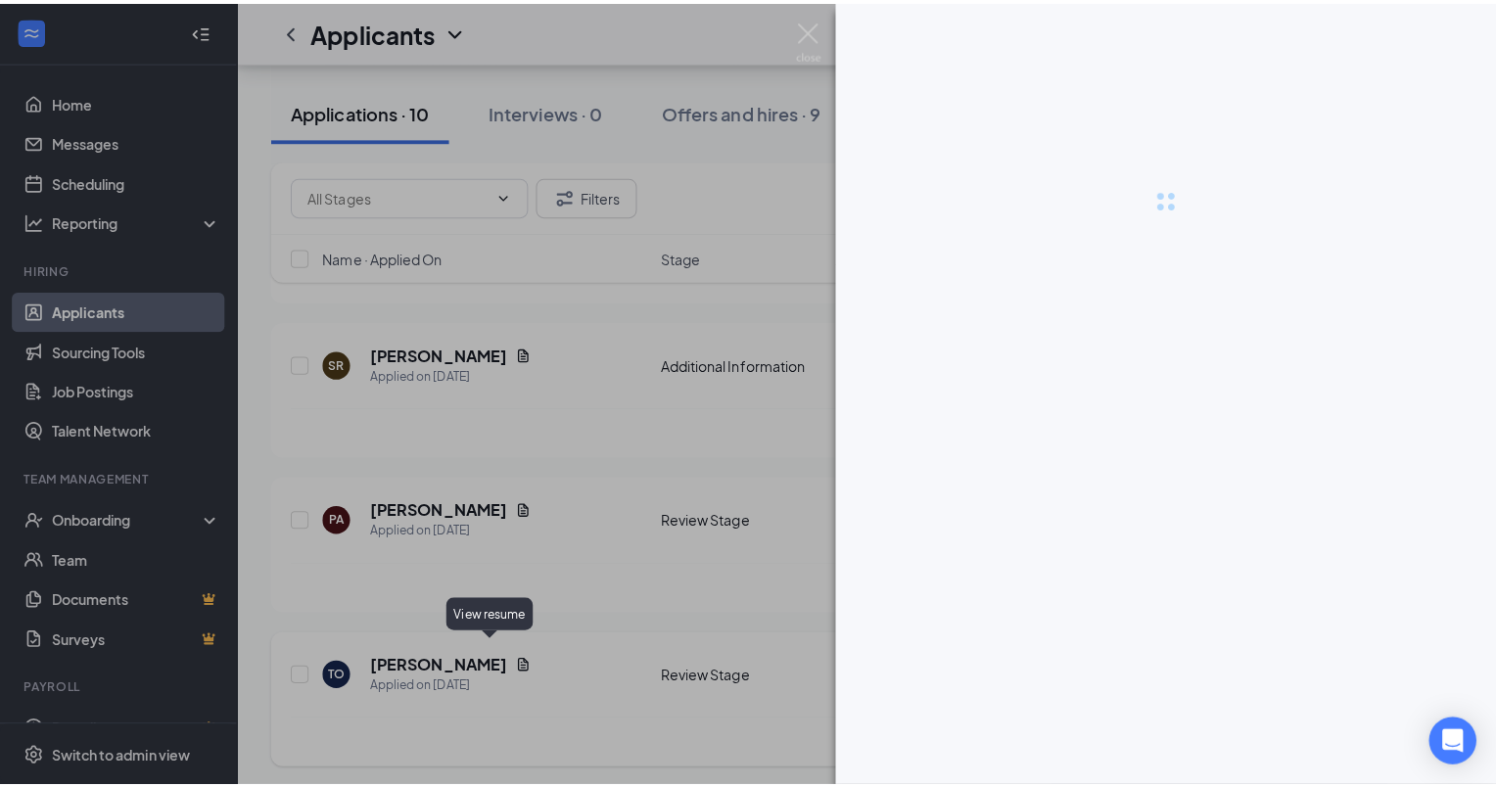
scroll to position [807, 0]
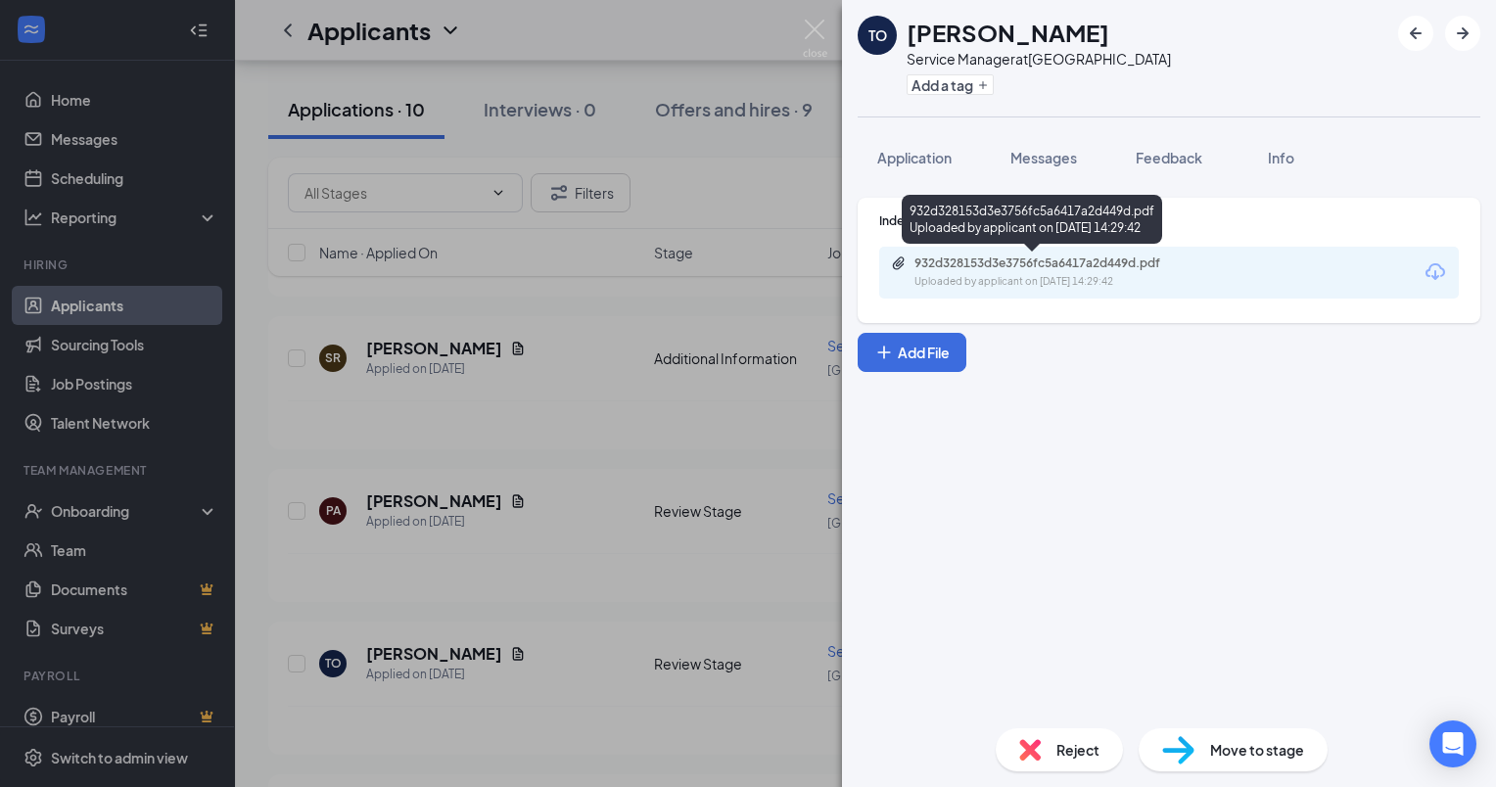
click at [1038, 269] on div "932d328153d3e3756fc5a6417a2d449d.pdf" at bounding box center [1052, 264] width 274 height 16
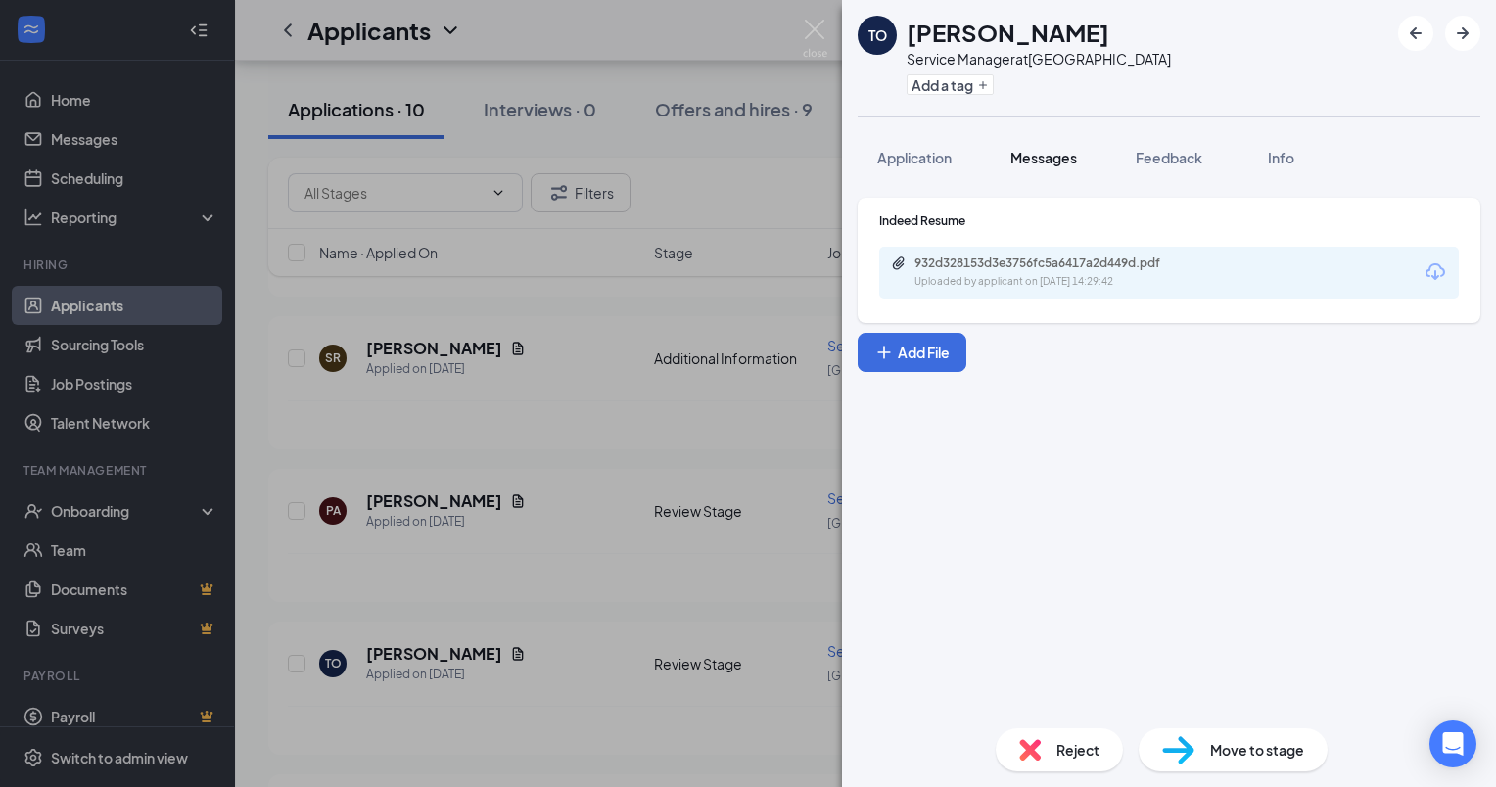
click at [1043, 168] on button "Messages" at bounding box center [1044, 157] width 106 height 49
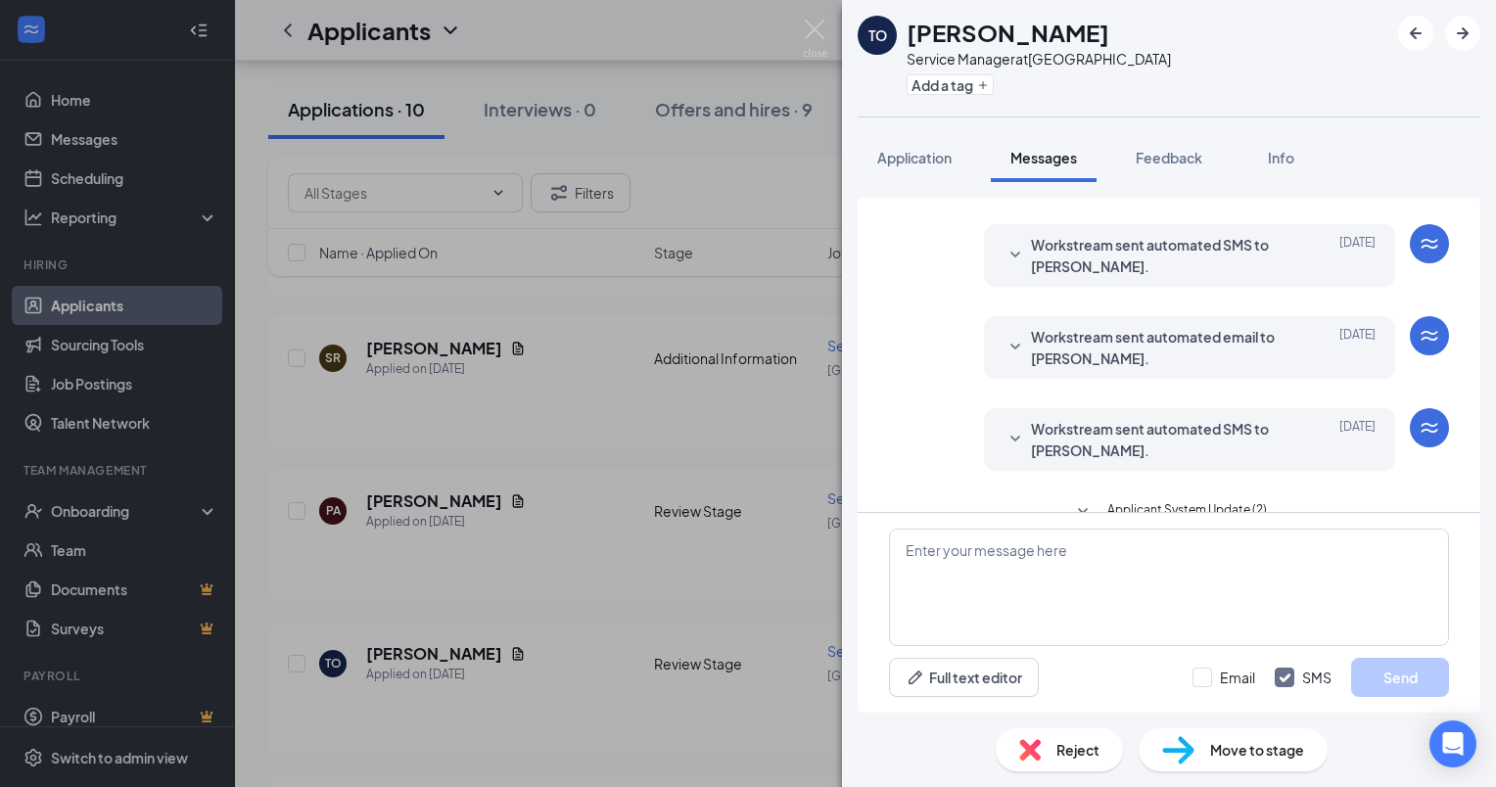
scroll to position [166, 0]
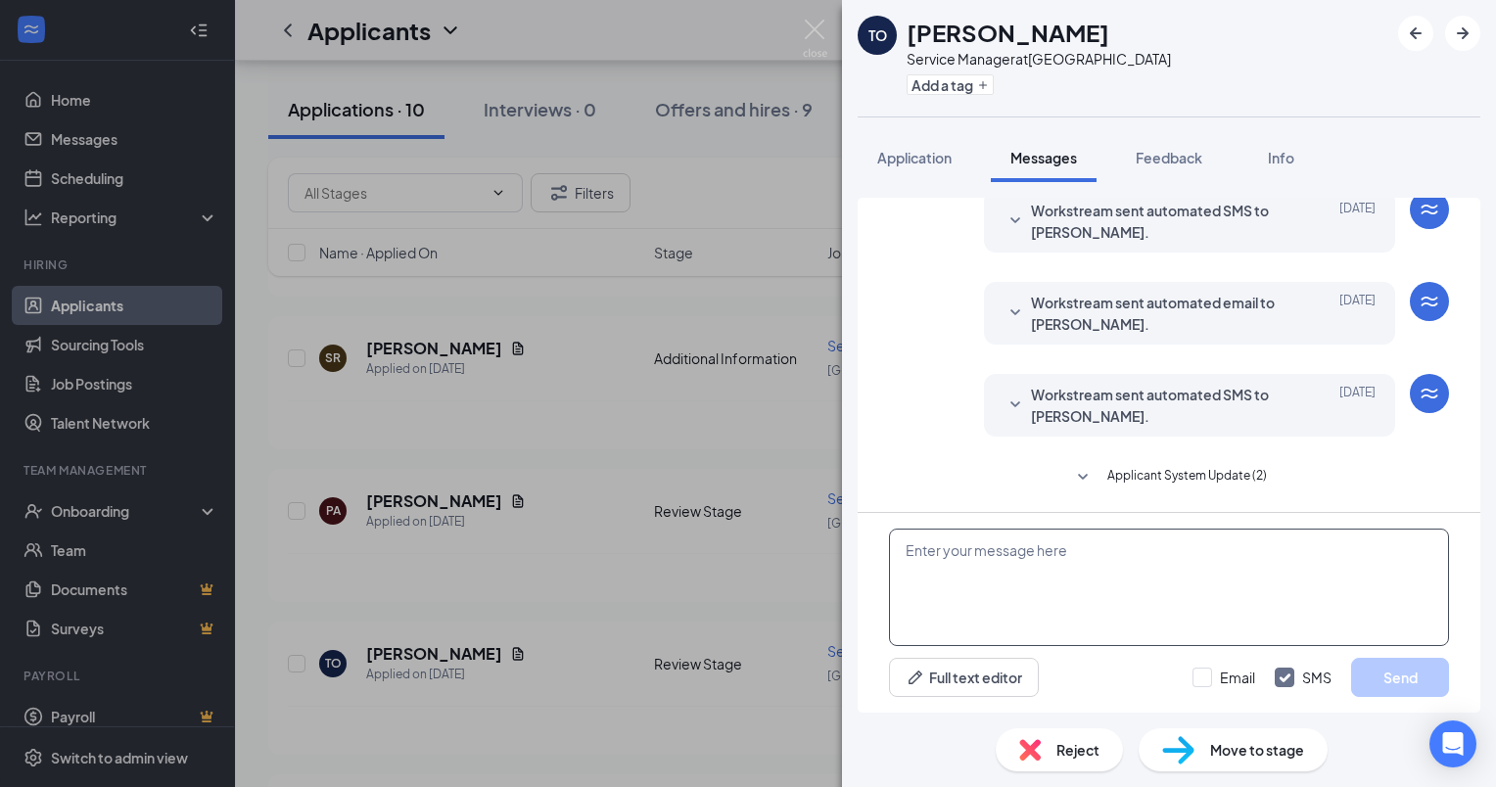
click at [946, 560] on textarea at bounding box center [1169, 588] width 560 height 118
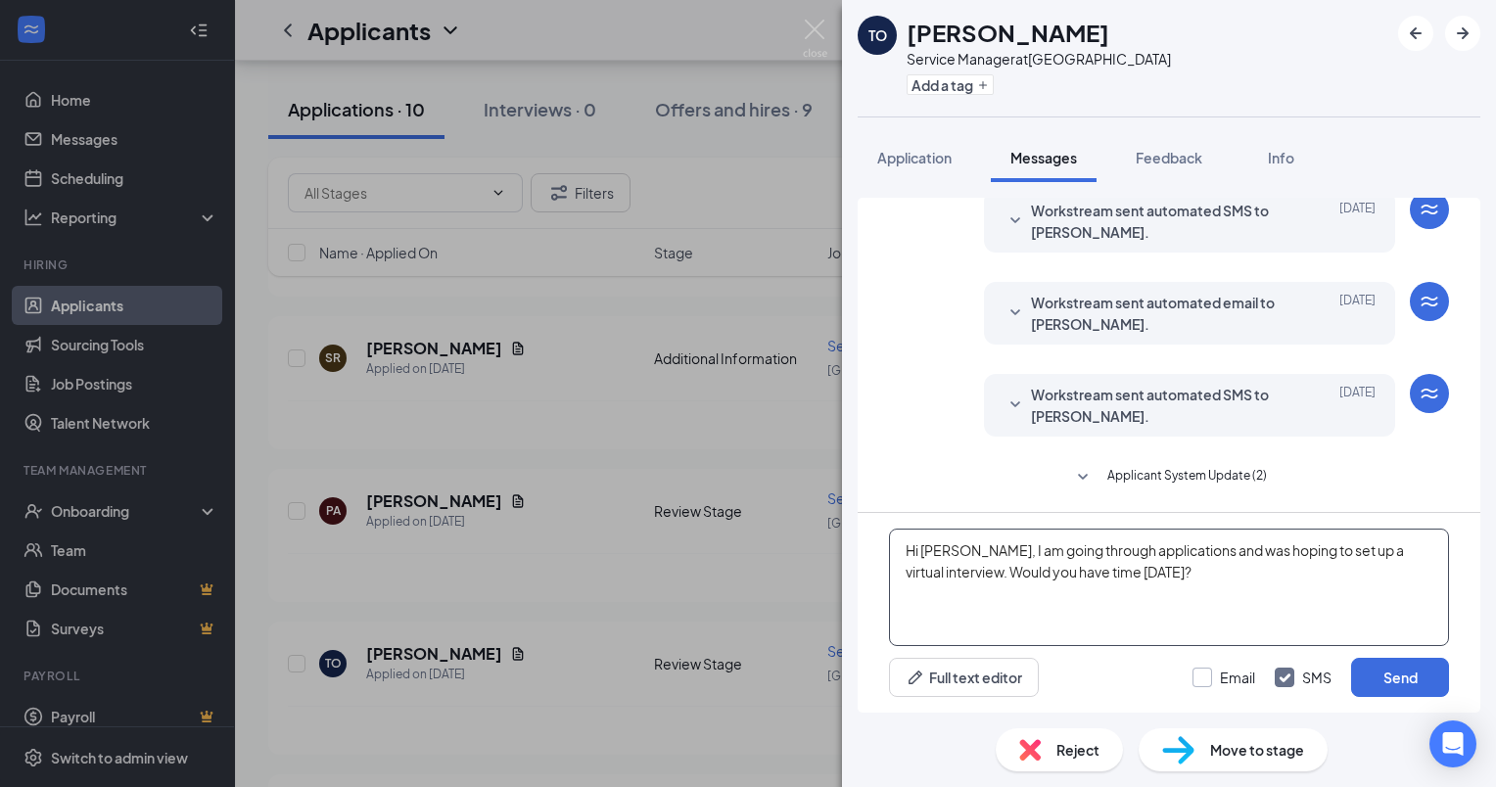
type textarea "Hi [PERSON_NAME], I am going through applications and was hoping to set up a vi…"
click at [1209, 676] on input "Email" at bounding box center [1224, 678] width 63 height 20
checkbox input "true"
click at [1369, 677] on button "Send" at bounding box center [1401, 677] width 98 height 39
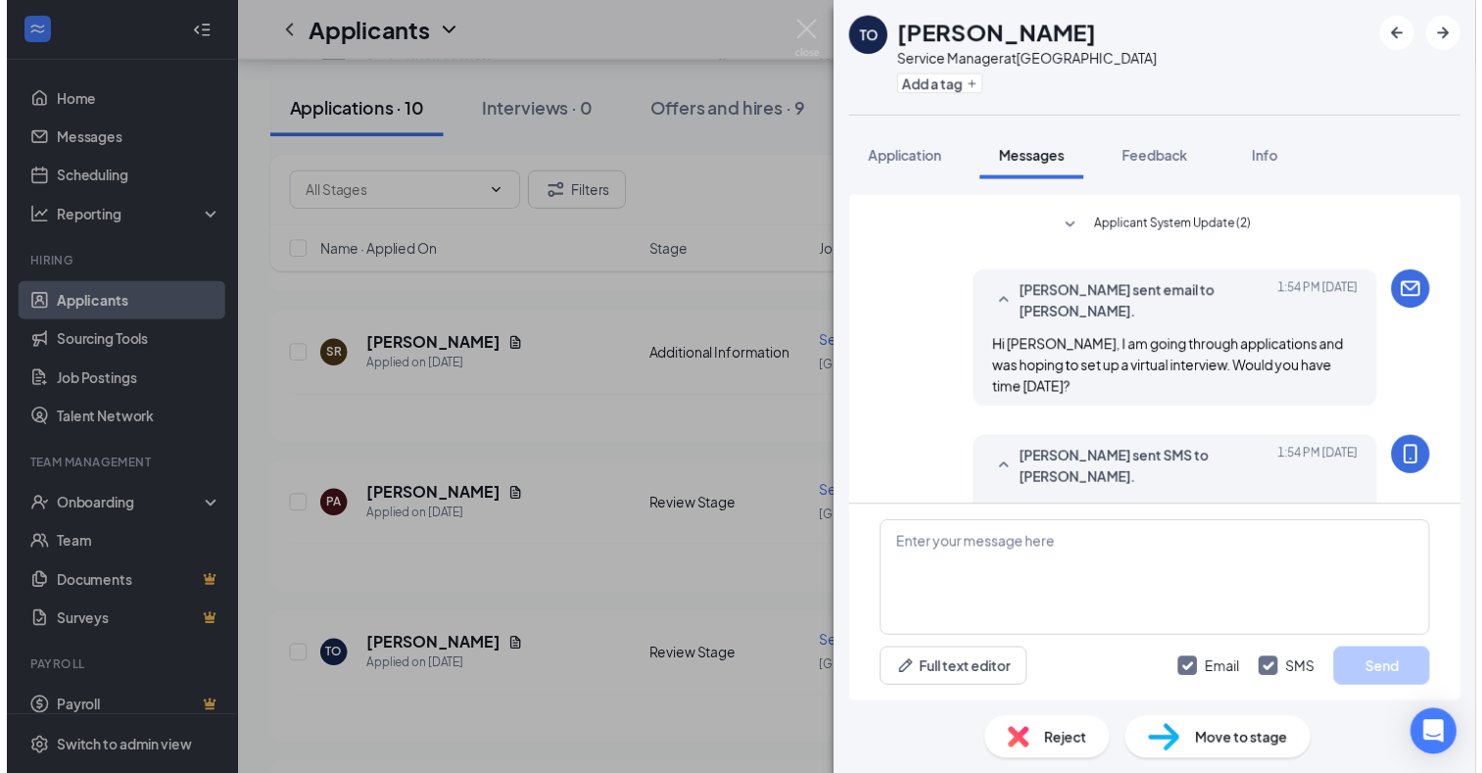
scroll to position [464, 0]
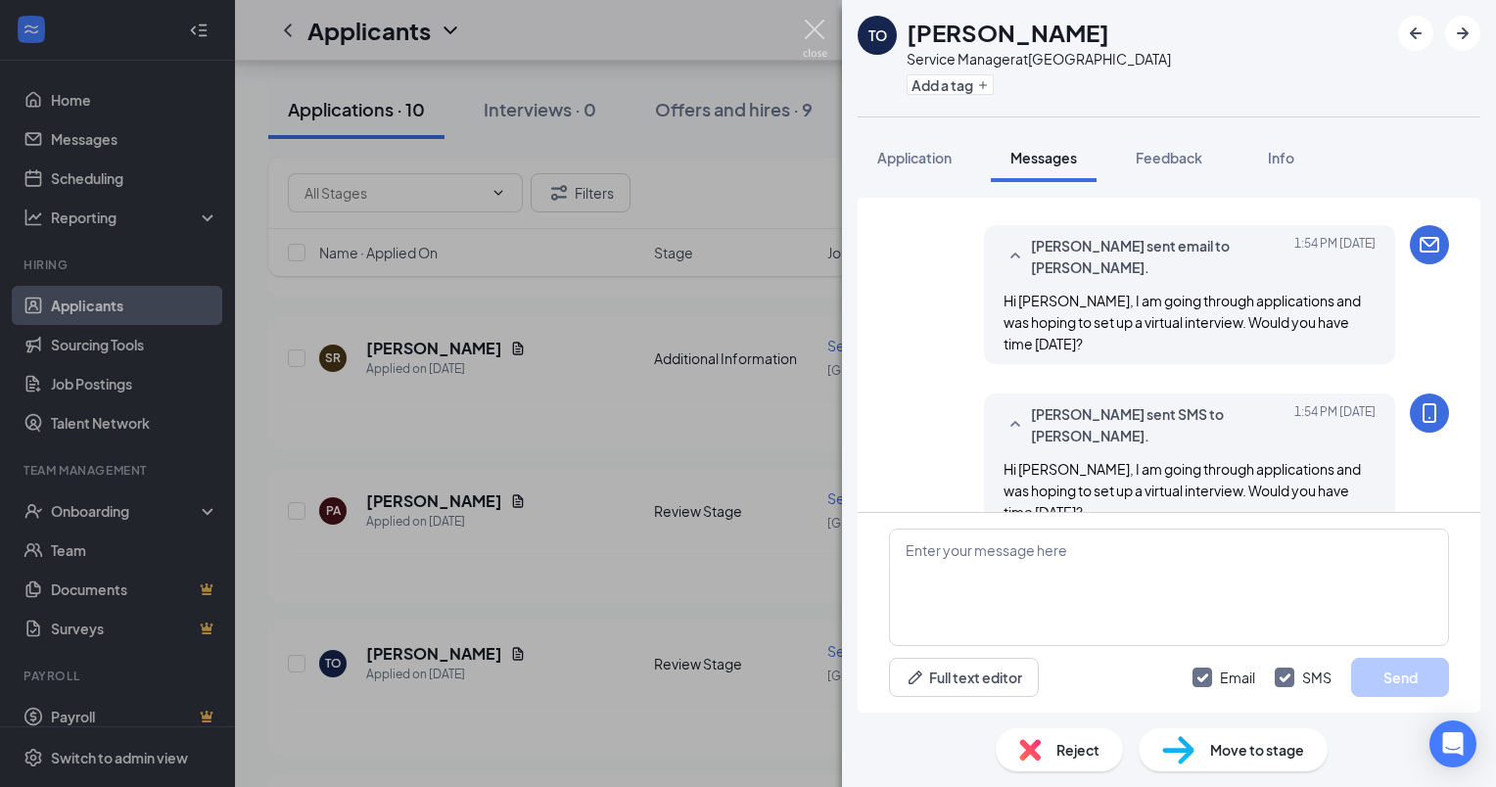
click at [813, 33] on img at bounding box center [815, 39] width 24 height 38
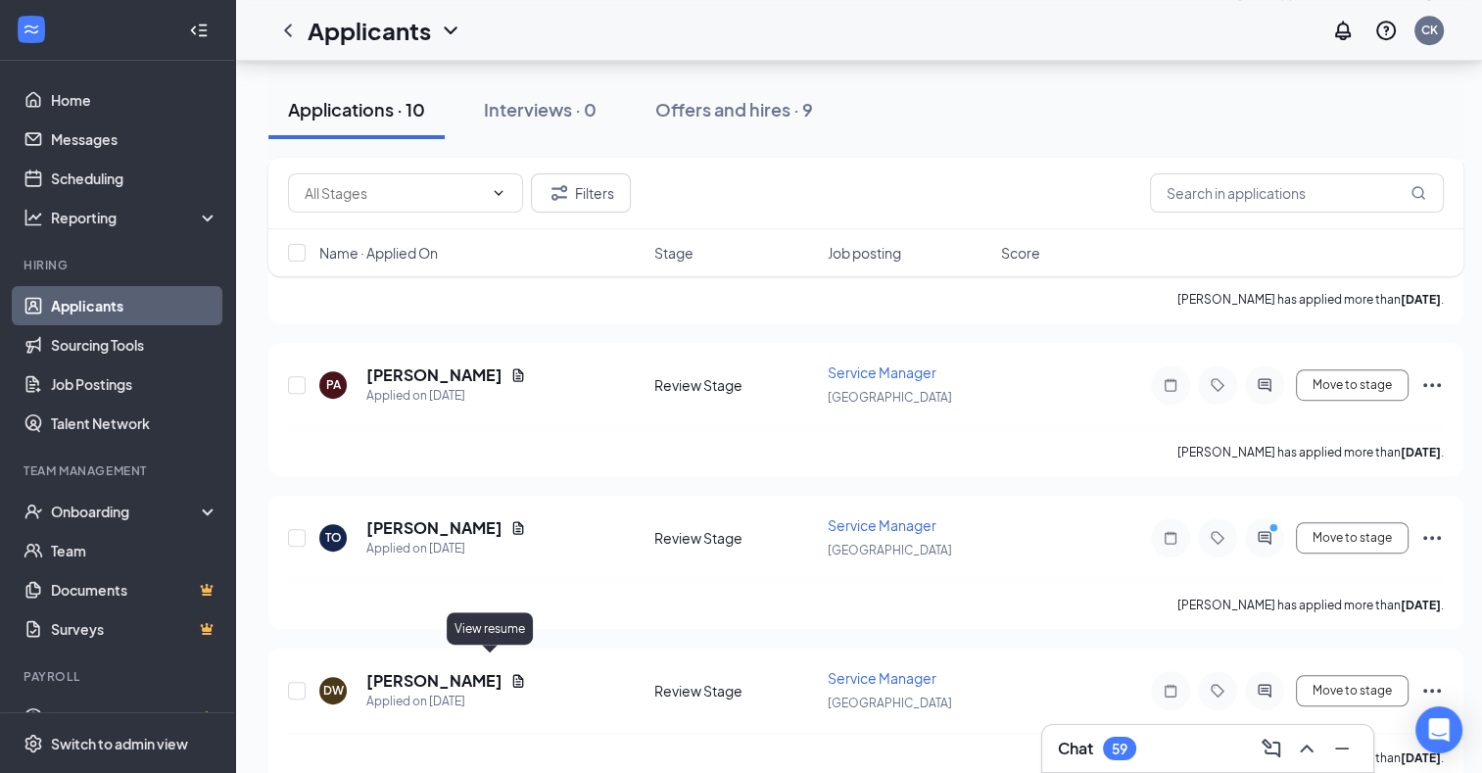
scroll to position [922, 0]
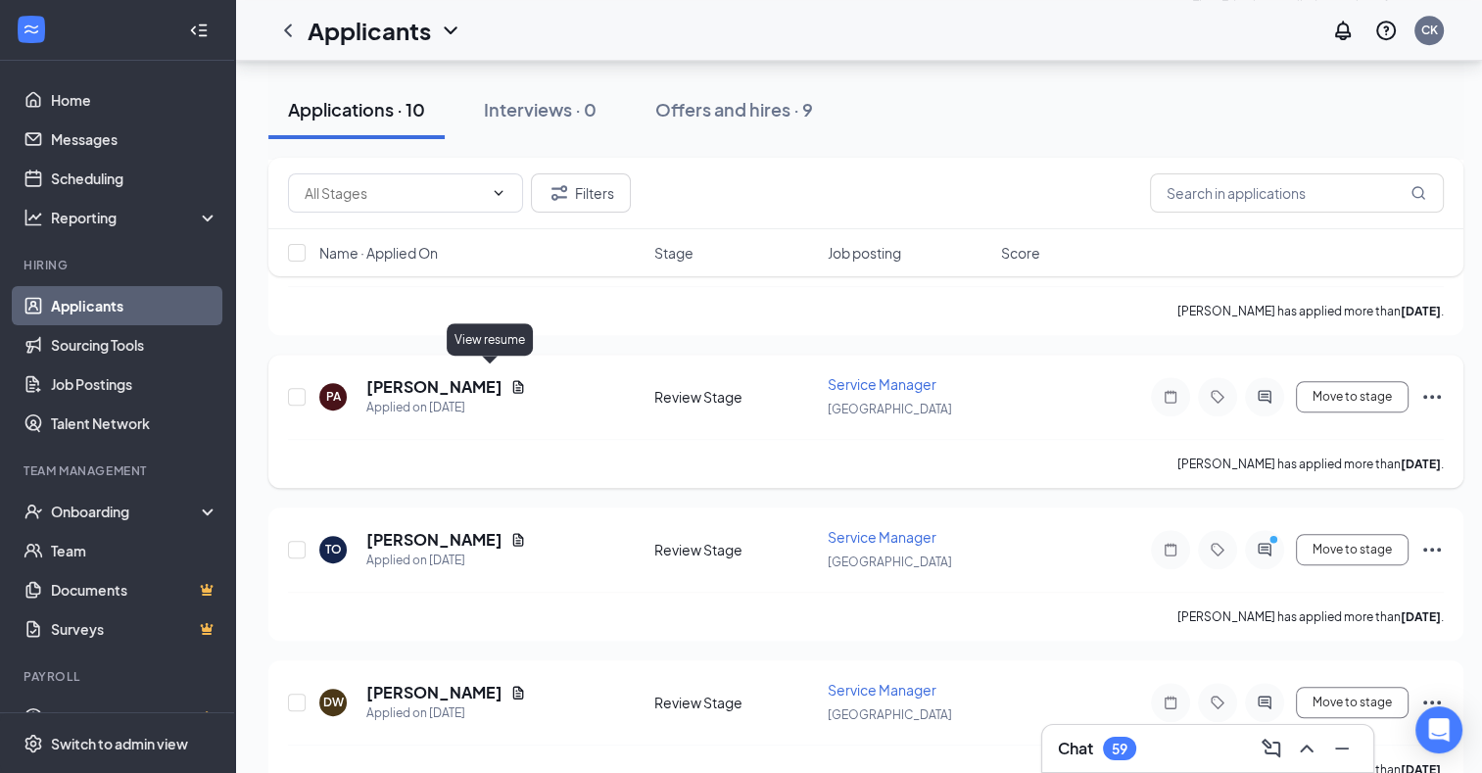
click at [510, 379] on icon "Document" at bounding box center [518, 387] width 16 height 16
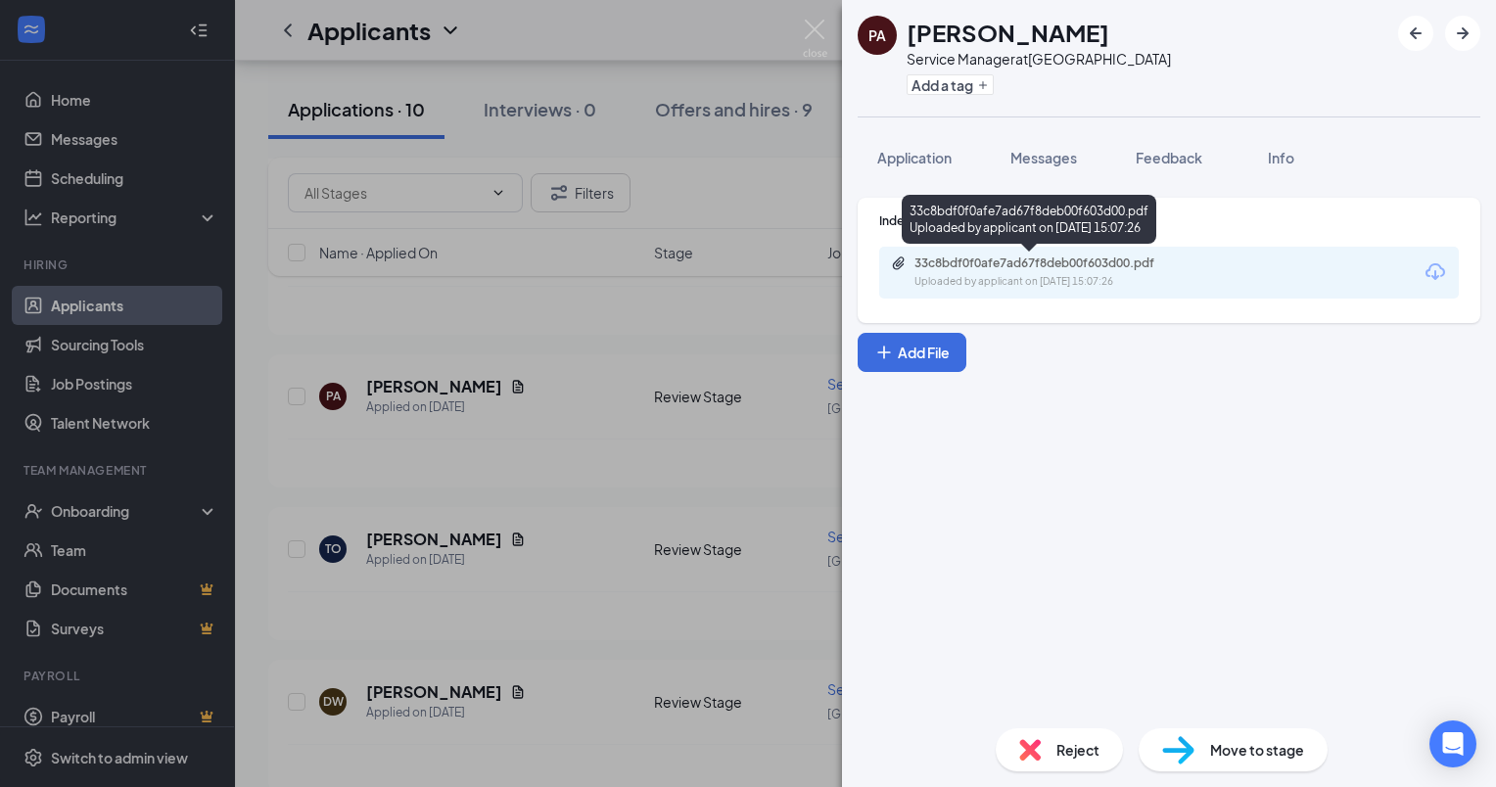
click at [1089, 261] on div "33c8bdf0f0afe7ad67f8deb00f603d00.pdf" at bounding box center [1052, 264] width 274 height 16
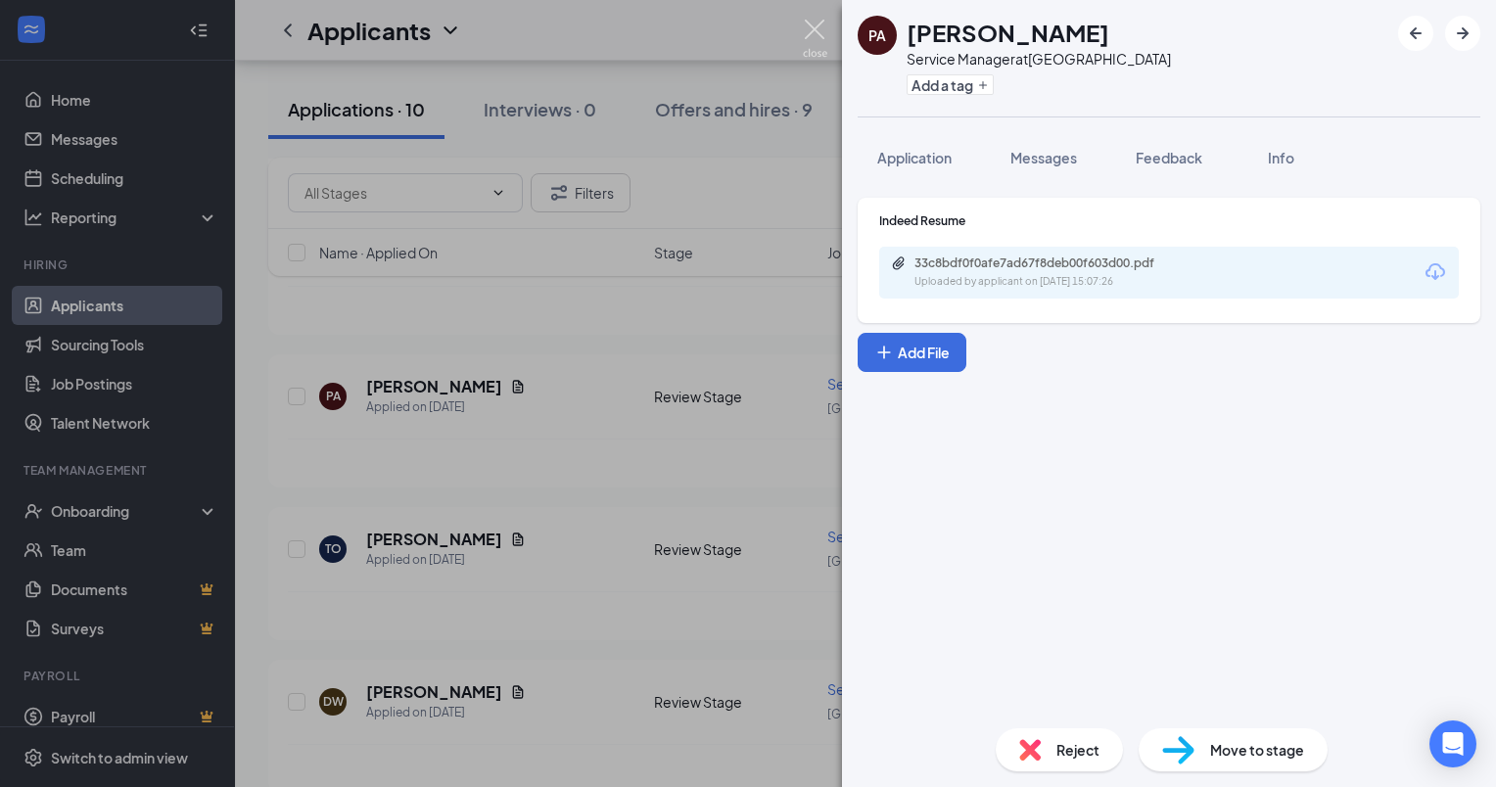
click at [819, 35] on img at bounding box center [815, 39] width 24 height 38
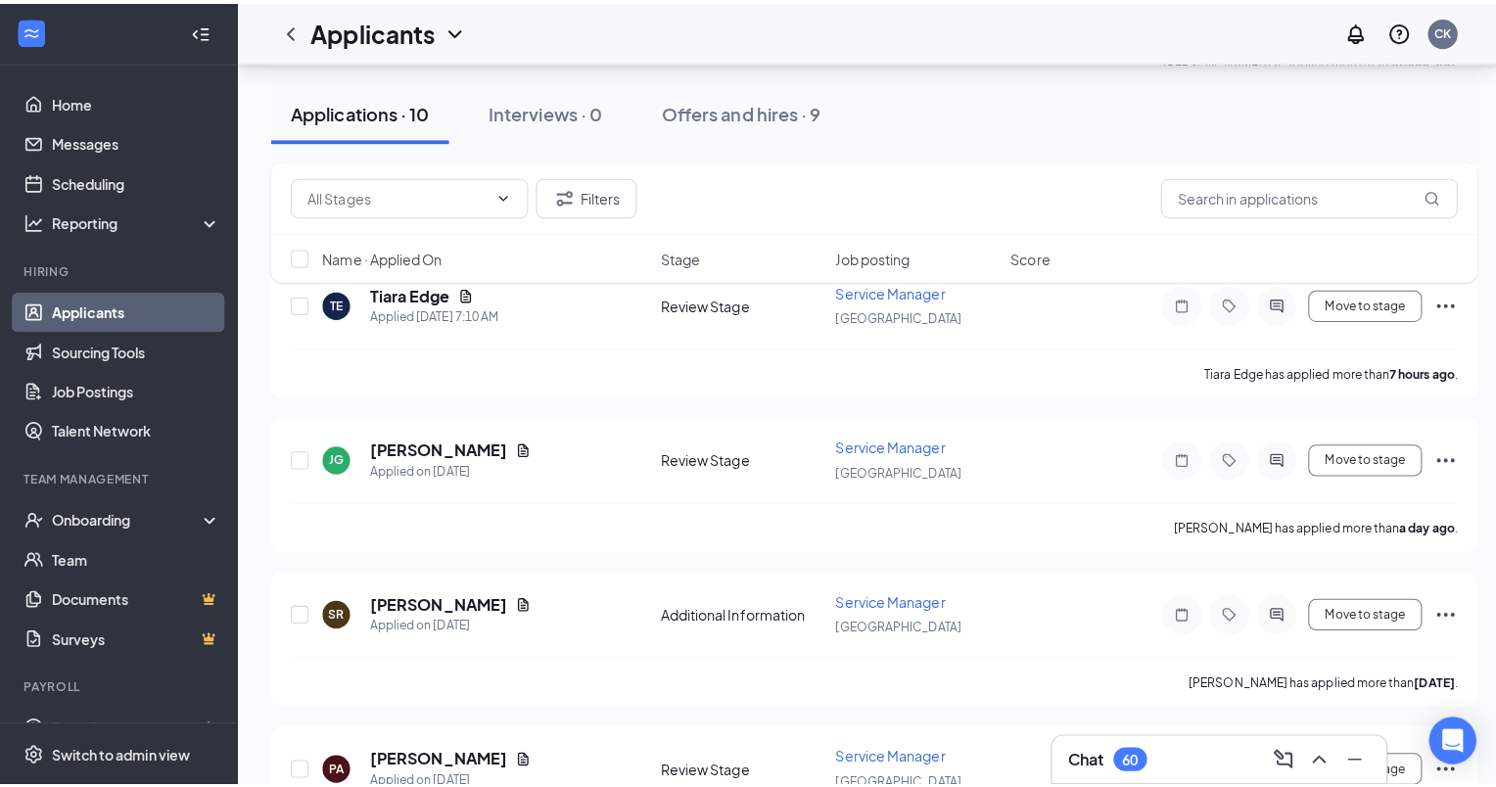
scroll to position [551, 0]
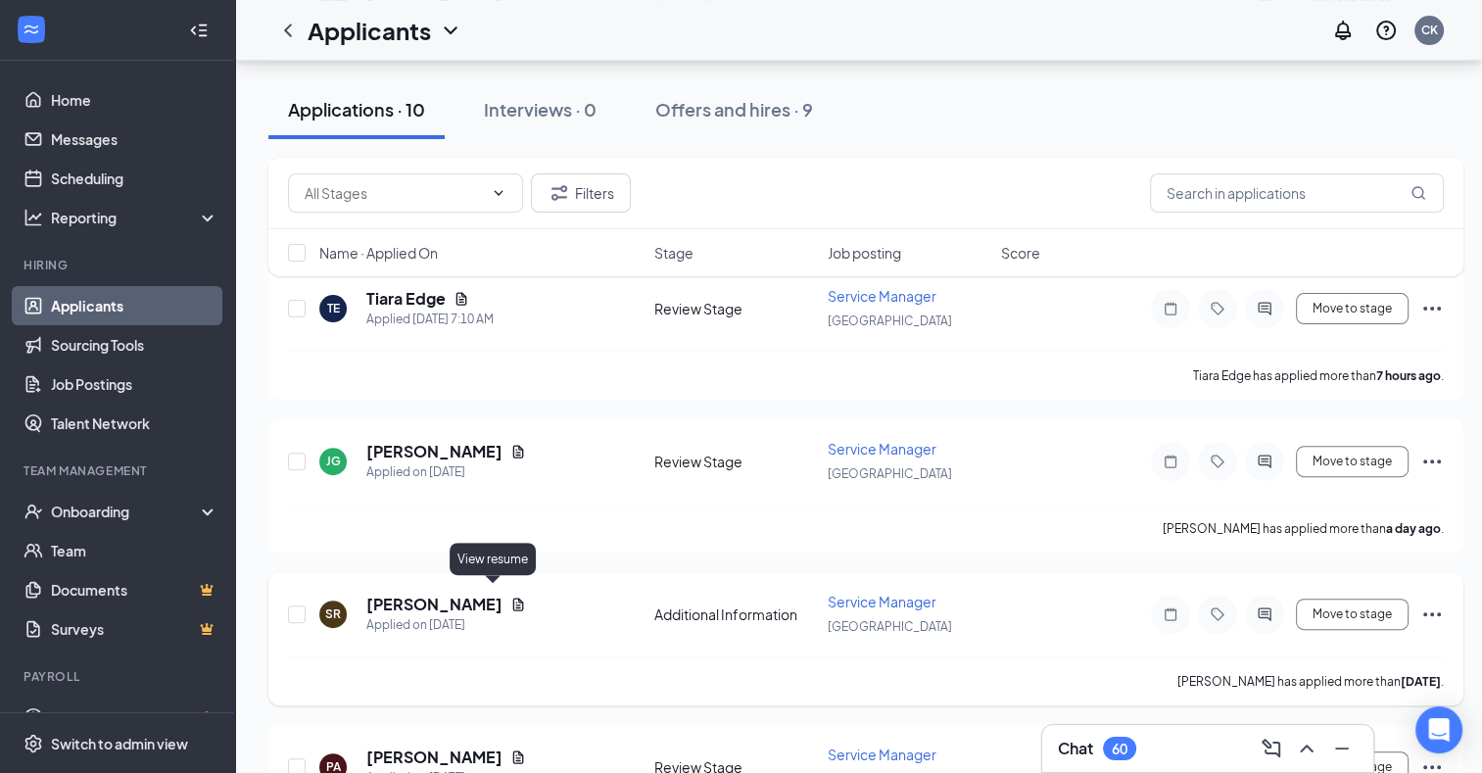
click at [513, 599] on icon "Document" at bounding box center [518, 603] width 11 height 13
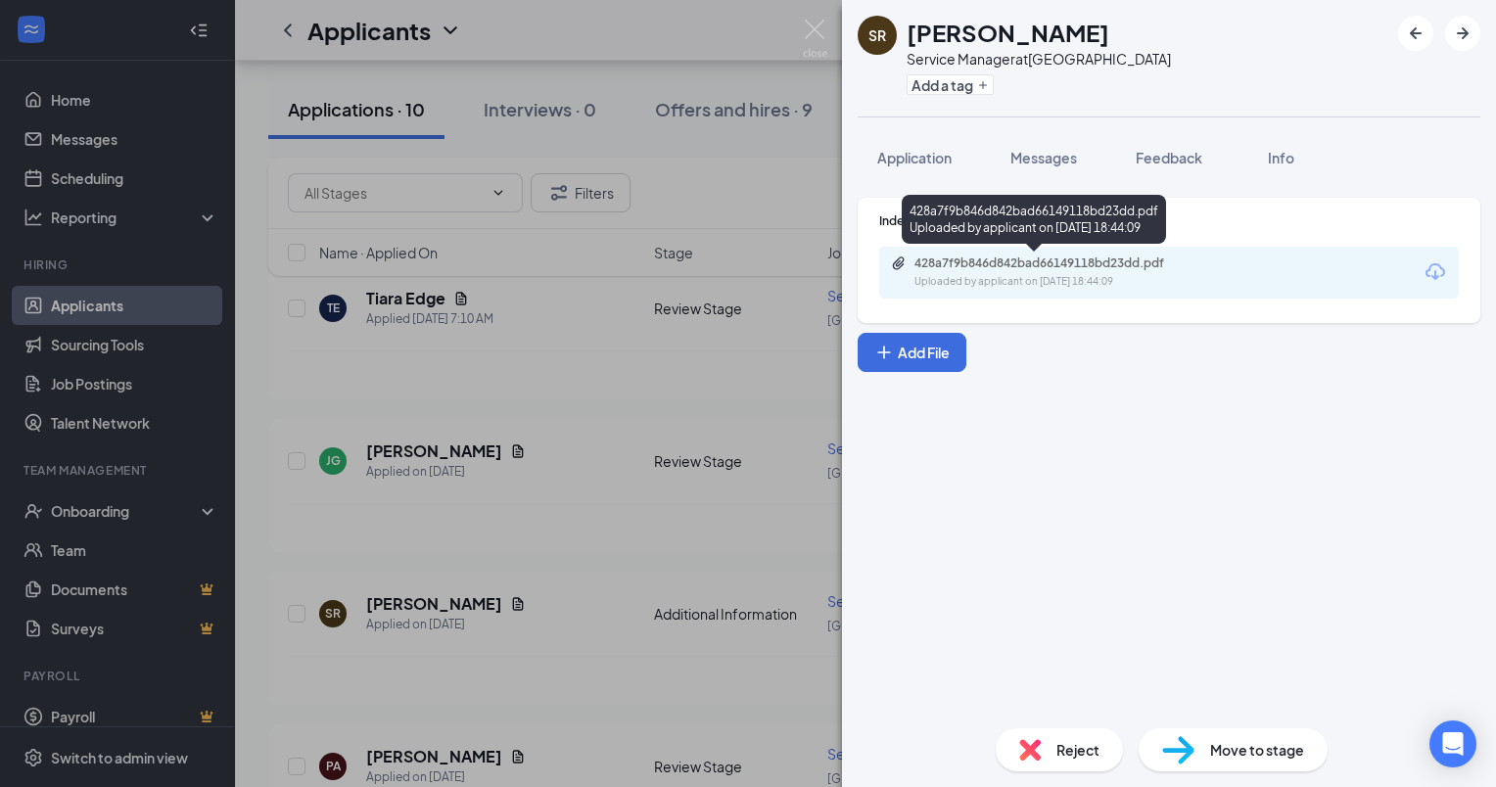
click at [987, 261] on div "428a7f9b846d842bad66149118bd23dd.pdf" at bounding box center [1052, 264] width 274 height 16
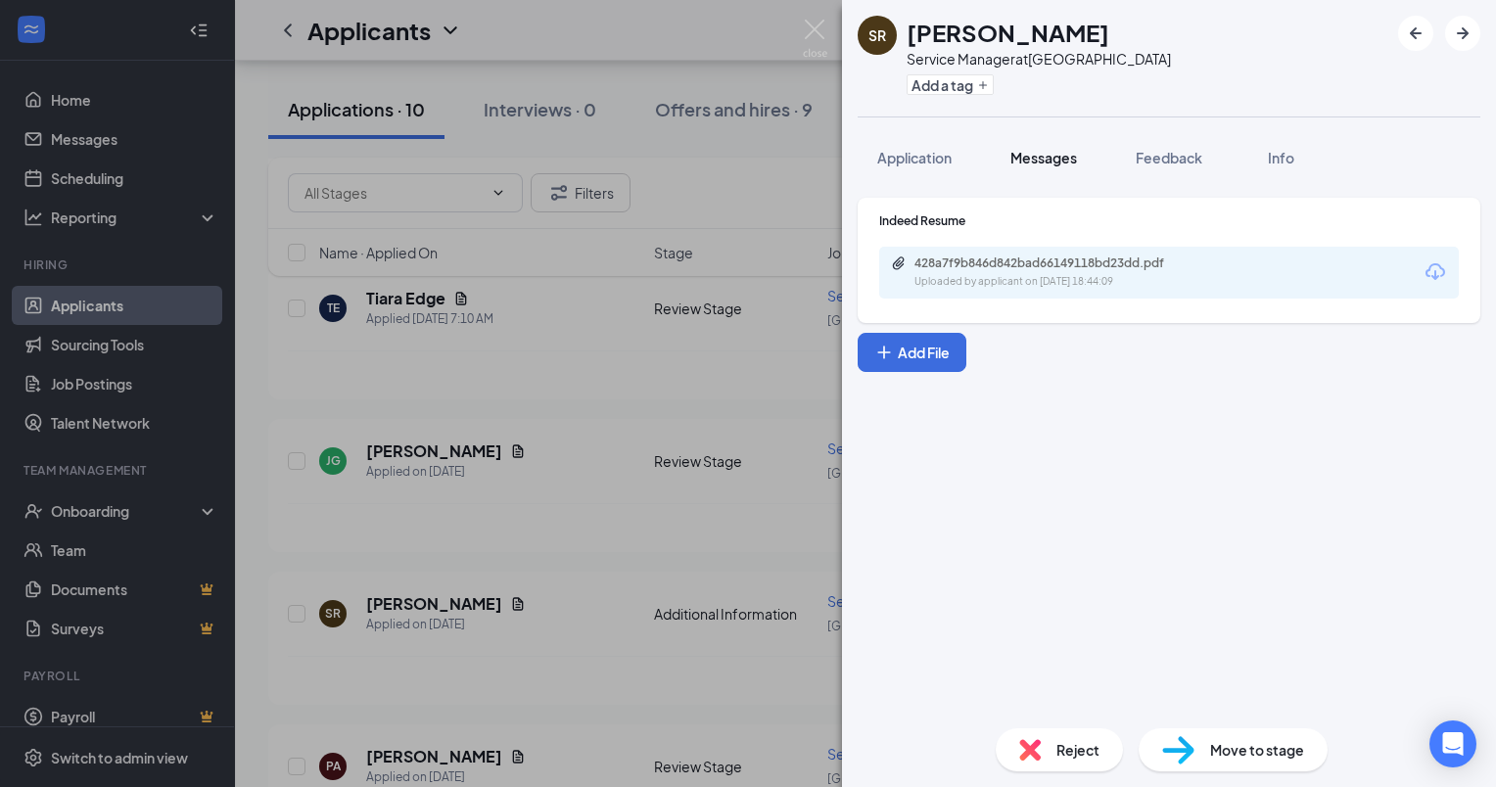
click at [1034, 165] on span "Messages" at bounding box center [1044, 158] width 67 height 18
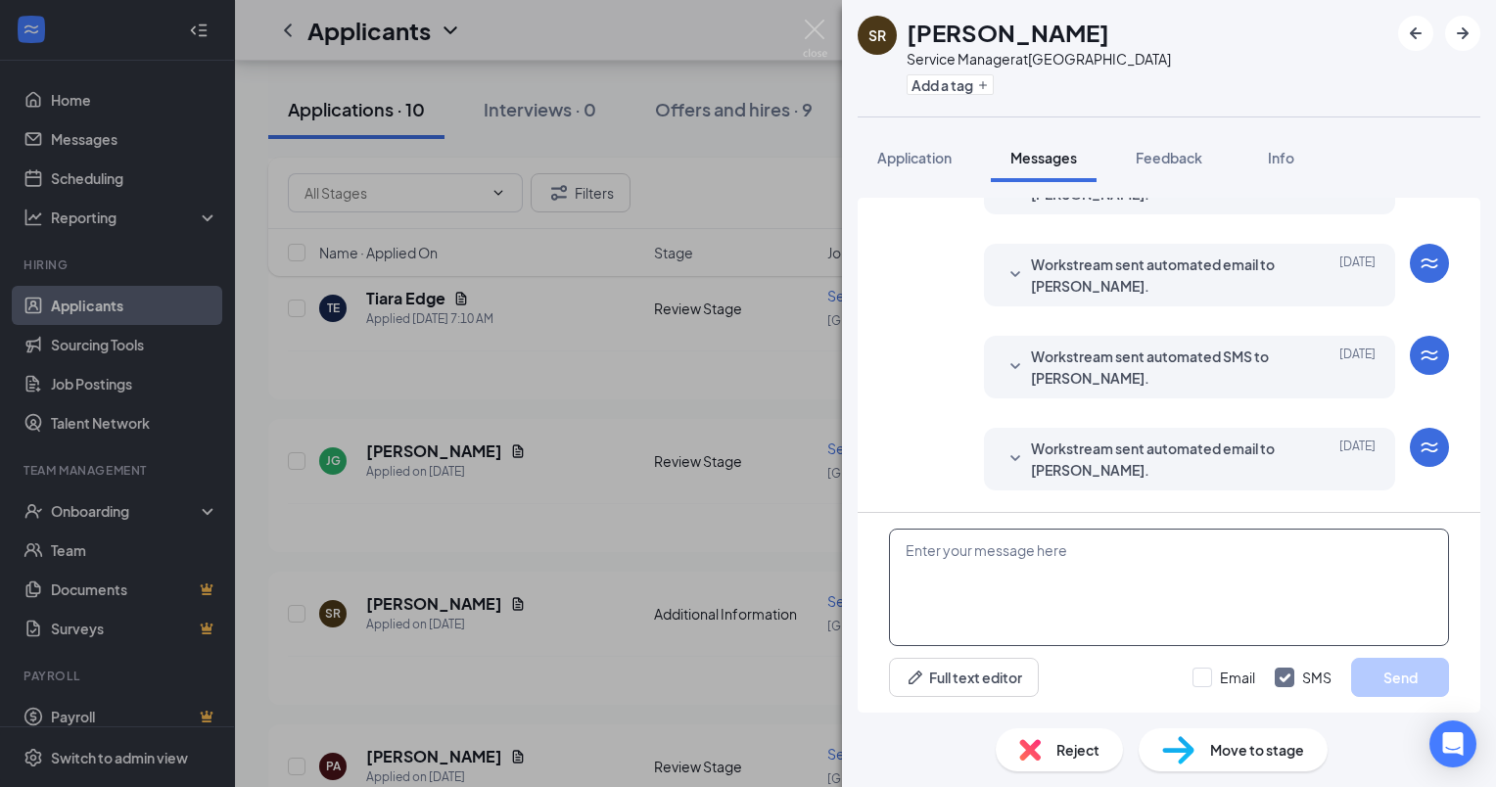
scroll to position [294, 0]
click at [958, 552] on textarea at bounding box center [1169, 588] width 560 height 118
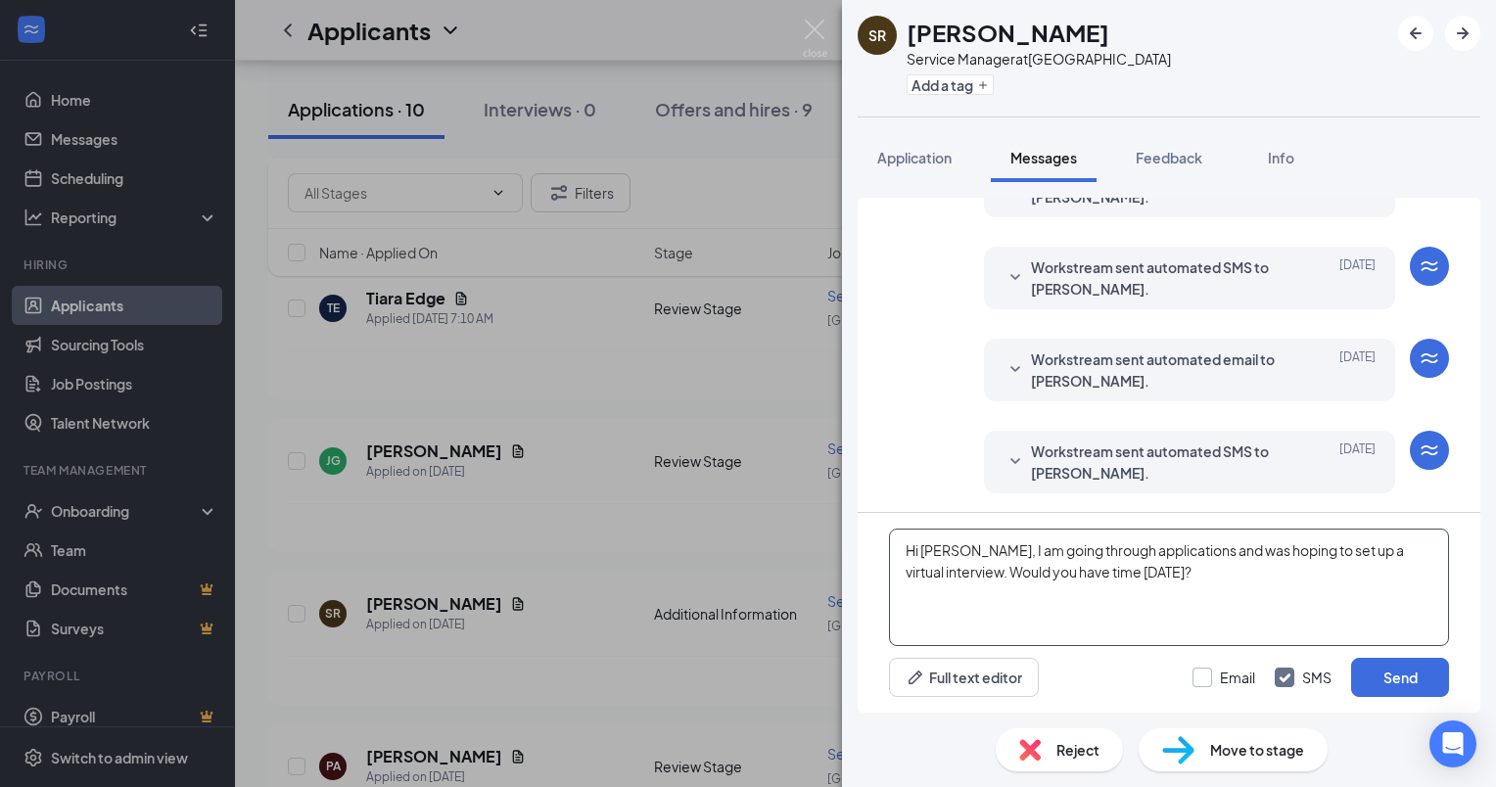
type textarea "Hi [PERSON_NAME], I am going through applications and was hoping to set up a vi…"
click at [1208, 673] on input "Email" at bounding box center [1224, 678] width 63 height 20
checkbox input "true"
click at [1363, 672] on button "Send" at bounding box center [1401, 677] width 98 height 39
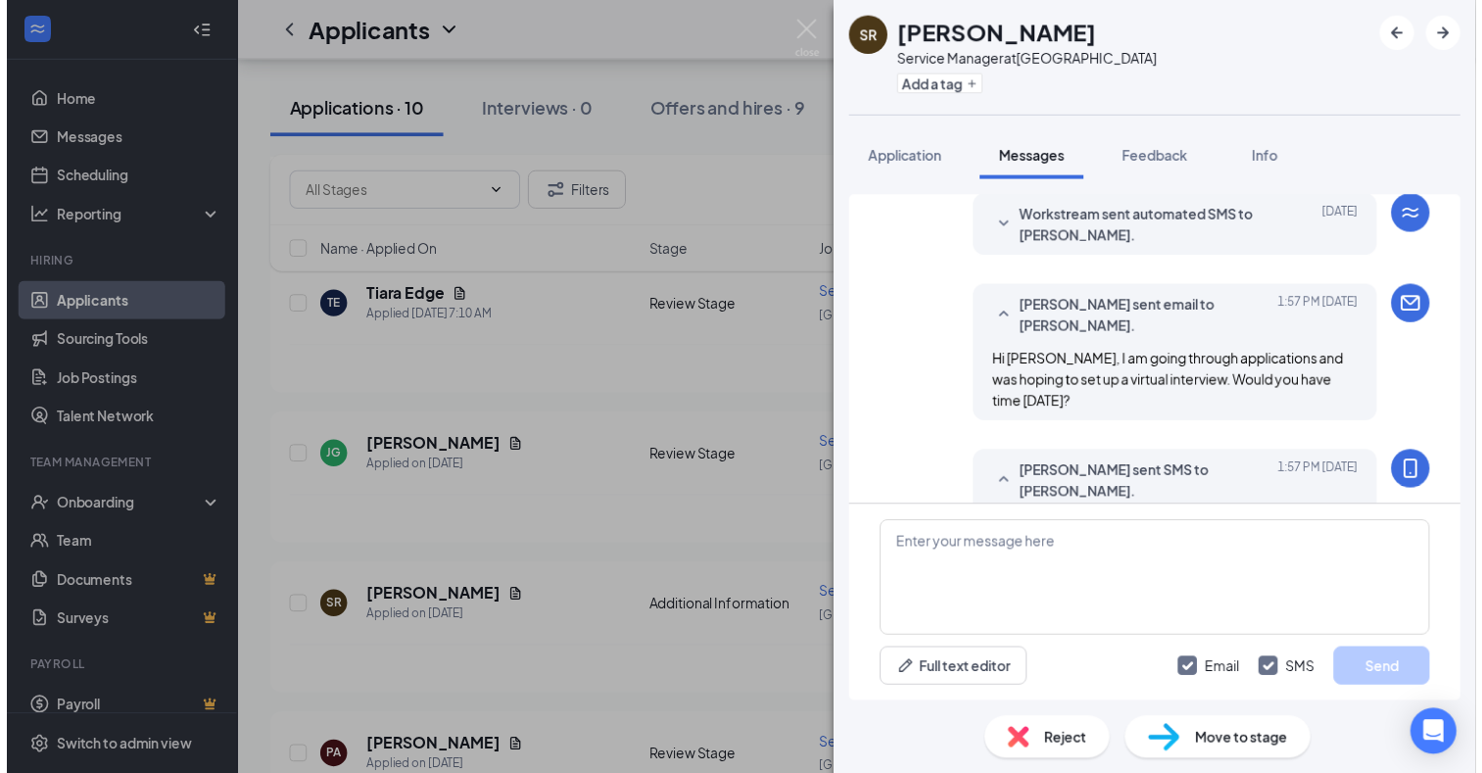
scroll to position [611, 0]
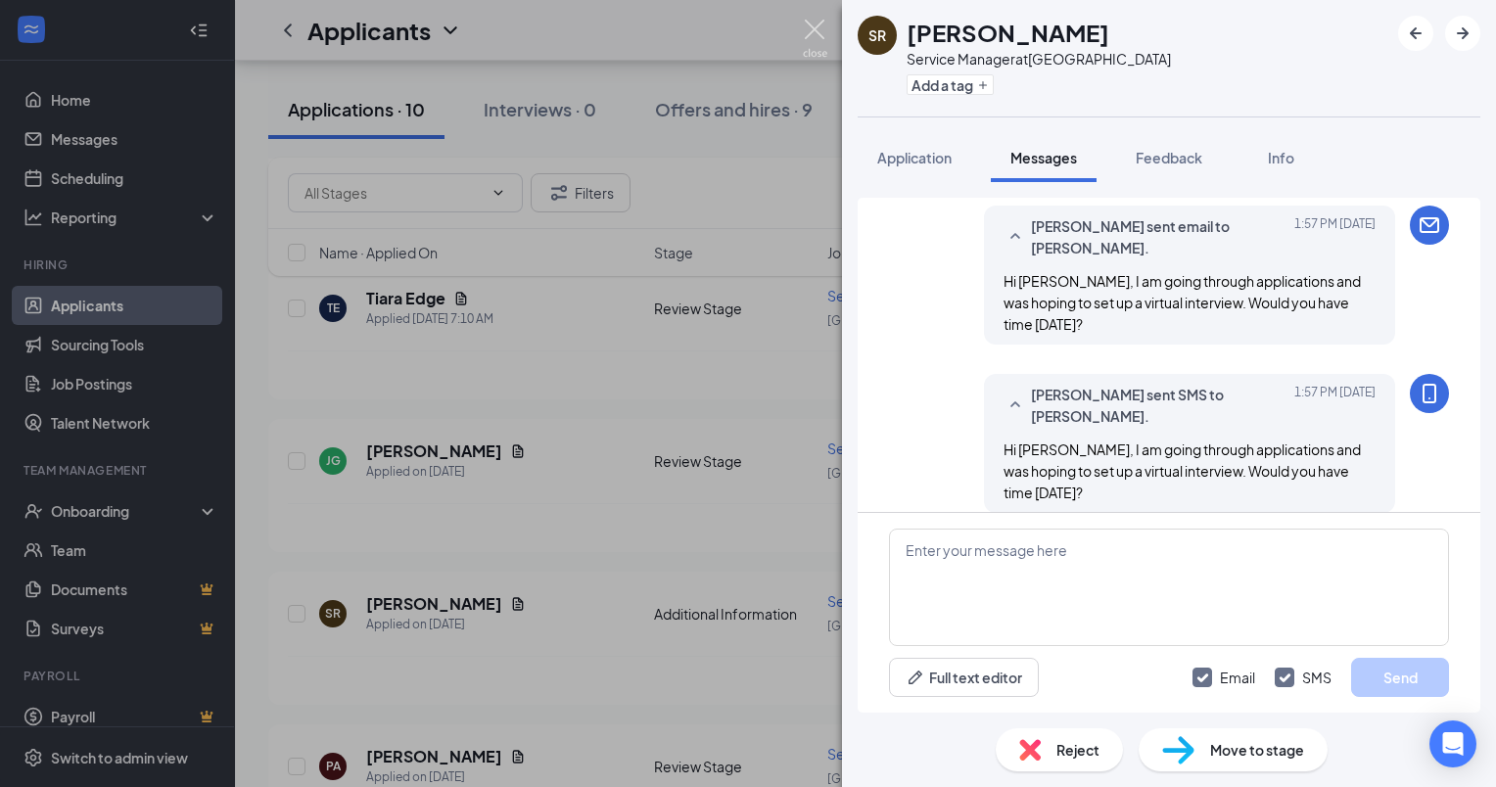
click at [809, 29] on img at bounding box center [815, 39] width 24 height 38
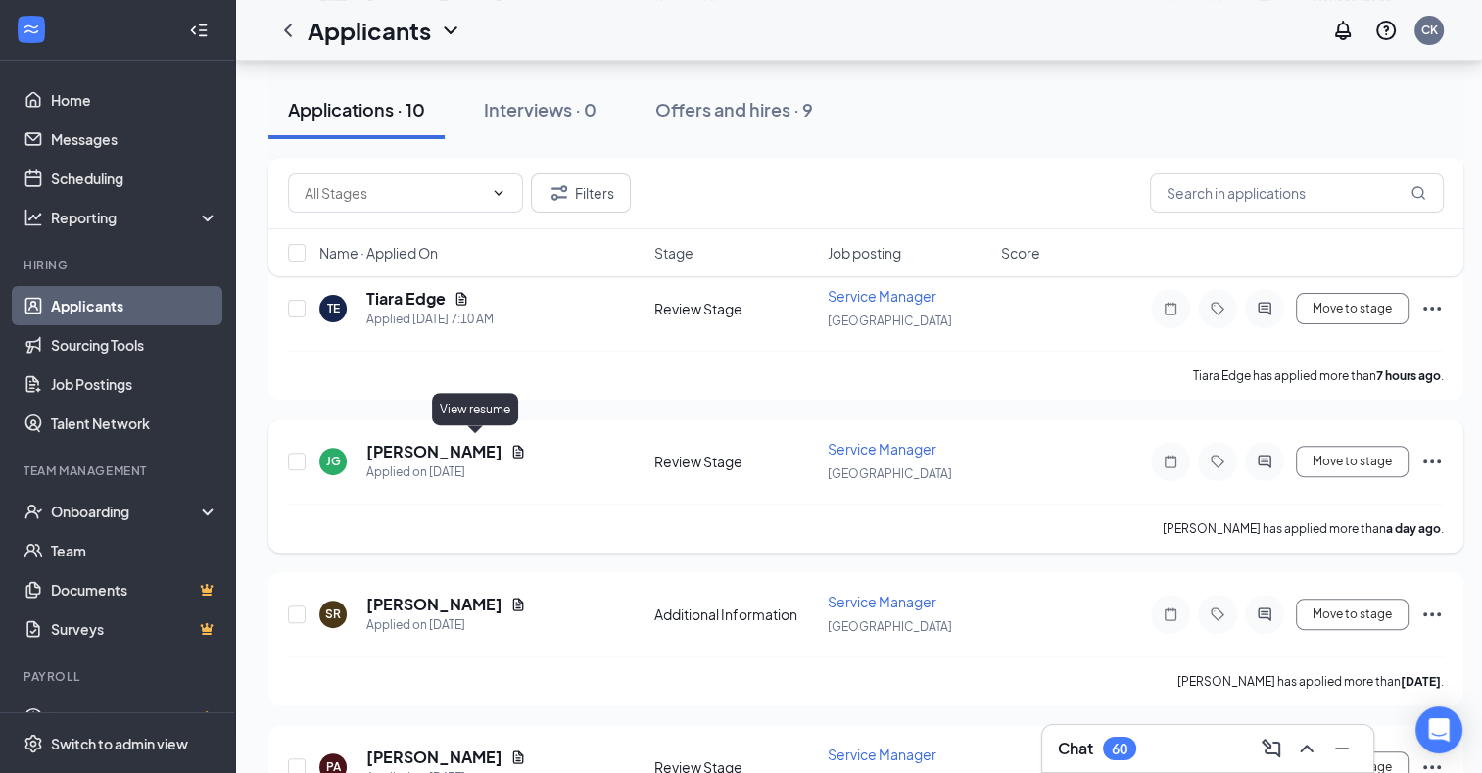
click at [513, 445] on icon "Document" at bounding box center [518, 451] width 11 height 13
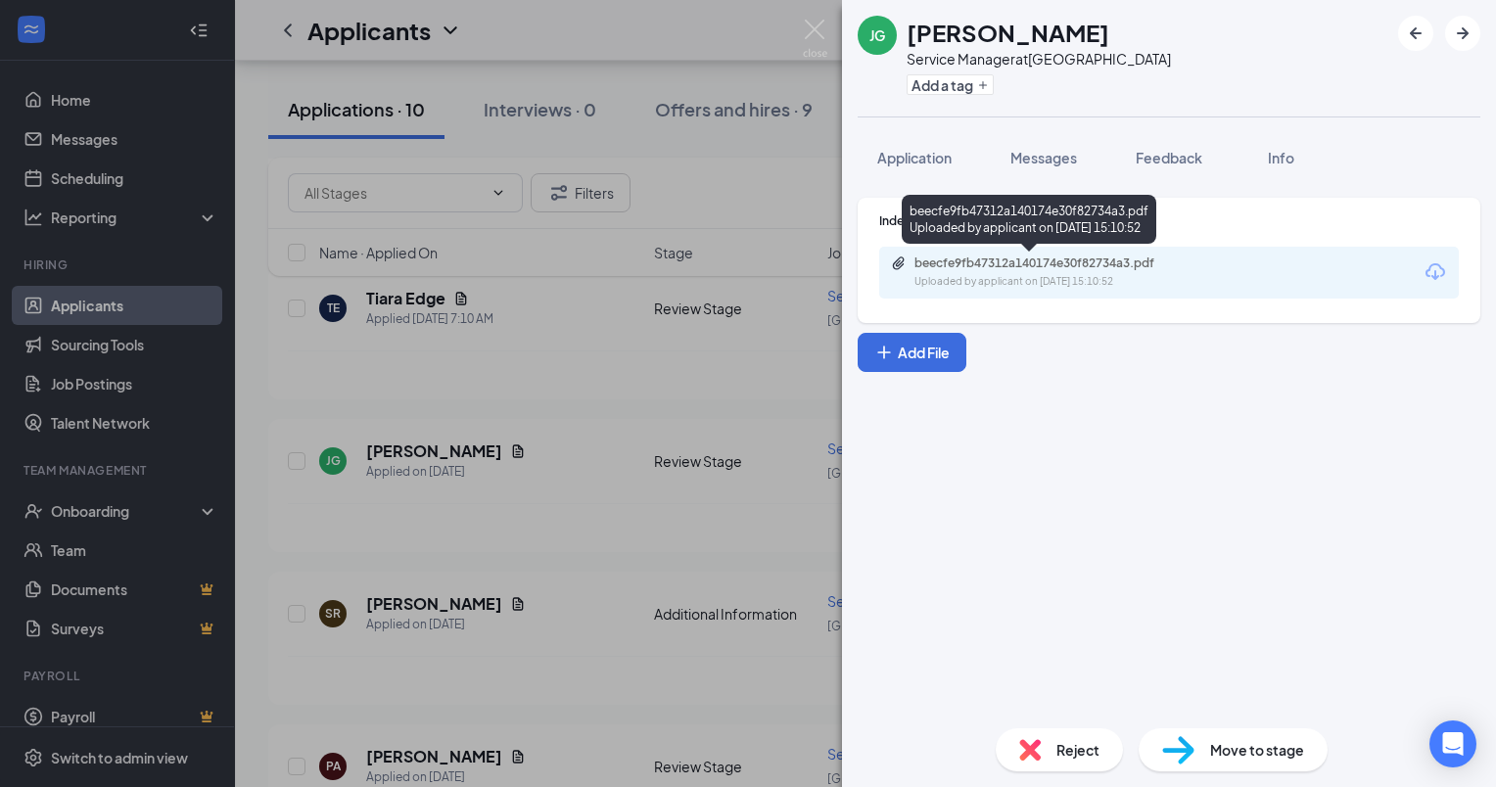
click at [1123, 271] on div "beecfe9fb47312a140174e30f82734a3.pdf Uploaded by applicant on [DATE] 15:10:52" at bounding box center [1049, 273] width 317 height 34
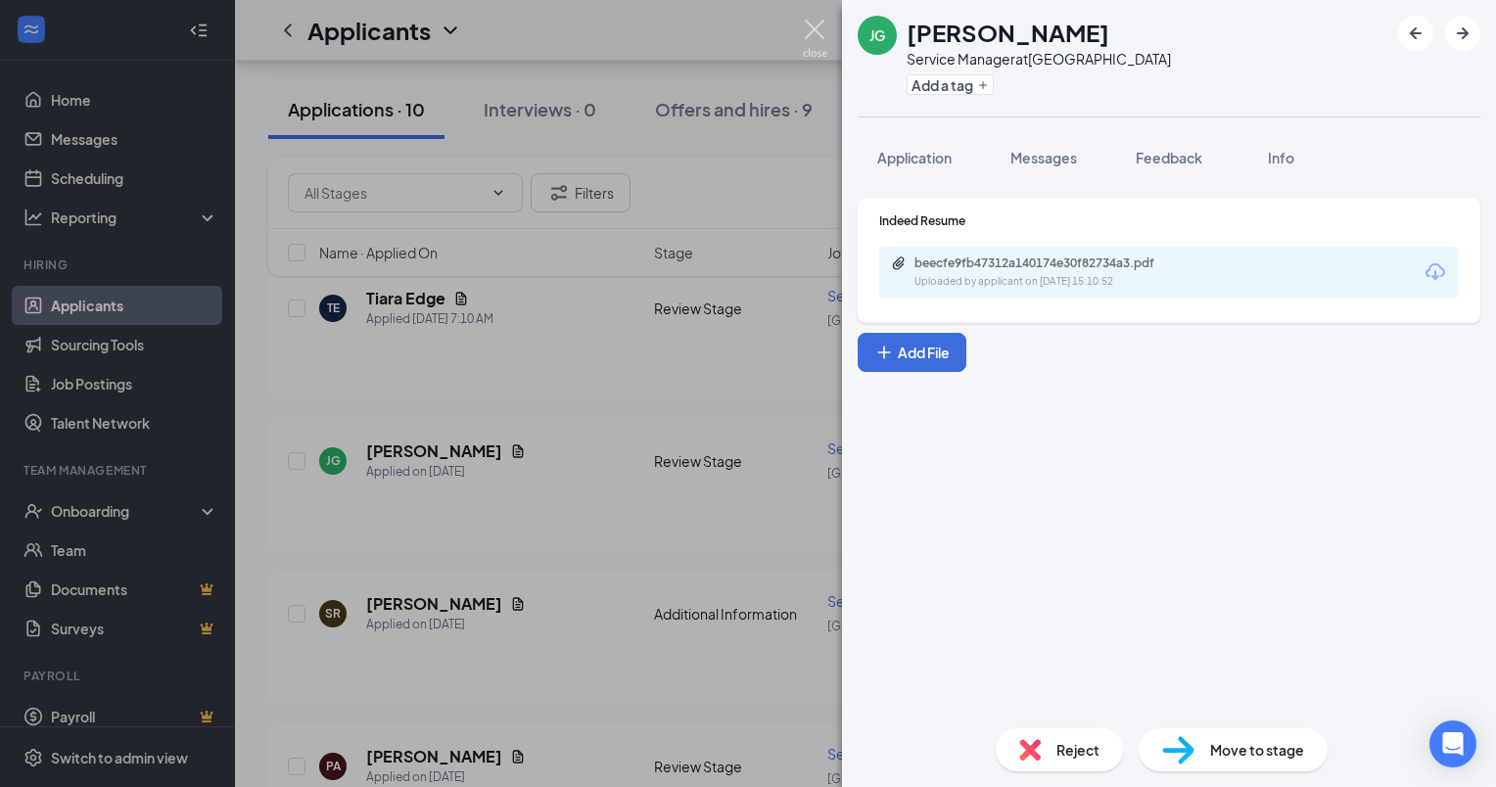
click at [820, 23] on img at bounding box center [815, 39] width 24 height 38
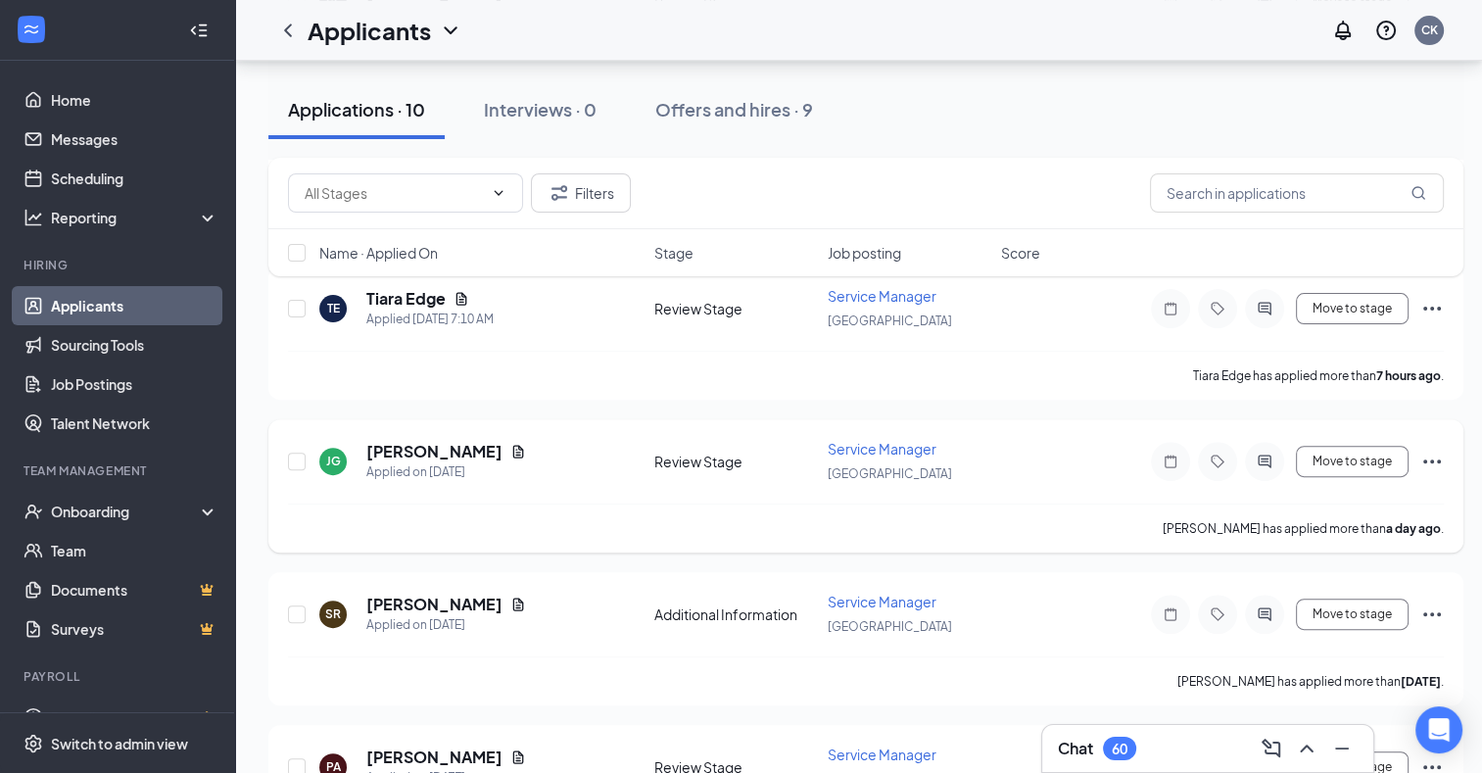
click at [1428, 456] on icon "Ellipses" at bounding box center [1432, 462] width 24 height 24
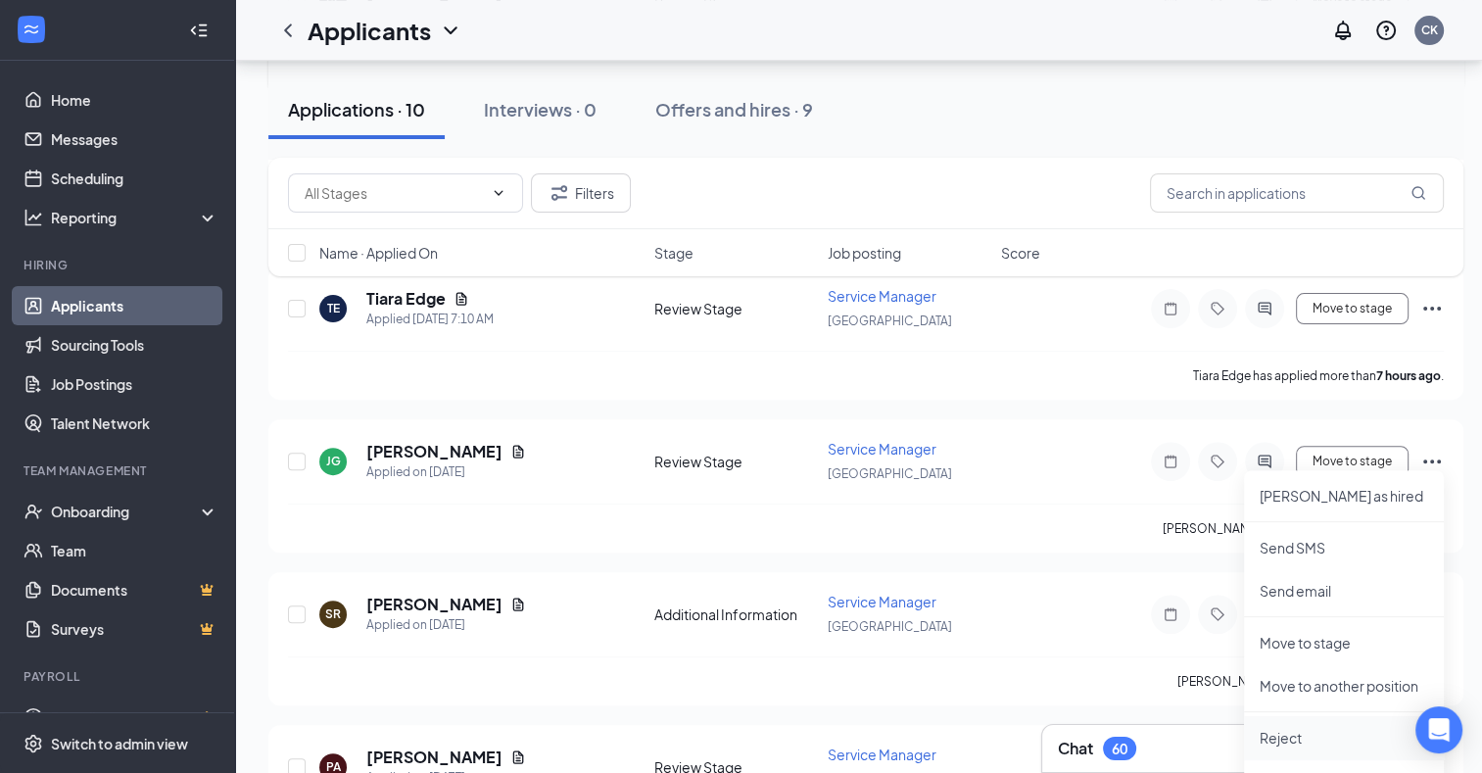
click at [1264, 749] on li "Reject" at bounding box center [1344, 737] width 200 height 43
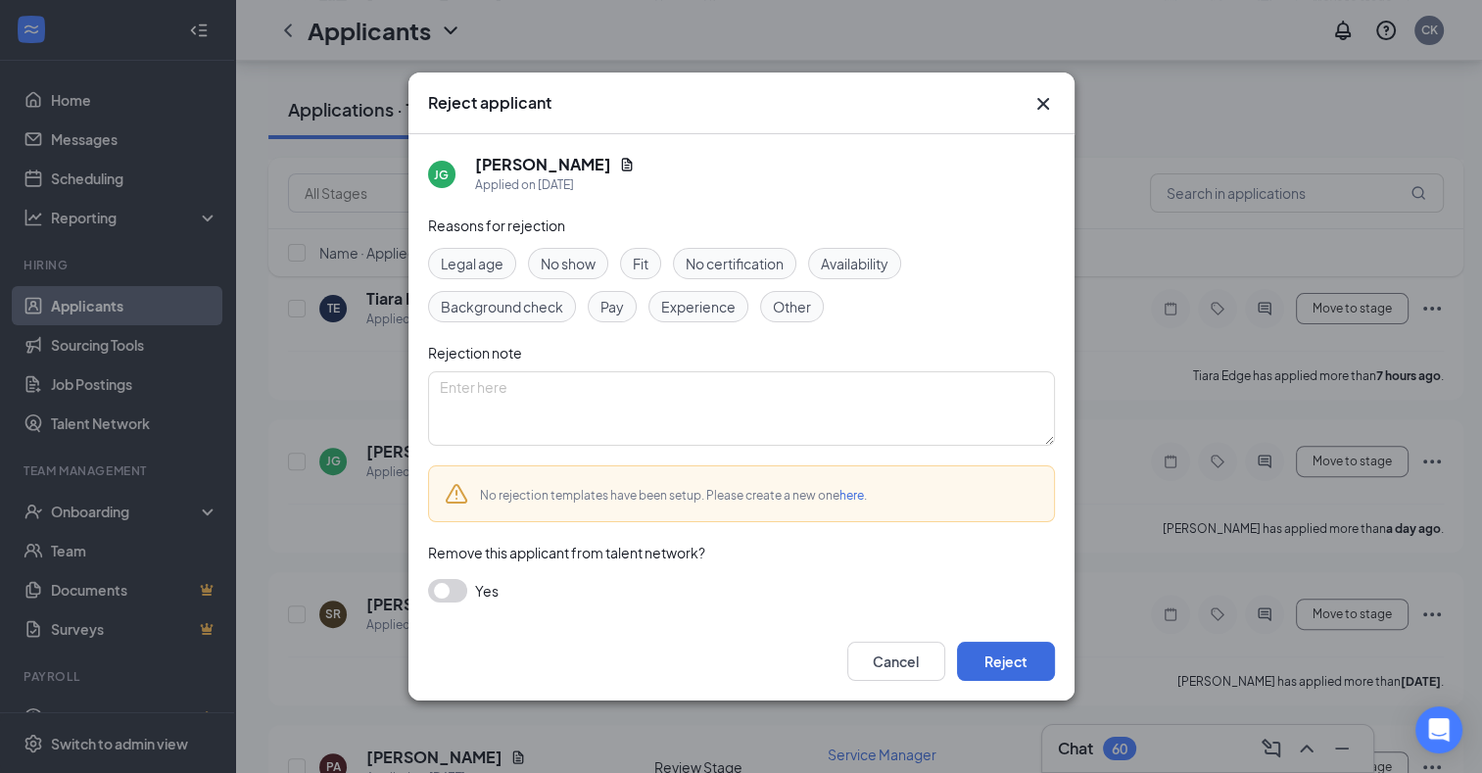
click at [677, 314] on span "Experience" at bounding box center [698, 307] width 74 height 22
click at [988, 658] on button "Reject" at bounding box center [1006, 660] width 98 height 39
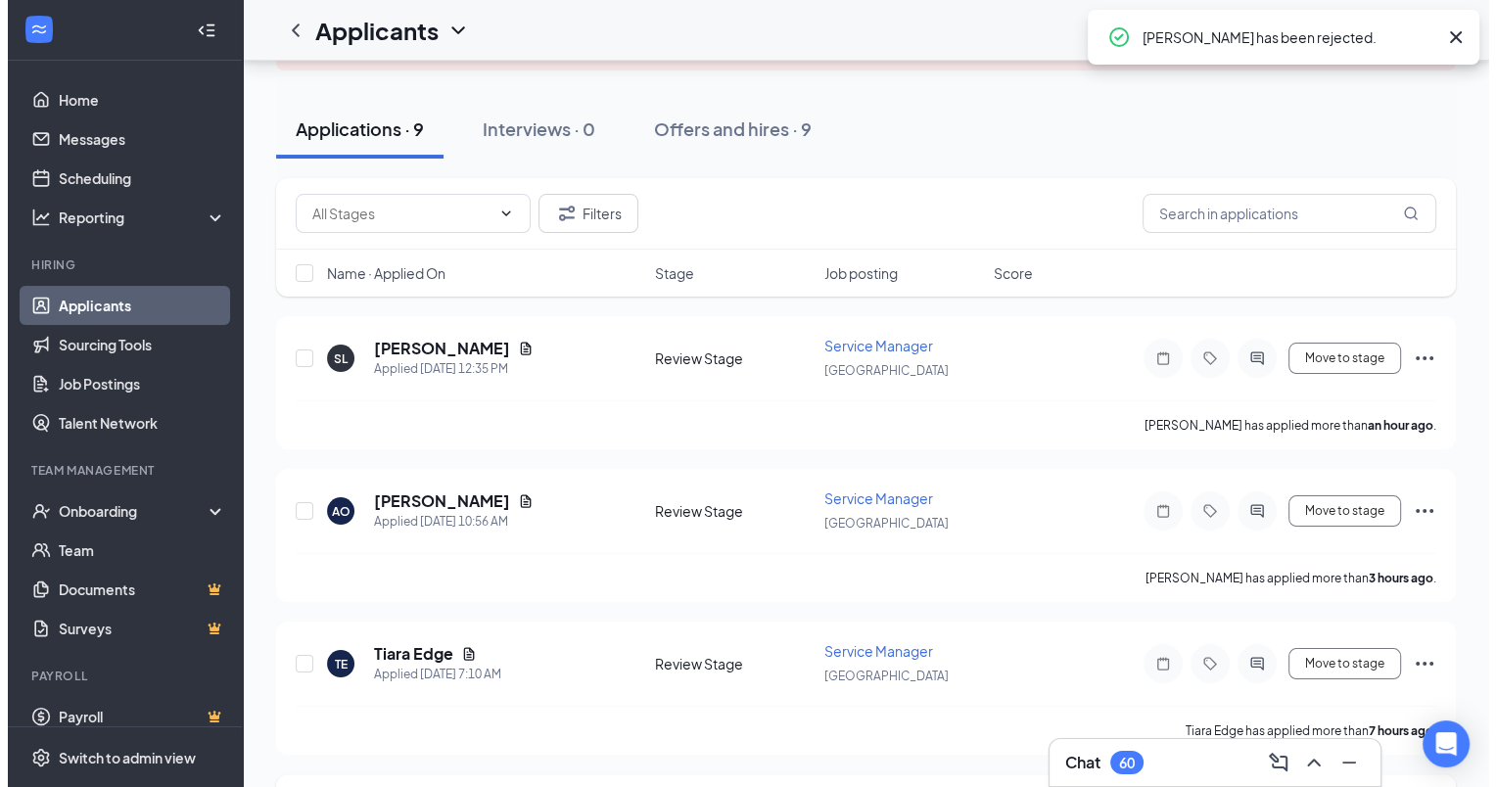
scroll to position [196, 0]
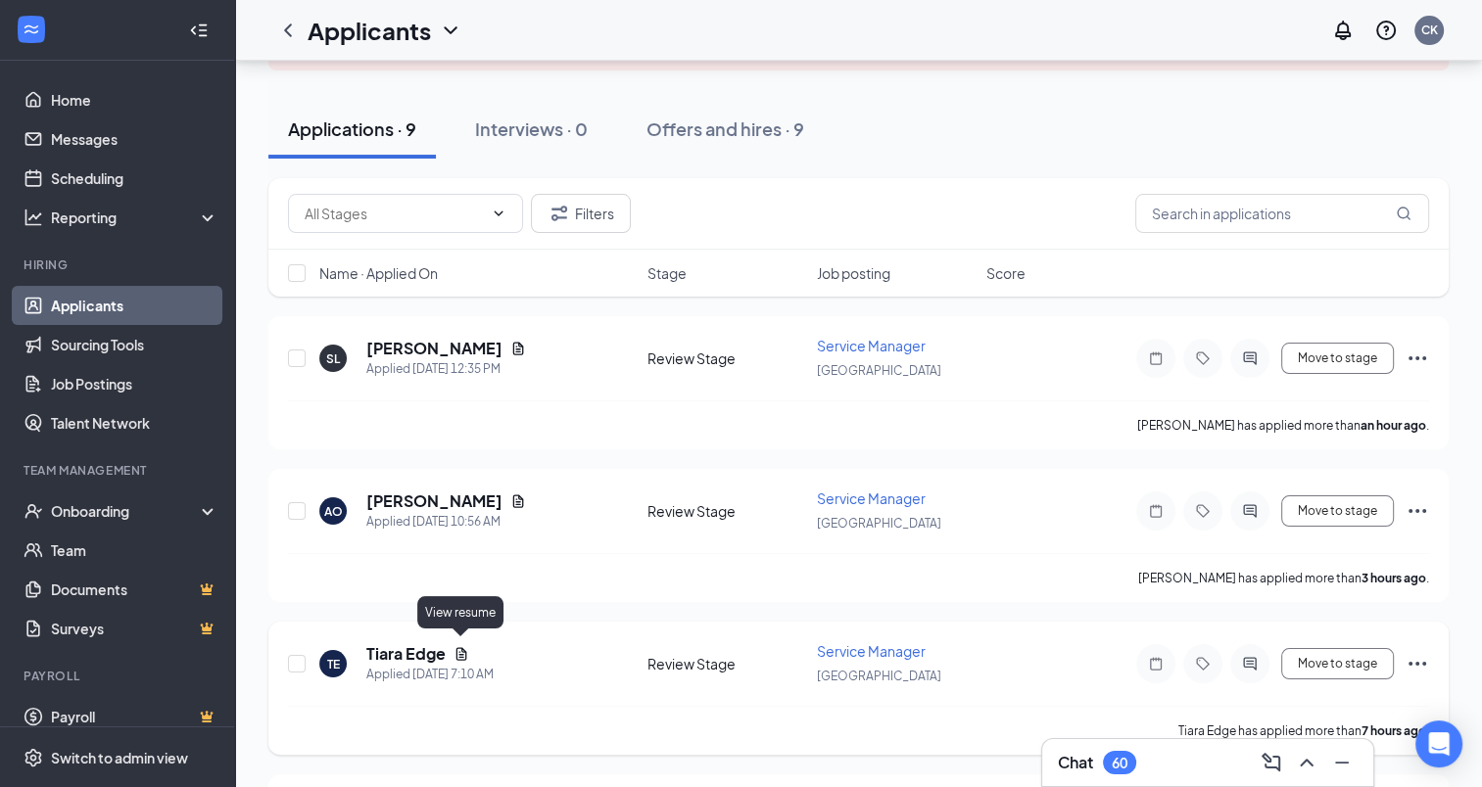
click at [457, 647] on icon "Document" at bounding box center [461, 654] width 16 height 16
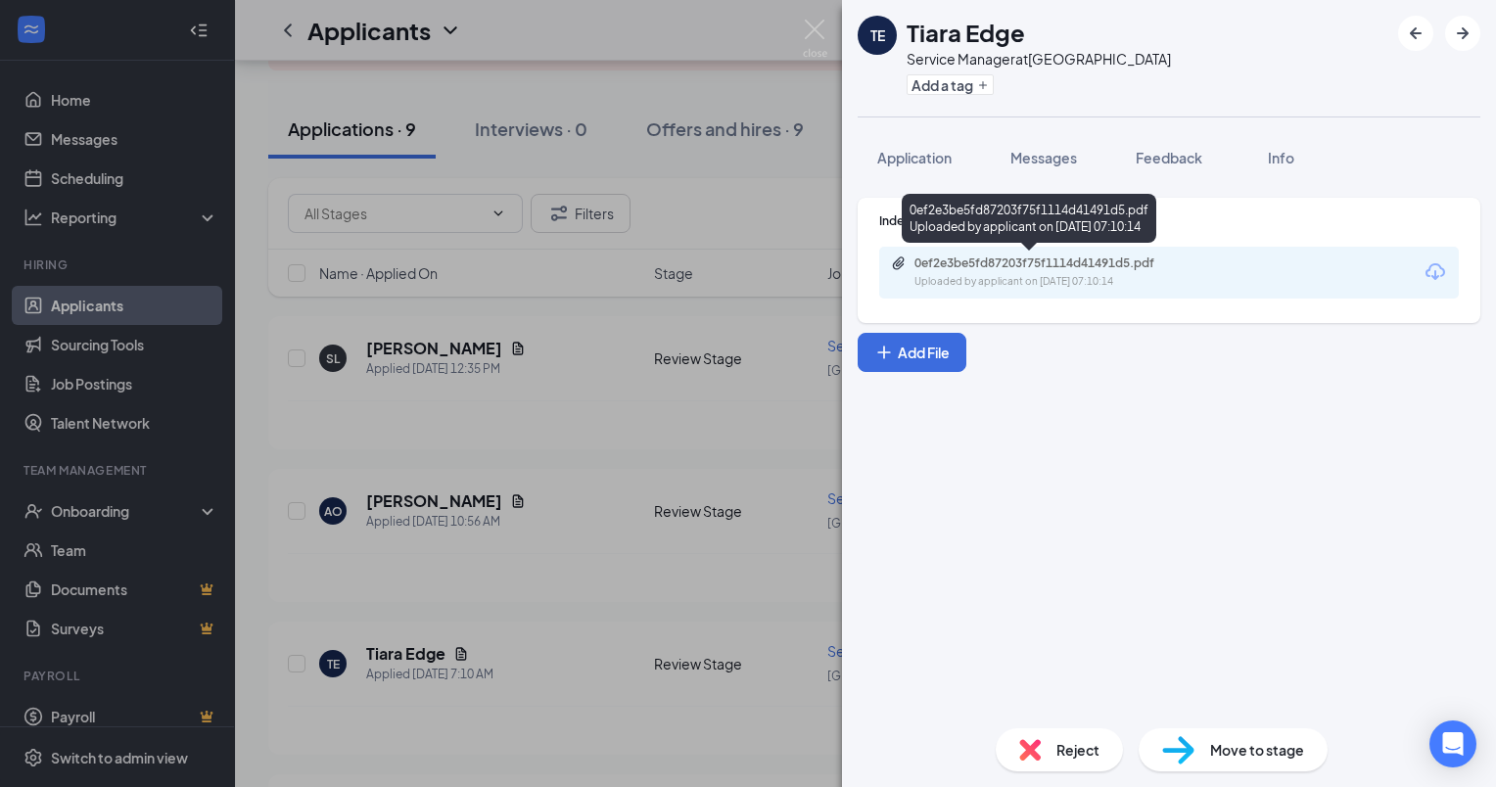
click at [981, 262] on div "0ef2e3be5fd87203f75f1114d41491d5.pdf" at bounding box center [1052, 264] width 274 height 16
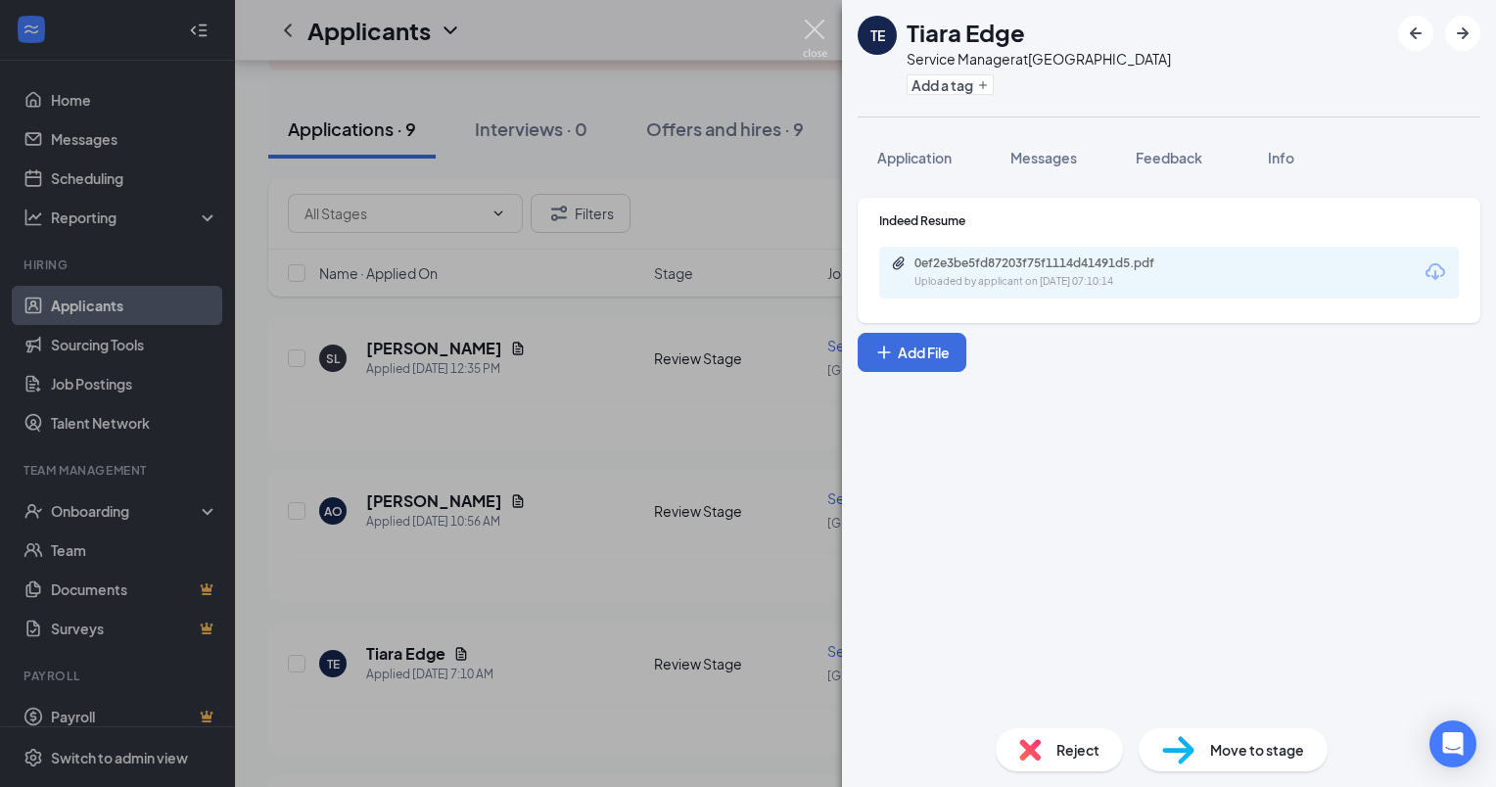
click at [813, 31] on img at bounding box center [815, 39] width 24 height 38
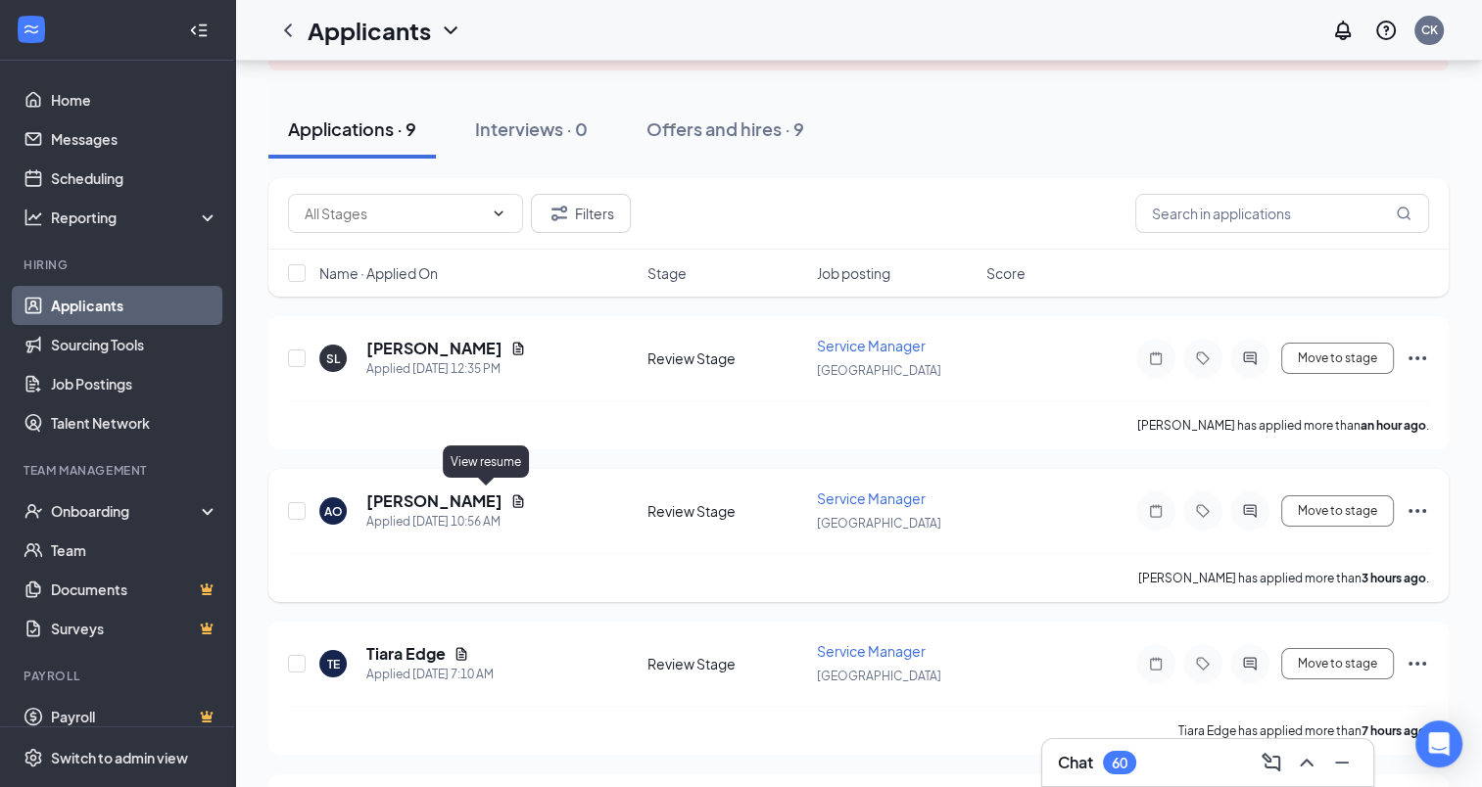
click at [513, 503] on icon "Document" at bounding box center [518, 501] width 11 height 13
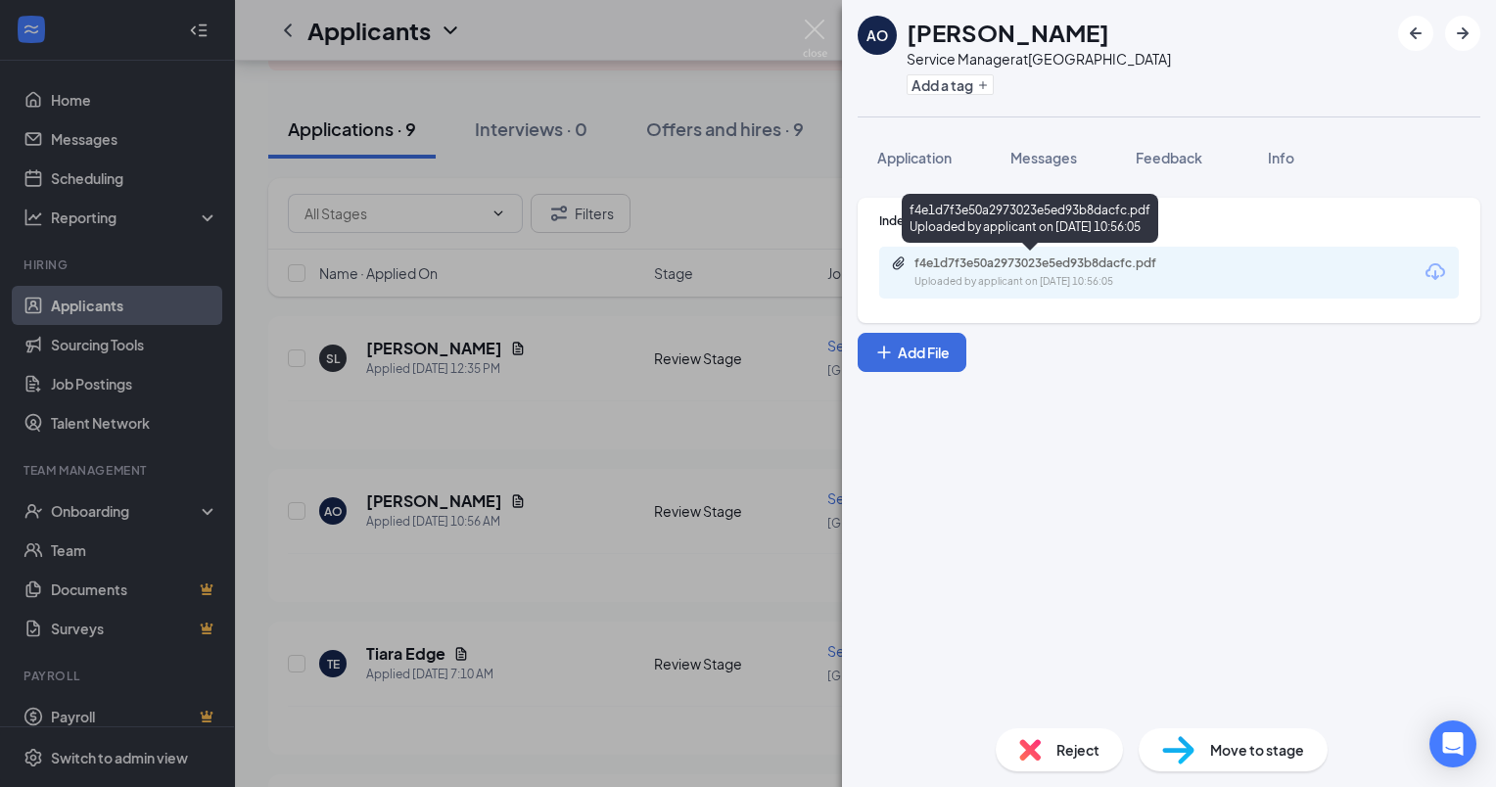
click at [1000, 263] on div "f4e1d7f3e50a2973023e5ed93b8dacfc.pdf" at bounding box center [1052, 264] width 274 height 16
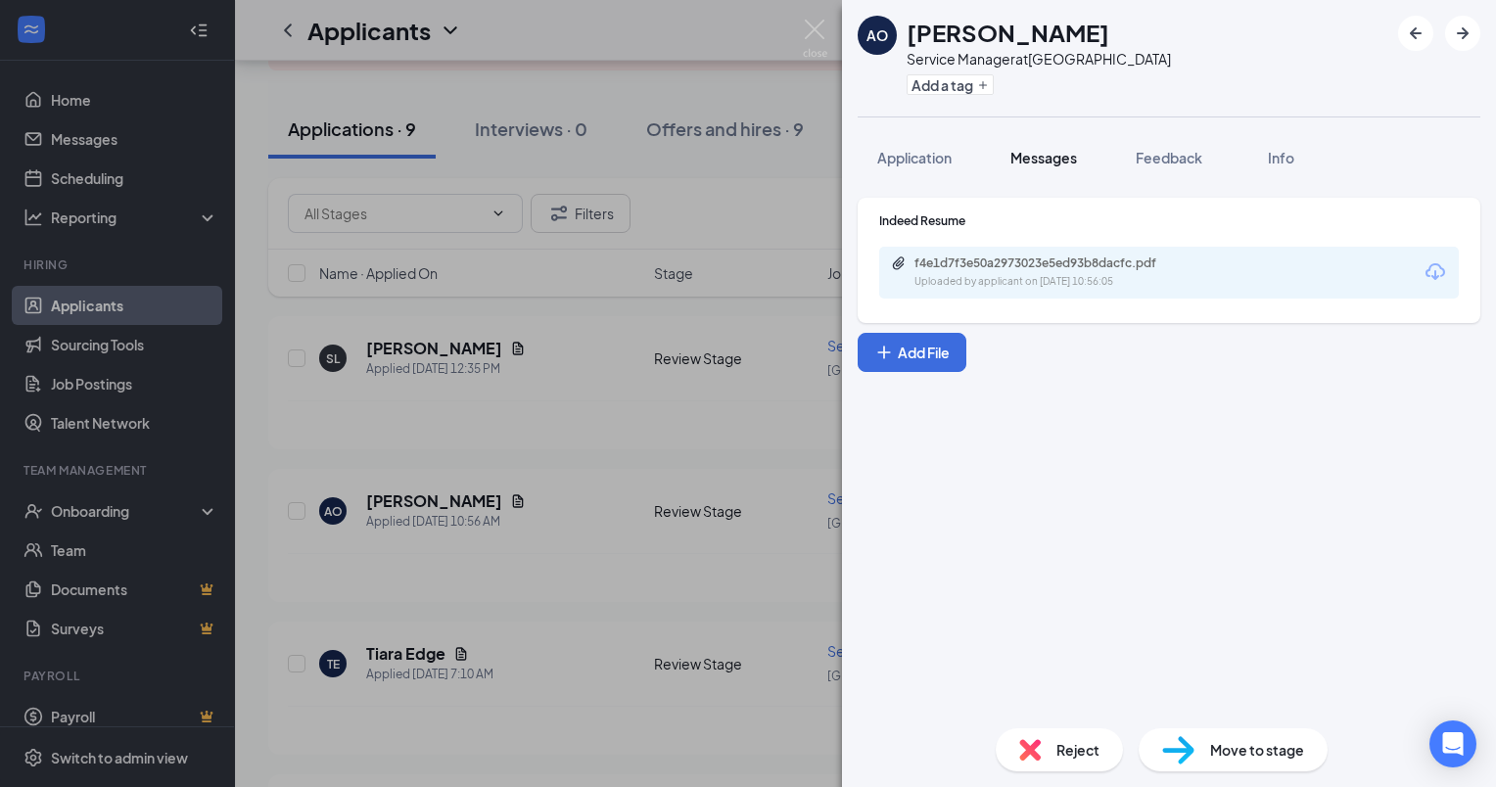
click at [1044, 158] on span "Messages" at bounding box center [1044, 158] width 67 height 18
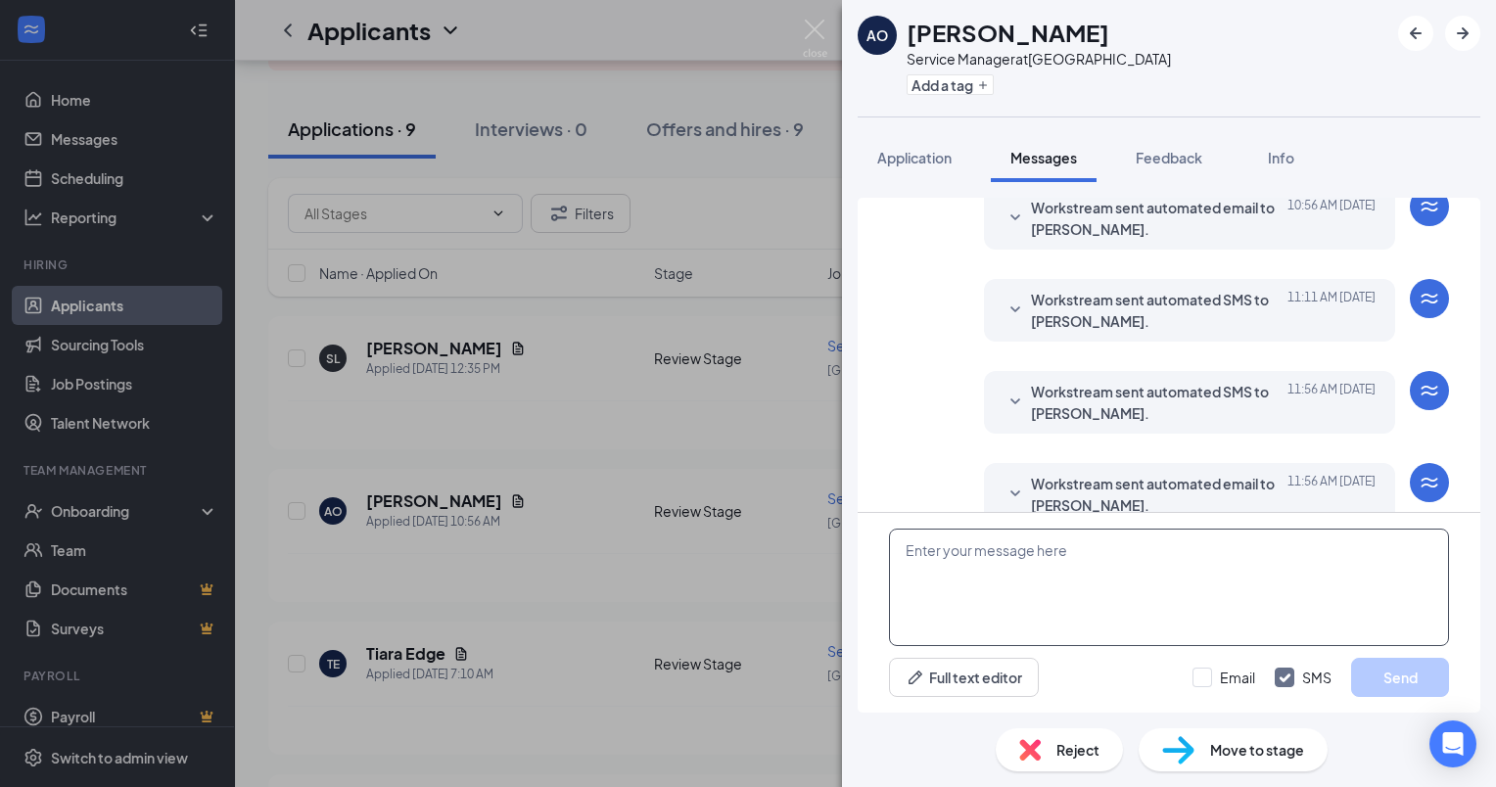
scroll to position [166, 0]
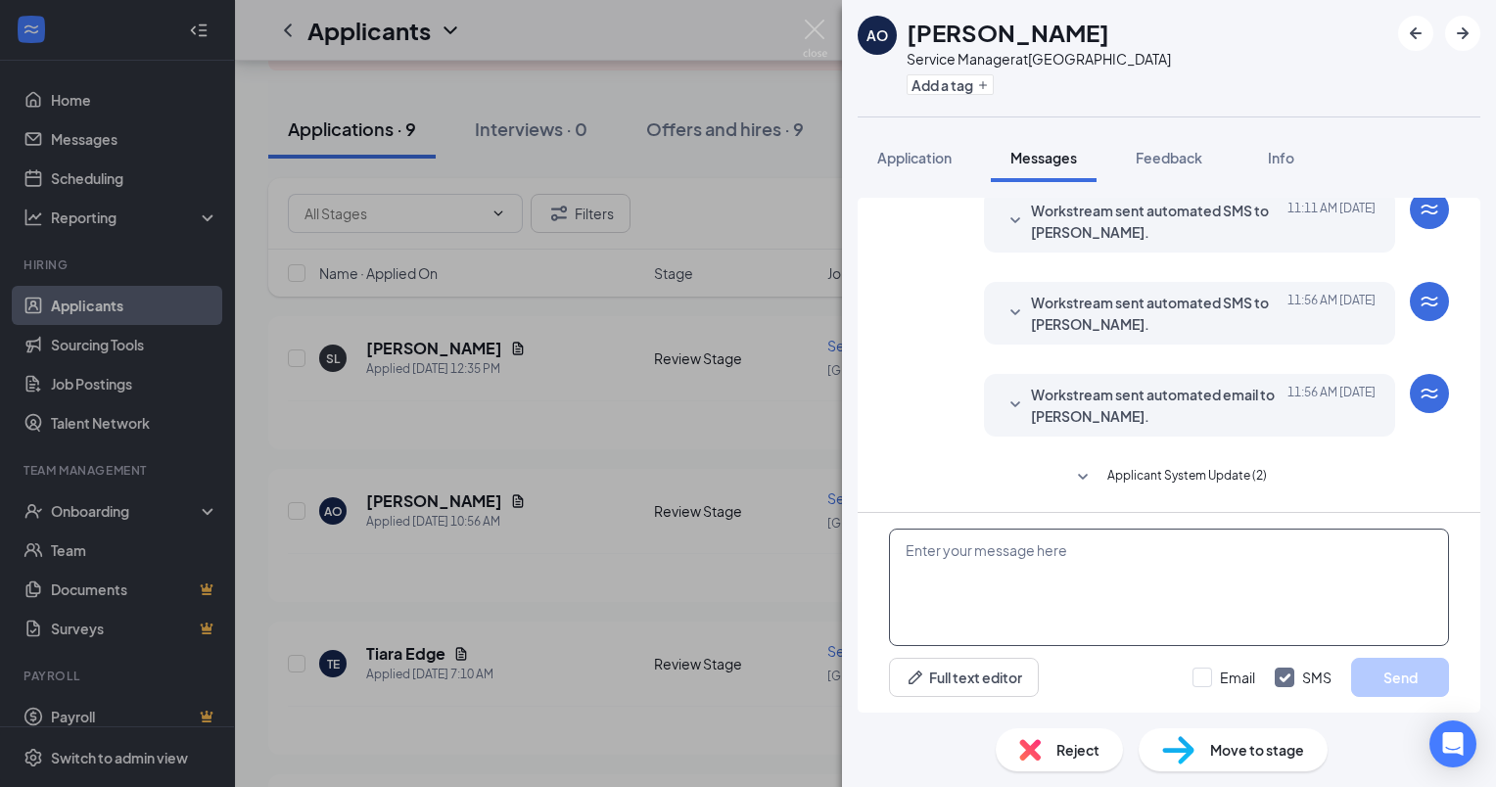
click at [948, 544] on textarea at bounding box center [1169, 588] width 560 height 118
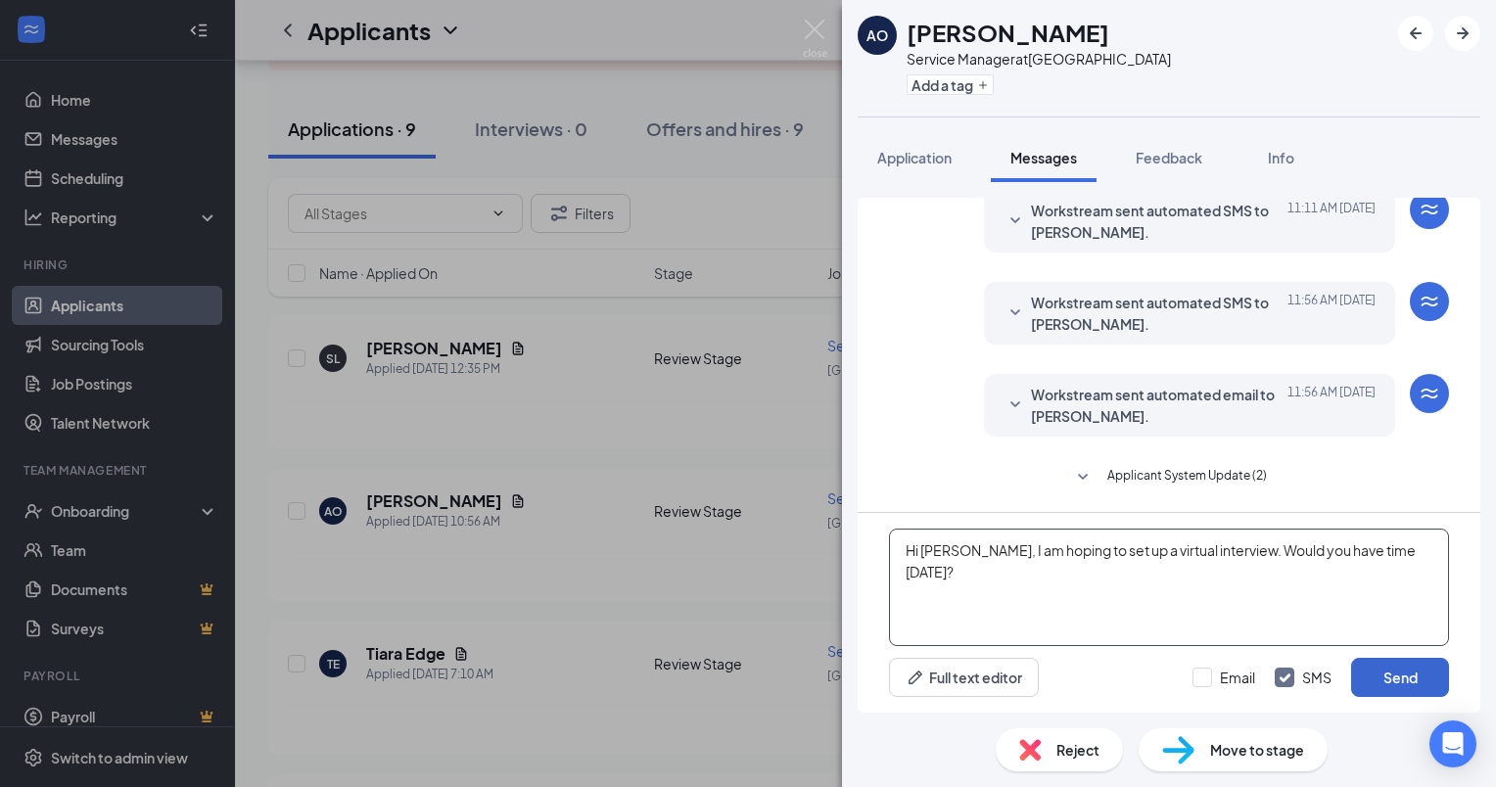
type textarea "Hi [PERSON_NAME], I am hoping to set up a virtual interview. Would you have tim…"
click at [1402, 674] on button "Send" at bounding box center [1401, 677] width 98 height 39
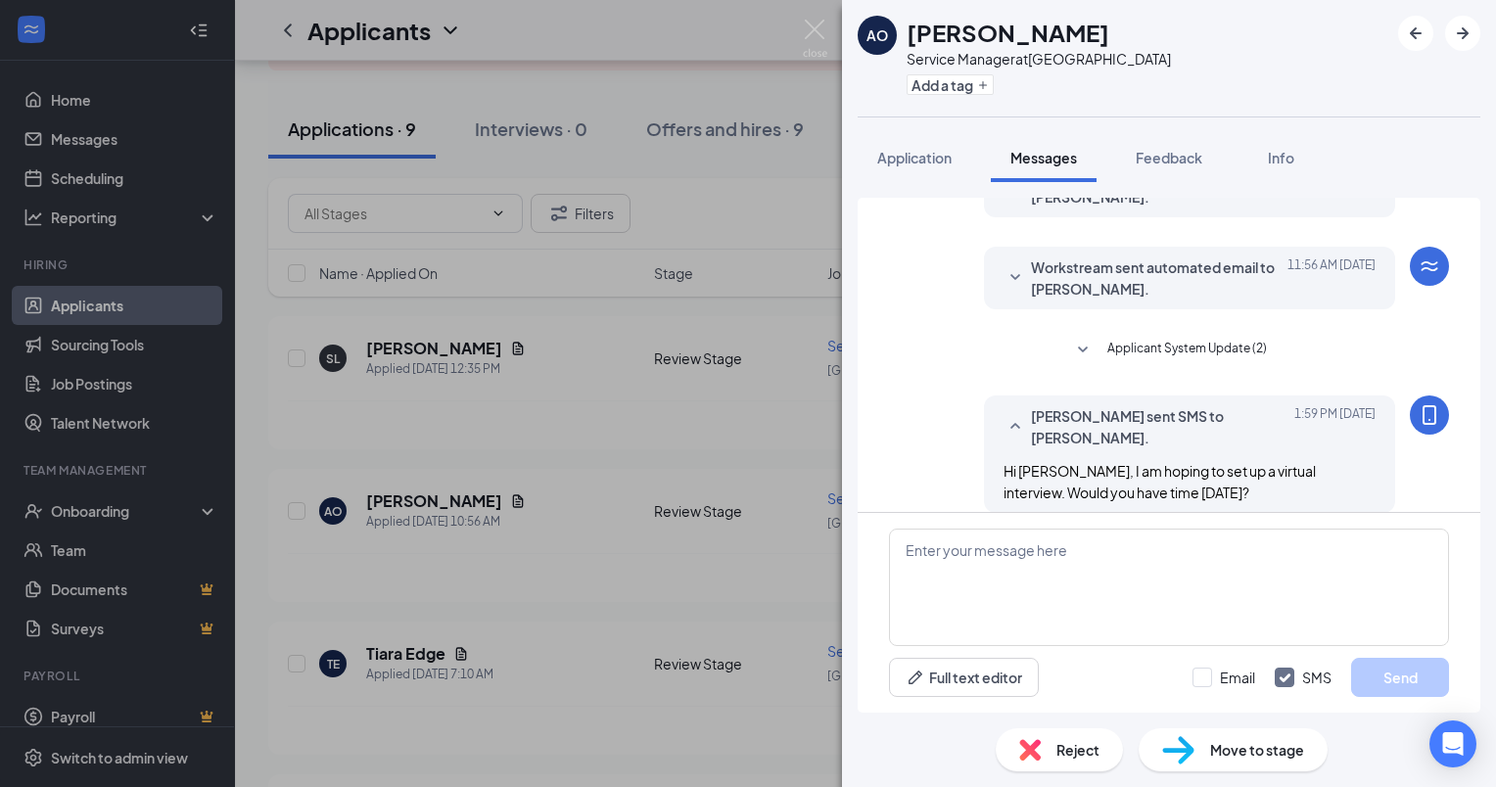
scroll to position [294, 0]
click at [817, 28] on img at bounding box center [815, 39] width 24 height 38
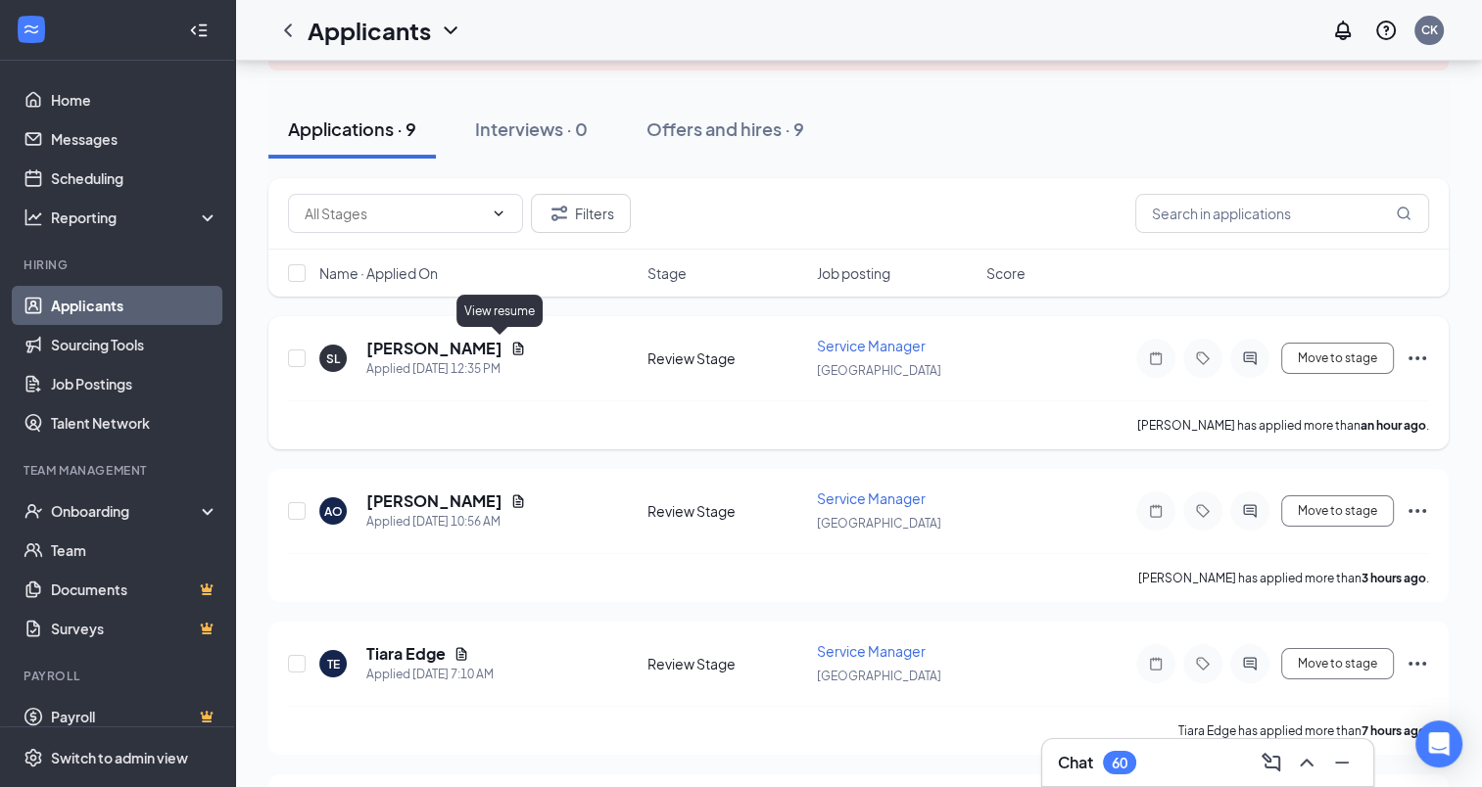
click at [510, 345] on icon "Document" at bounding box center [518, 349] width 16 height 16
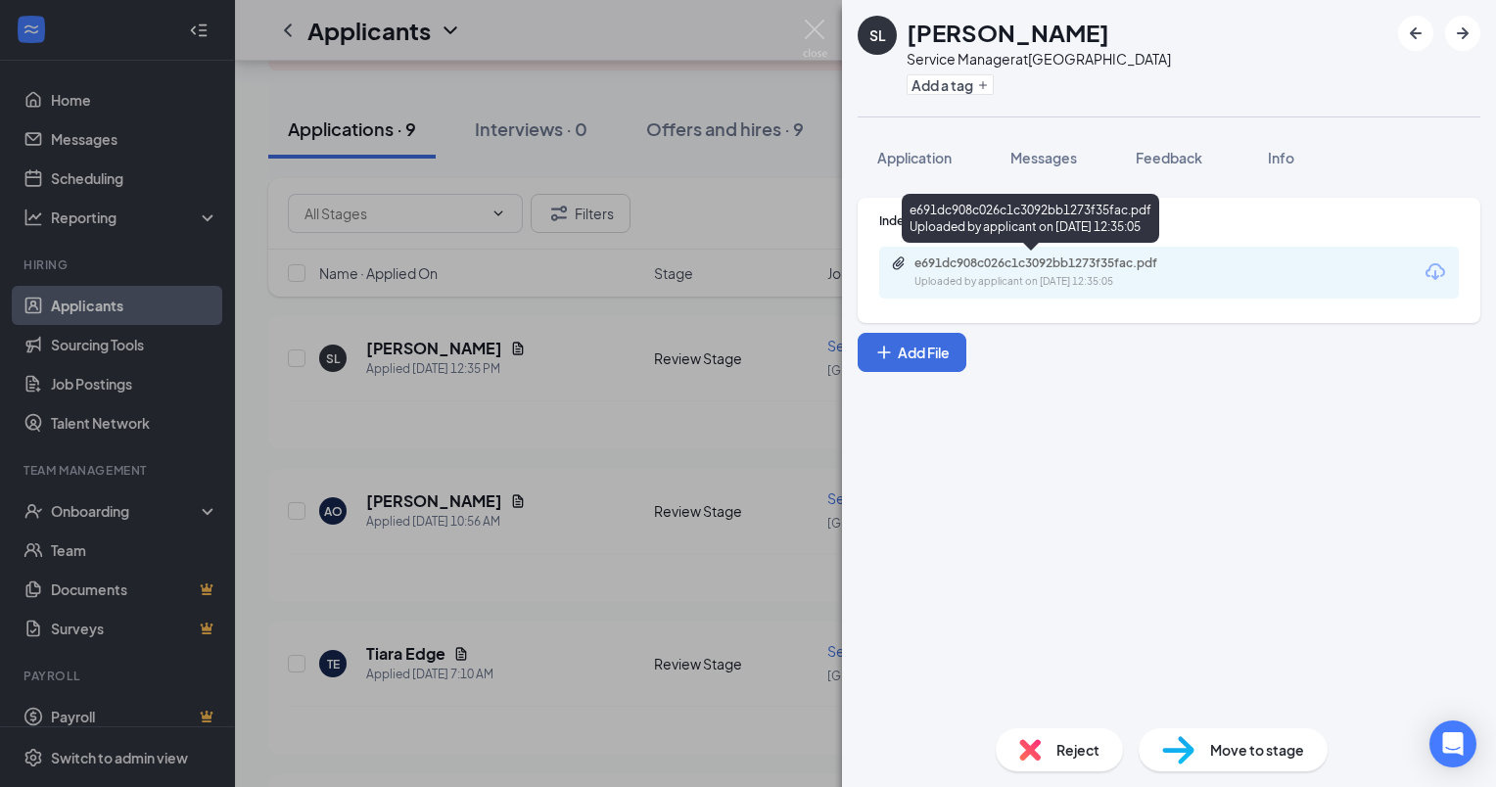
click at [1009, 259] on div "e691dc908c026c1c3092bb1273f35fac.pdf" at bounding box center [1052, 264] width 274 height 16
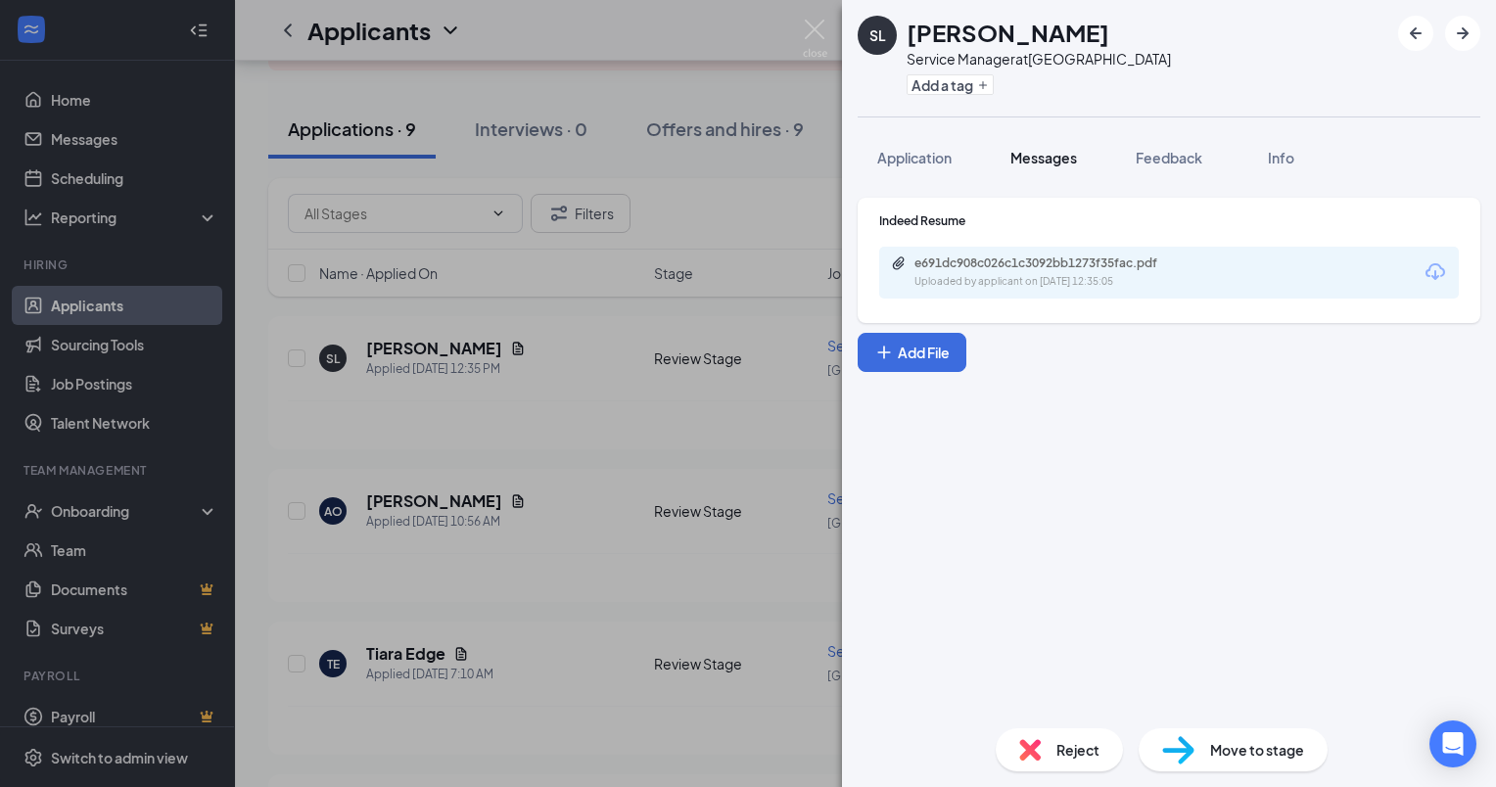
click at [1027, 161] on span "Messages" at bounding box center [1044, 158] width 67 height 18
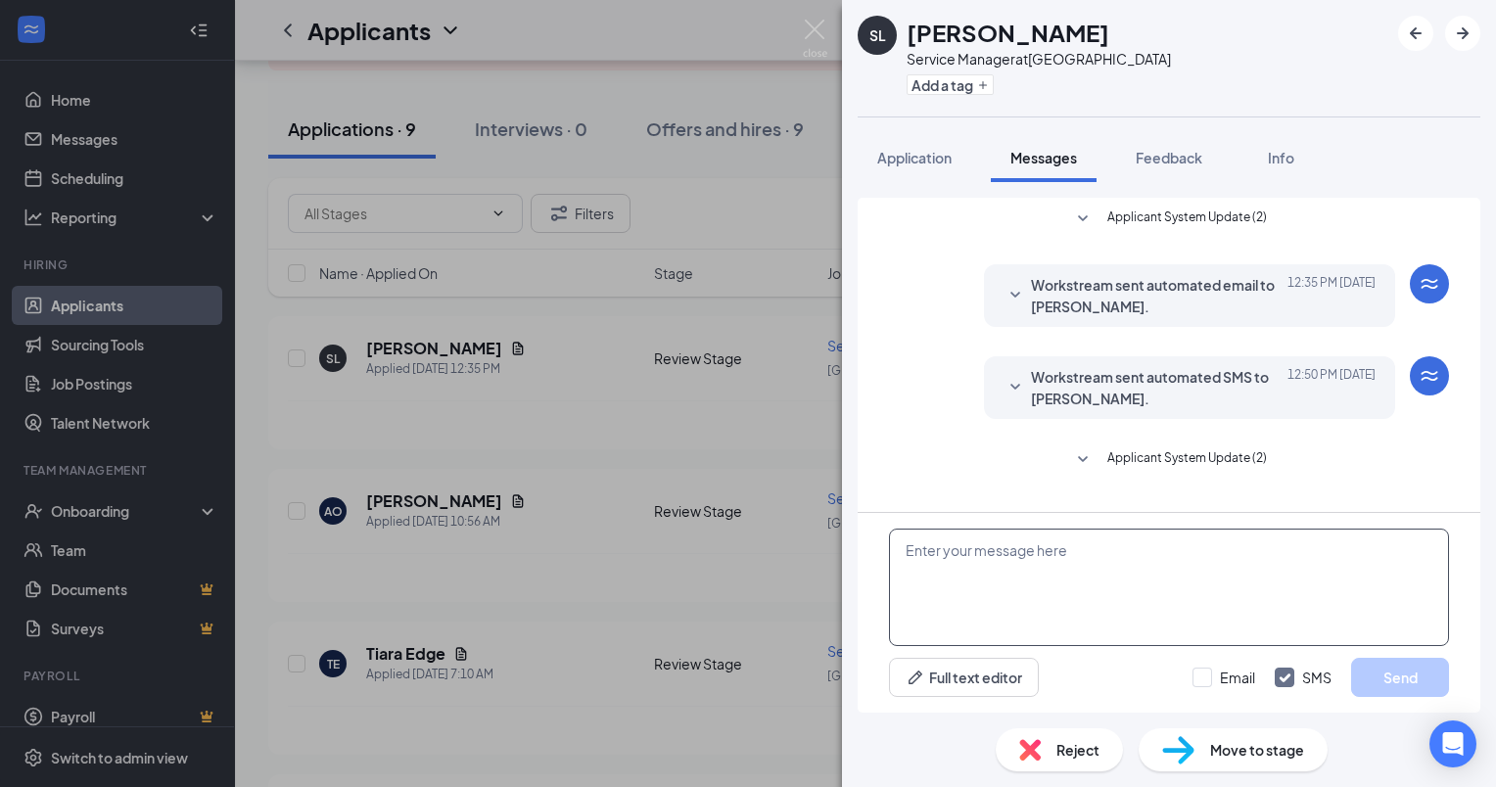
click at [923, 554] on textarea at bounding box center [1169, 588] width 560 height 118
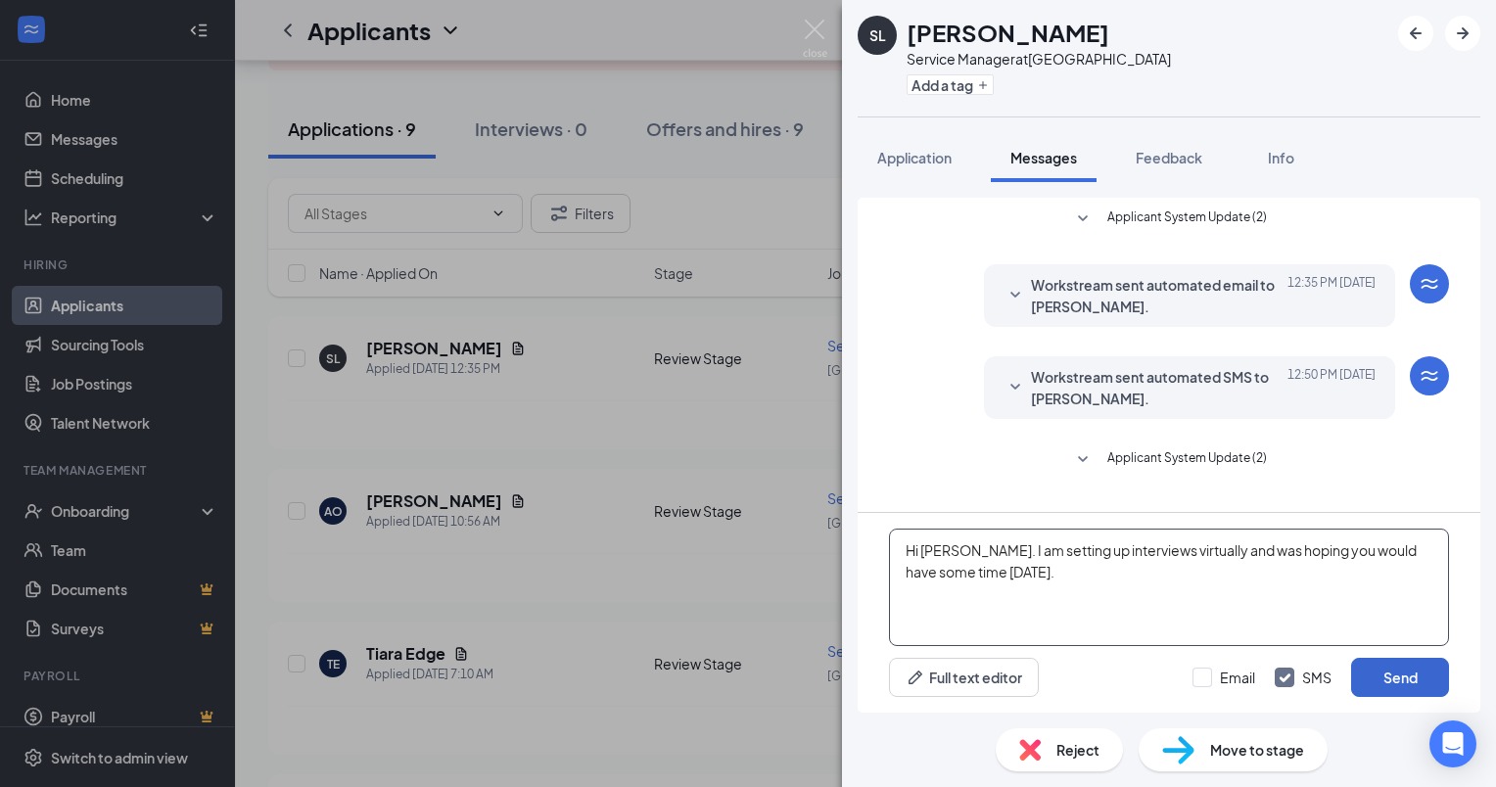
type textarea "Hi [PERSON_NAME]. I am setting up interviews virtually and was hoping you would…"
click at [1385, 678] on button "Send" at bounding box center [1401, 677] width 98 height 39
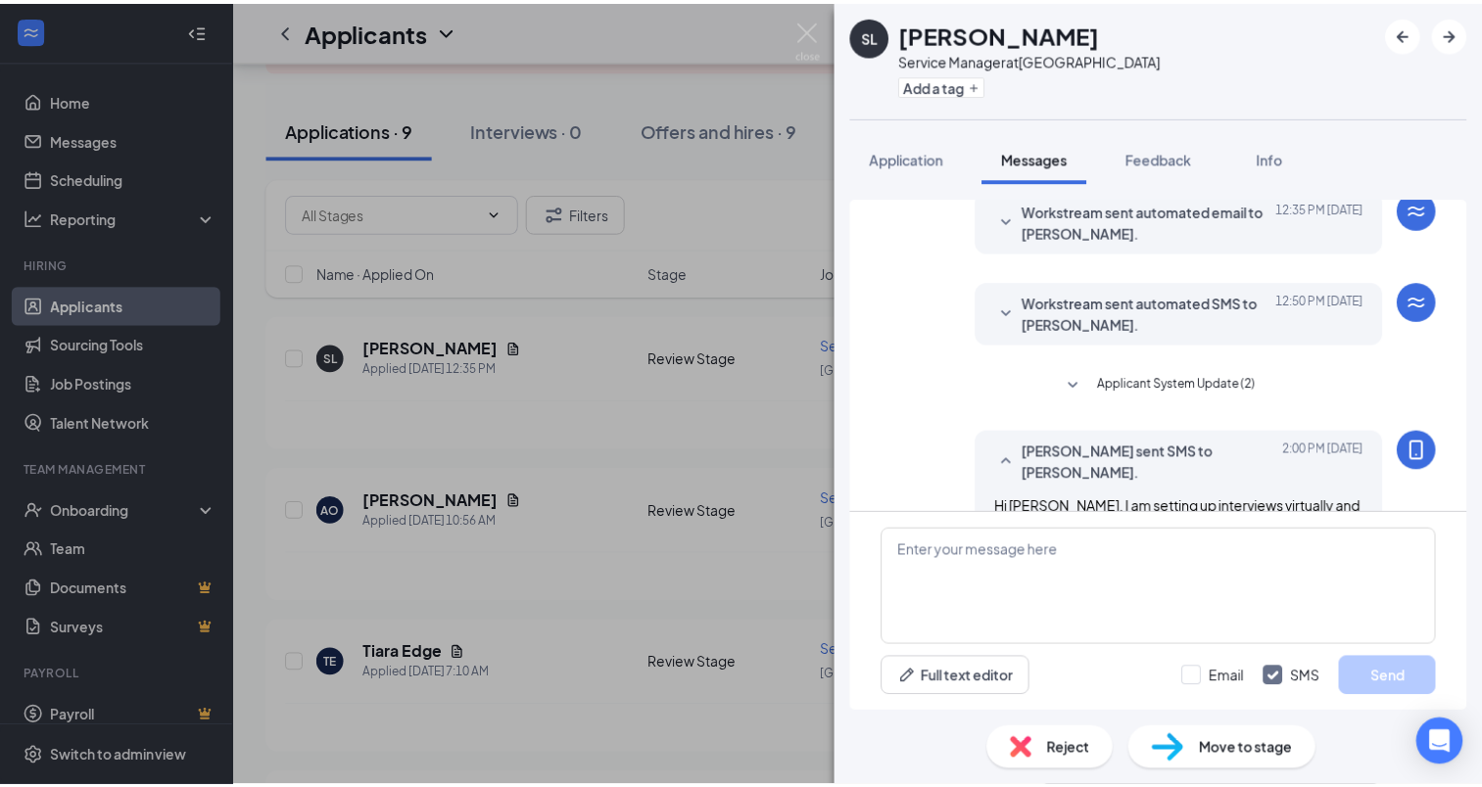
scroll to position [129, 0]
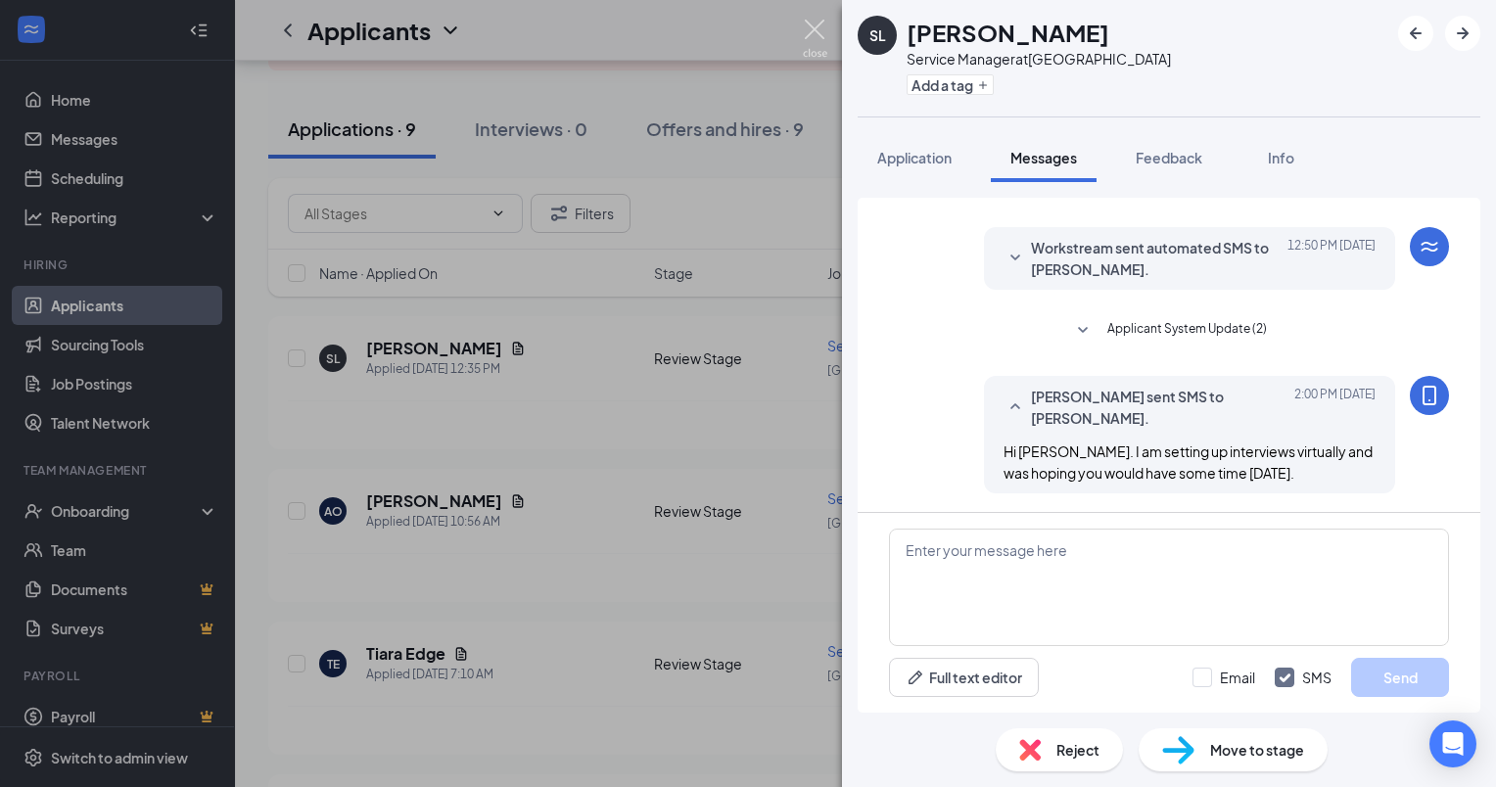
click at [823, 32] on img at bounding box center [815, 39] width 24 height 38
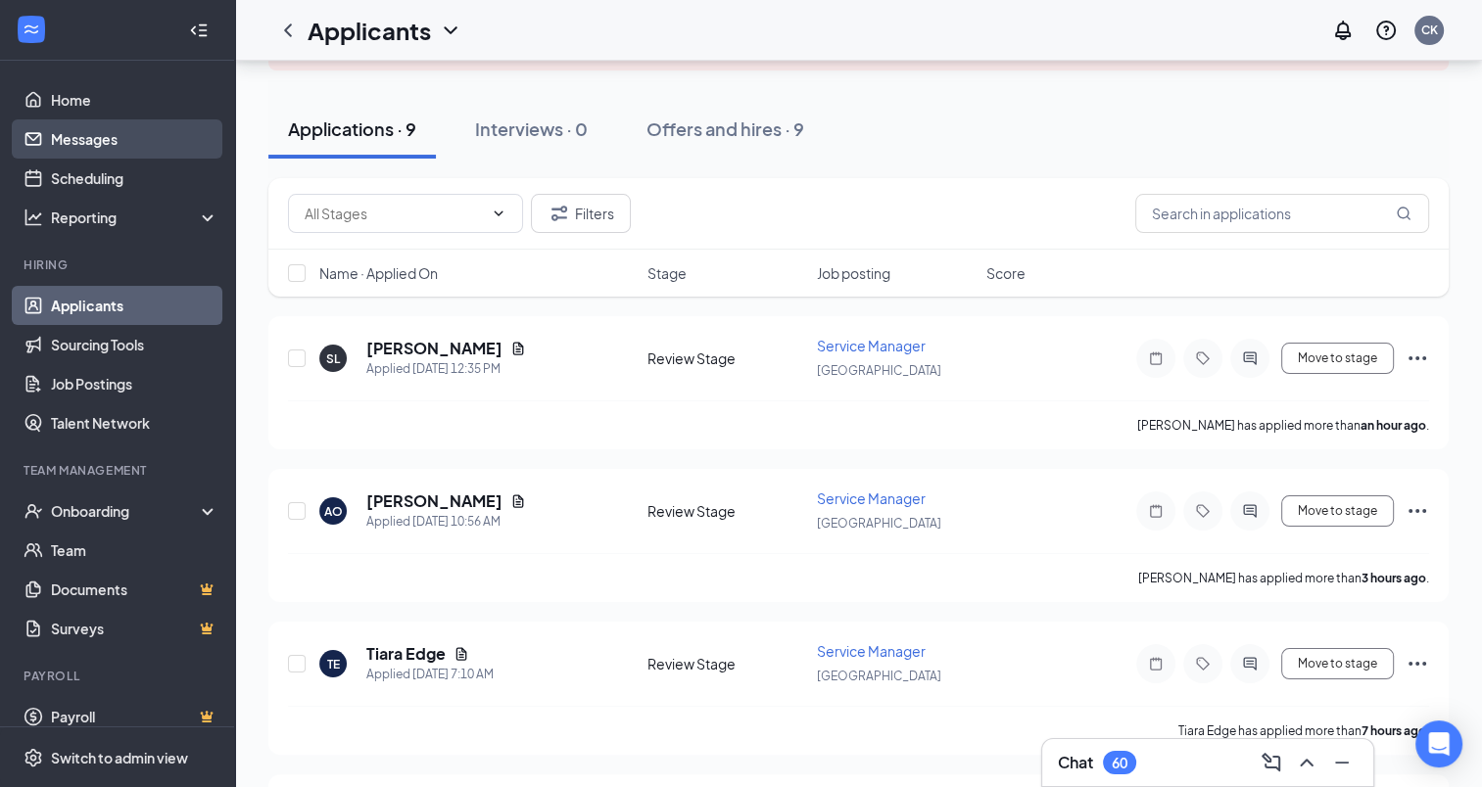
click at [71, 137] on link "Messages" at bounding box center [134, 138] width 167 height 39
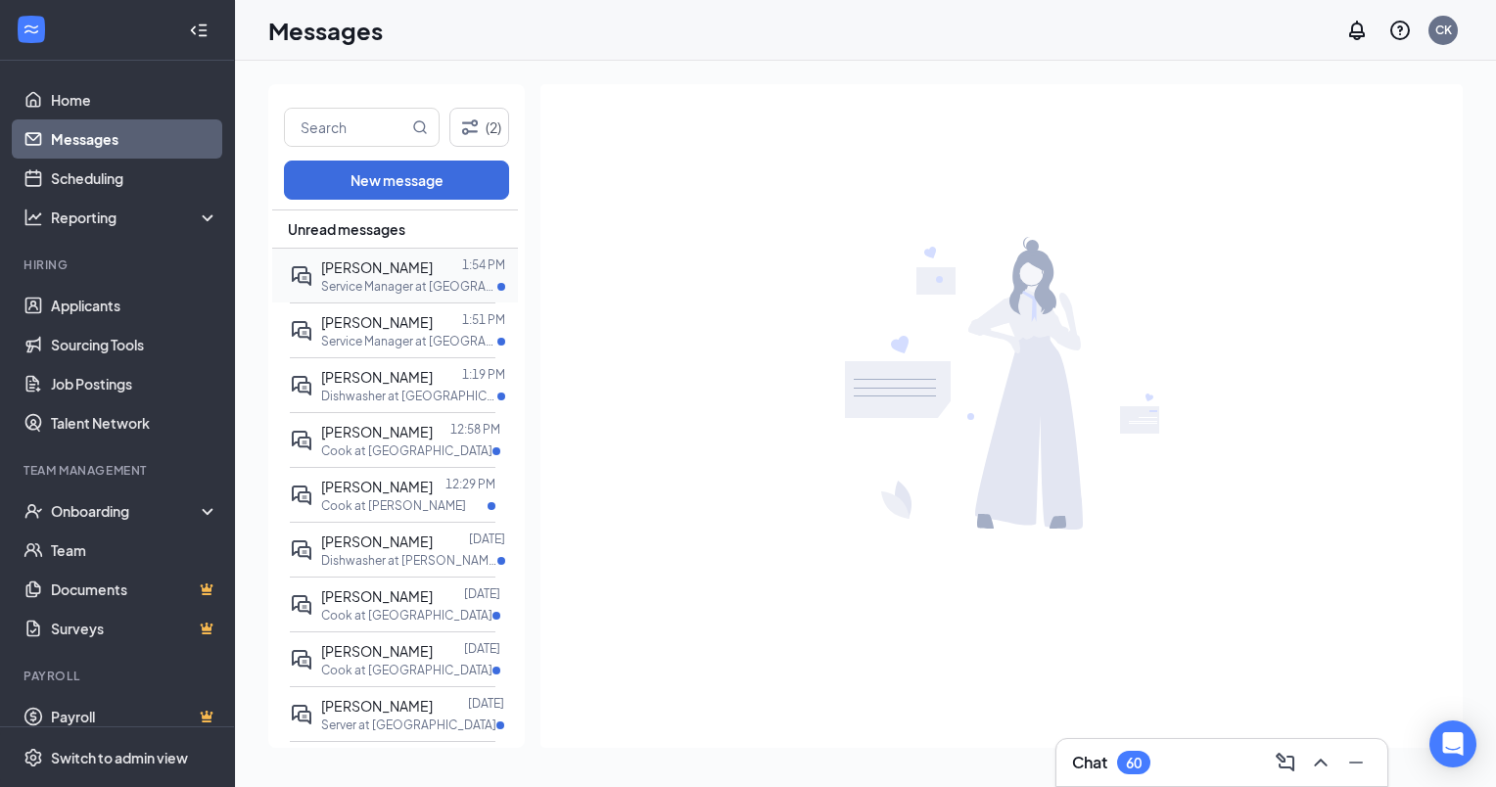
click at [357, 282] on p "Service Manager at [GEOGRAPHIC_DATA]" at bounding box center [409, 286] width 176 height 17
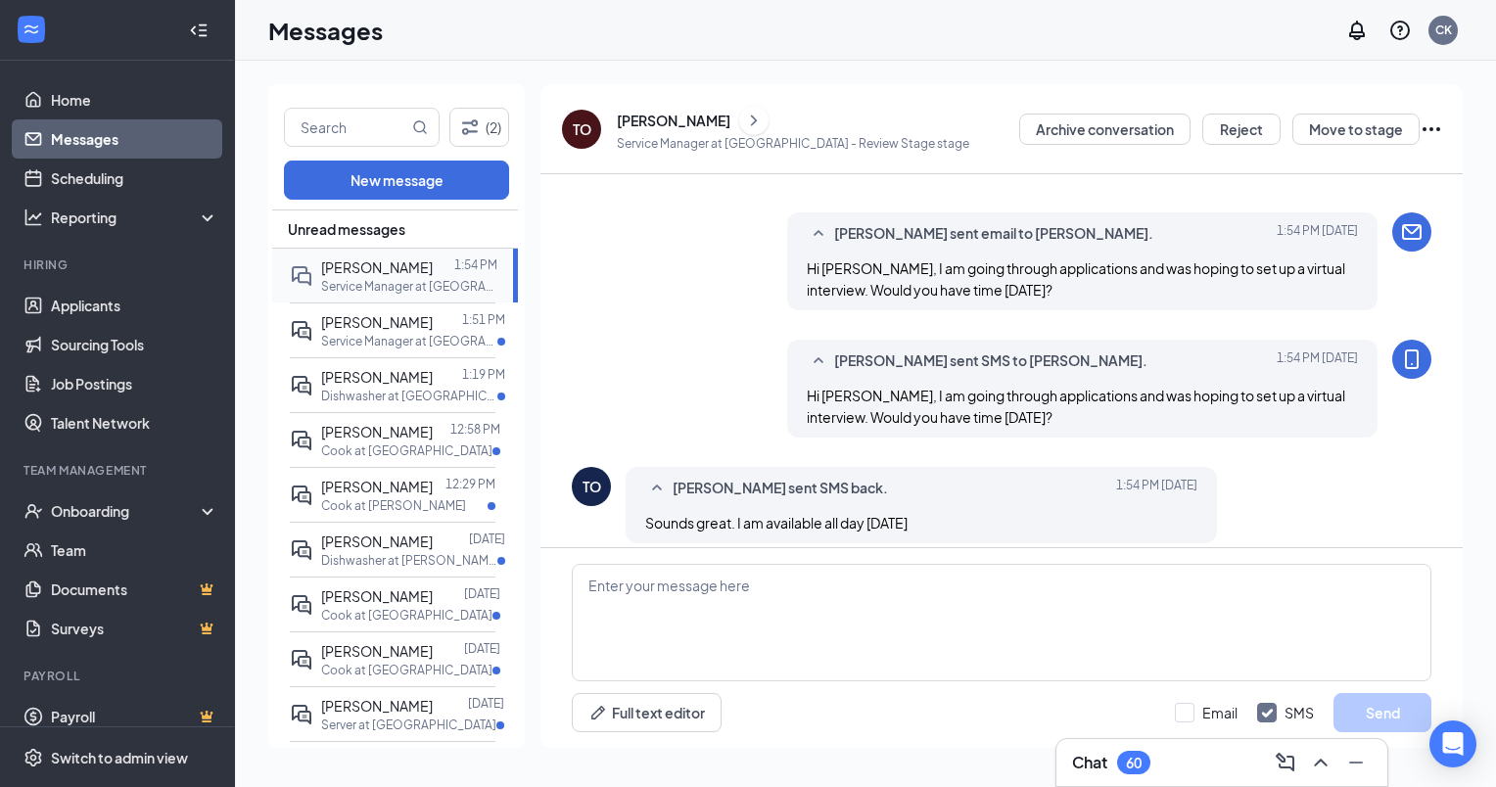
scroll to position [452, 0]
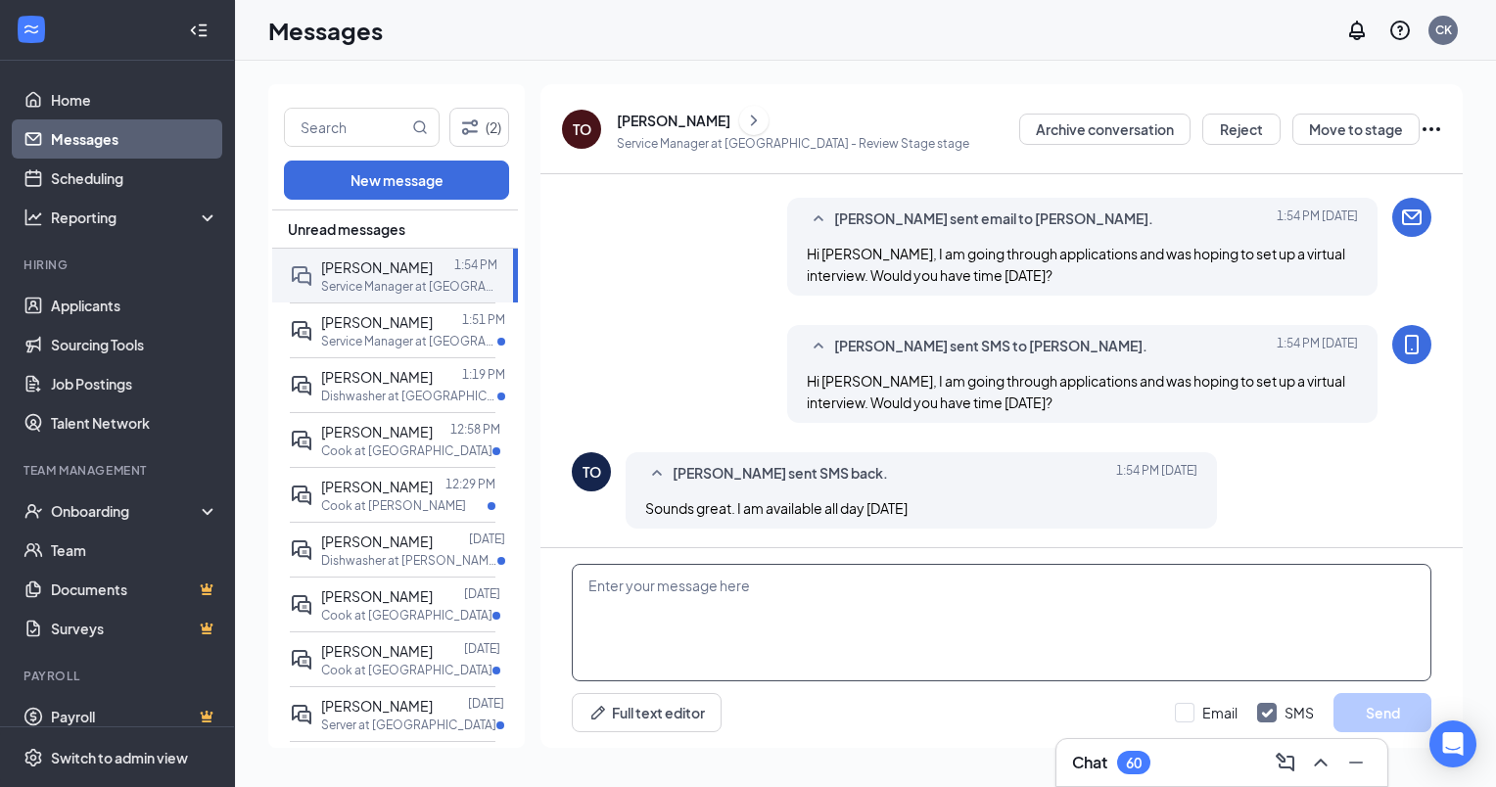
click at [670, 575] on textarea at bounding box center [1002, 623] width 860 height 118
type textarea "h"
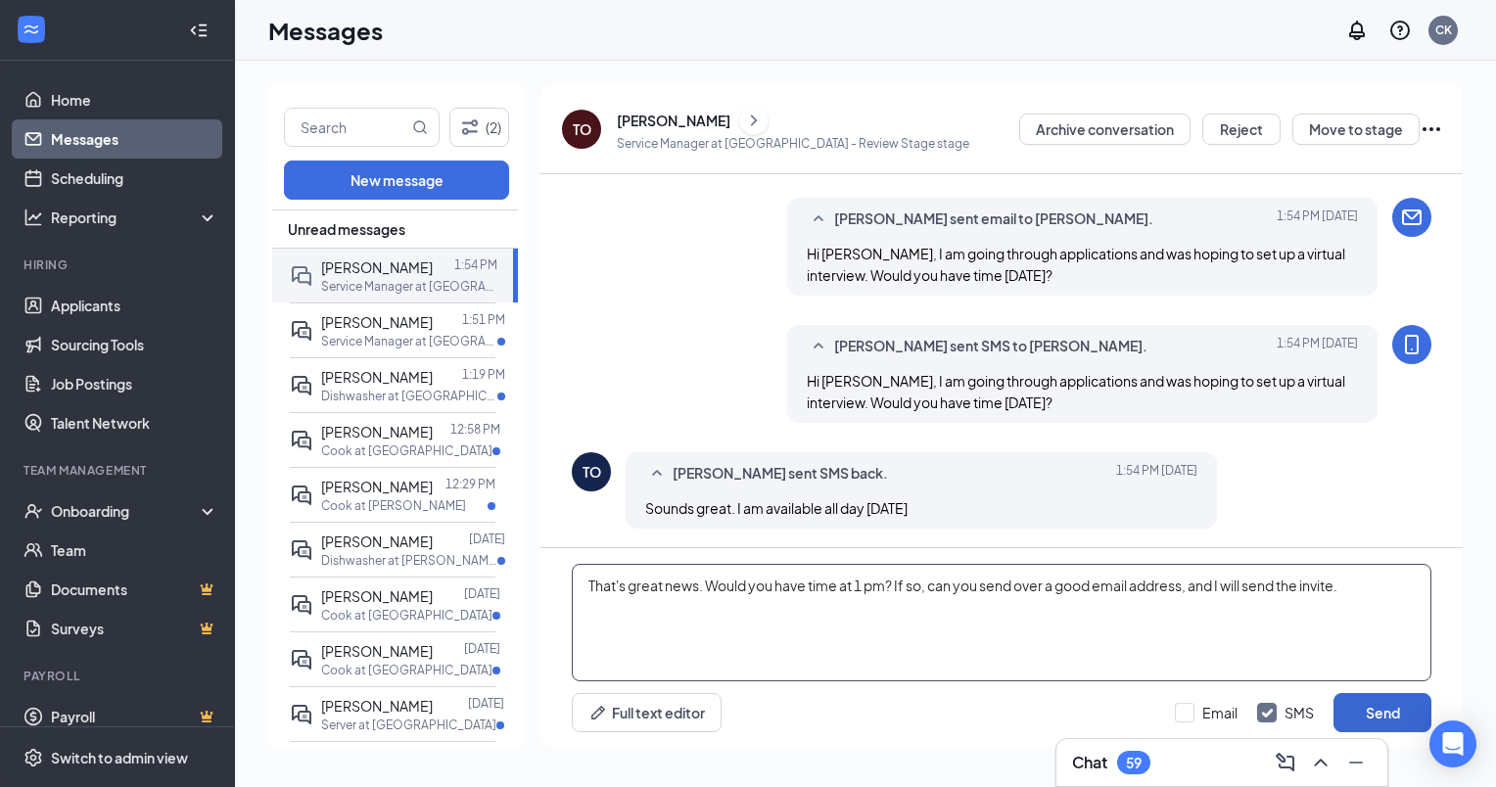
type textarea "That's great news. Would you have time at 1 pm? If so, can you send over a good…"
click at [1355, 708] on button "Send" at bounding box center [1383, 712] width 98 height 39
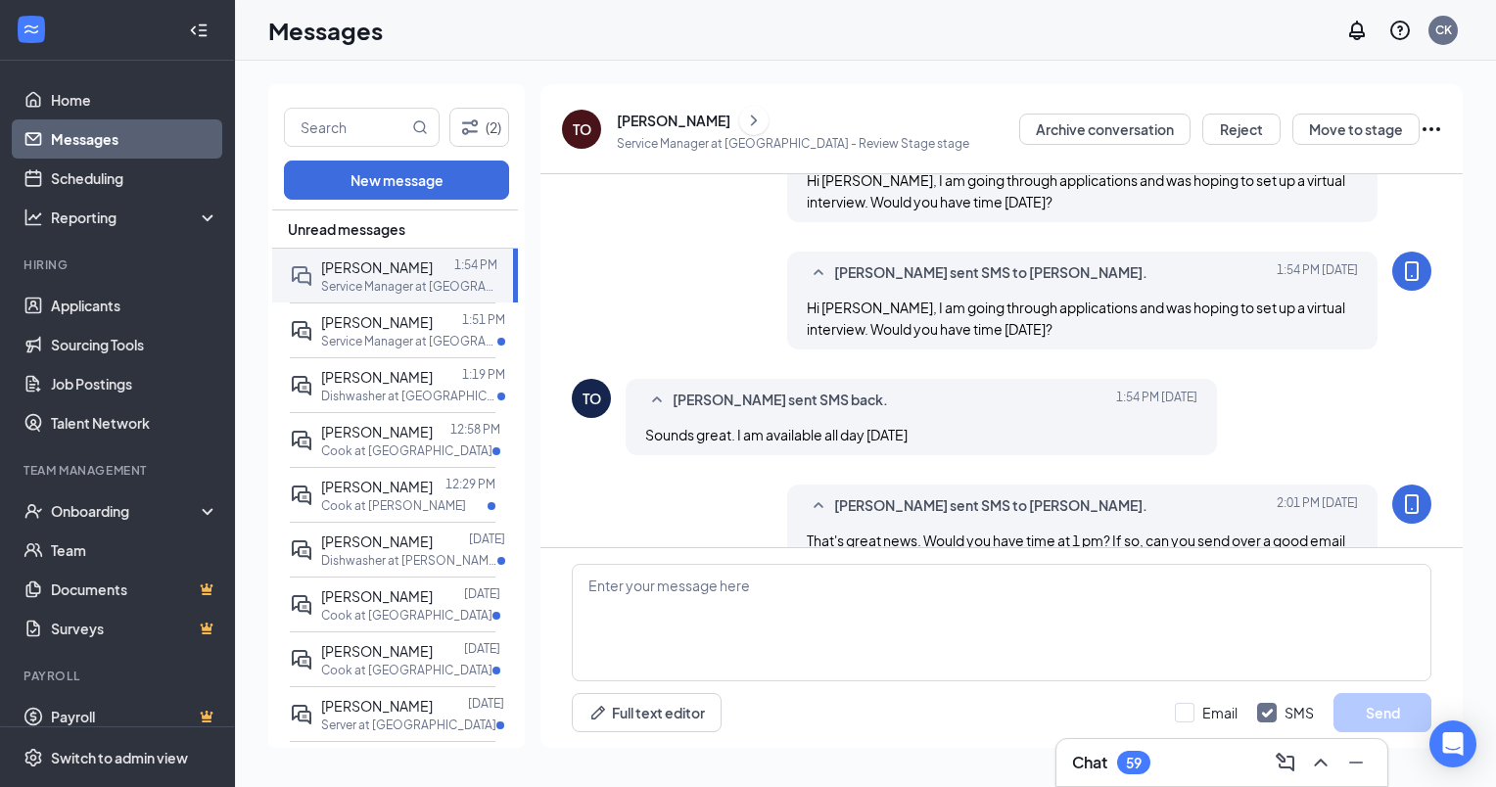
scroll to position [580, 0]
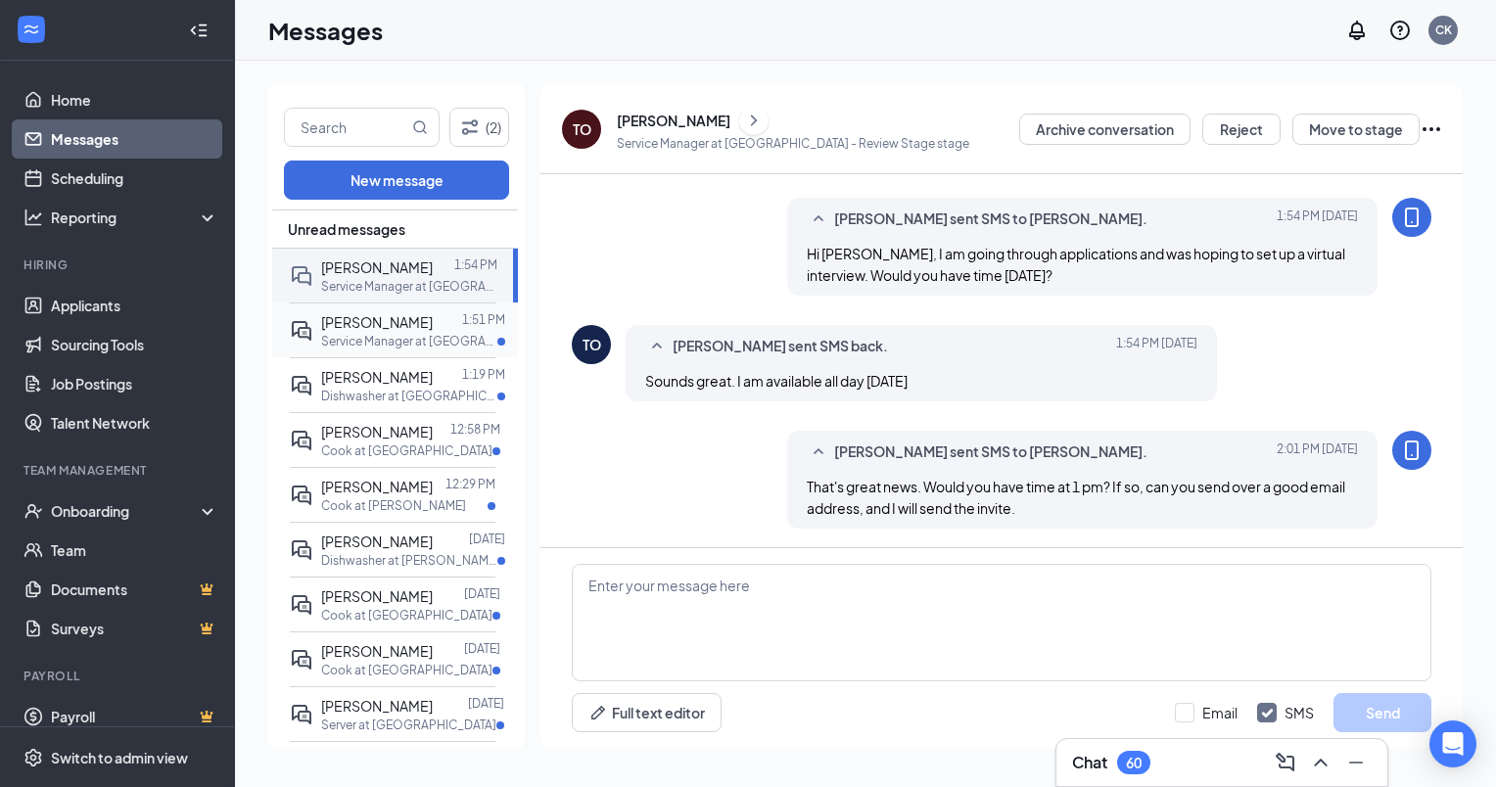
click at [360, 334] on p "Service Manager at [GEOGRAPHIC_DATA]" at bounding box center [409, 341] width 176 height 17
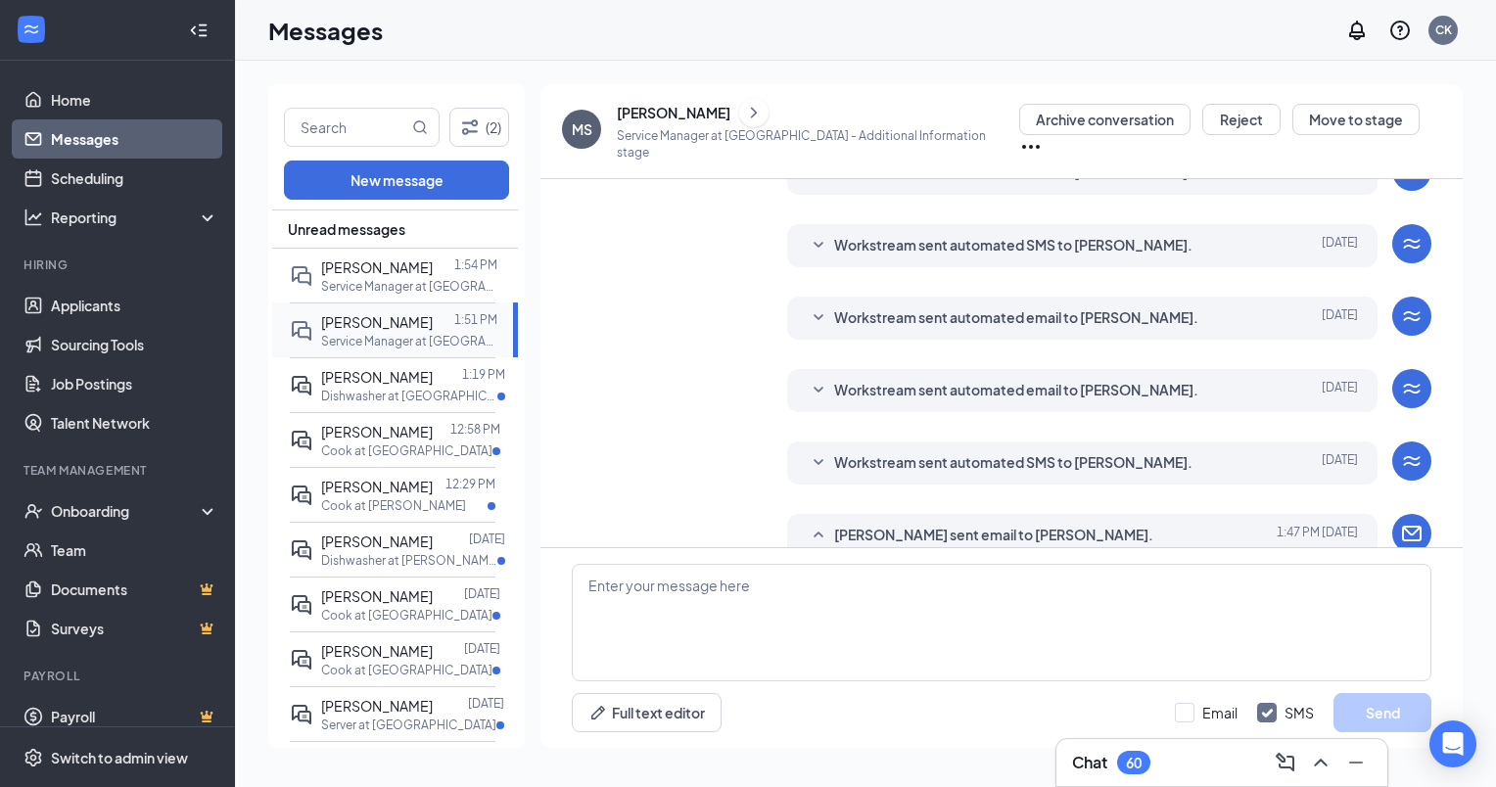
scroll to position [541, 0]
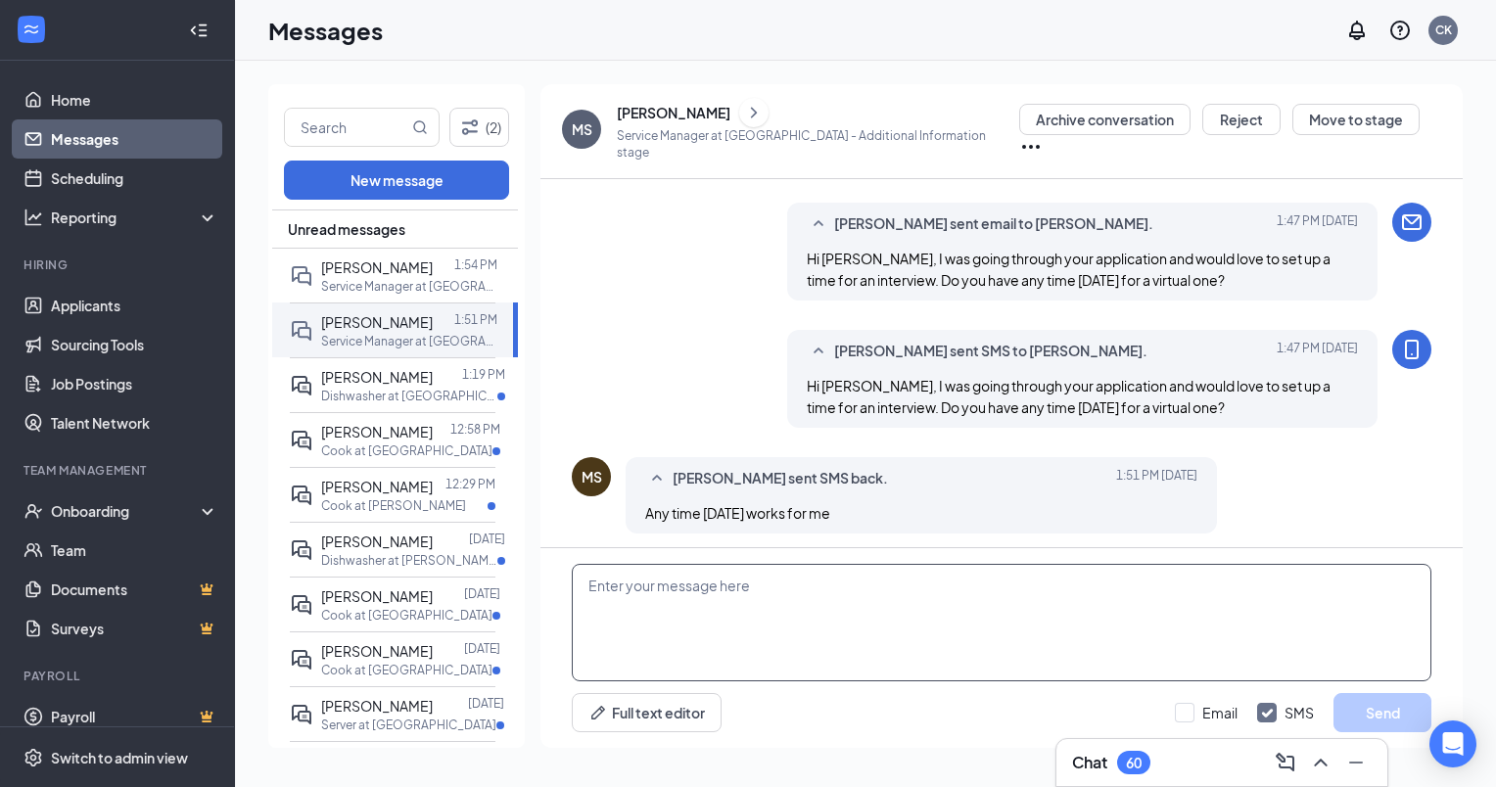
click at [621, 580] on textarea at bounding box center [1002, 623] width 860 height 118
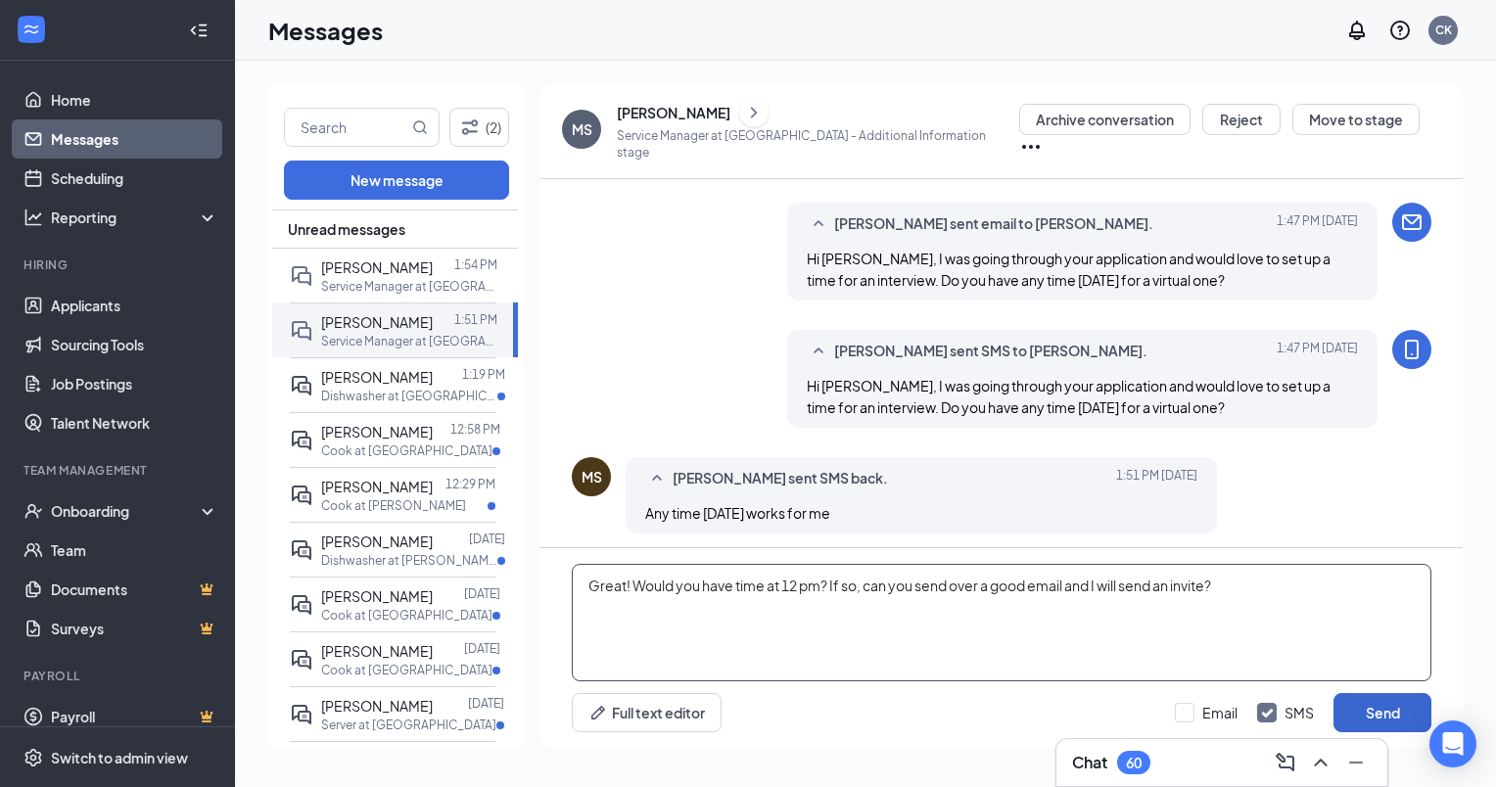
type textarea "Great! Would you have time at 12 pm? If so, can you send over a good email and …"
click at [1385, 717] on button "Send" at bounding box center [1383, 712] width 98 height 39
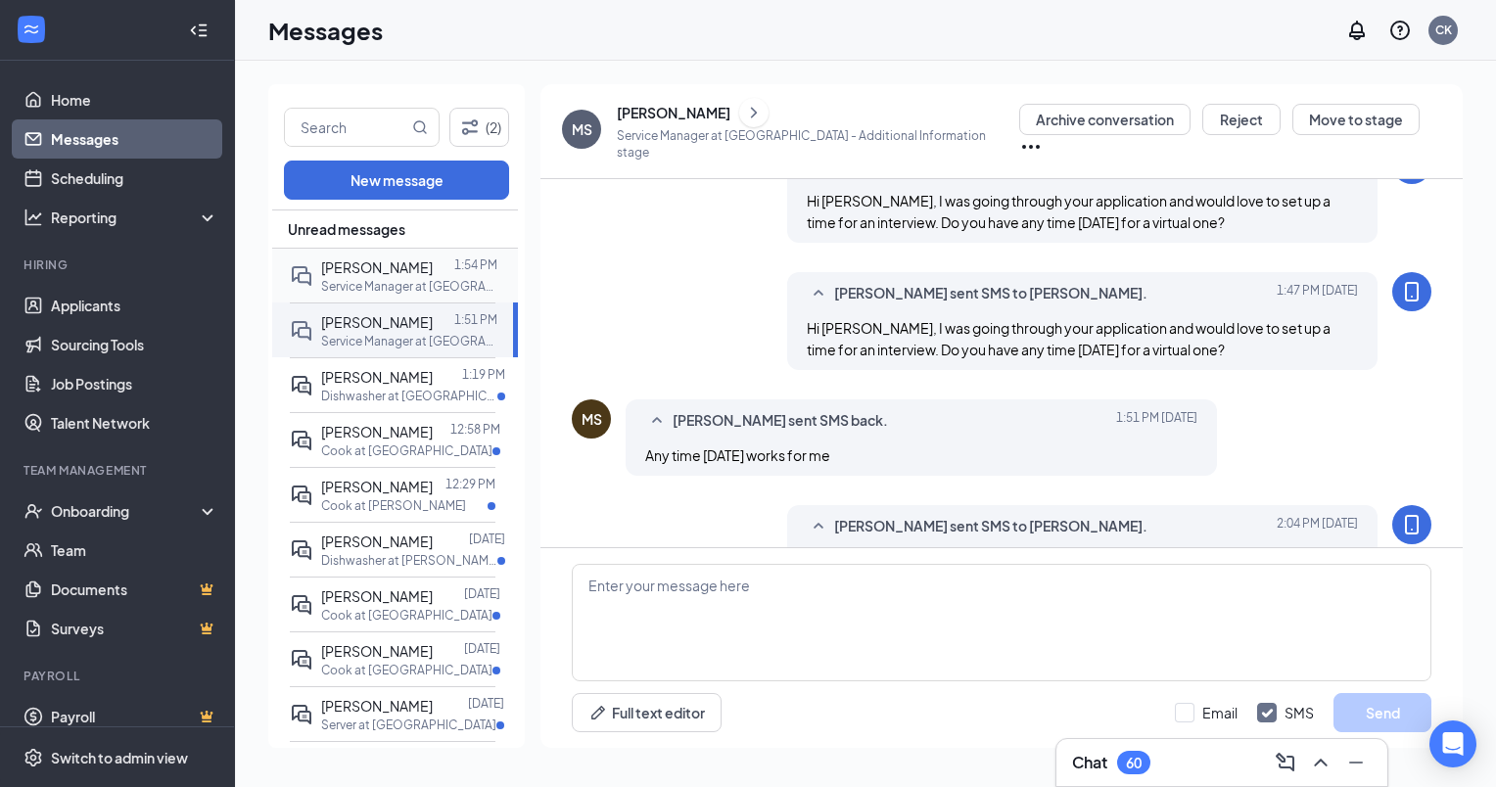
scroll to position [668, 0]
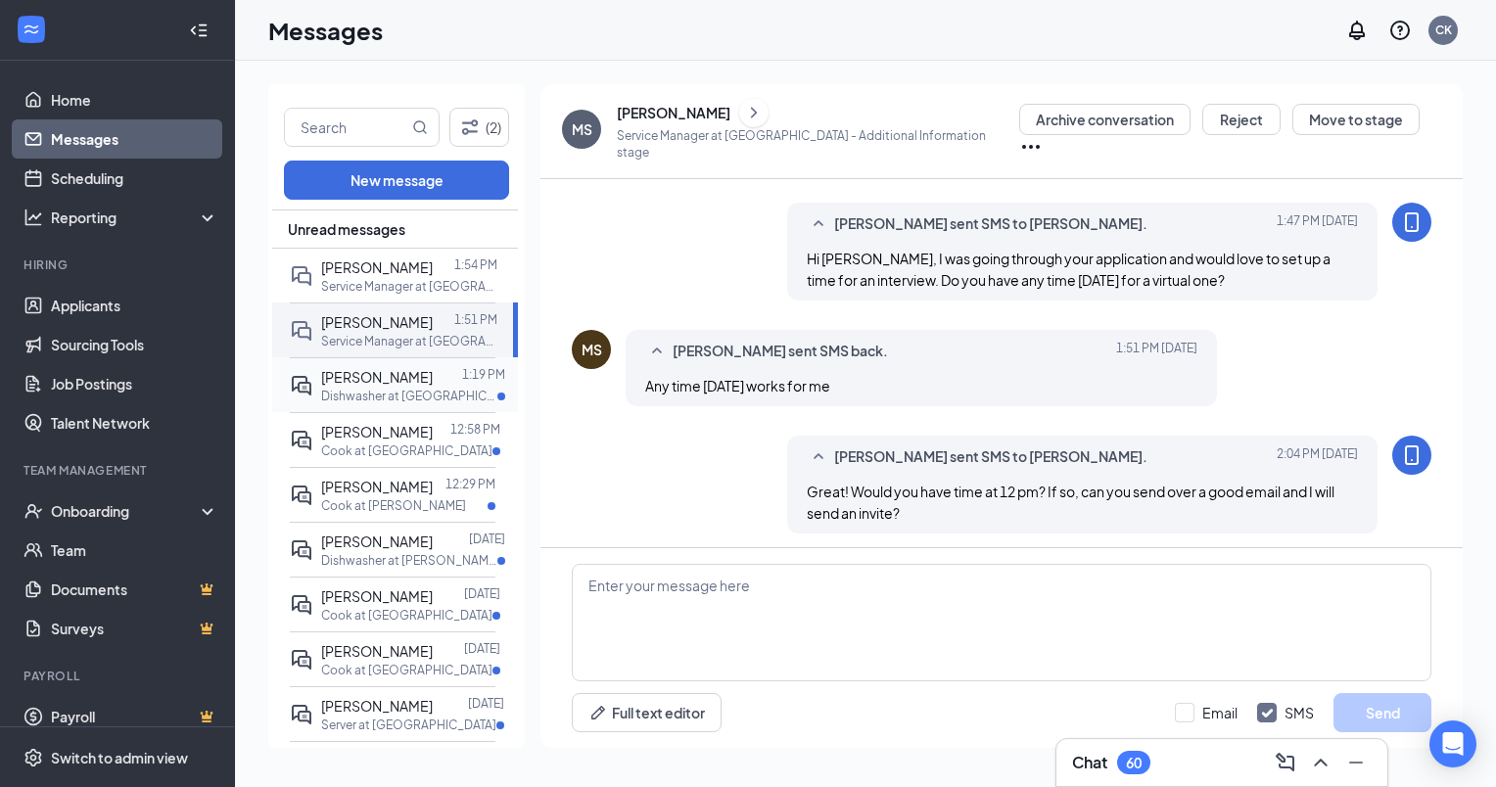
click at [341, 386] on span "[PERSON_NAME]" at bounding box center [377, 377] width 112 height 18
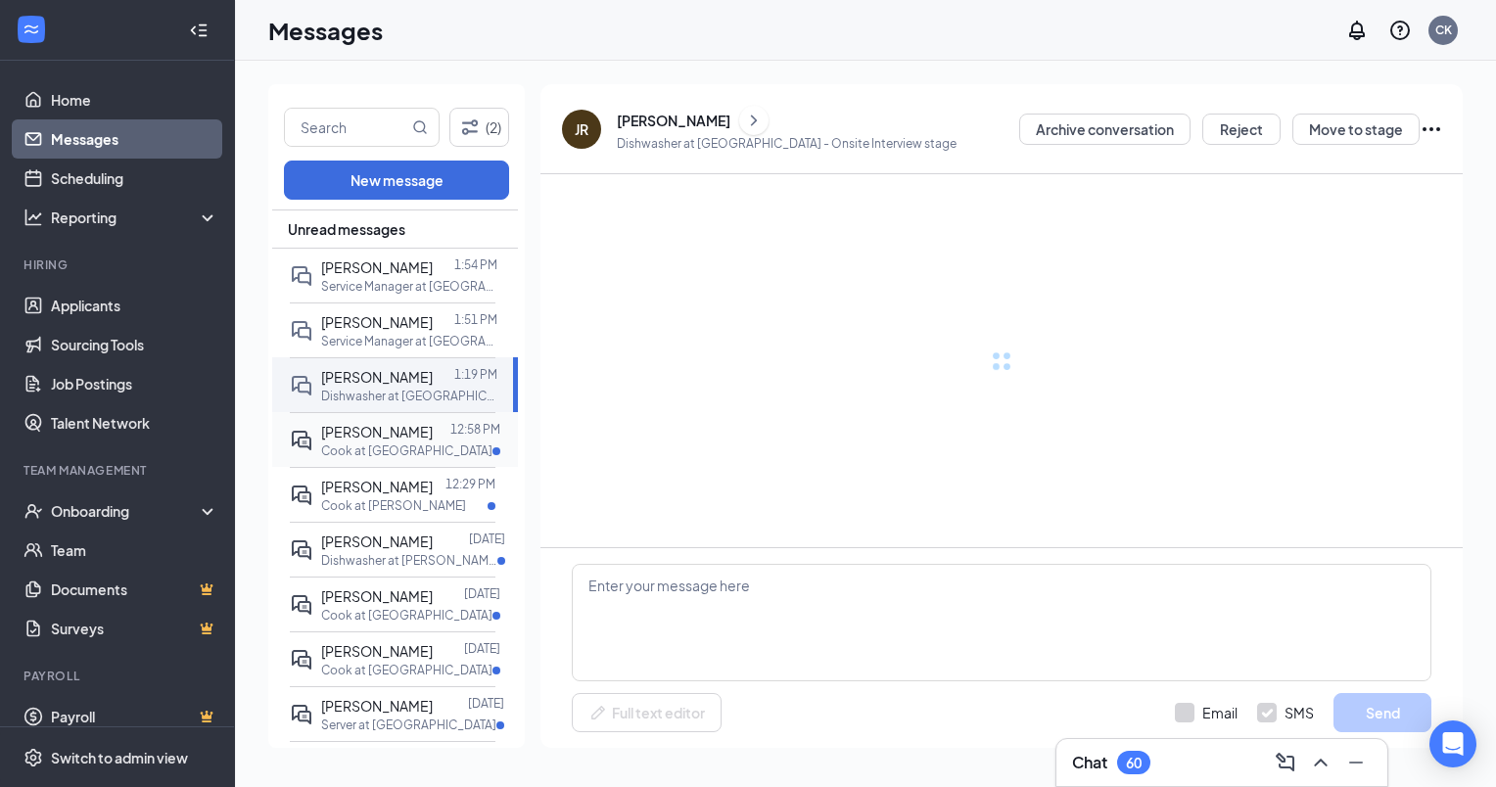
click at [360, 443] on div "[PERSON_NAME]" at bounding box center [377, 432] width 112 height 22
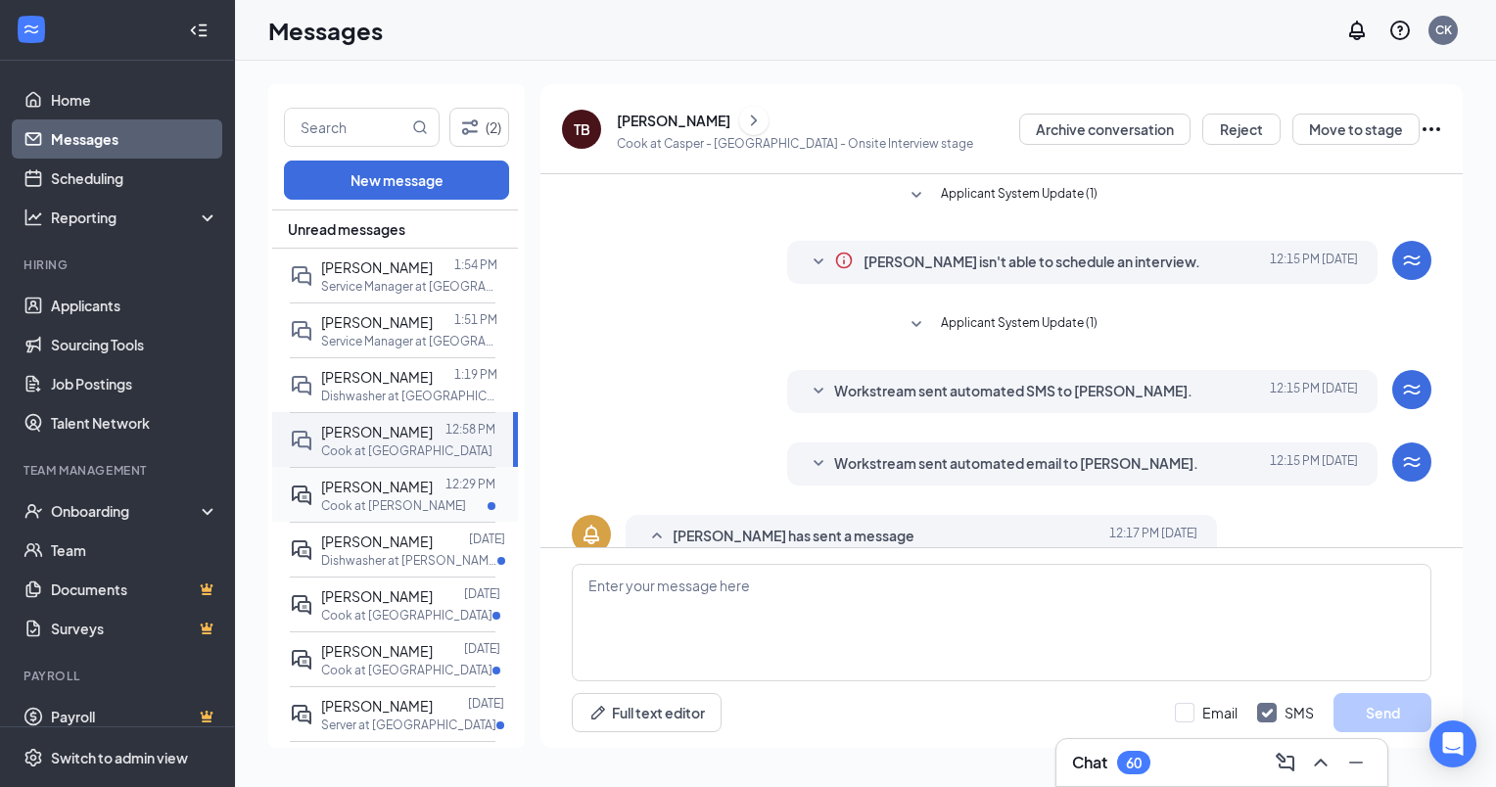
click at [359, 496] on span "[PERSON_NAME]" at bounding box center [377, 487] width 112 height 18
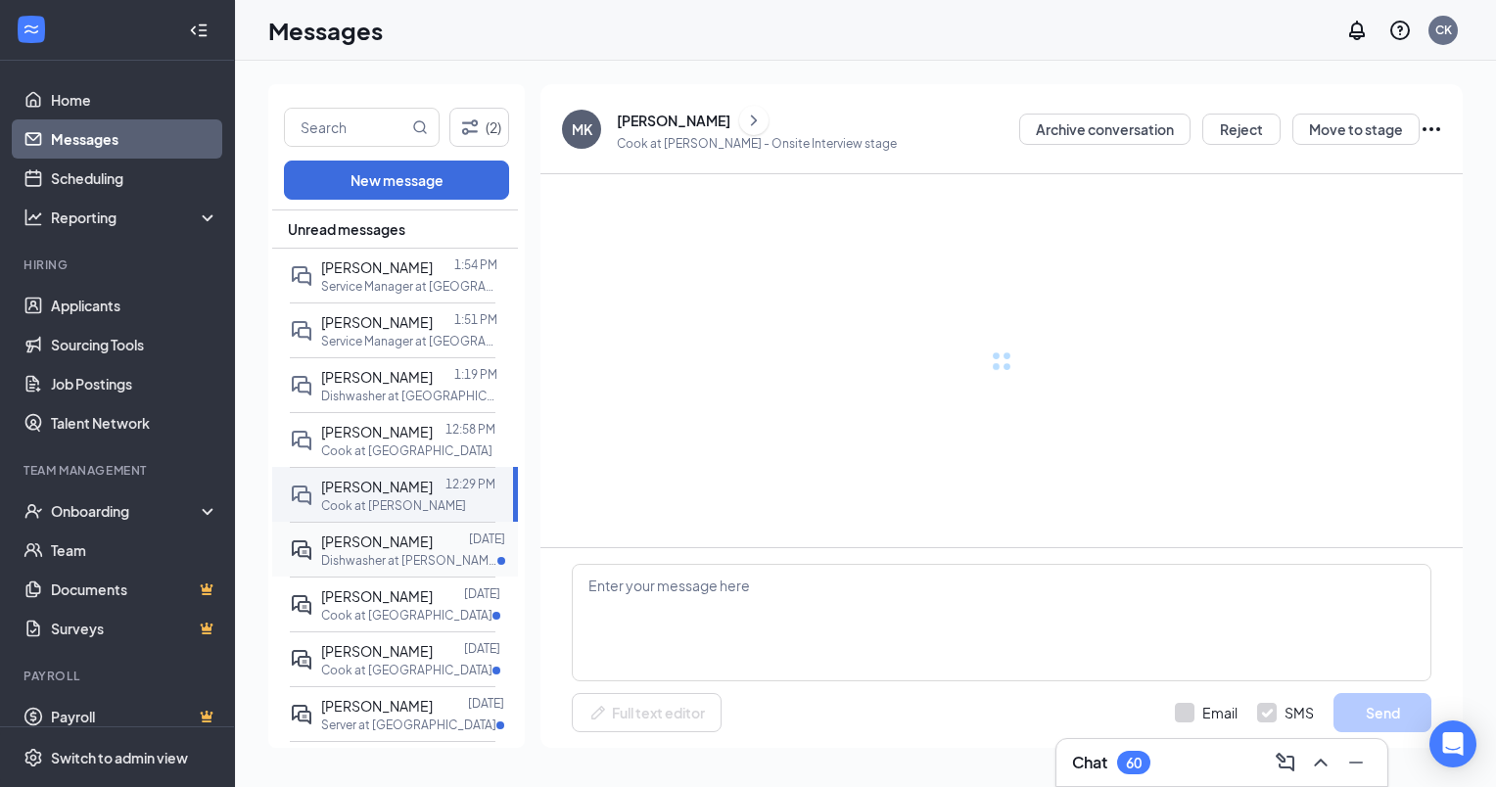
click at [359, 550] on span "[PERSON_NAME]" at bounding box center [377, 542] width 112 height 18
click at [356, 605] on span "[PERSON_NAME]" at bounding box center [377, 597] width 112 height 18
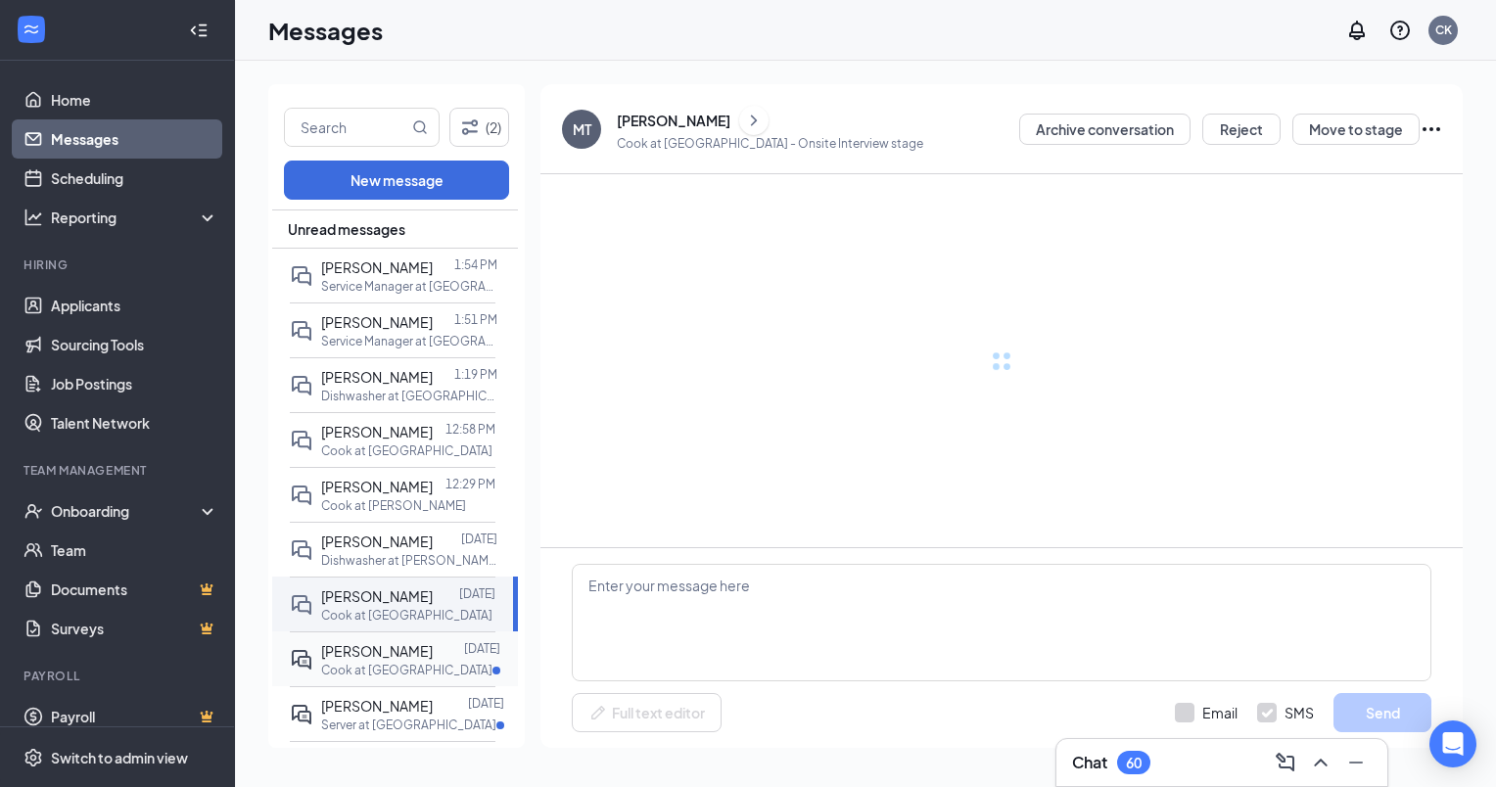
click at [352, 660] on span "[PERSON_NAME]" at bounding box center [377, 651] width 112 height 18
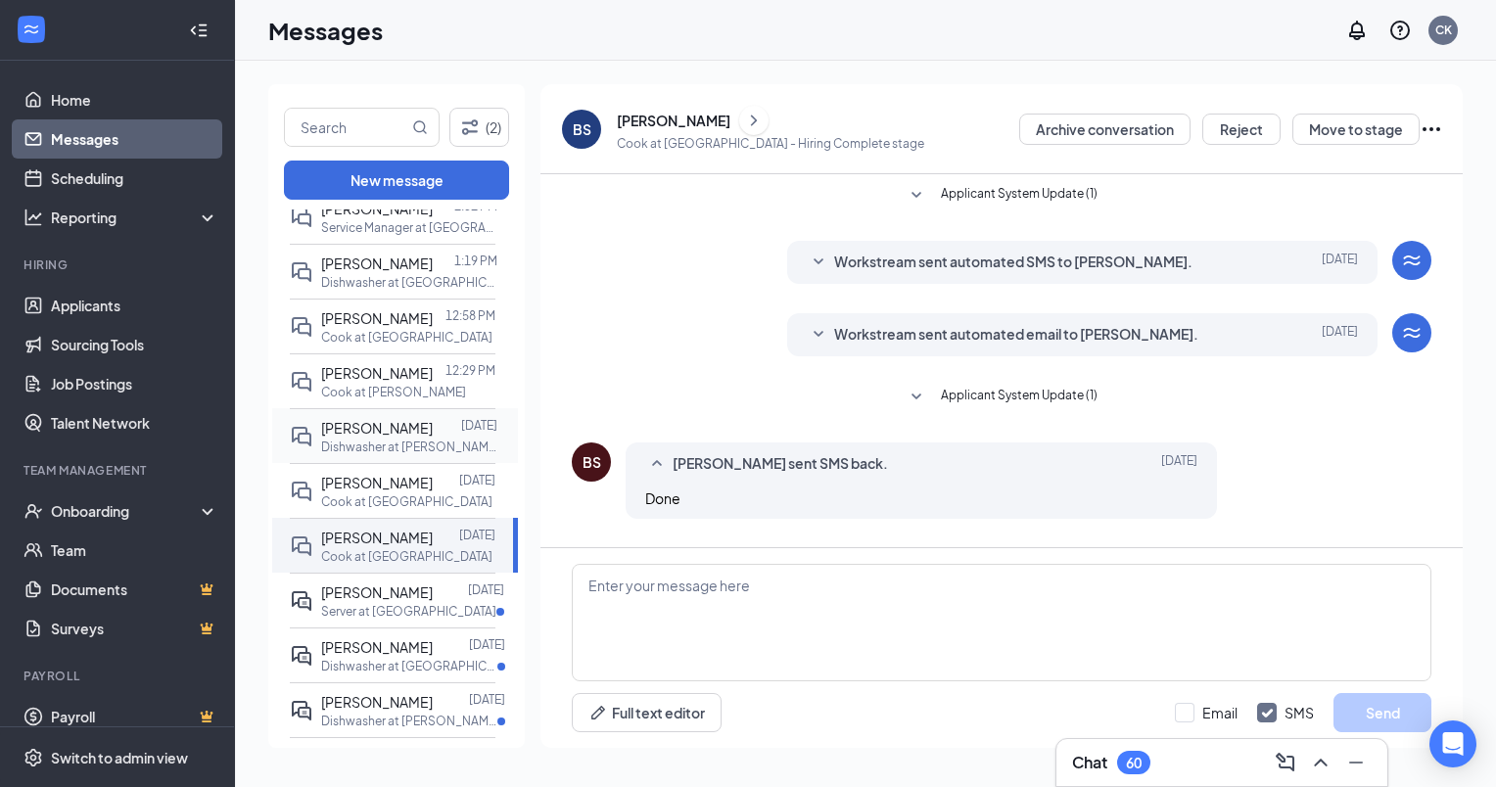
scroll to position [125, 0]
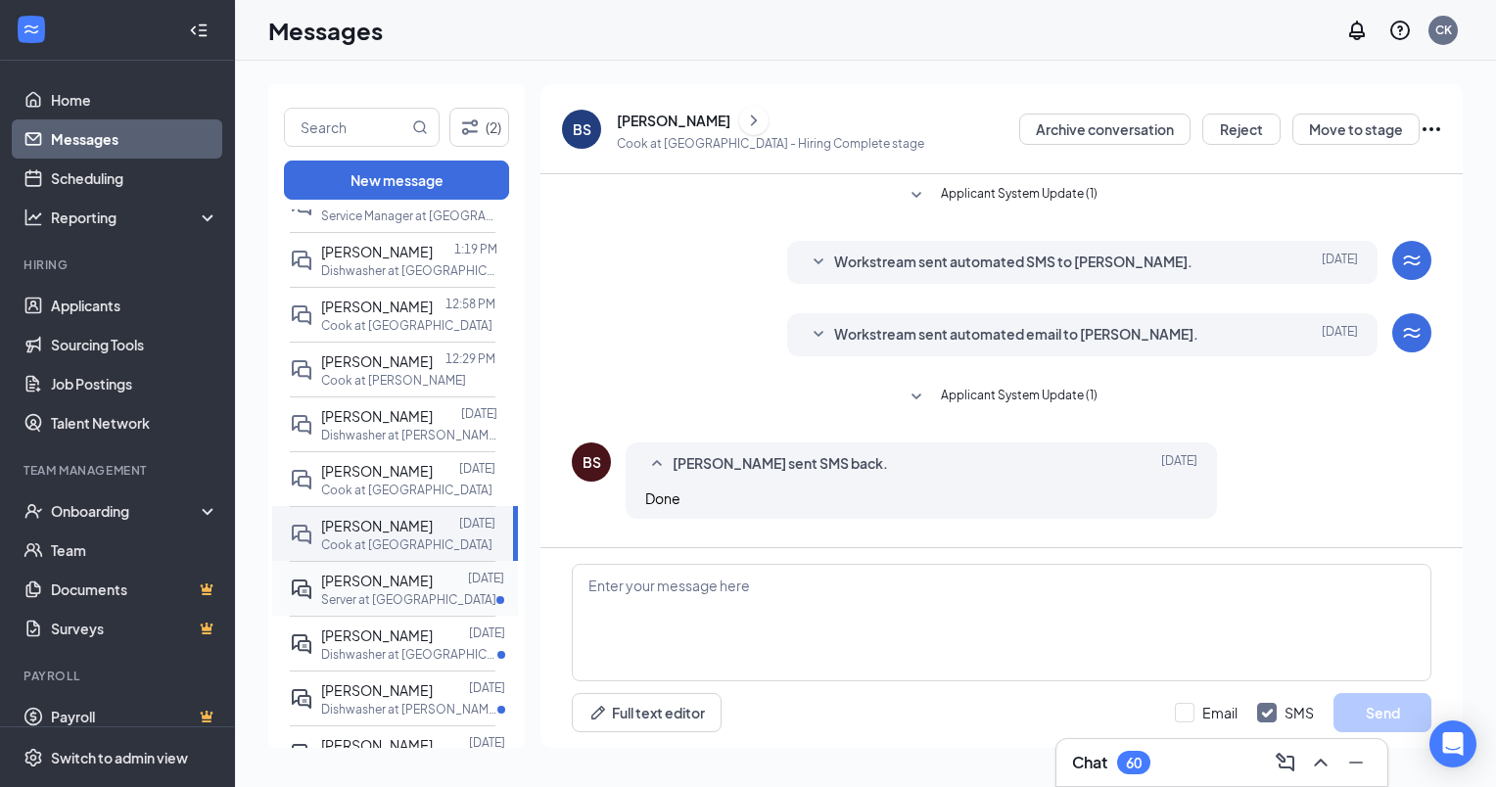
click at [360, 608] on p "Server at [GEOGRAPHIC_DATA]" at bounding box center [408, 600] width 175 height 17
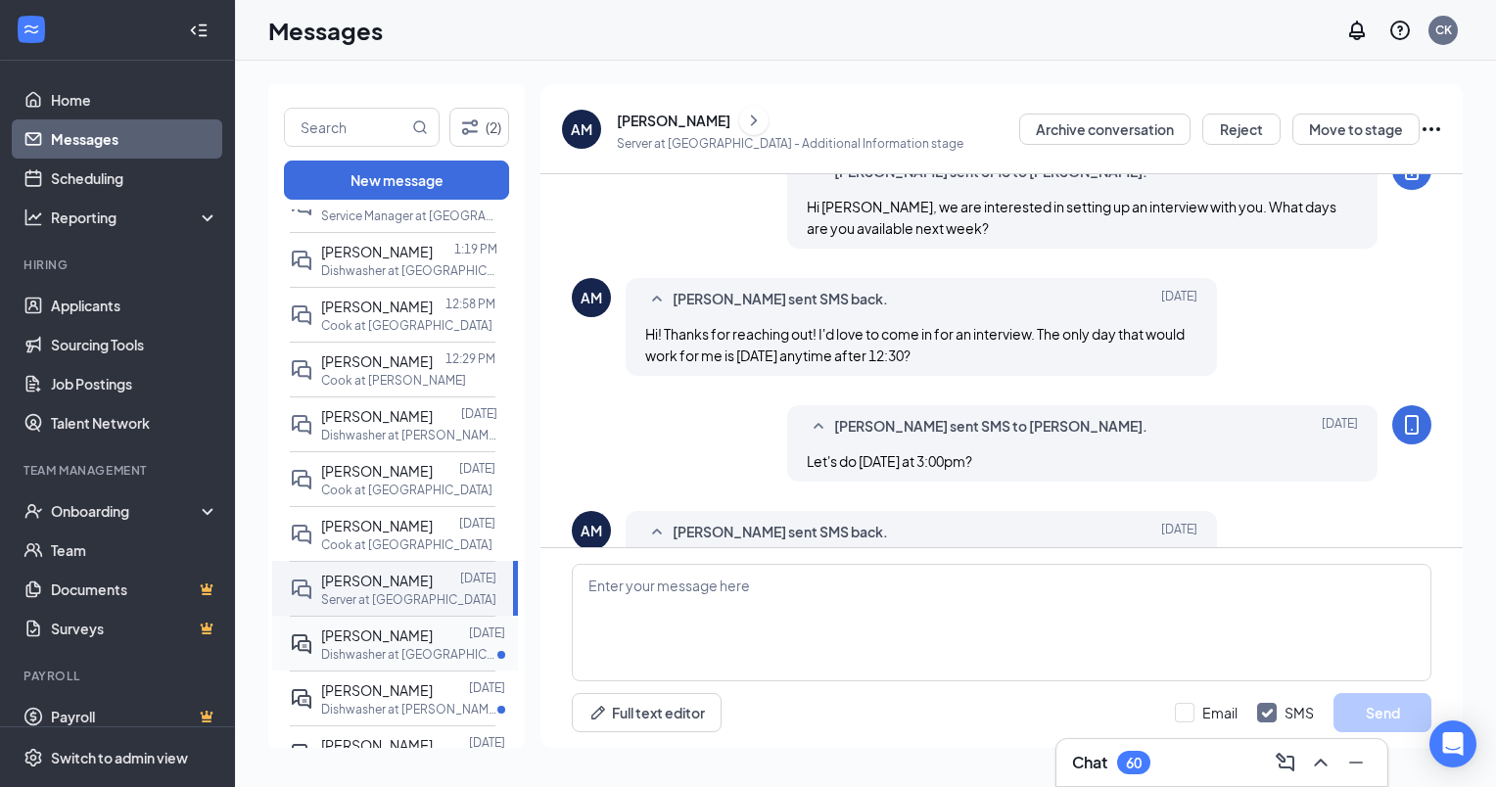
scroll to position [574, 0]
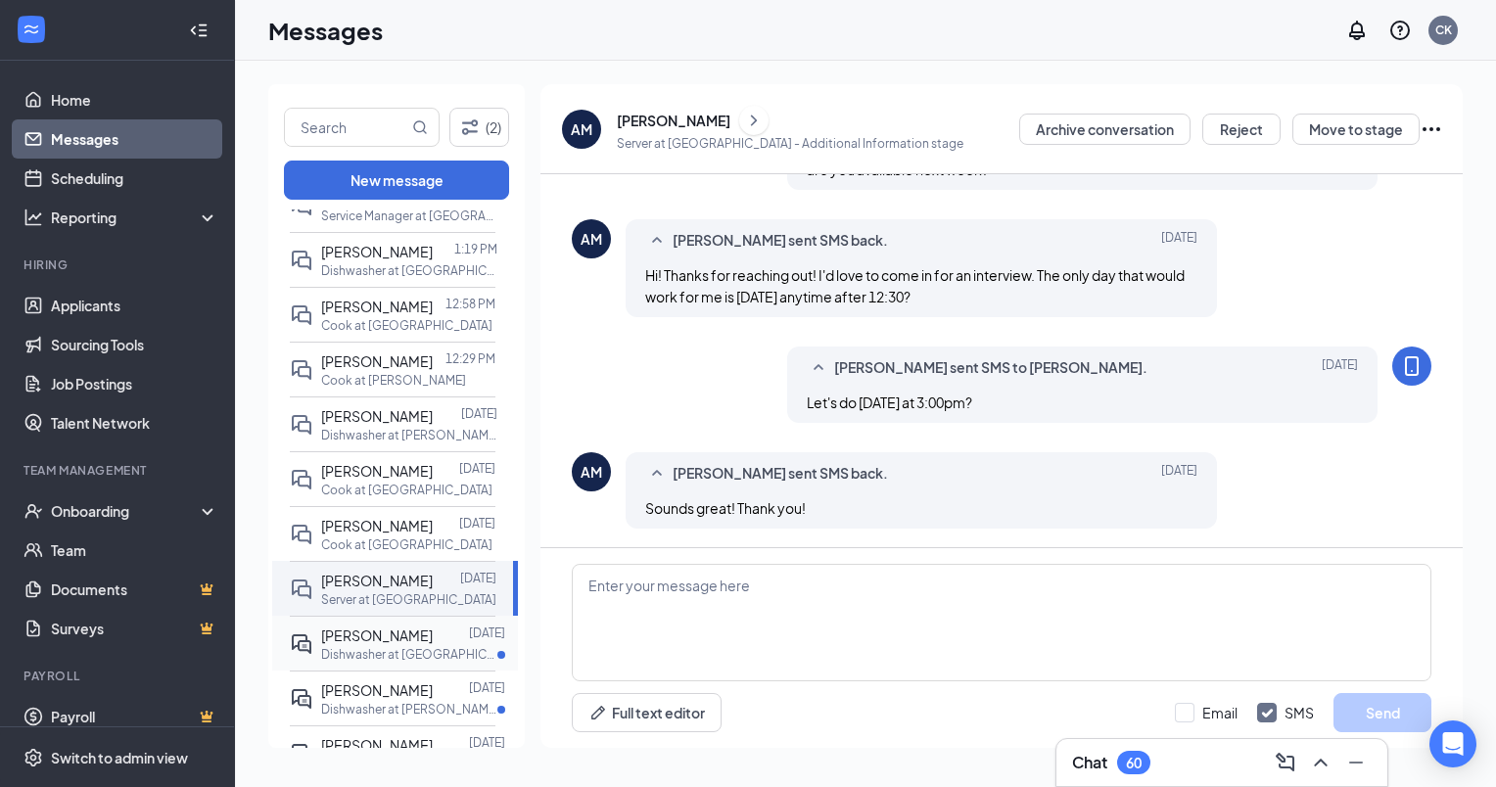
click at [354, 663] on p "Dishwasher at [GEOGRAPHIC_DATA]" at bounding box center [409, 654] width 176 height 17
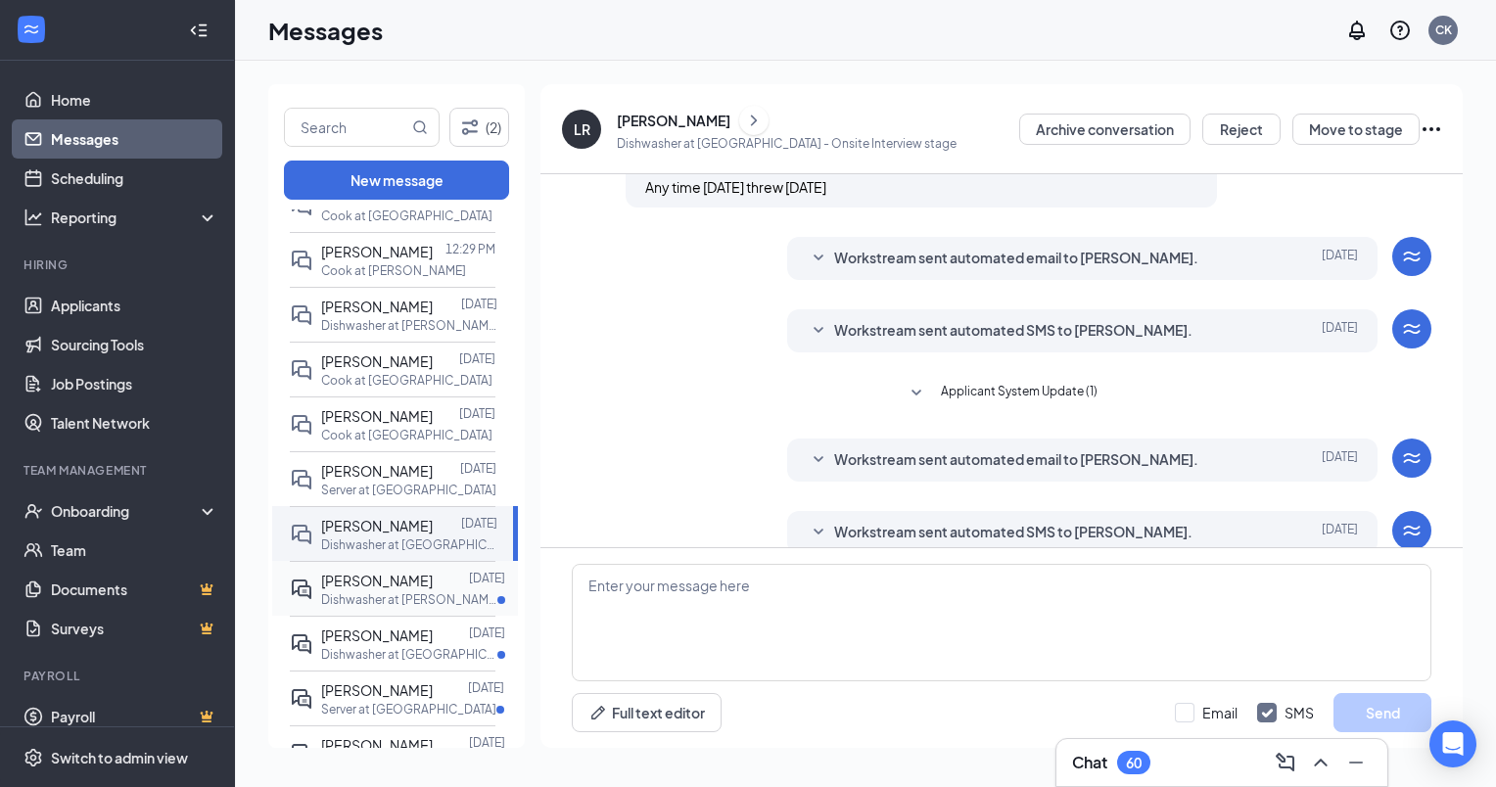
scroll to position [280, 0]
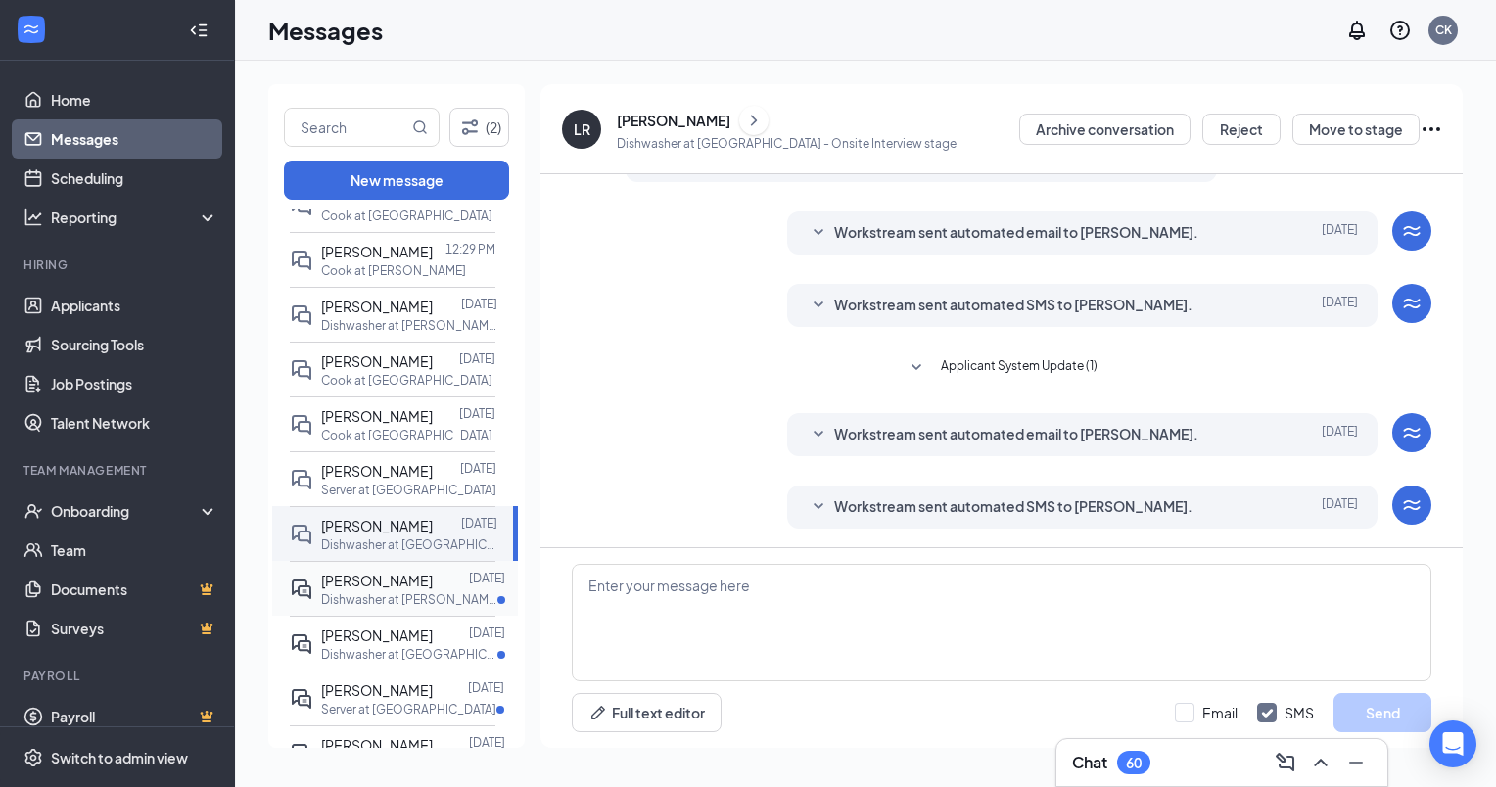
click at [354, 608] on p "Dishwasher at [PERSON_NAME]" at bounding box center [409, 600] width 176 height 17
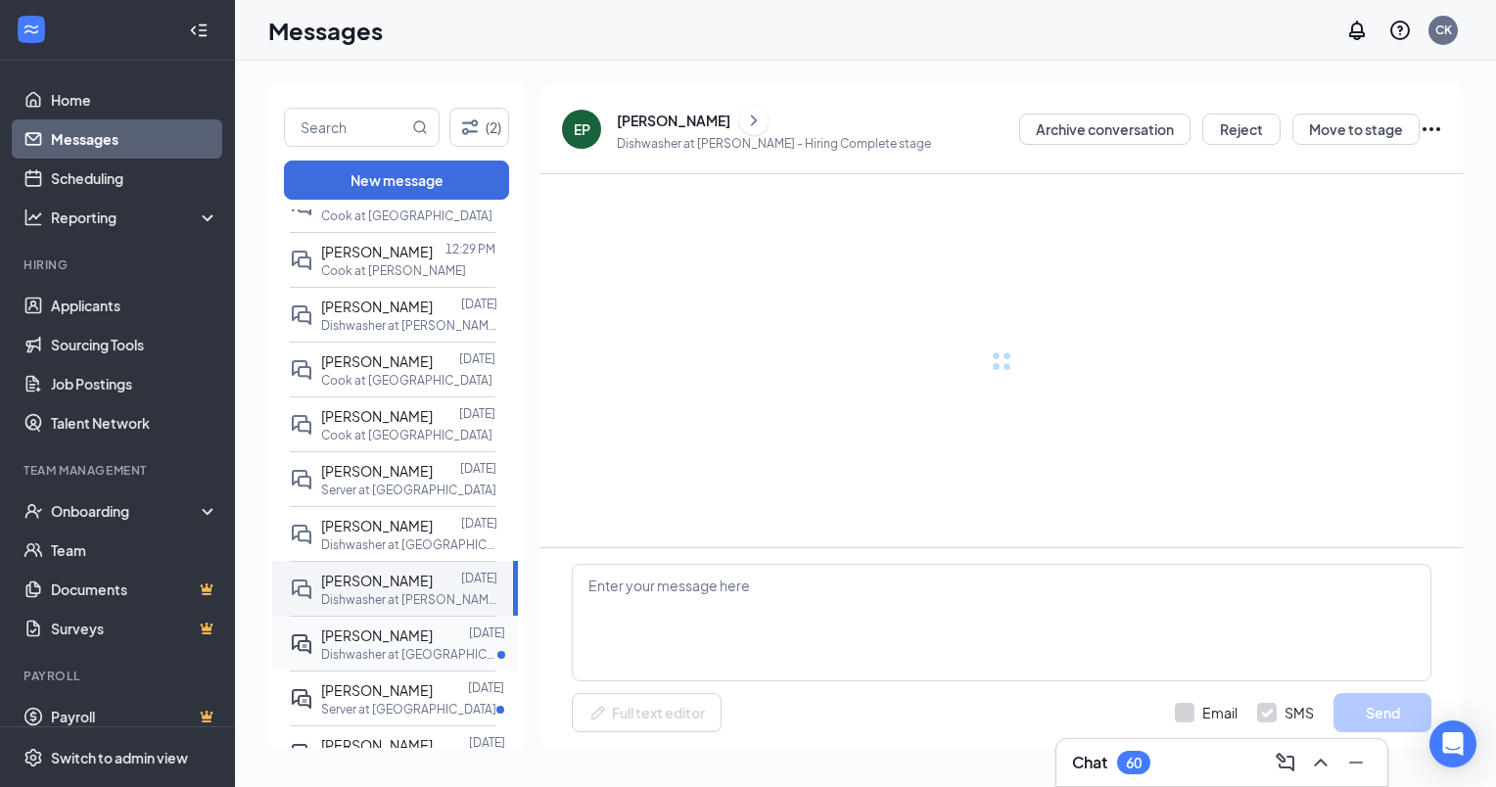
click at [354, 644] on span "[PERSON_NAME]" at bounding box center [377, 636] width 112 height 18
click at [352, 699] on span "[PERSON_NAME]" at bounding box center [377, 691] width 112 height 18
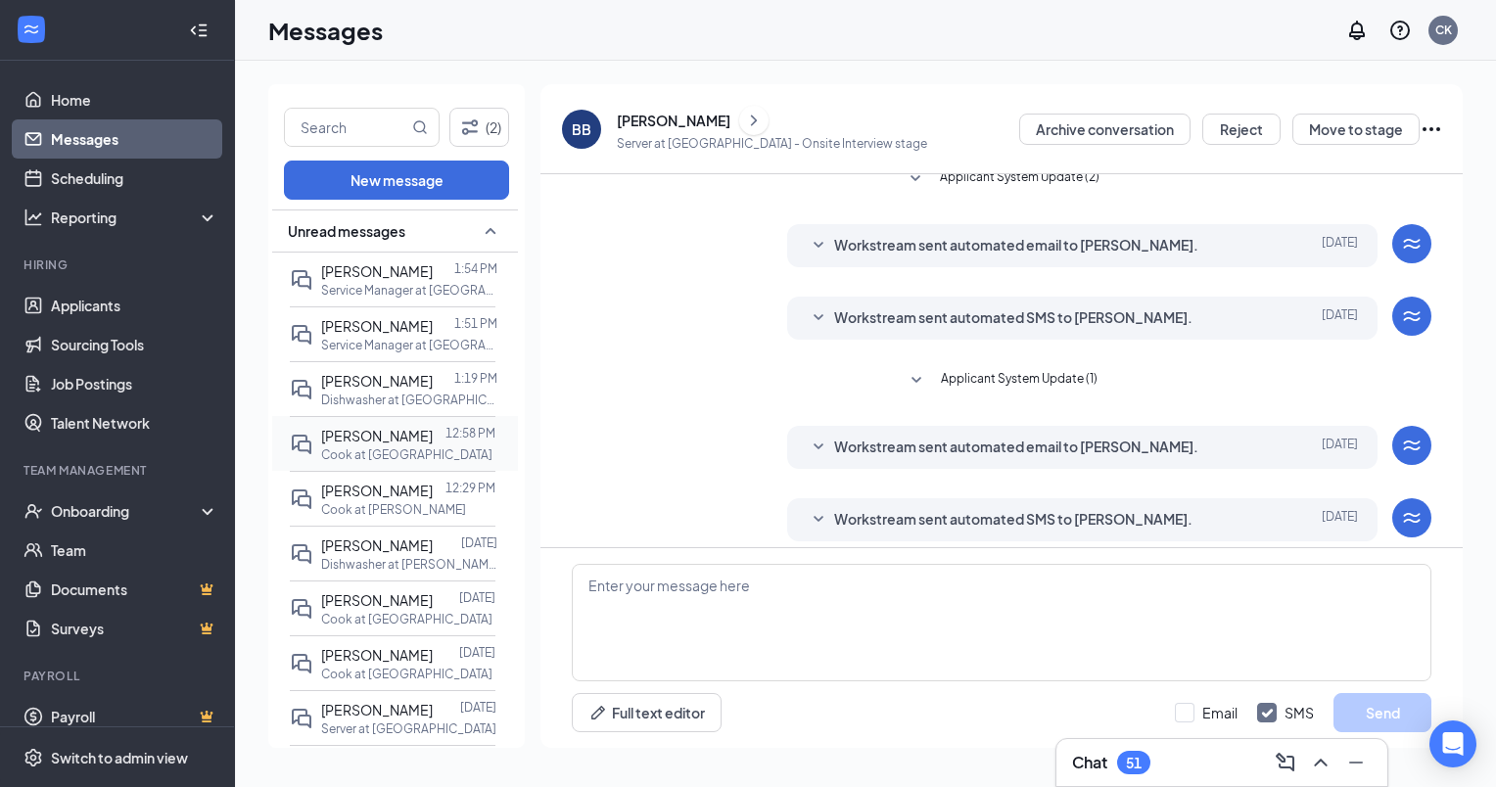
scroll to position [364, 0]
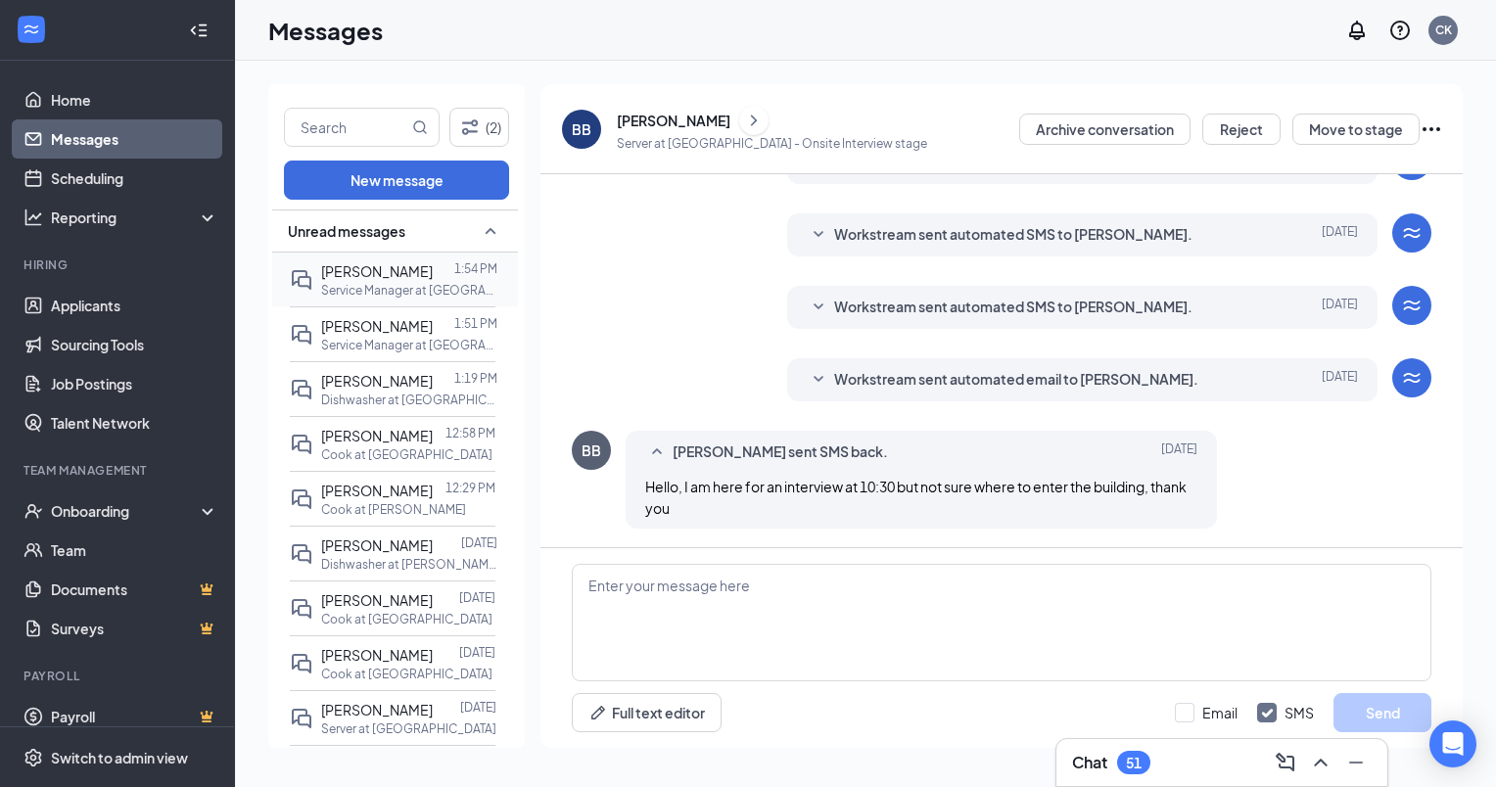
click at [371, 283] on p "Service Manager at [GEOGRAPHIC_DATA]" at bounding box center [409, 290] width 176 height 17
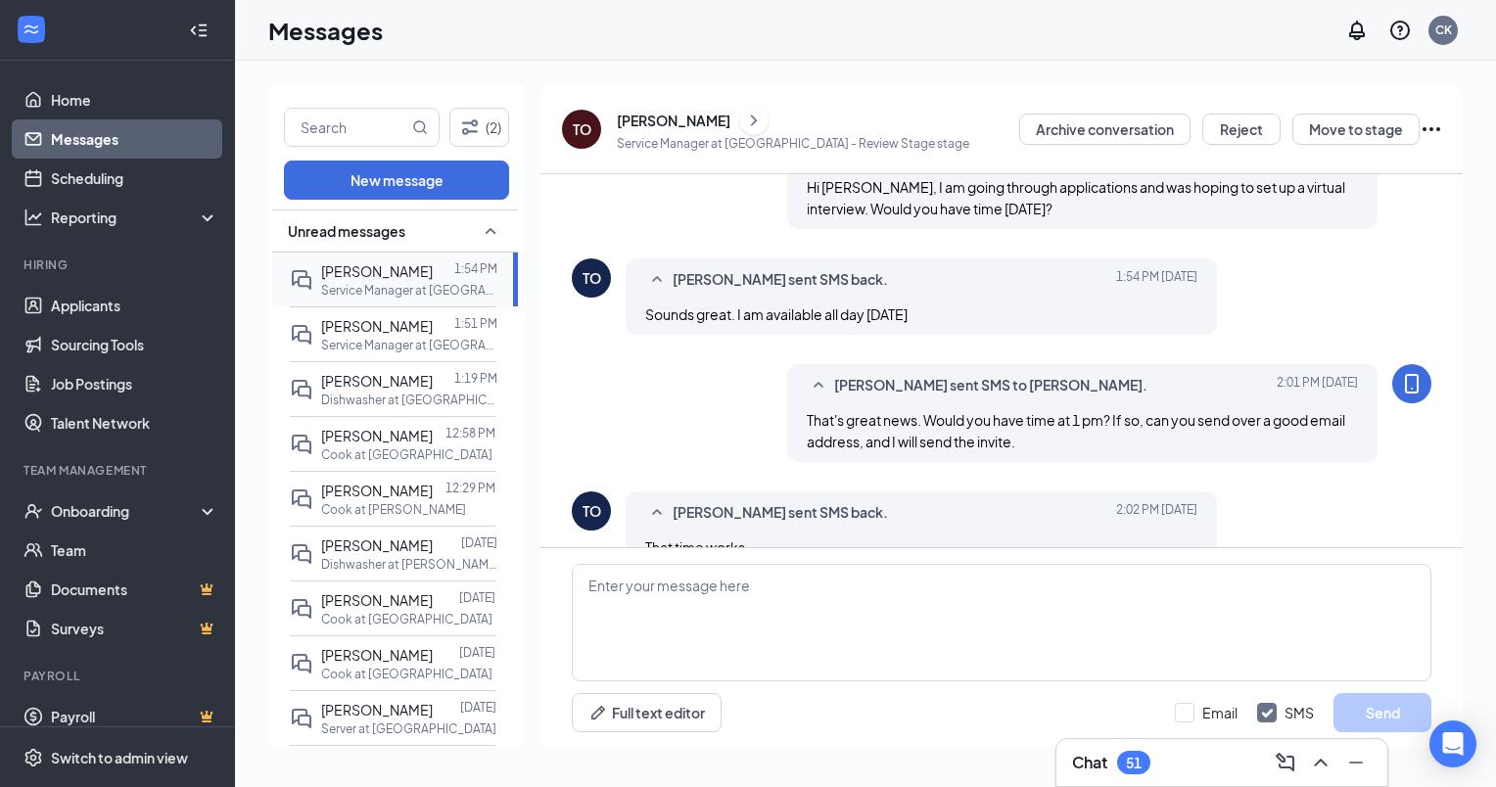
scroll to position [578, 0]
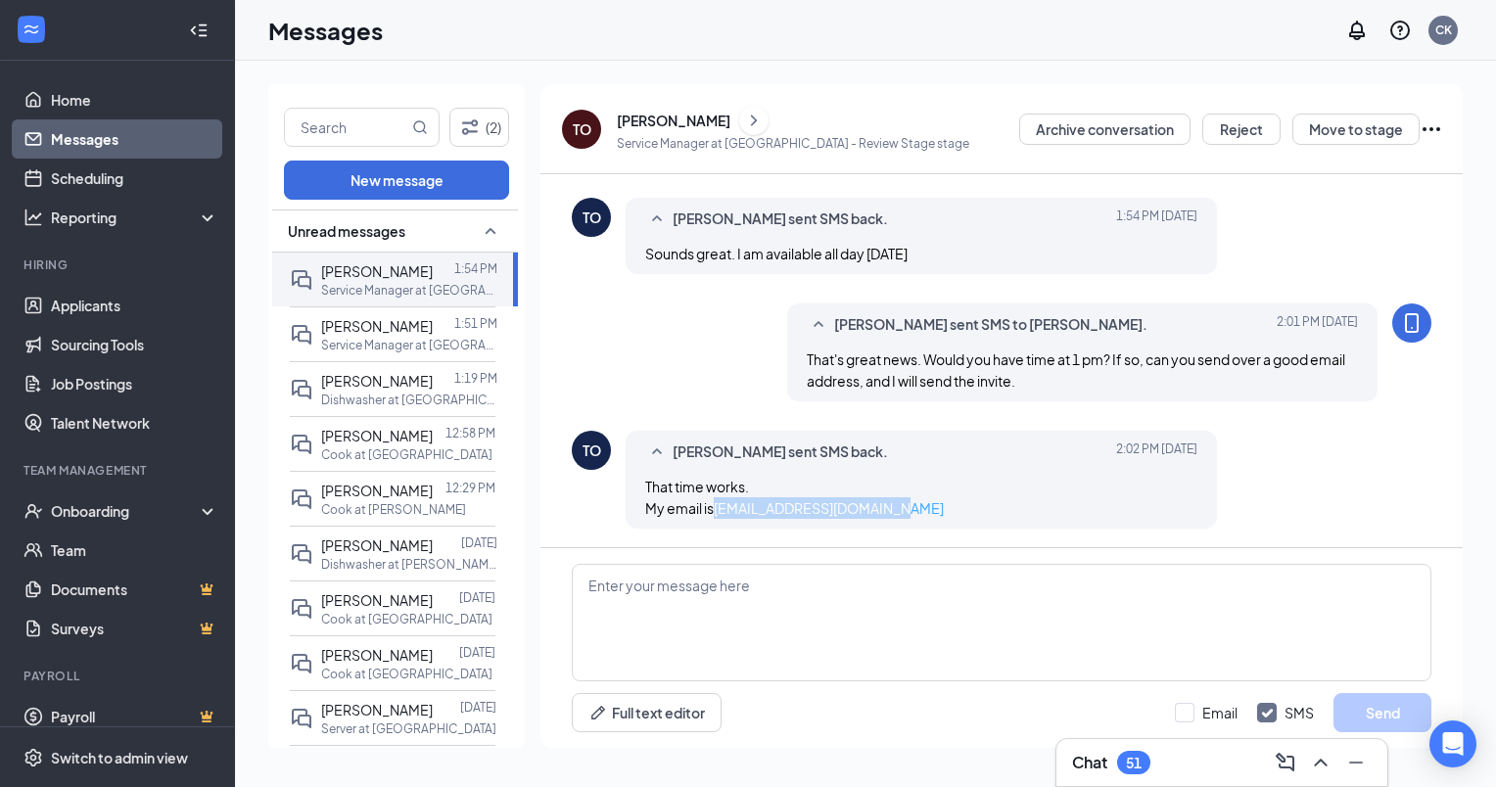
drag, startPoint x: 889, startPoint y: 512, endPoint x: 717, endPoint y: 511, distance: 172.4
click at [717, 511] on div "That time works. My email is [EMAIL_ADDRESS][DOMAIN_NAME]" at bounding box center [921, 497] width 552 height 43
copy link "[EMAIL_ADDRESS][DOMAIN_NAME]"
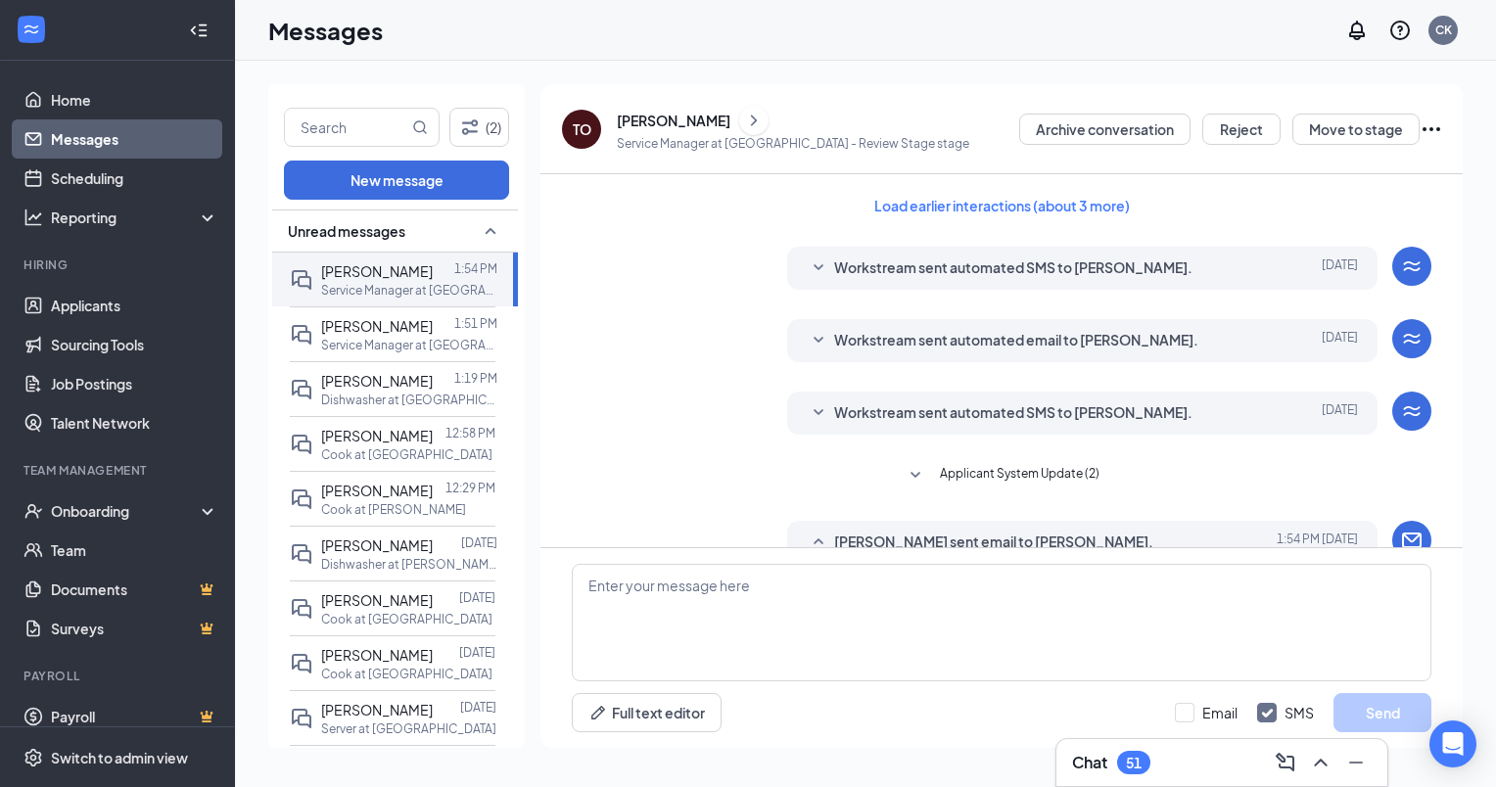
click at [800, 607] on textarea at bounding box center [1002, 623] width 860 height 118
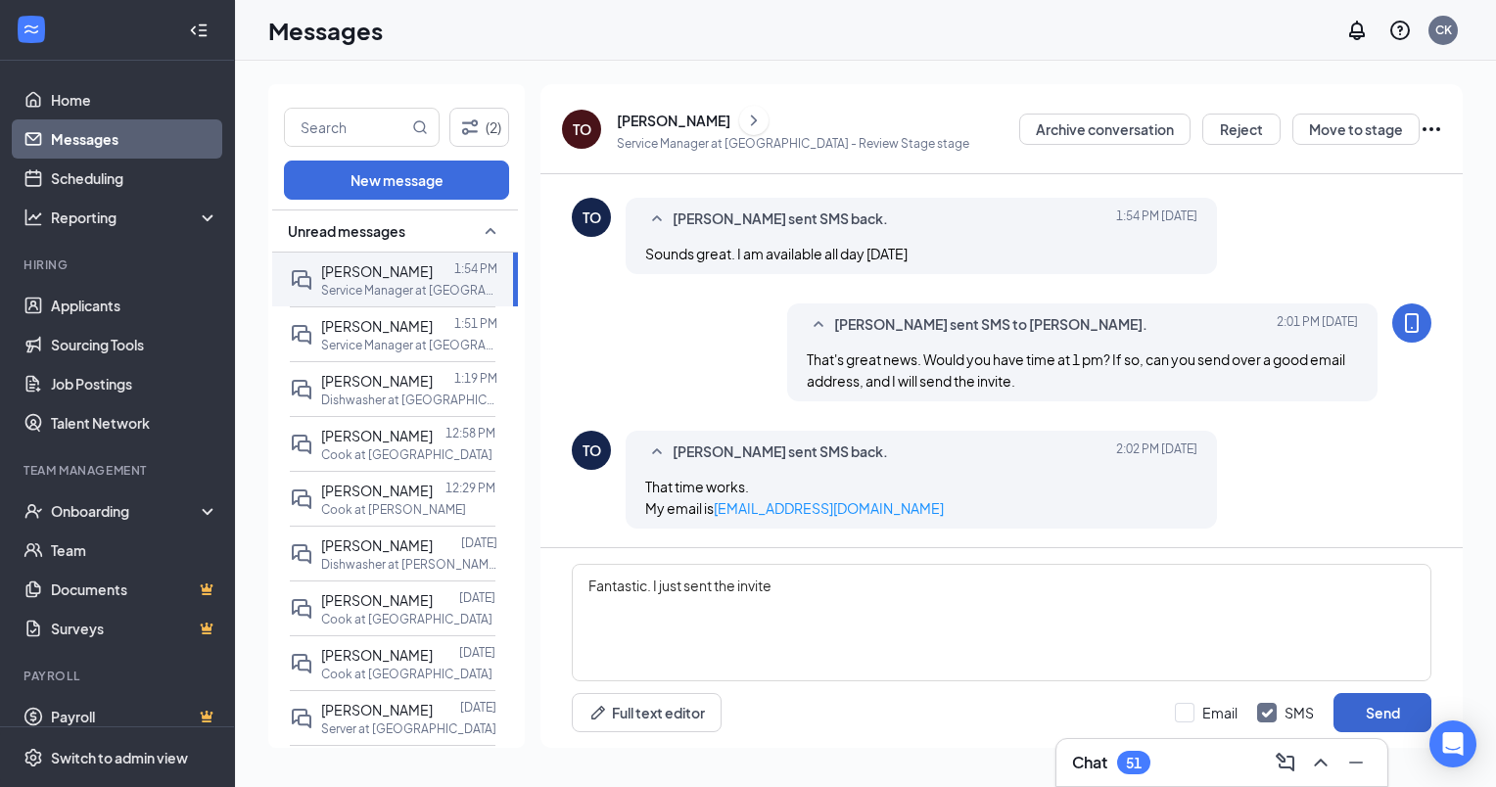
type textarea "Fantastic. I just sent the invite"
click at [1392, 703] on button "Send" at bounding box center [1383, 712] width 98 height 39
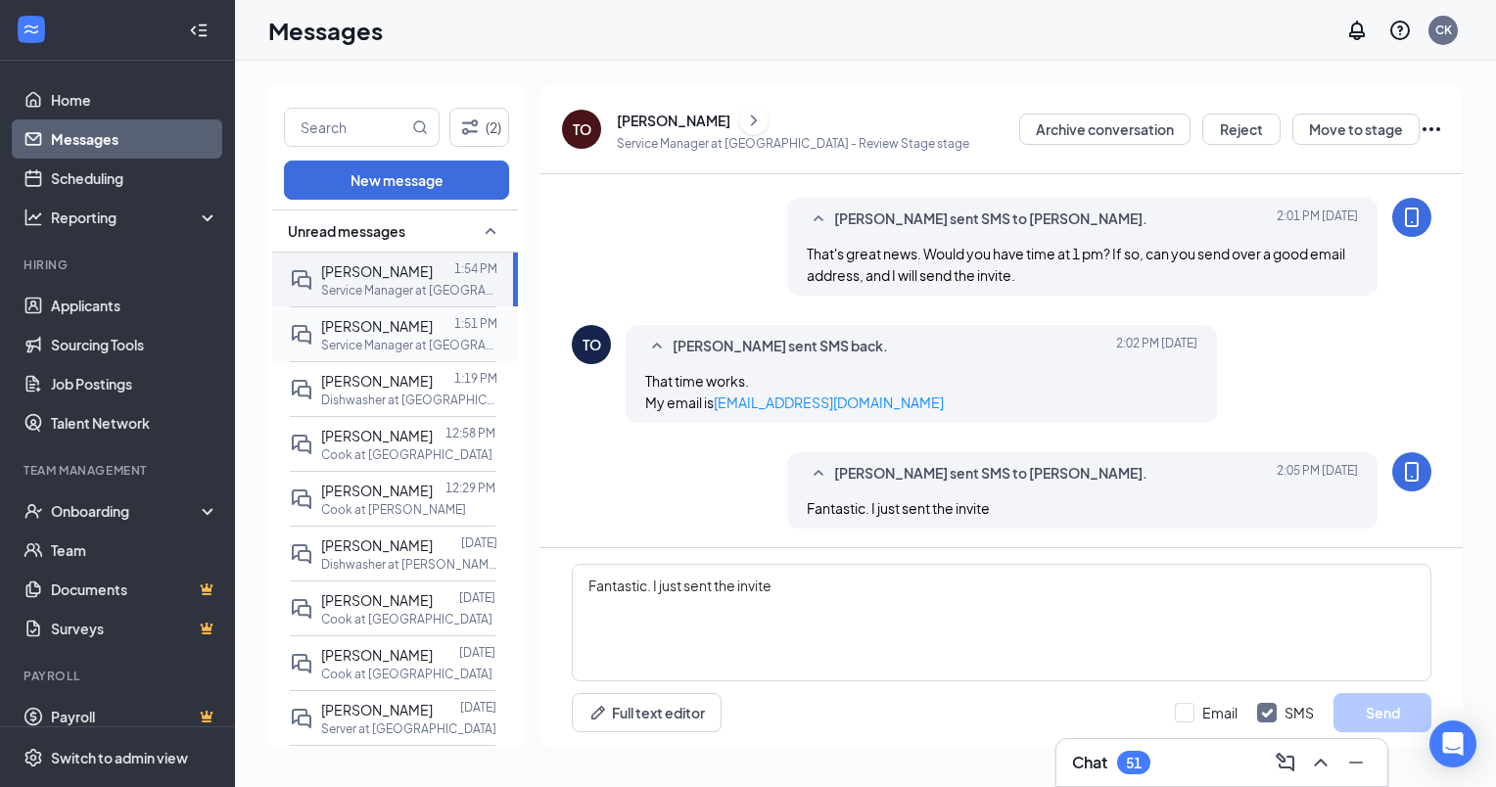
click at [352, 327] on span "[PERSON_NAME]" at bounding box center [377, 326] width 112 height 18
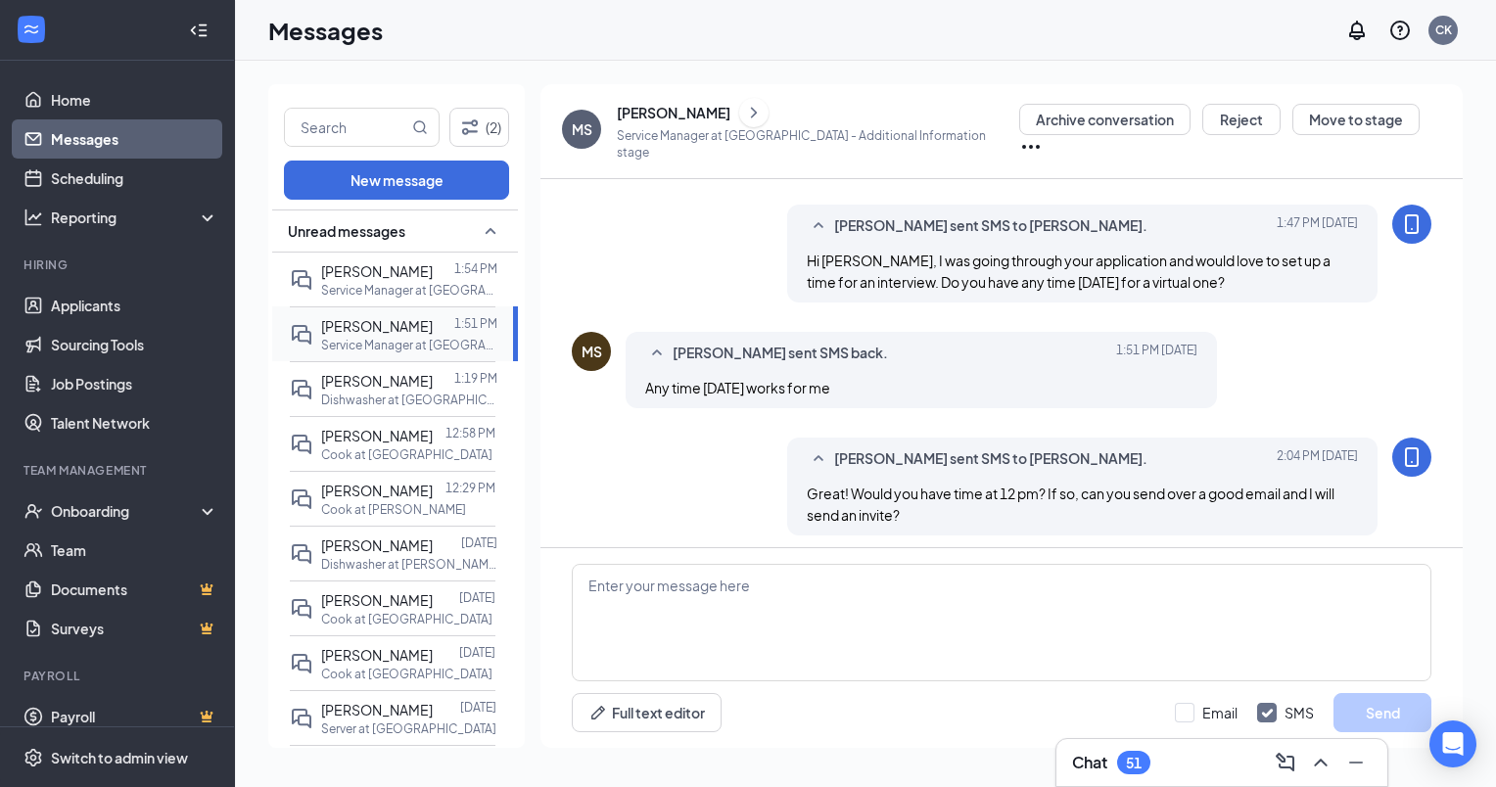
scroll to position [688, 0]
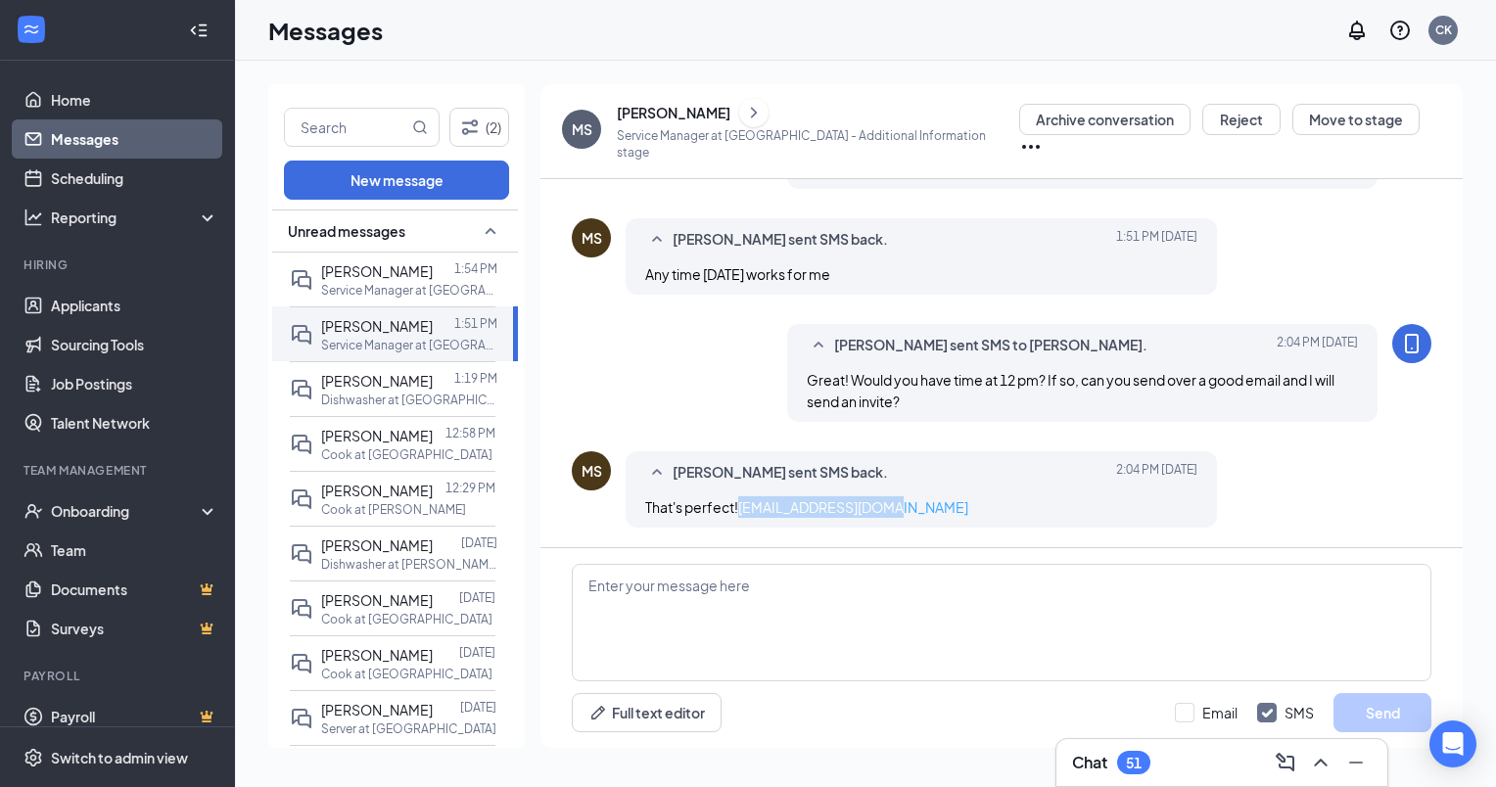
drag, startPoint x: 805, startPoint y: 509, endPoint x: 646, endPoint y: 508, distance: 158.7
click at [646, 508] on div "That's perfect! Mksibley40@gmail.com" at bounding box center [921, 508] width 552 height 22
copy link "Mksibley40@gmail.com"
click at [764, 596] on textarea at bounding box center [1002, 623] width 860 height 118
type textarea "Perfect. I just sent the invite."
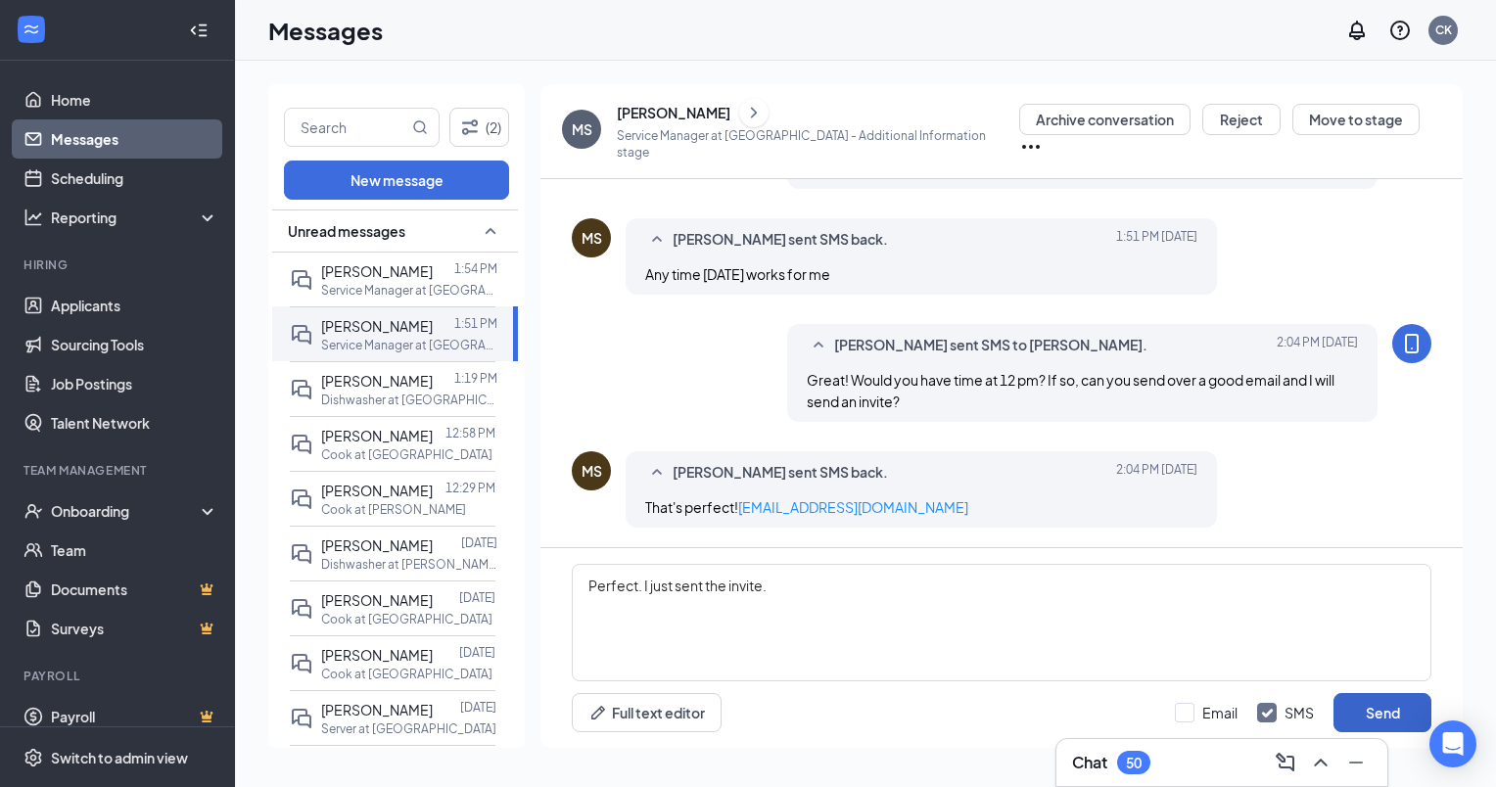
click at [1356, 721] on button "Send" at bounding box center [1383, 712] width 98 height 39
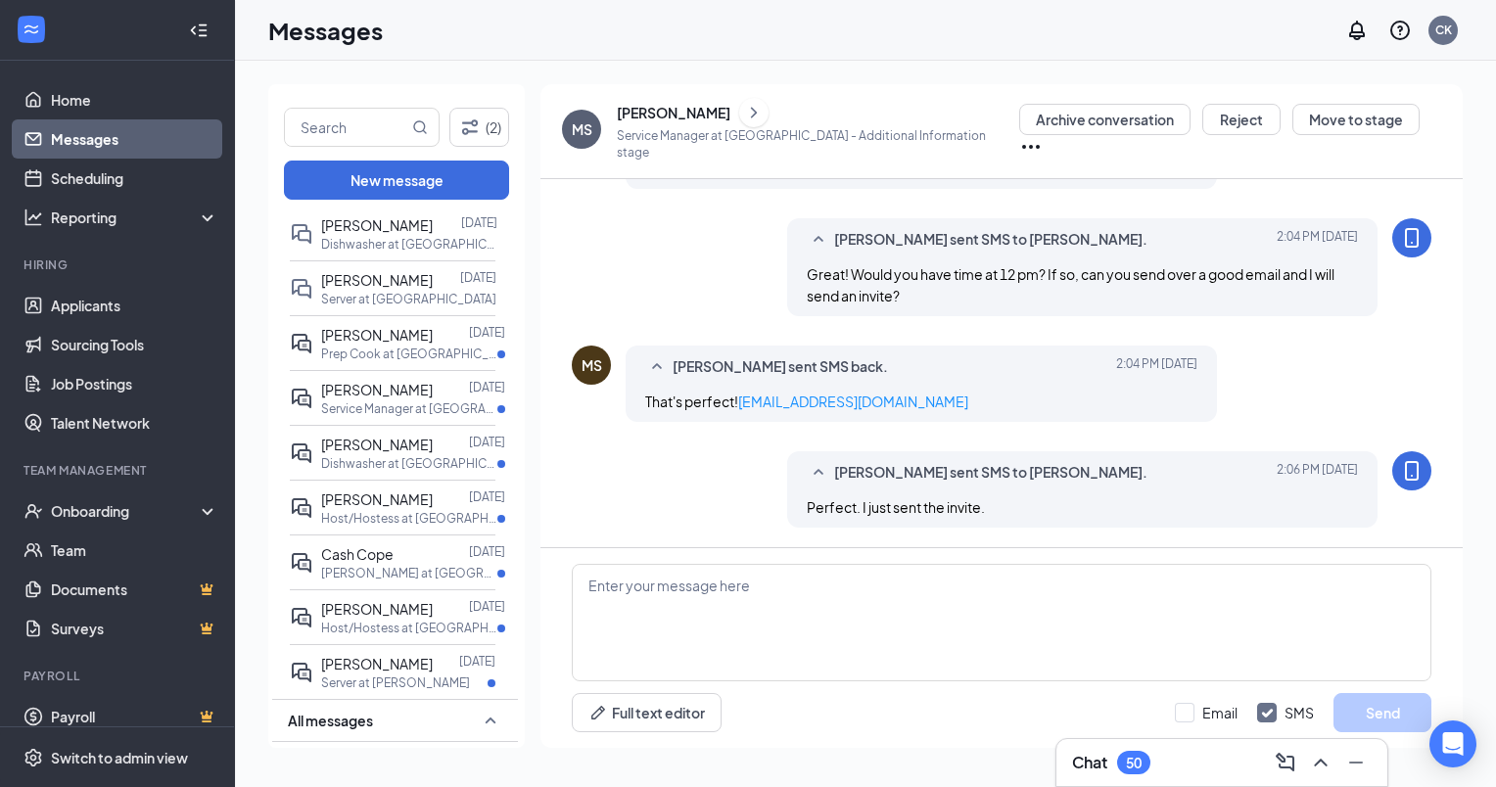
scroll to position [649, 0]
click at [366, 362] on p "Prep Cook at [GEOGRAPHIC_DATA]" at bounding box center [409, 354] width 176 height 17
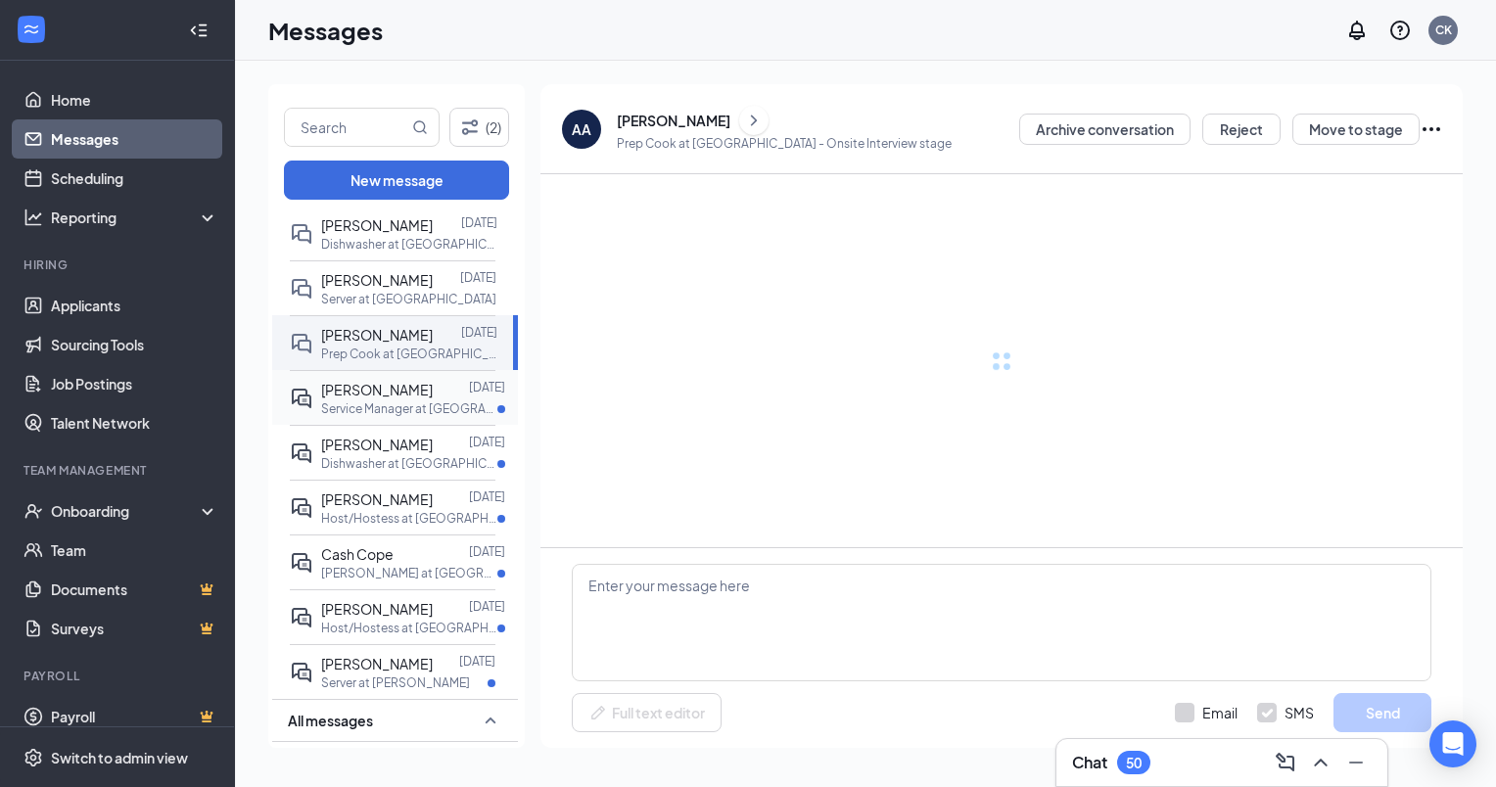
click at [375, 399] on span "[PERSON_NAME]" at bounding box center [377, 390] width 112 height 18
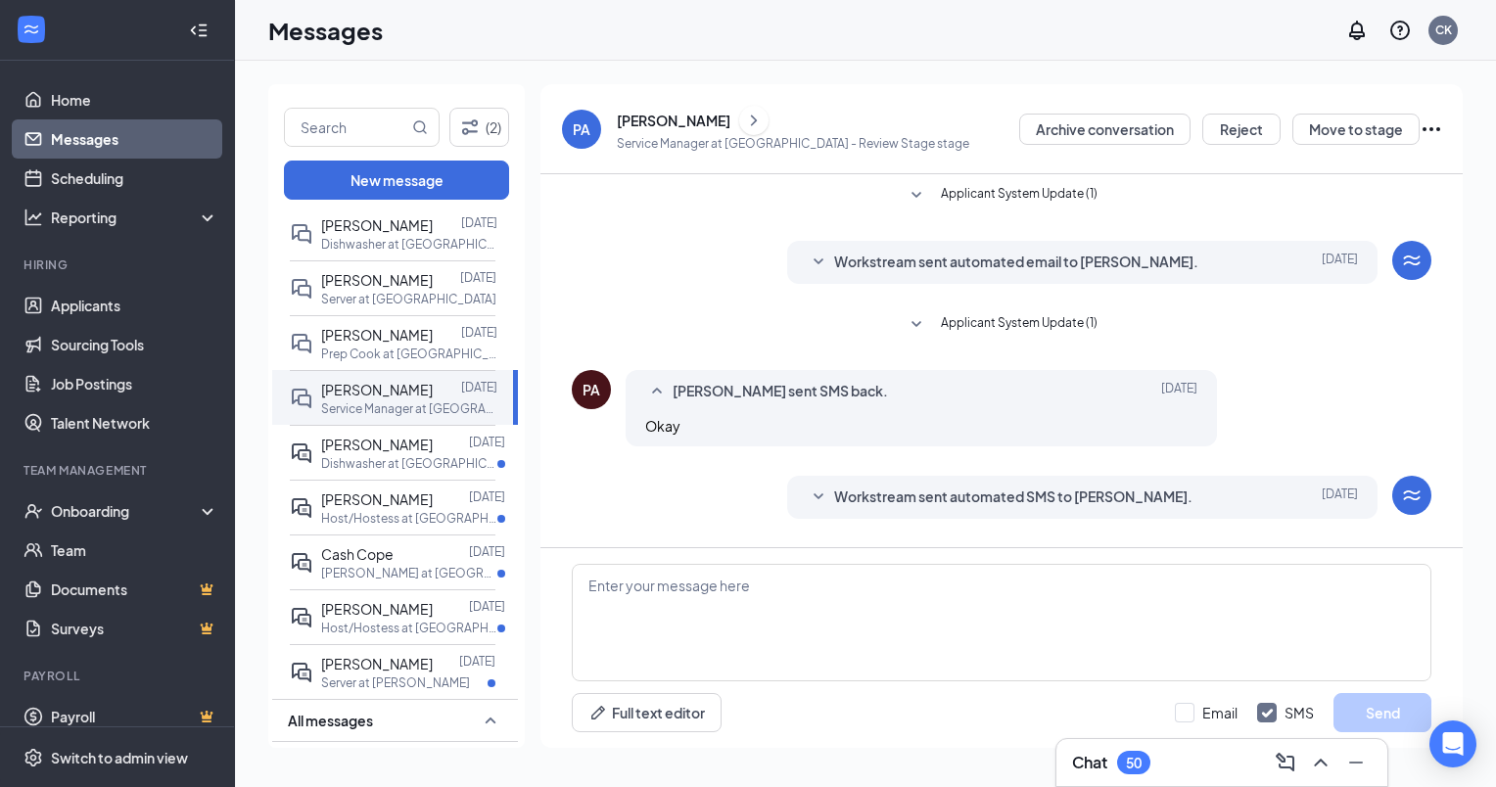
scroll to position [47, 0]
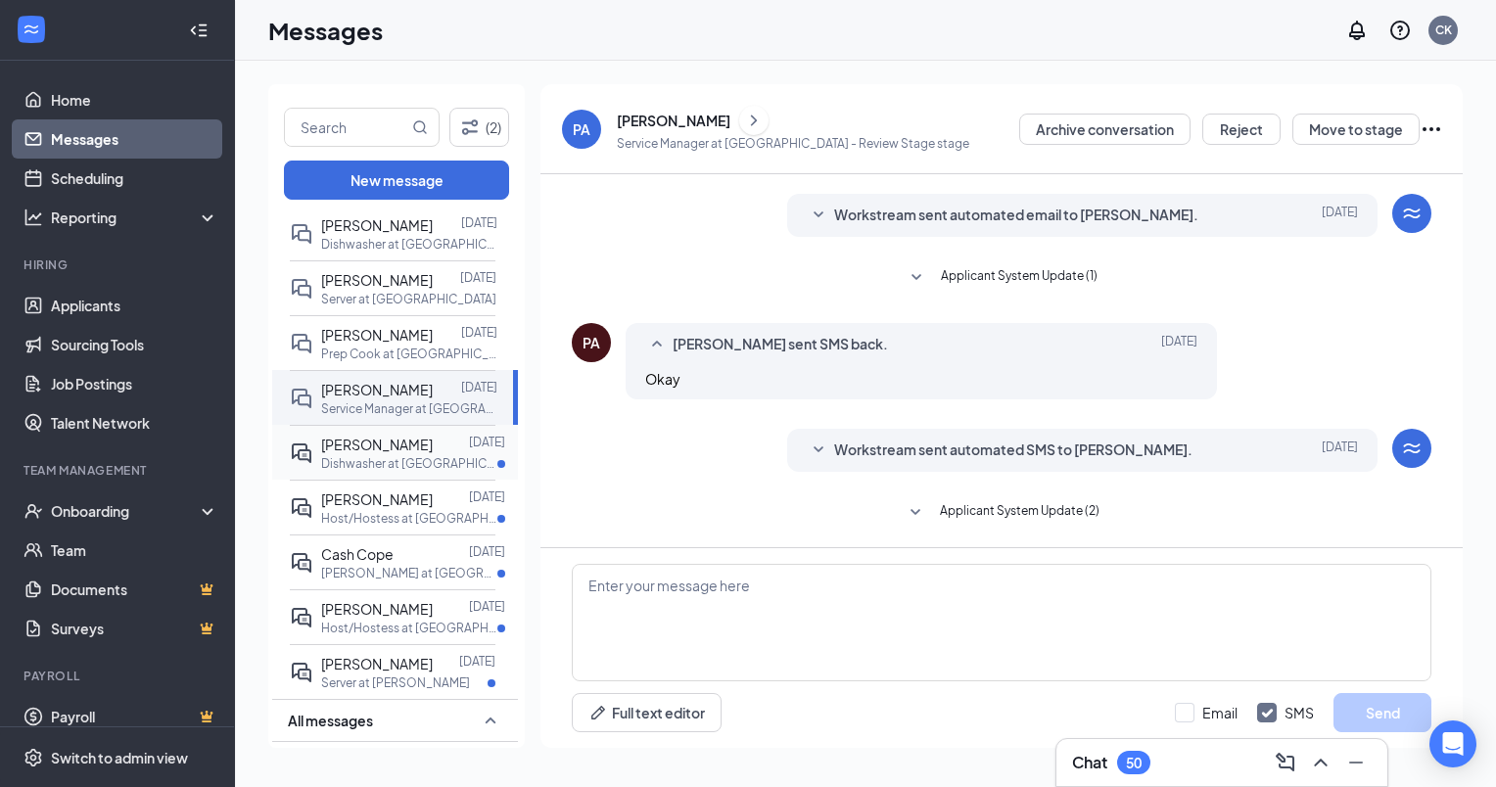
click at [381, 472] on p "Dishwasher at [GEOGRAPHIC_DATA]" at bounding box center [409, 463] width 176 height 17
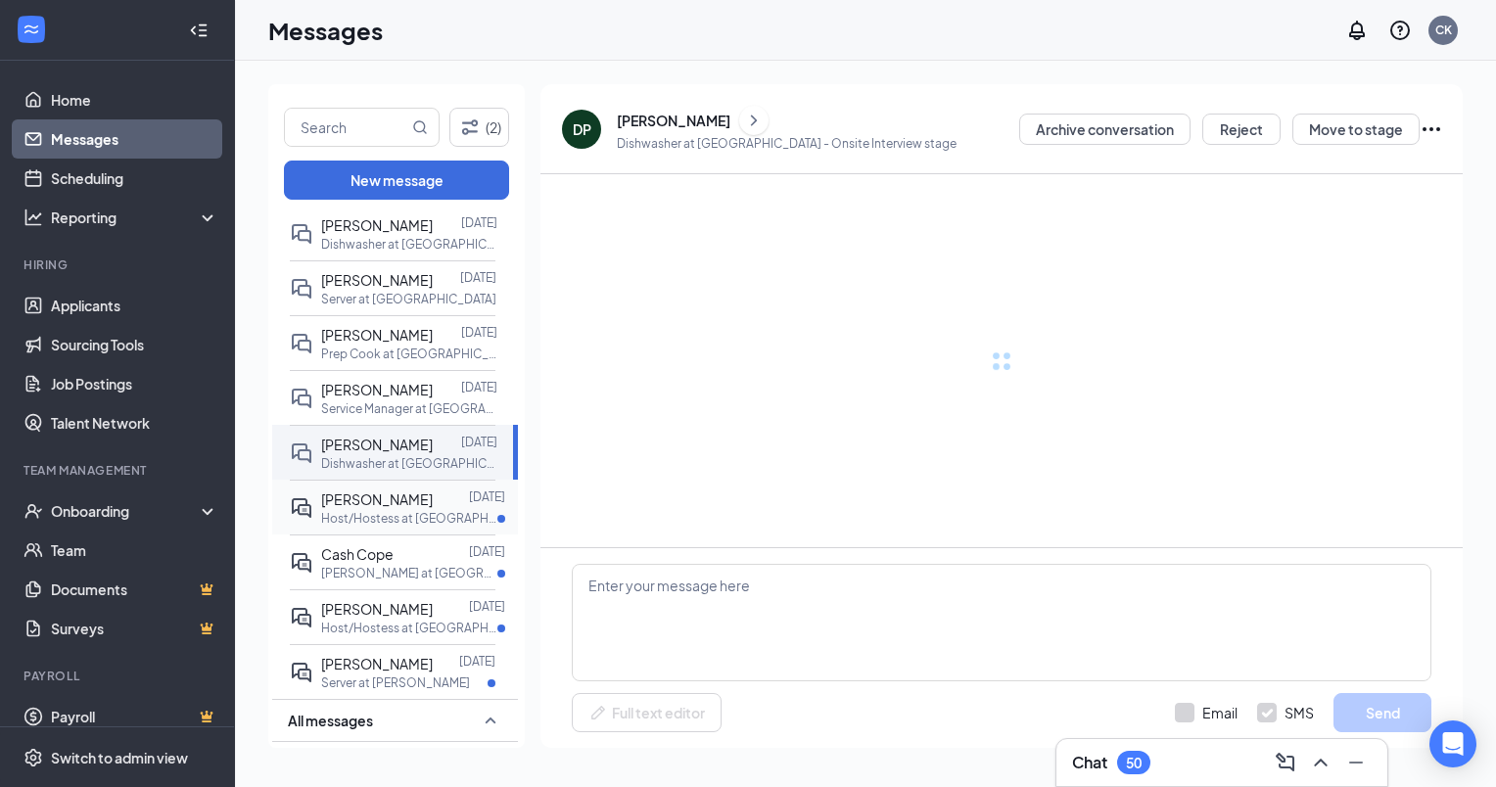
click at [356, 527] on p "Host/Hostess at [GEOGRAPHIC_DATA]" at bounding box center [409, 518] width 176 height 17
click at [353, 565] on div "Cash Cope" at bounding box center [357, 555] width 72 height 22
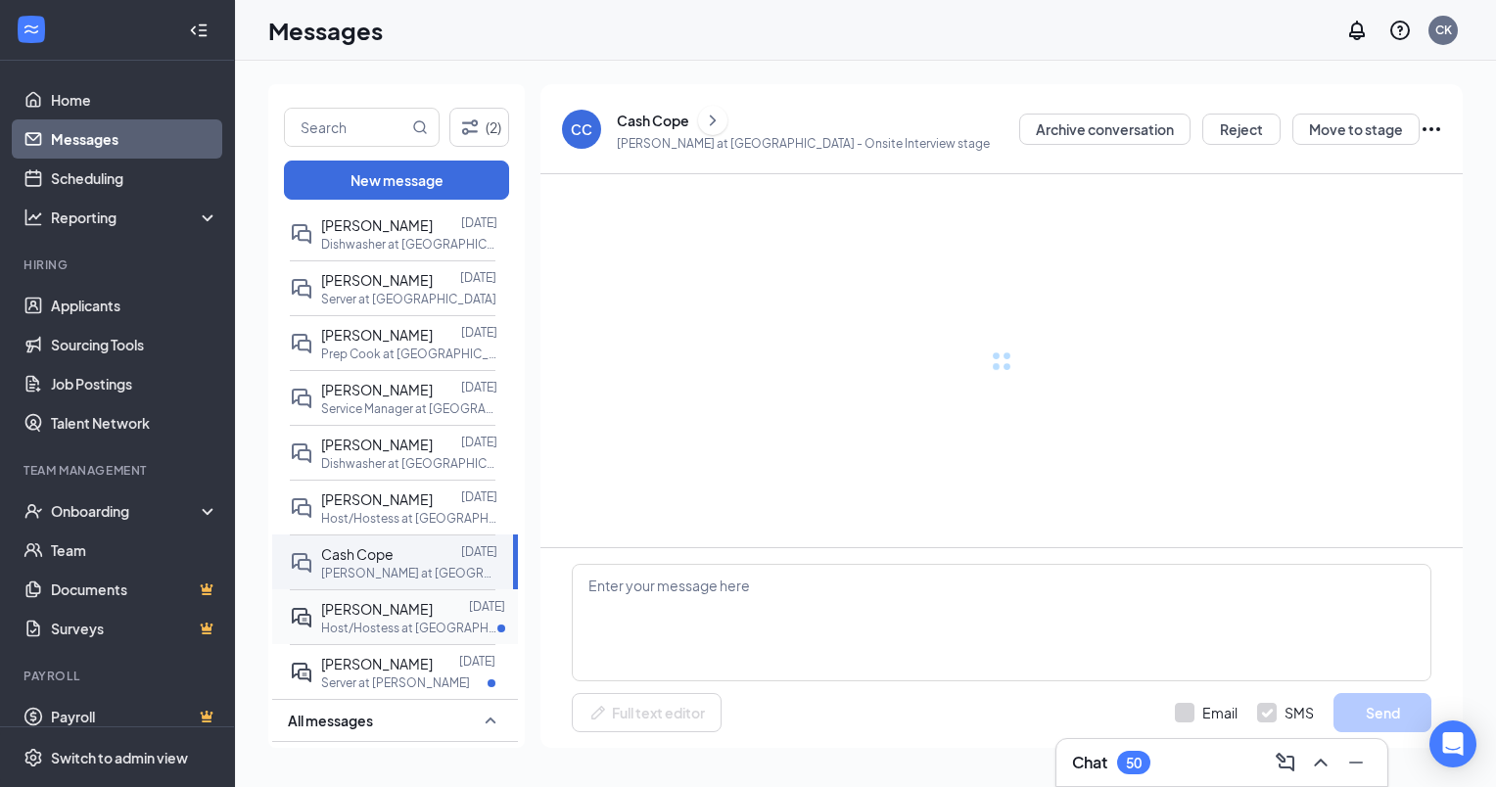
click at [348, 618] on span "[PERSON_NAME]" at bounding box center [377, 609] width 112 height 18
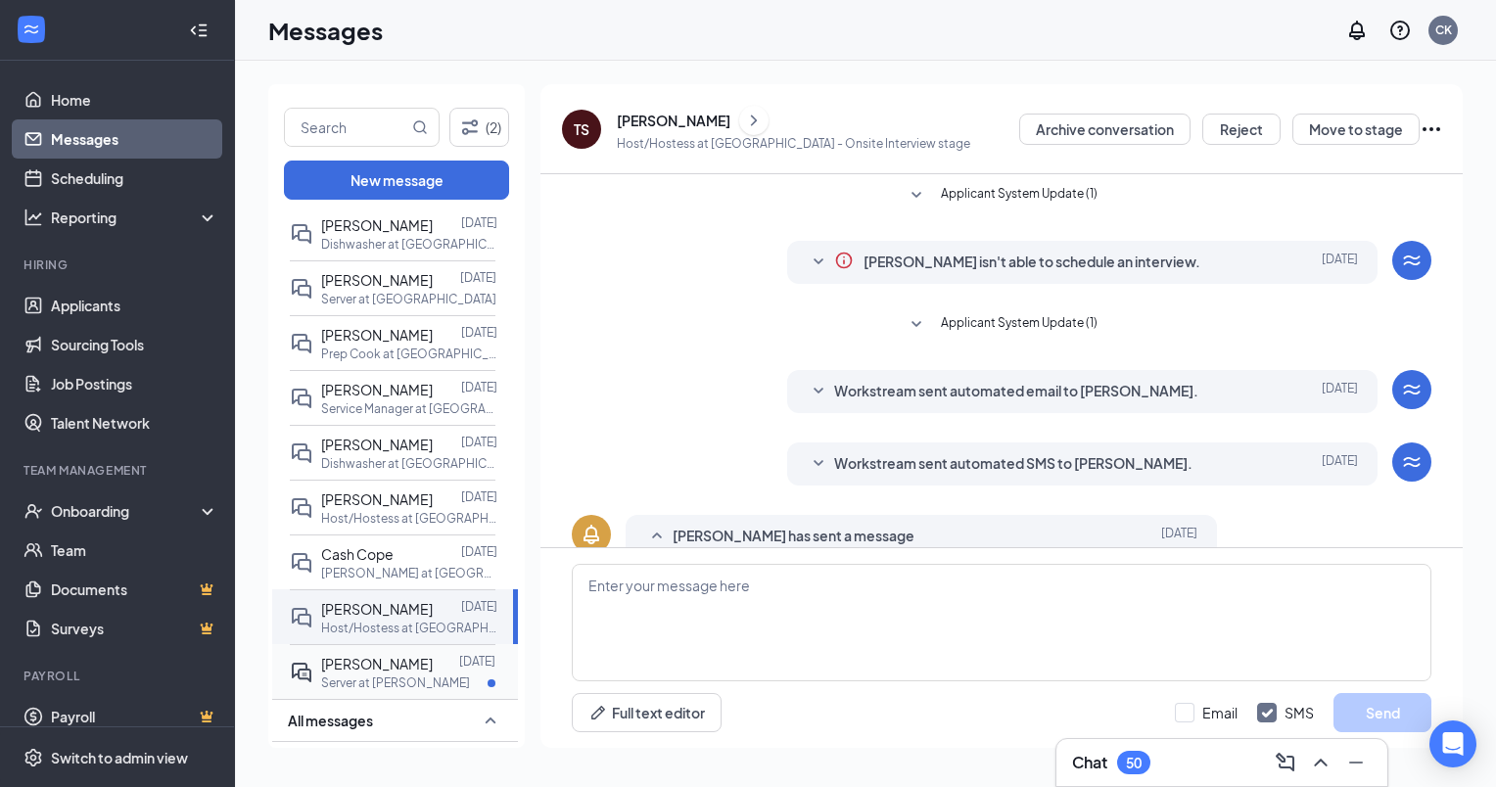
click at [348, 673] on span "[PERSON_NAME]" at bounding box center [377, 664] width 112 height 18
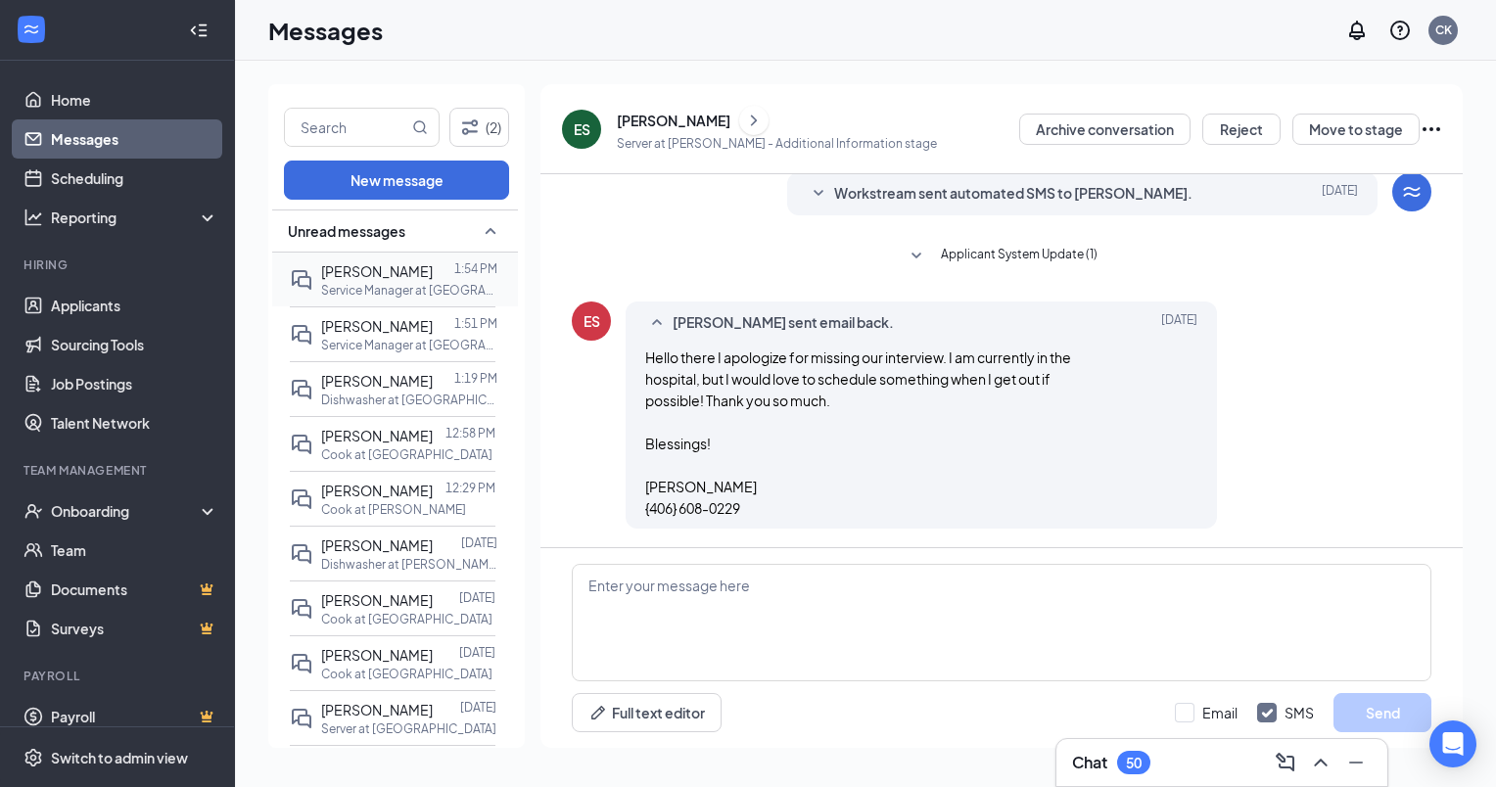
click at [344, 282] on p "Service Manager at [GEOGRAPHIC_DATA]" at bounding box center [409, 290] width 176 height 17
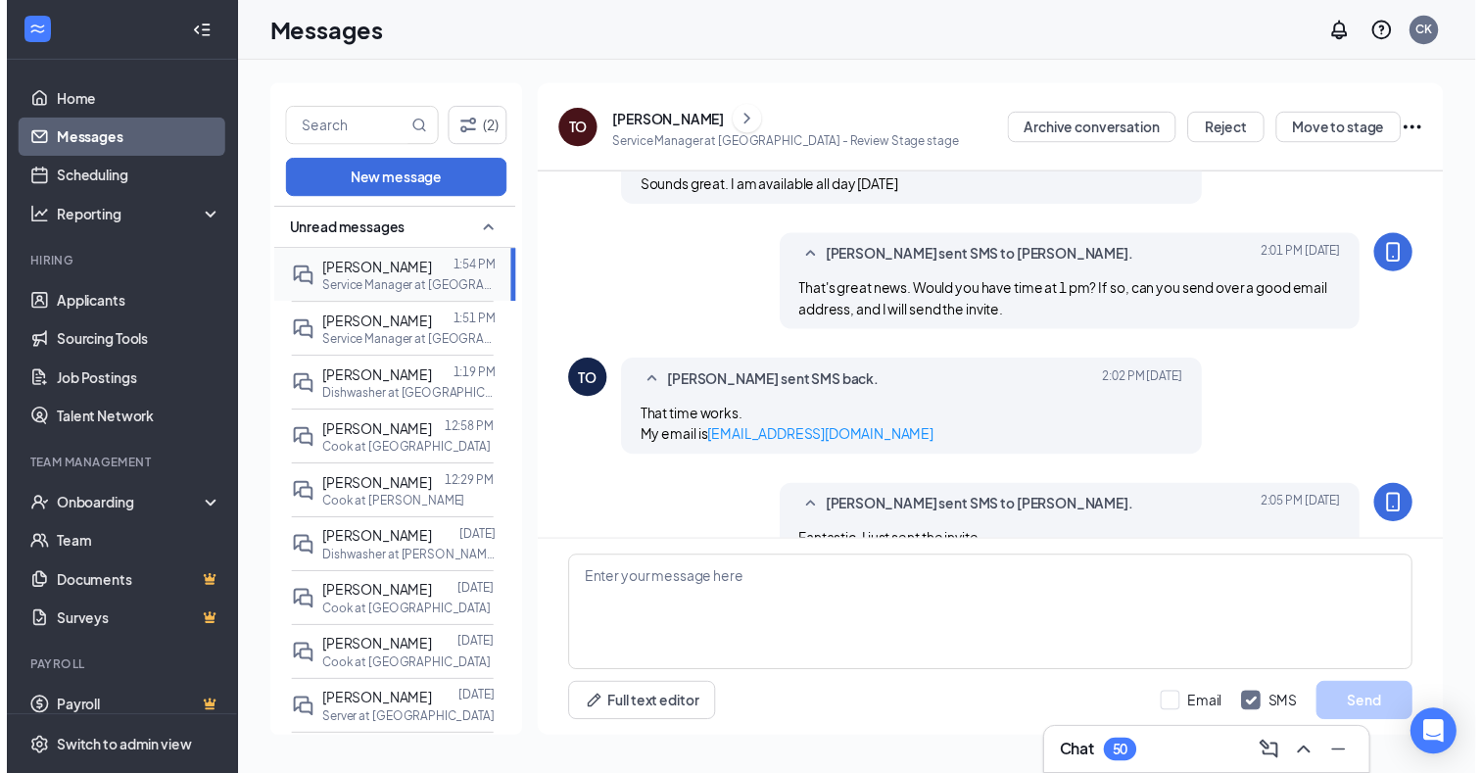
scroll to position [611, 0]
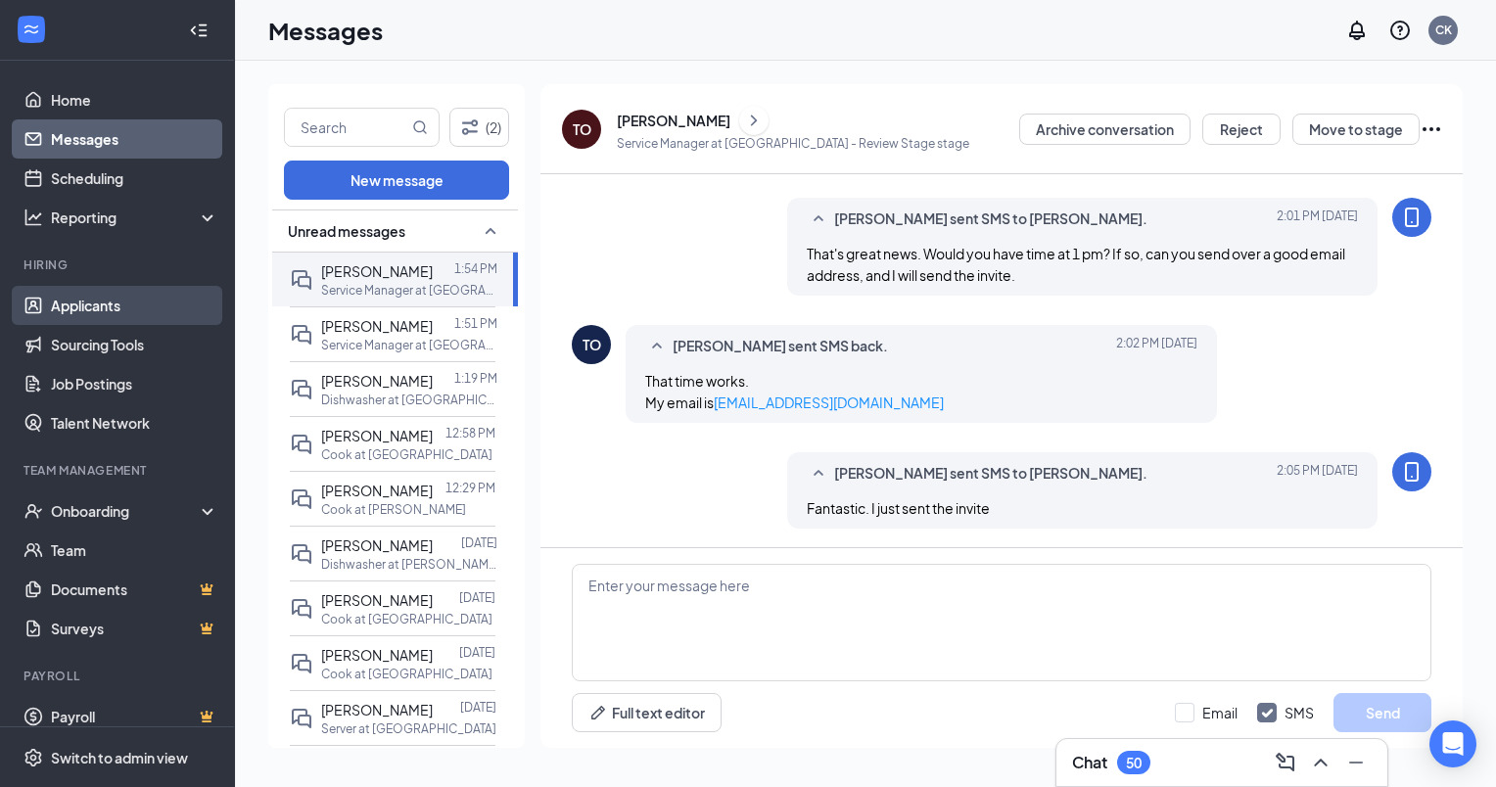
click at [77, 307] on link "Applicants" at bounding box center [134, 305] width 167 height 39
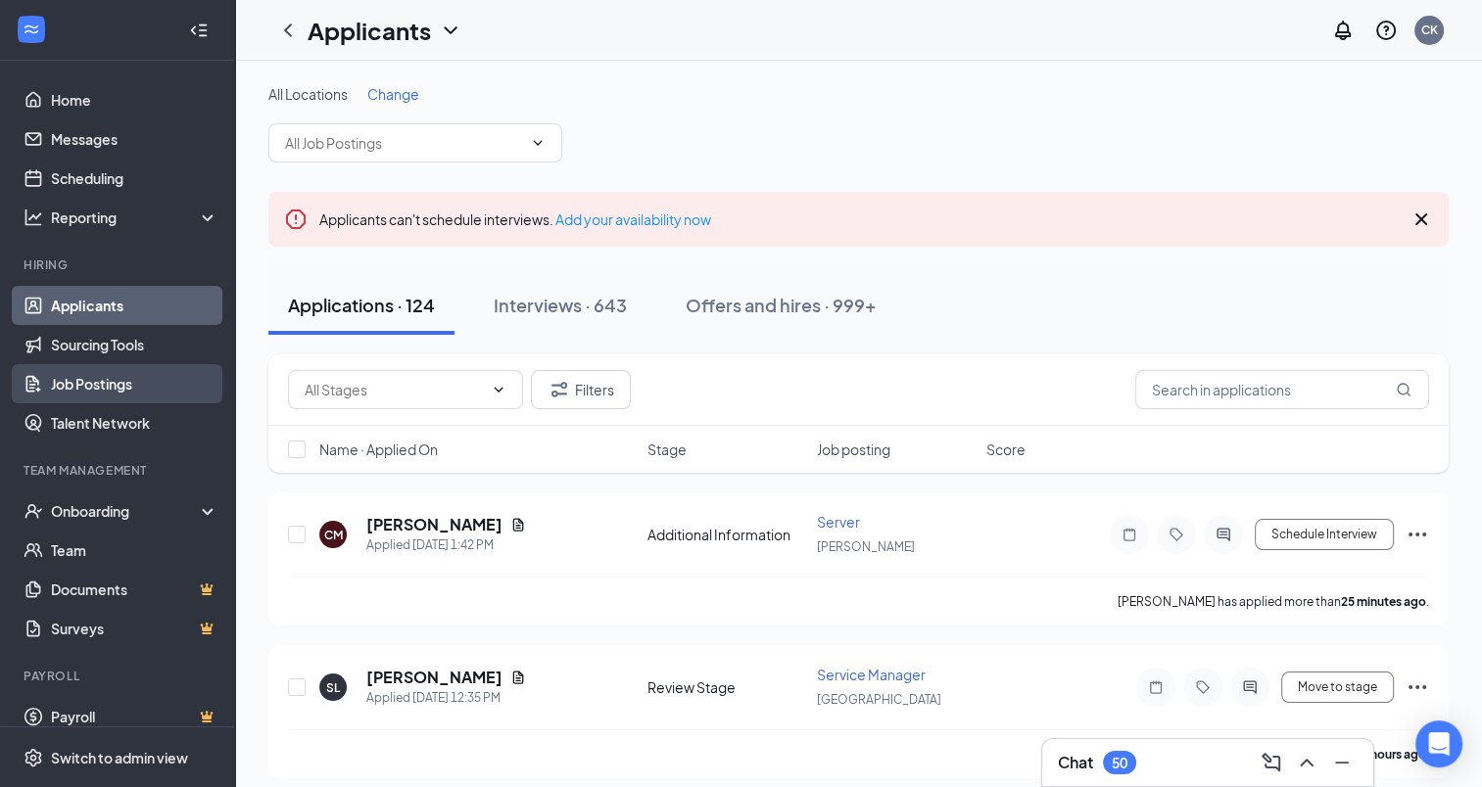
click at [76, 390] on link "Job Postings" at bounding box center [134, 383] width 167 height 39
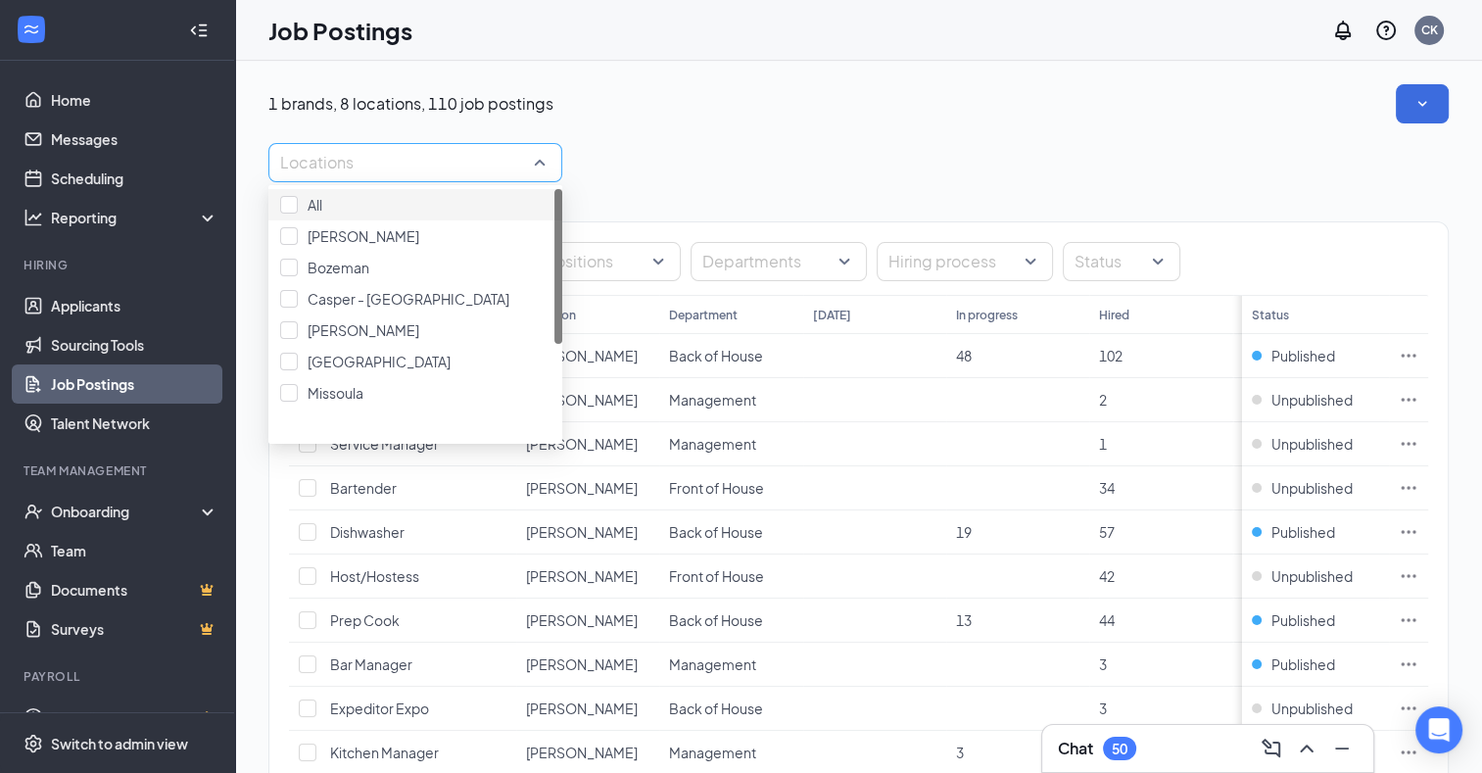
click at [544, 168] on div "Locations" at bounding box center [415, 162] width 294 height 39
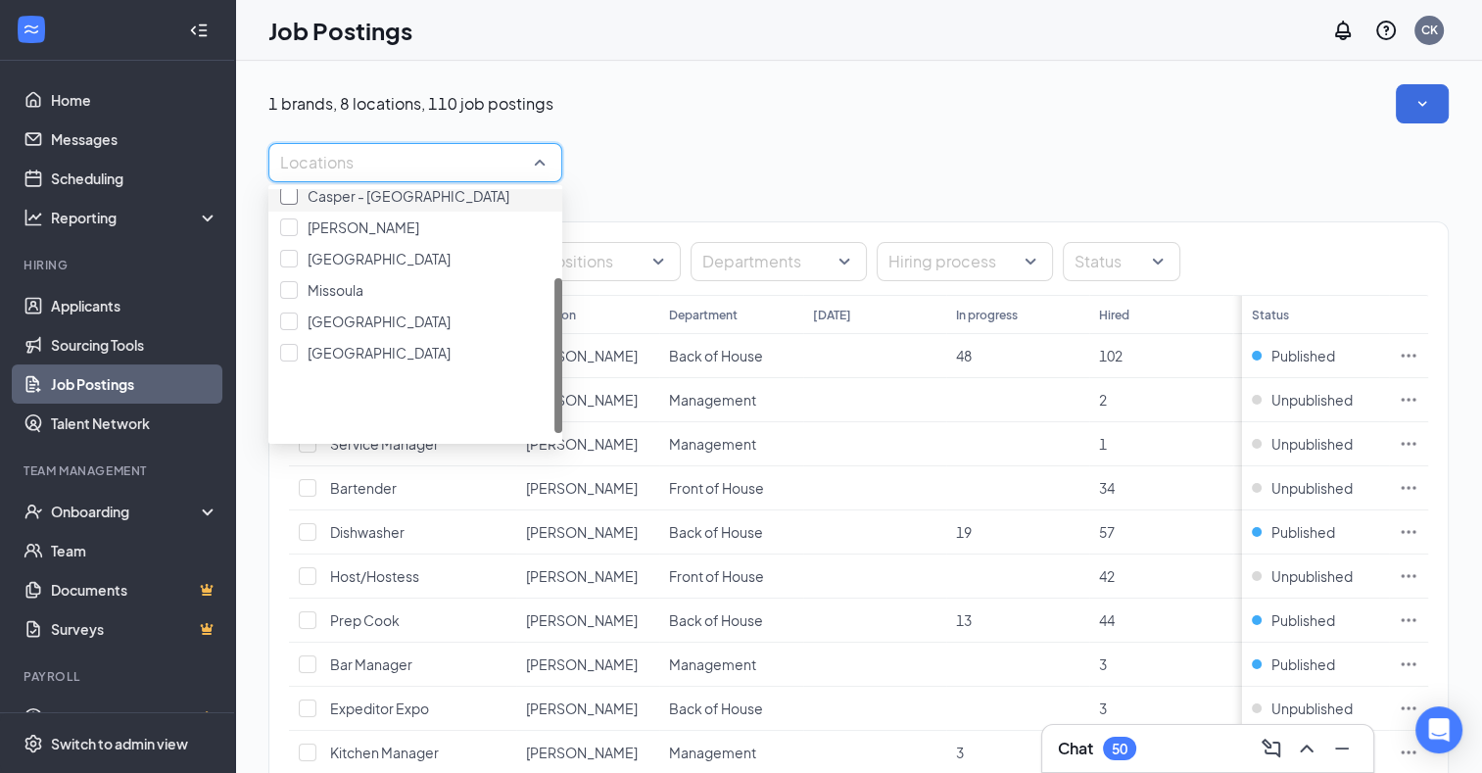
scroll to position [143, 0]
click at [297, 268] on div at bounding box center [289, 260] width 18 height 18
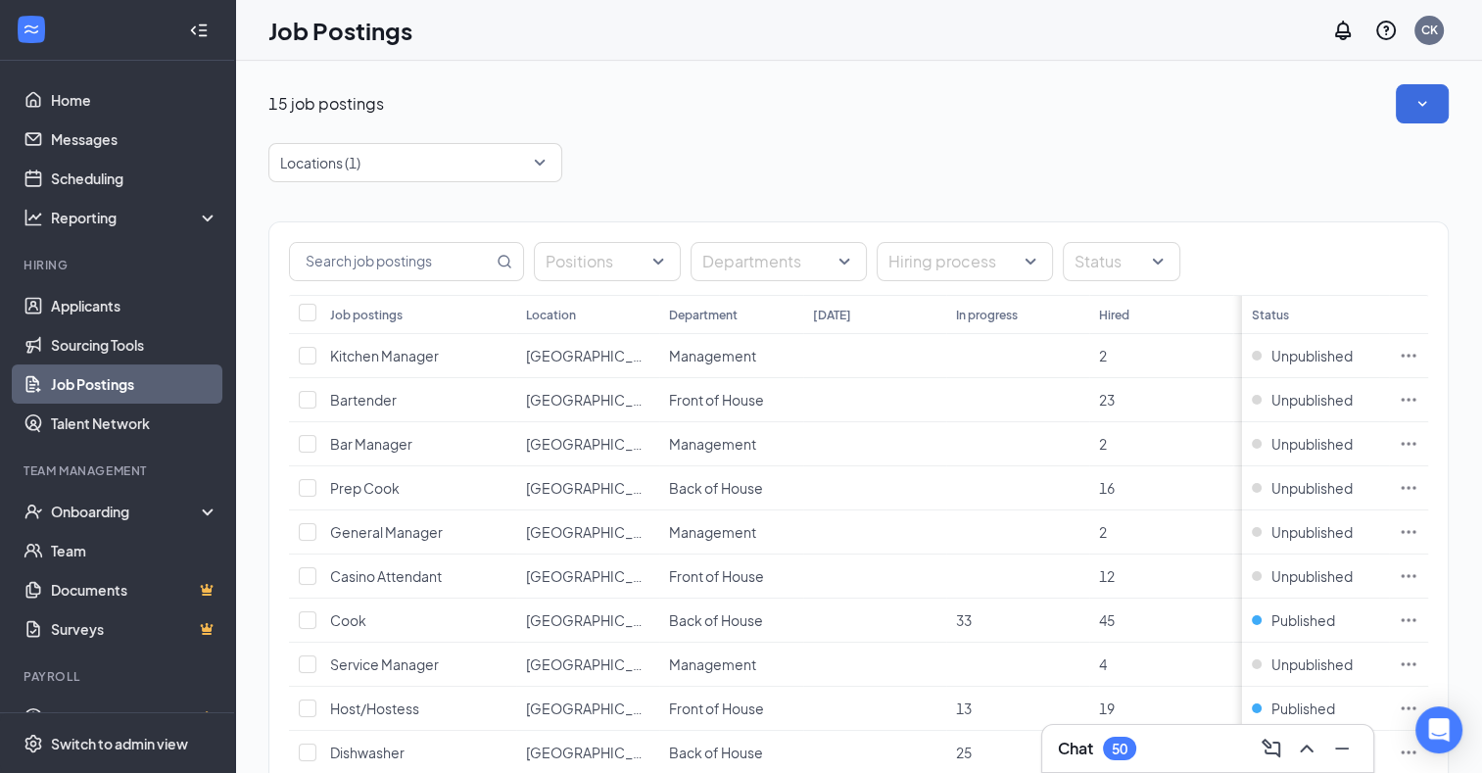
click at [593, 164] on div "Locations (1)" at bounding box center [858, 162] width 1180 height 39
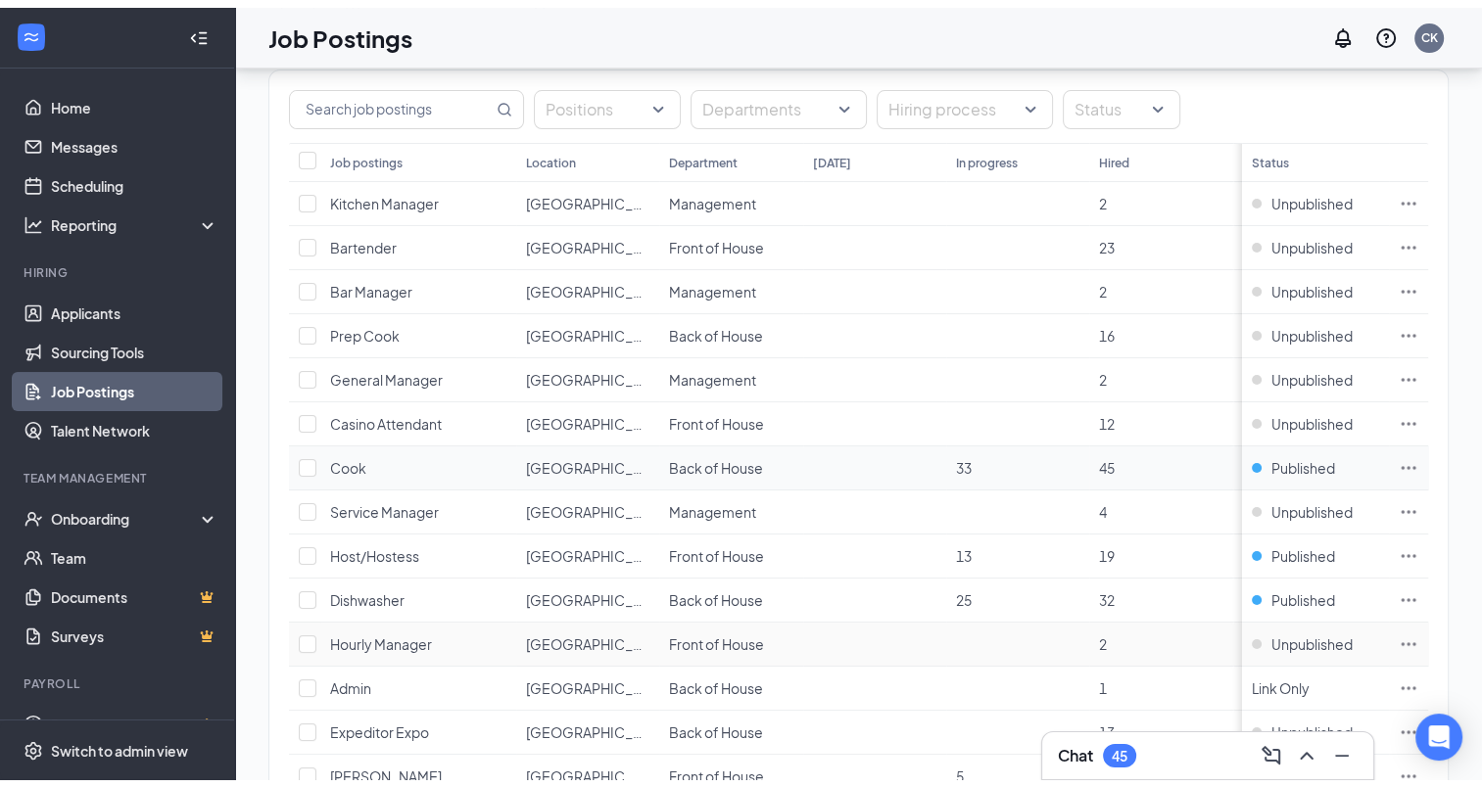
scroll to position [97, 0]
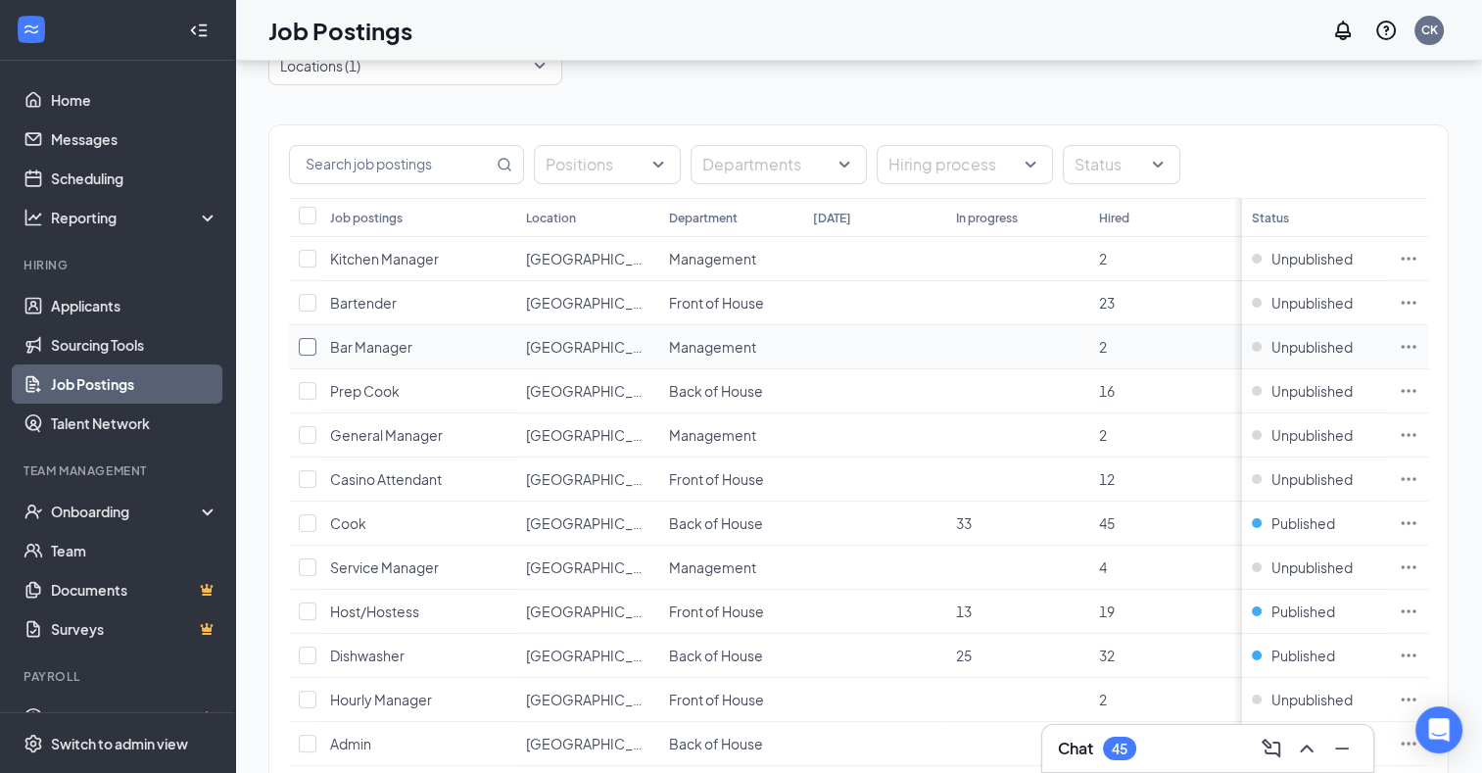
click at [306, 347] on input "checkbox" at bounding box center [308, 347] width 18 height 18
checkbox input "true"
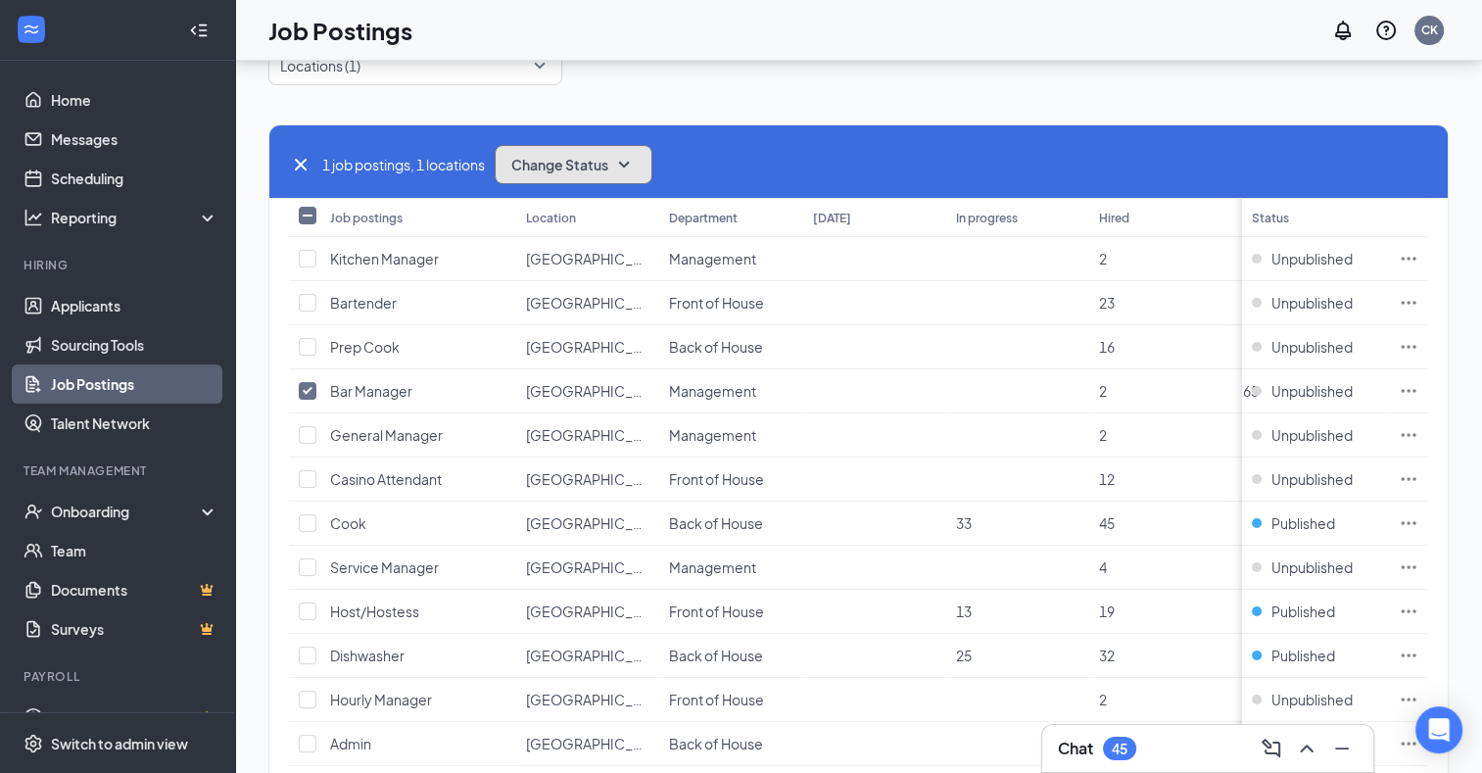
click at [631, 172] on icon "SmallChevronDown" at bounding box center [624, 165] width 24 height 24
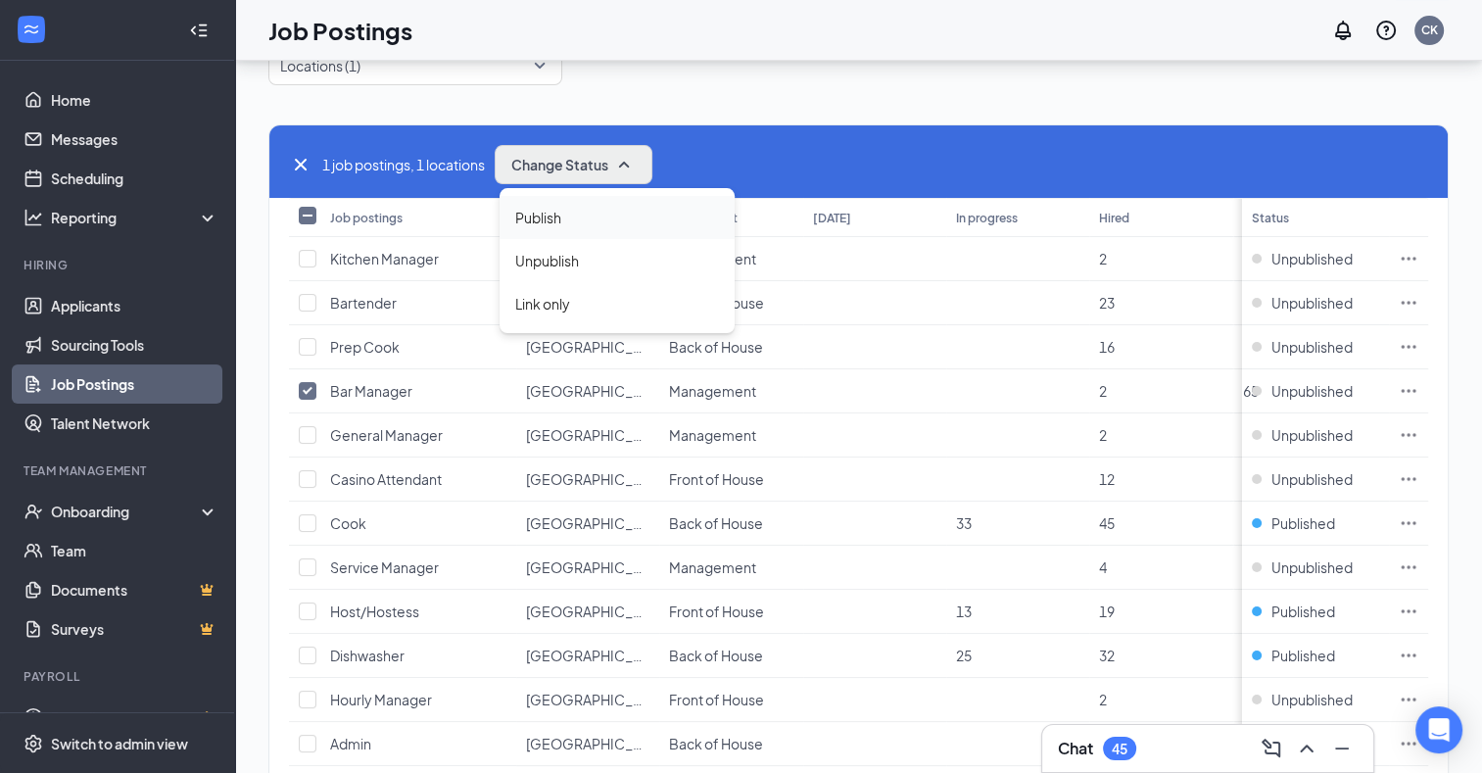
click at [539, 222] on span "Publish" at bounding box center [538, 218] width 46 height 22
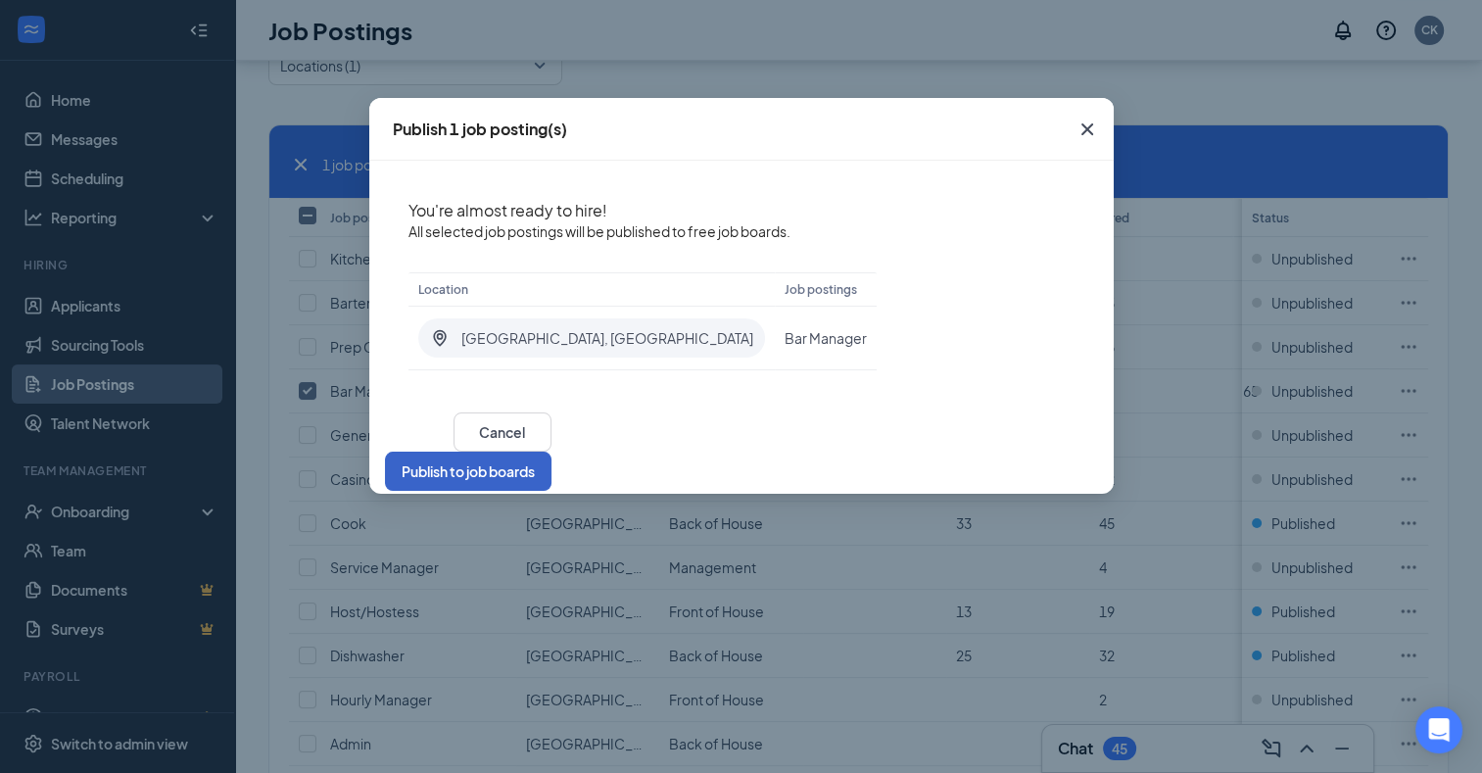
click at [551, 458] on button "Publish to job boards" at bounding box center [468, 470] width 166 height 39
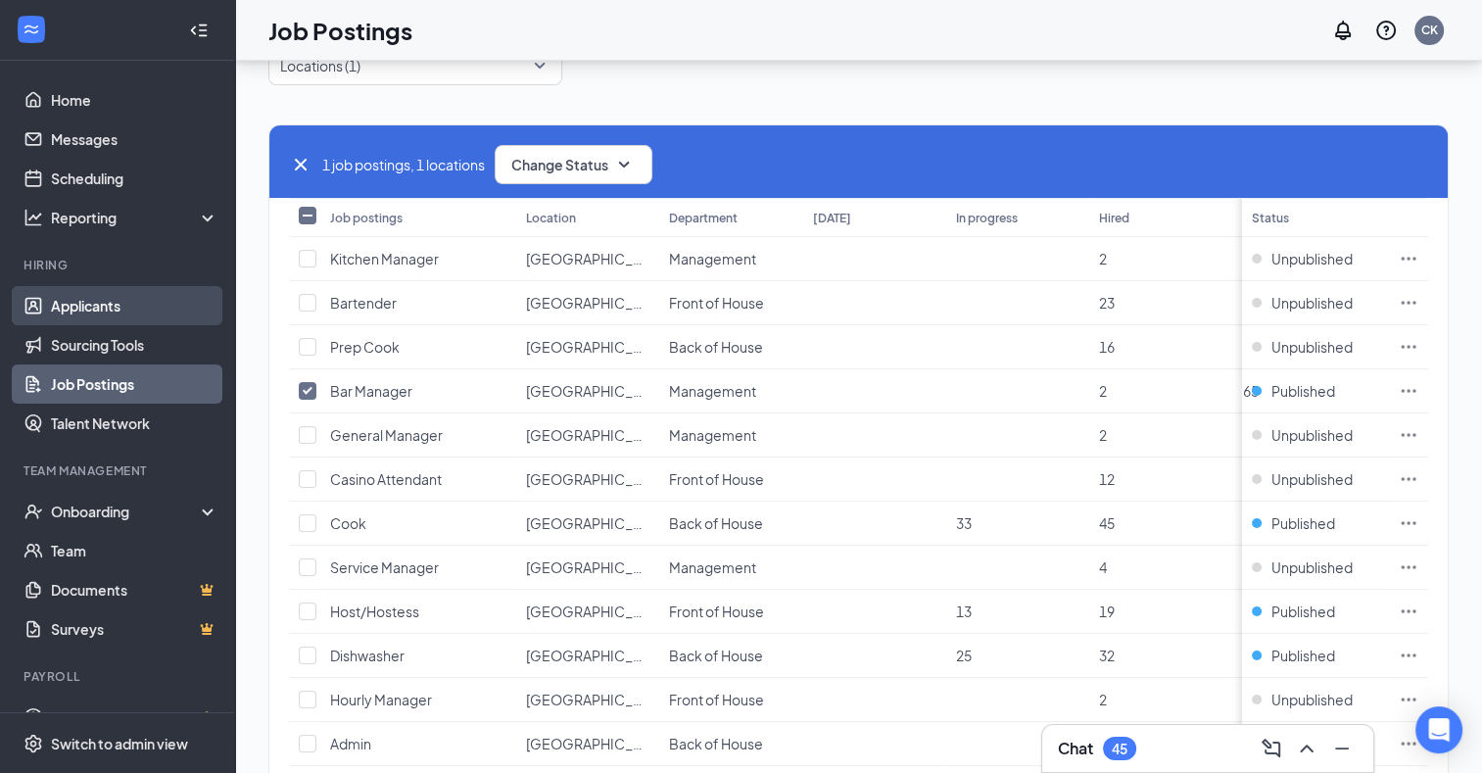
click at [78, 299] on link "Applicants" at bounding box center [134, 305] width 167 height 39
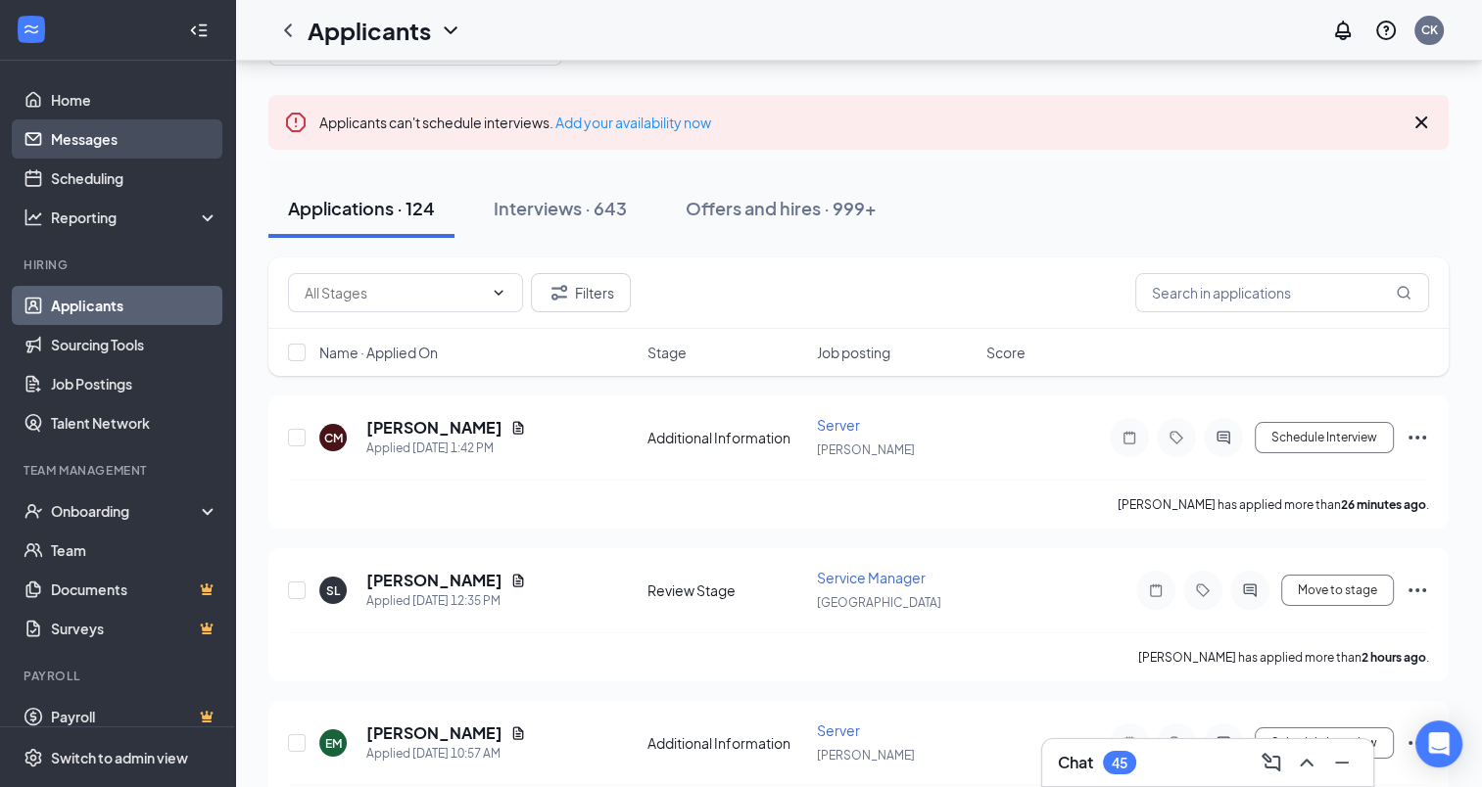
click at [76, 137] on link "Messages" at bounding box center [134, 138] width 167 height 39
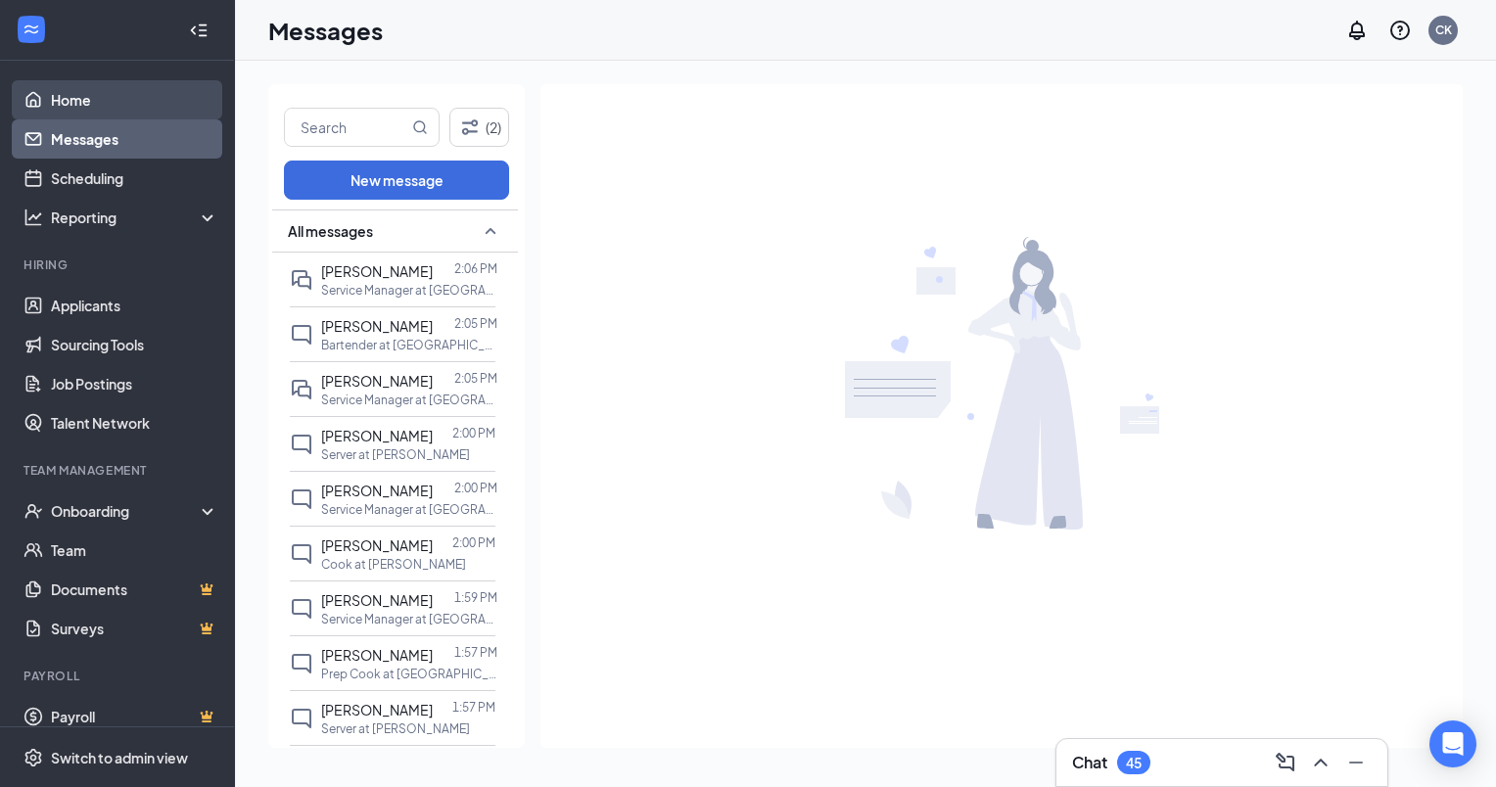
click at [77, 100] on link "Home" at bounding box center [134, 99] width 167 height 39
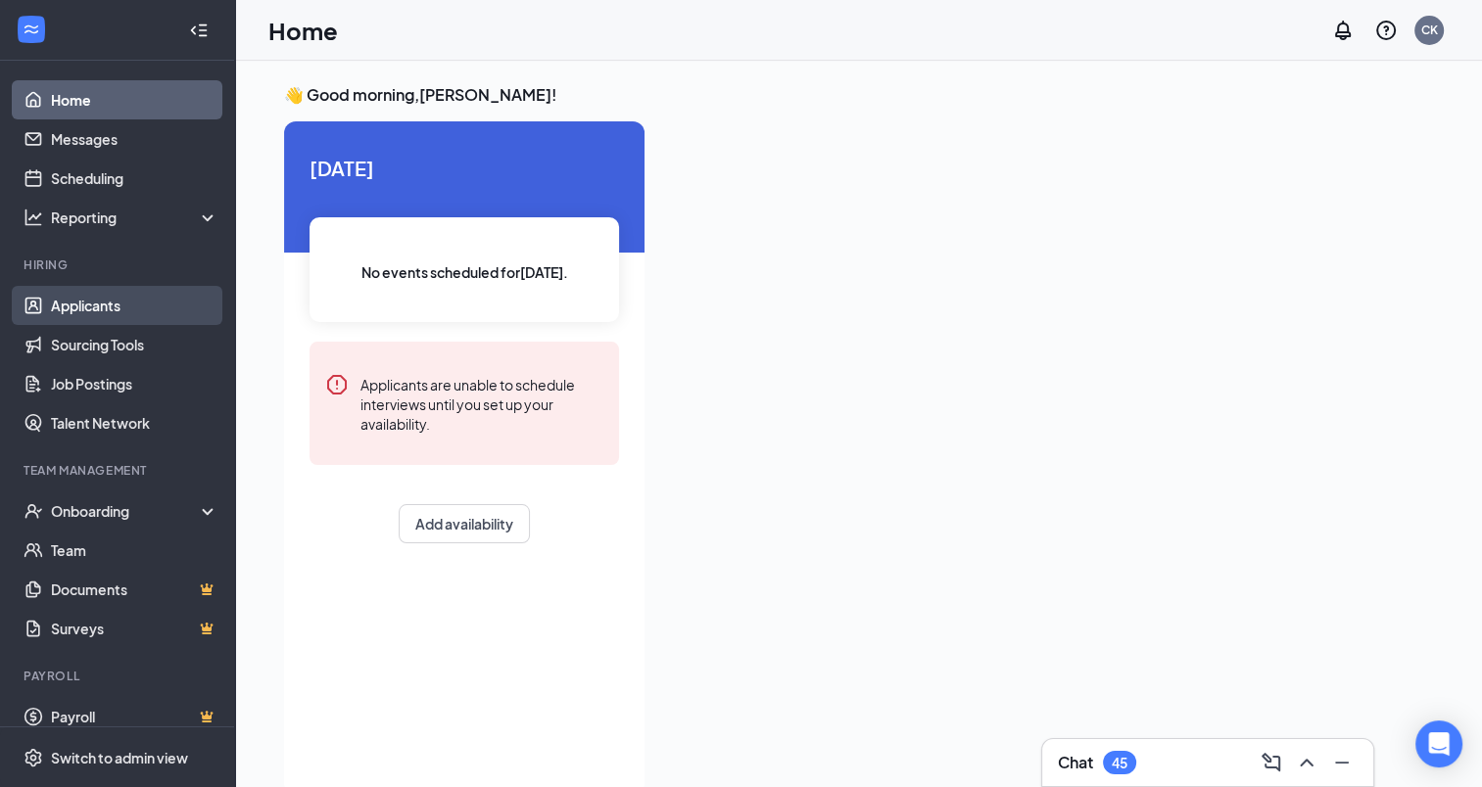
click at [92, 304] on link "Applicants" at bounding box center [134, 305] width 167 height 39
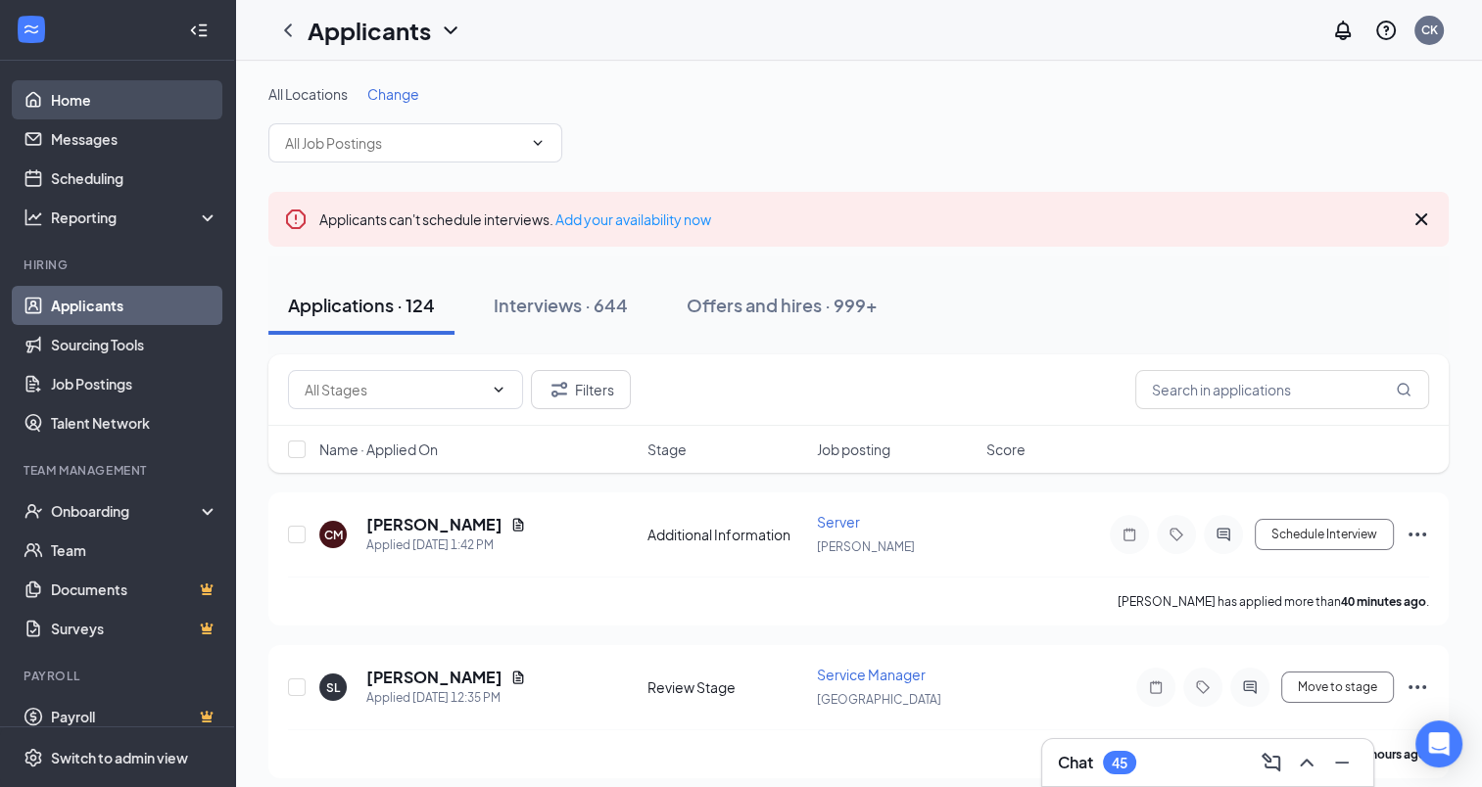
click at [74, 110] on link "Home" at bounding box center [134, 99] width 167 height 39
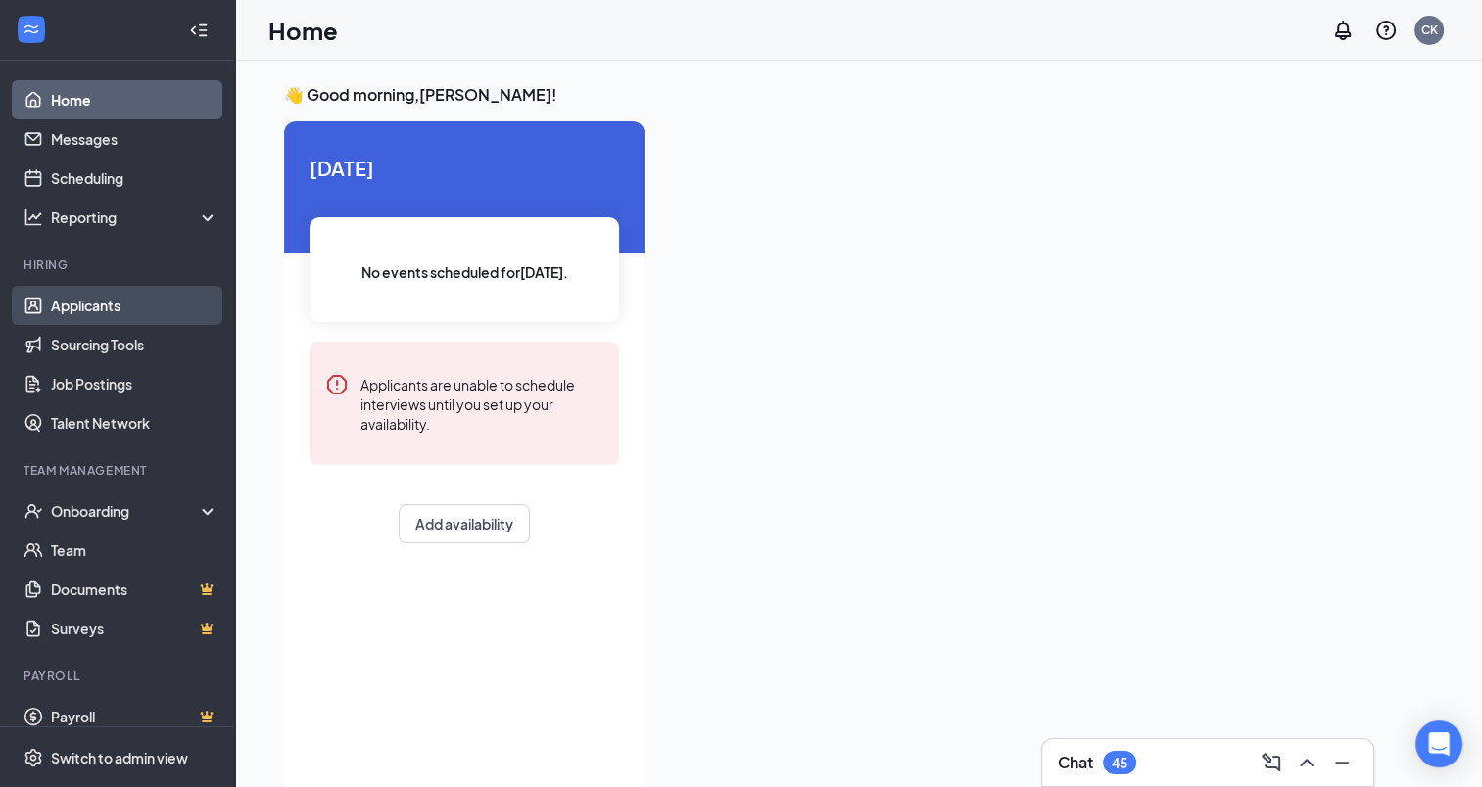
click at [90, 308] on link "Applicants" at bounding box center [134, 305] width 167 height 39
